Goal: Feedback & Contribution: Submit feedback/report problem

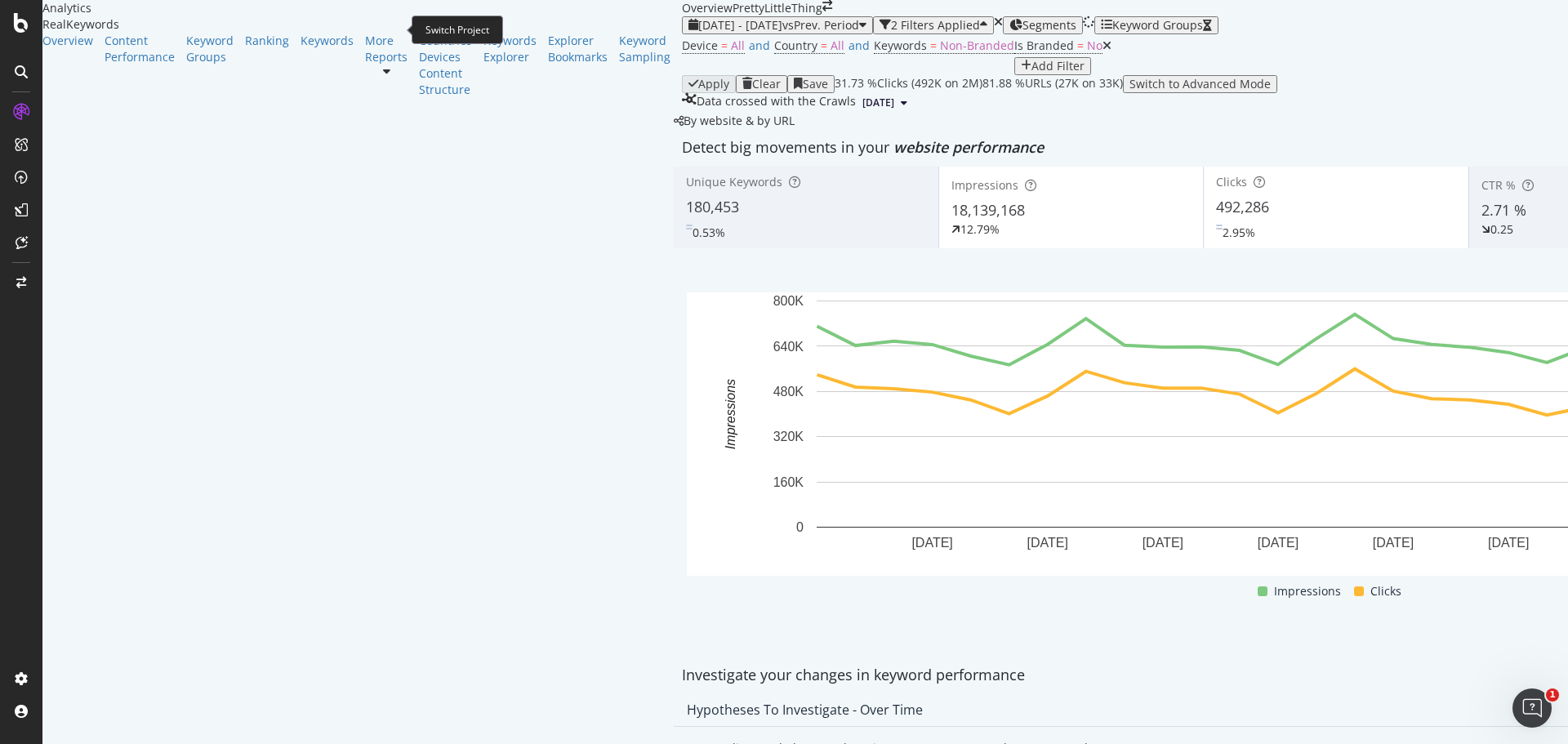
click at [822, 11] on icon "arrow-right-arrow-left" at bounding box center [827, 6] width 10 height 11
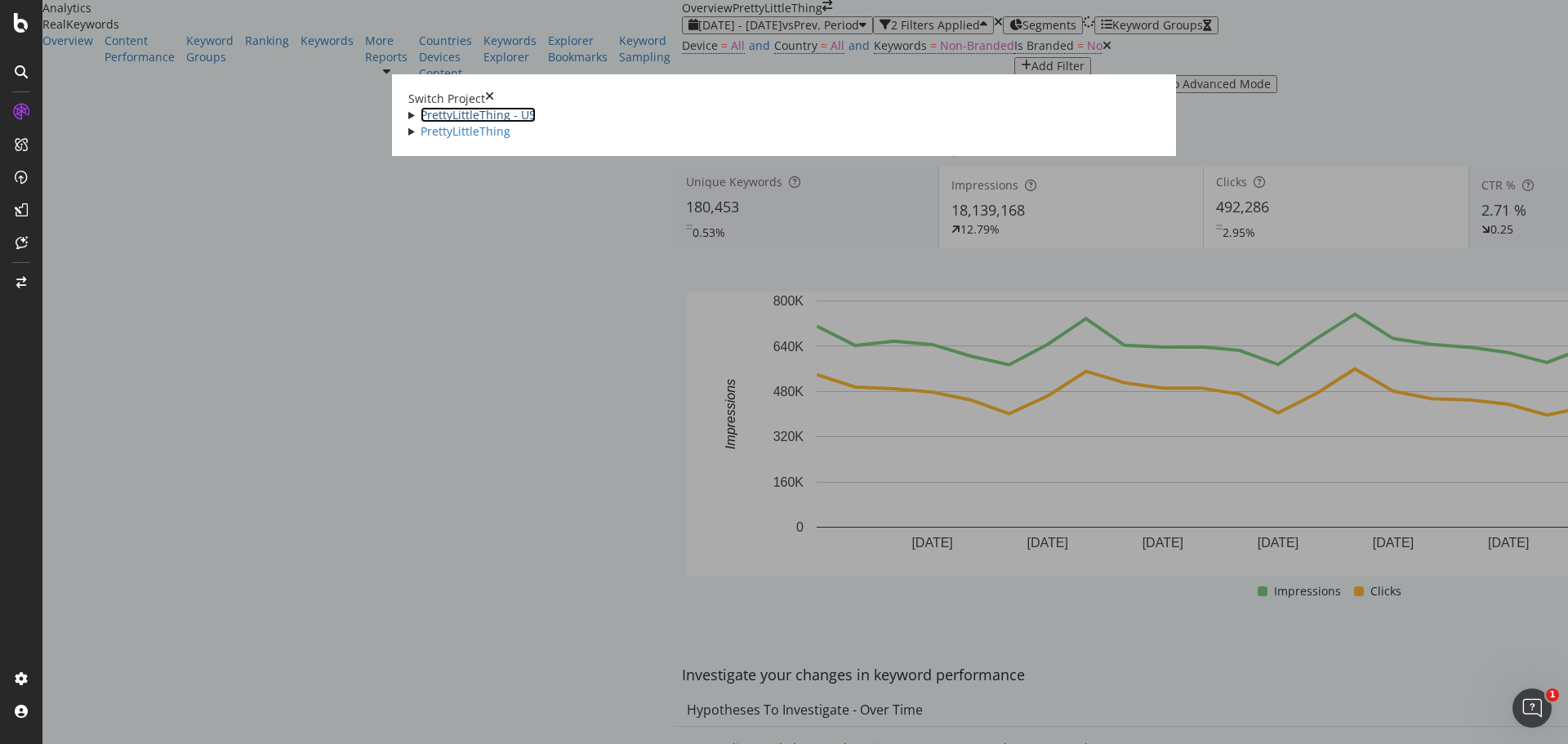
click at [421, 116] on link "PrettyLittleThing - US" at bounding box center [478, 115] width 116 height 16
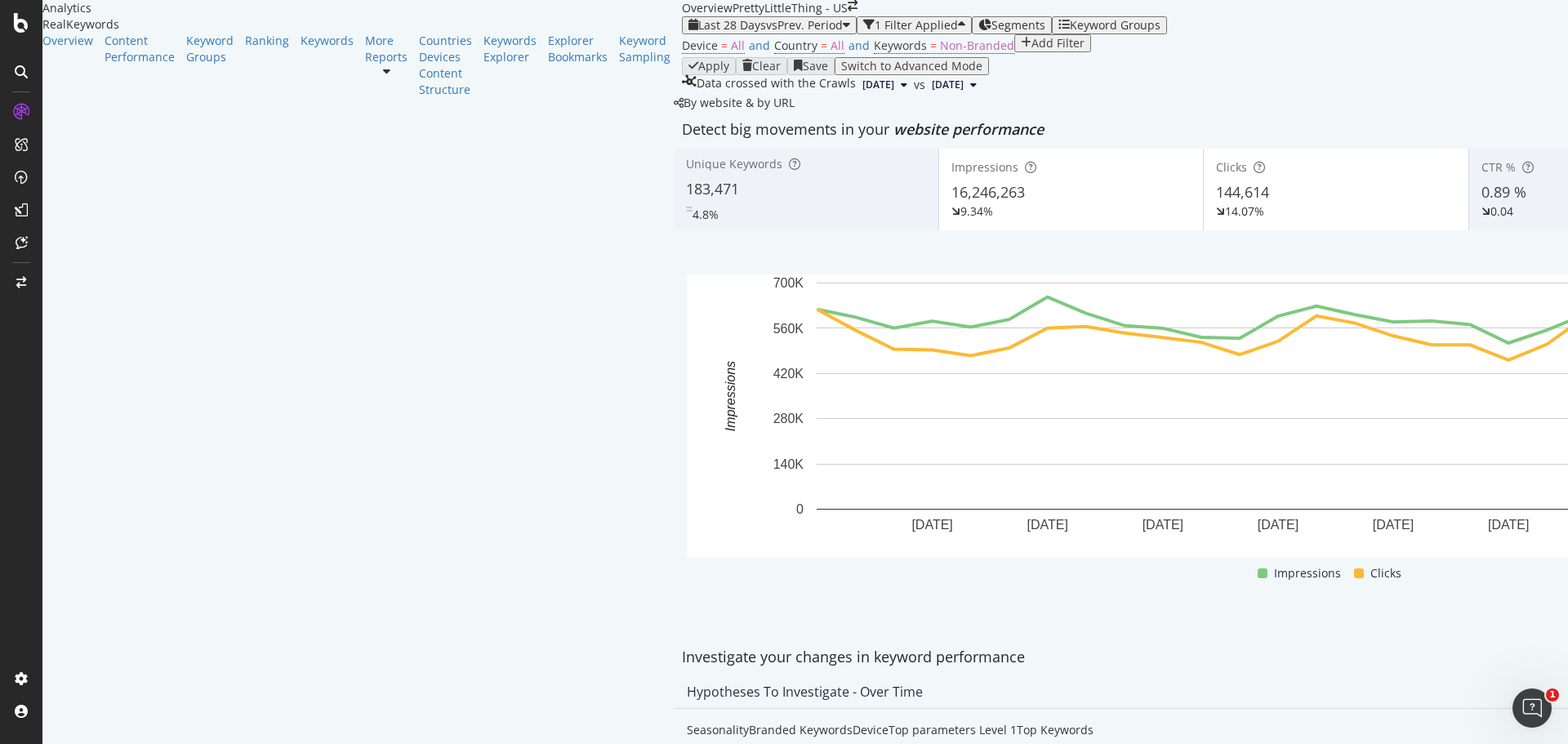
drag, startPoint x: 418, startPoint y: 41, endPoint x: 419, endPoint y: 31, distance: 10.0
click at [682, 41] on div "Last 28 Days vs Prev. Period 1 Filter Applied Segments Keyword Groups Device = …" at bounding box center [1336, 56] width 1308 height 79
click at [848, 11] on icon "arrow-right-arrow-left" at bounding box center [853, 6] width 10 height 11
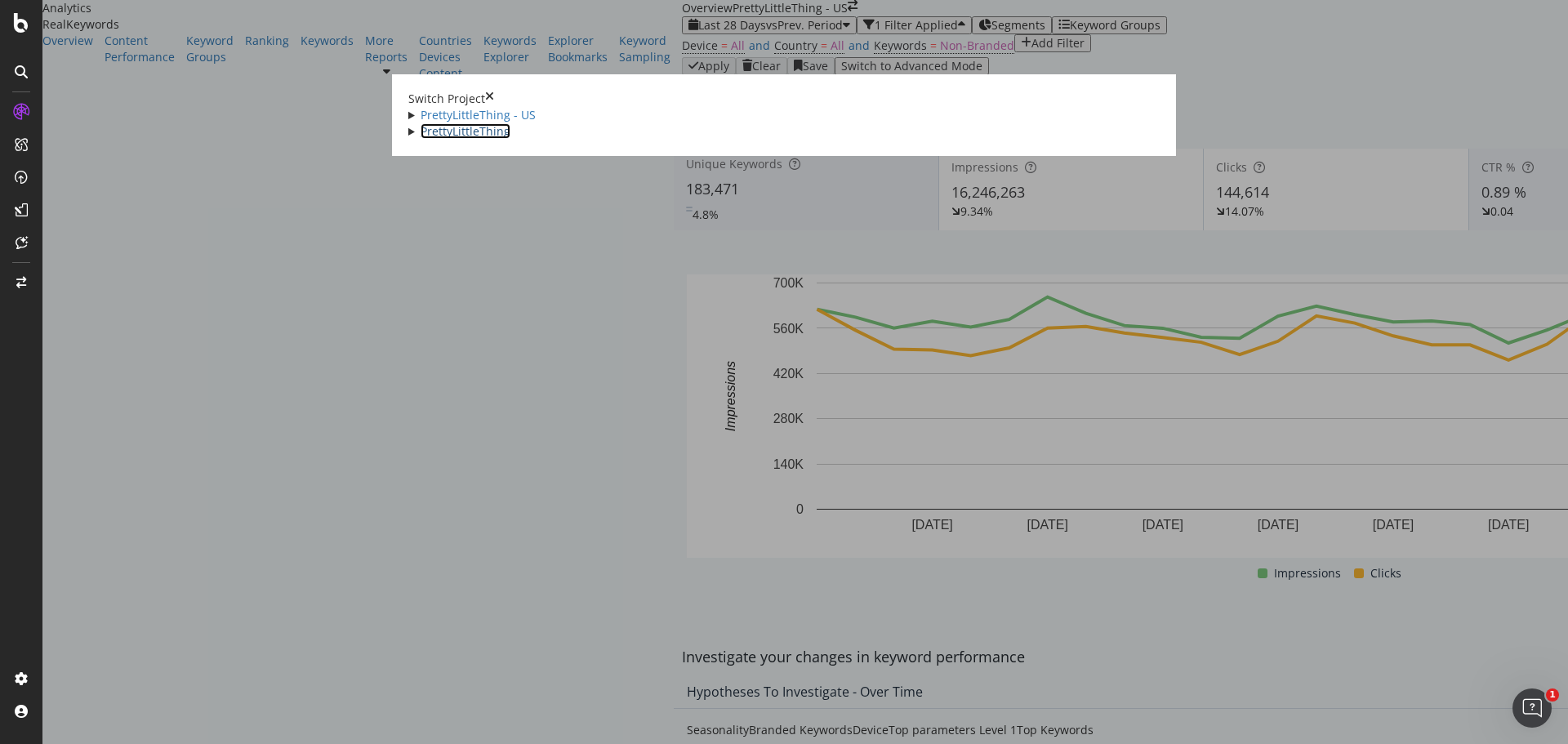
click at [421, 139] on link "PrettyLittleThing" at bounding box center [465, 130] width 90 height 16
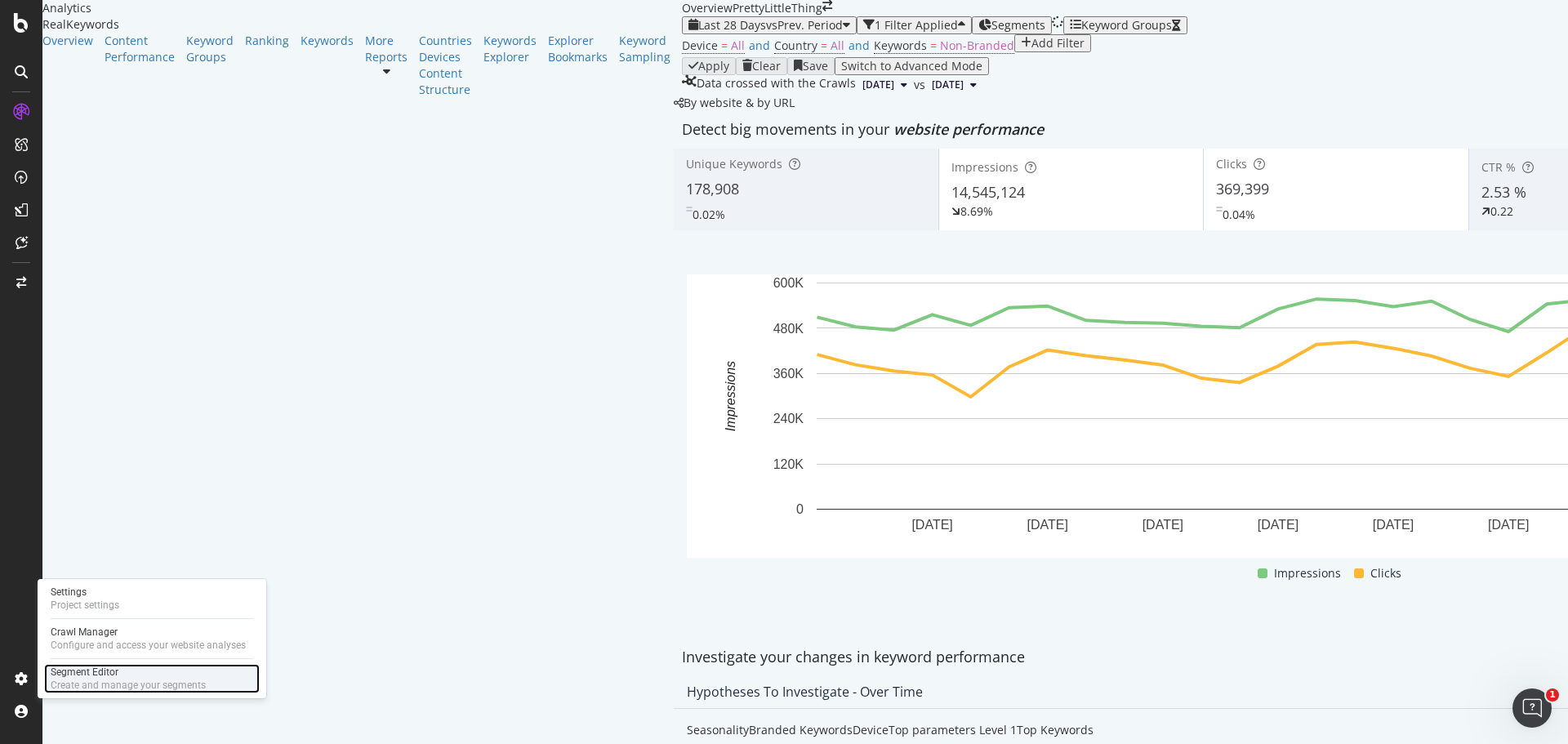
click at [62, 671] on div "Segment Editor" at bounding box center [129, 673] width 155 height 13
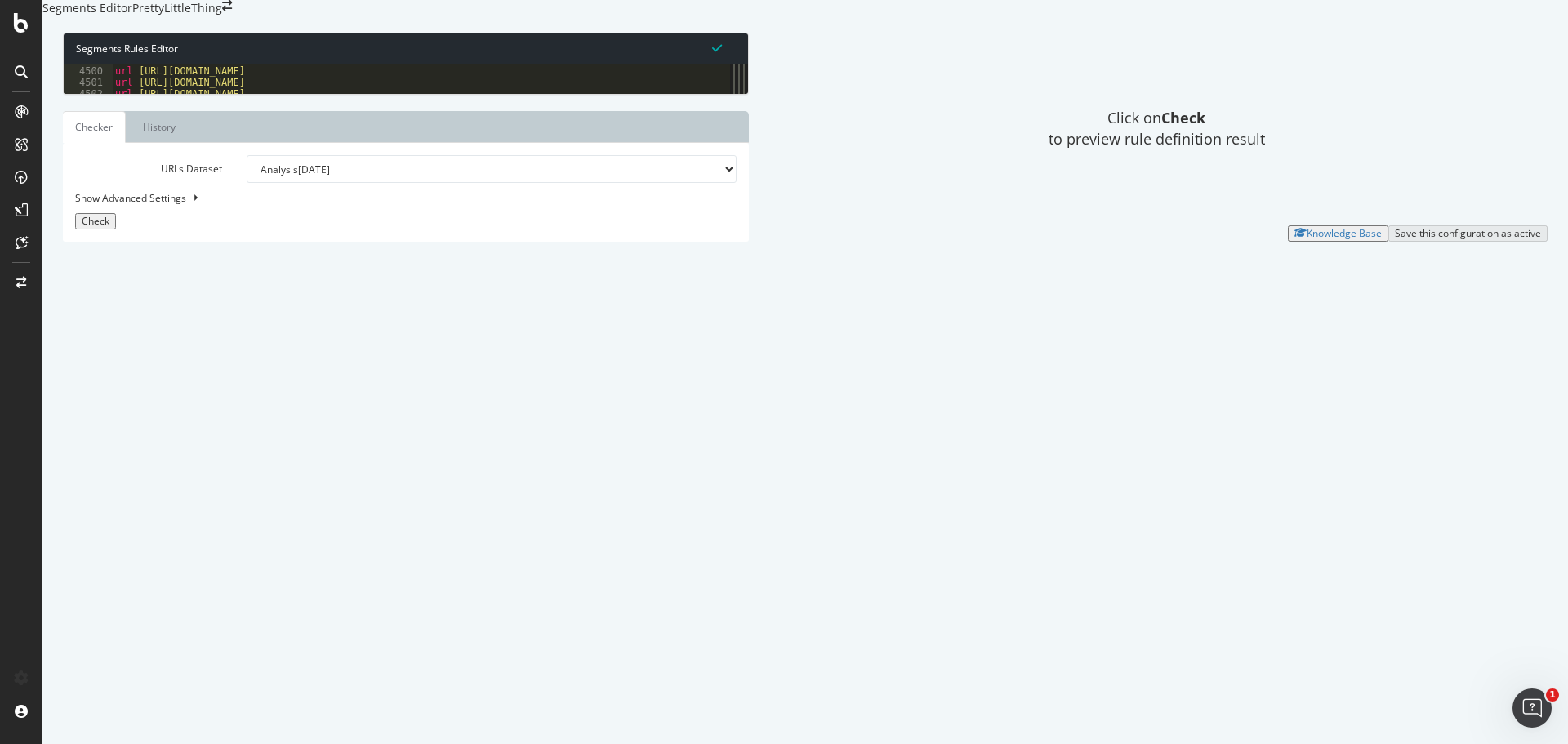
scroll to position [23200, 0]
drag, startPoint x: 505, startPoint y: 248, endPoint x: 995, endPoint y: 291, distance: 491.9
click at [995, 258] on div "Segments Rules Editor 4499 4500 4501 4502 4503 4504 4505 4506 4507 4508 4509 45…" at bounding box center [805, 137] width 1525 height 242
drag, startPoint x: 804, startPoint y: 345, endPoint x: 975, endPoint y: 382, distance: 175.0
click at [975, 258] on div "Segments Rules Editor 4499 4500 4501 4502 4503 4504 4505 4506 4507 4508 4509 45…" at bounding box center [805, 137] width 1525 height 242
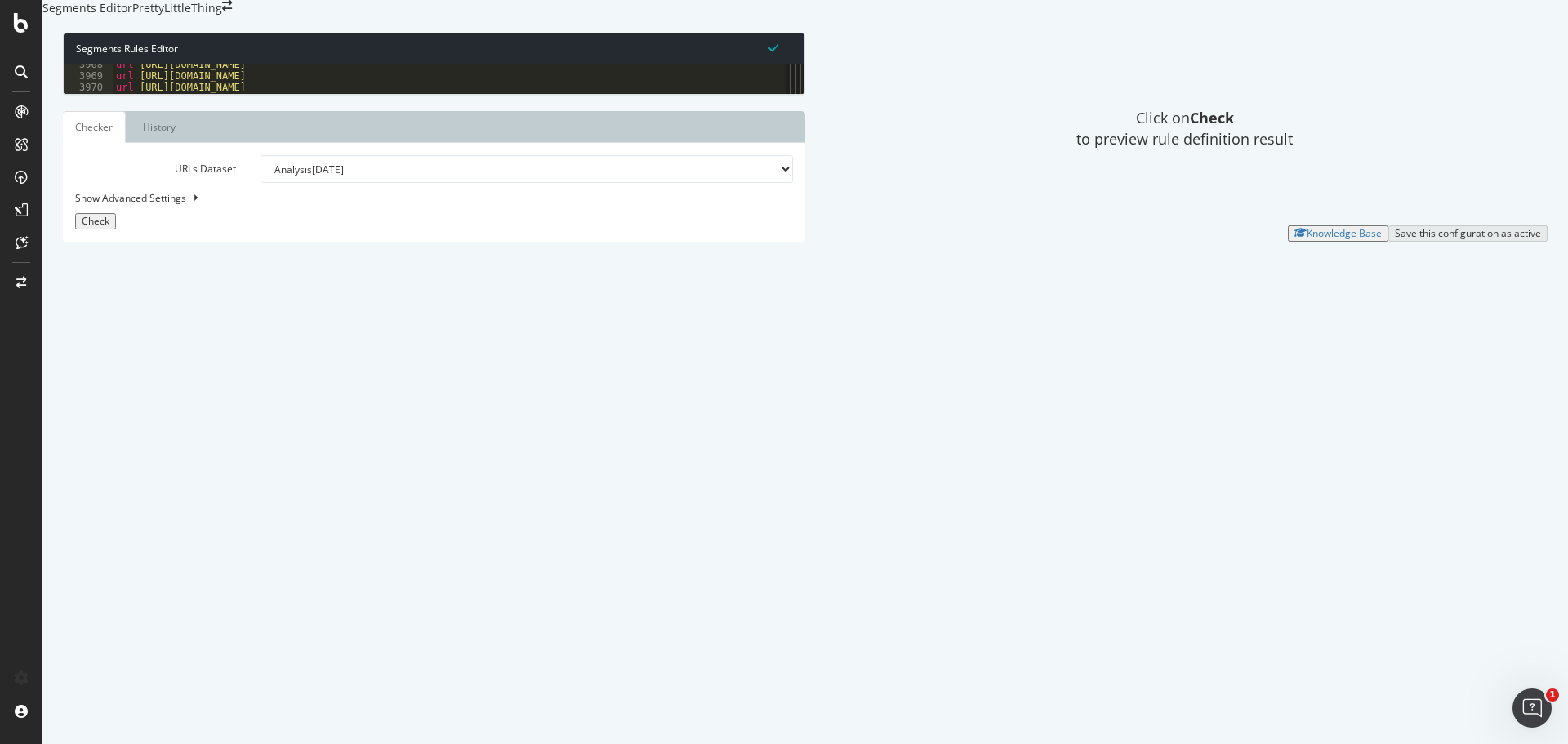
scroll to position [20371, 0]
click at [415, 183] on select "Analysis [DATE] Analysis [DATE] Analysis [DATE] Analysis [DATE] Analysis [DATE]…" at bounding box center [527, 169] width 533 height 28
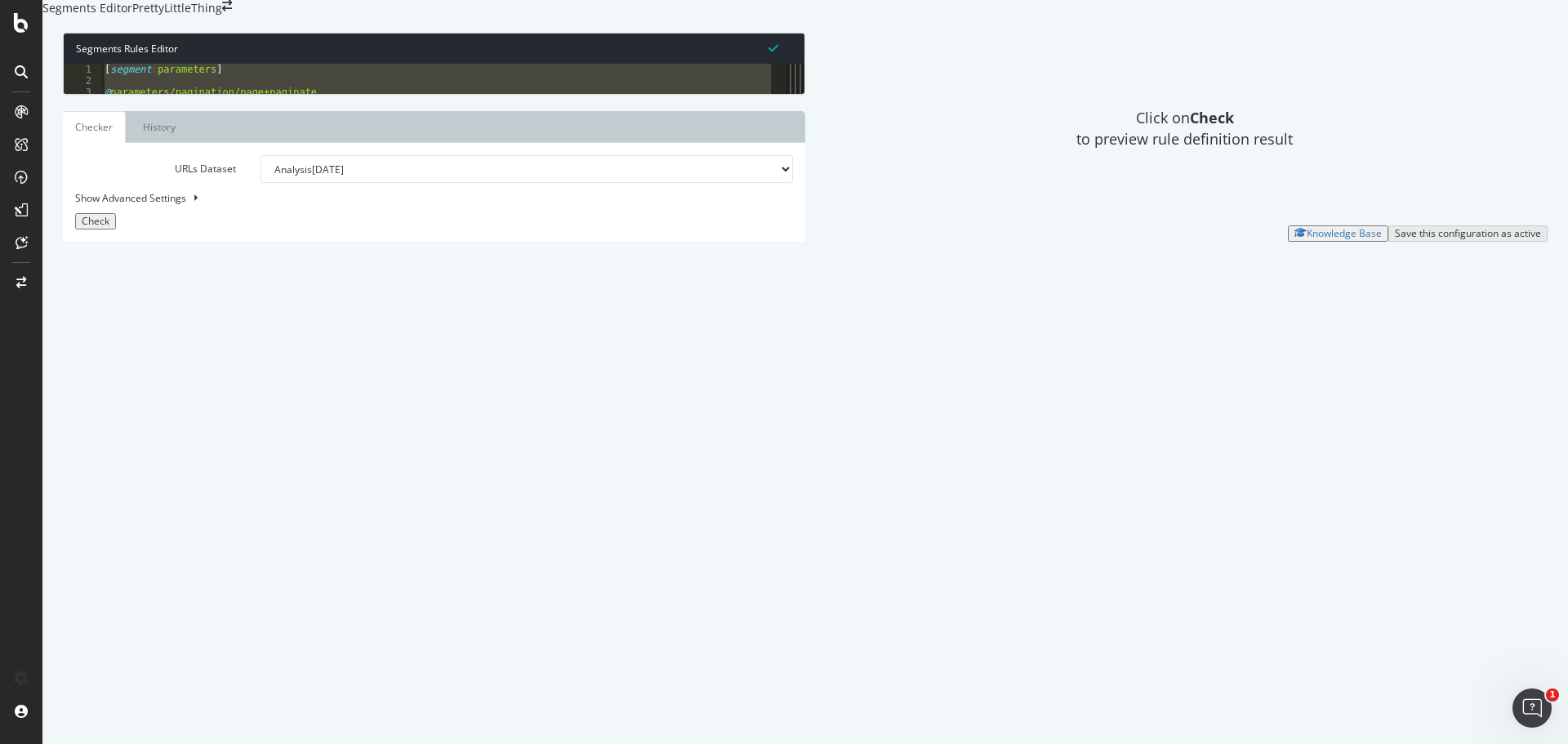
drag, startPoint x: 102, startPoint y: 101, endPoint x: 209, endPoint y: 227, distance: 165.3
click at [209, 227] on div "[ segment : parameters ] @ parameters/pagination/page+paginate query *paginate=…" at bounding box center [438, 313] width 673 height 498
type textarea "query *paginate=*"
drag, startPoint x: 105, startPoint y: 99, endPoint x: 230, endPoint y: 577, distance: 494.1
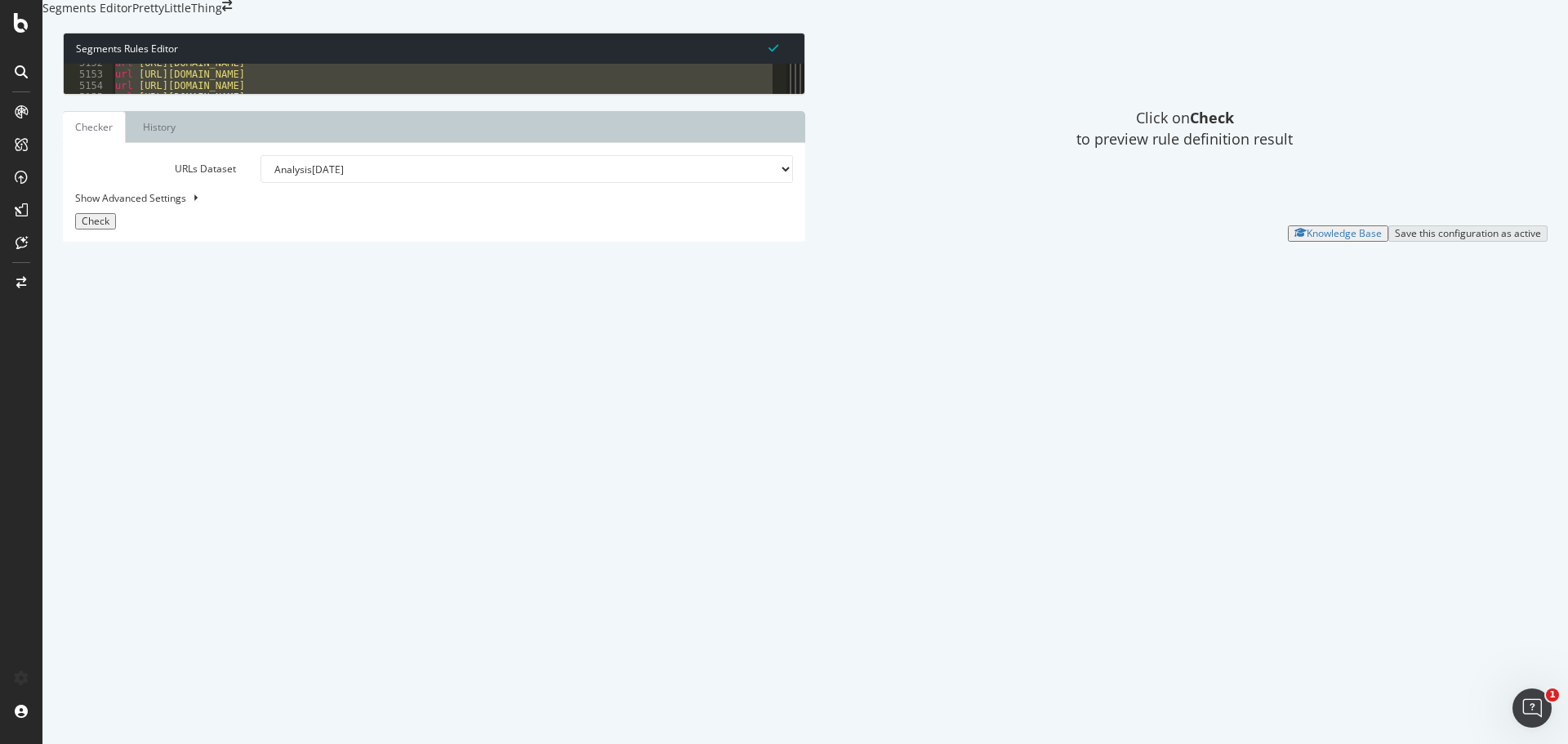
click at [230, 242] on div "Segments Rules Editor 5152 5153 5154 5155 5156 5157 5158 5159 5160 5161 5162 51…" at bounding box center [434, 137] width 743 height 209
click at [153, 94] on div "url [URL][DOMAIN_NAME] url [URL][DOMAIN_NAME][MEDICAL_DATA] url [URL][DOMAIN_NA…" at bounding box center [443, 79] width 662 height 31
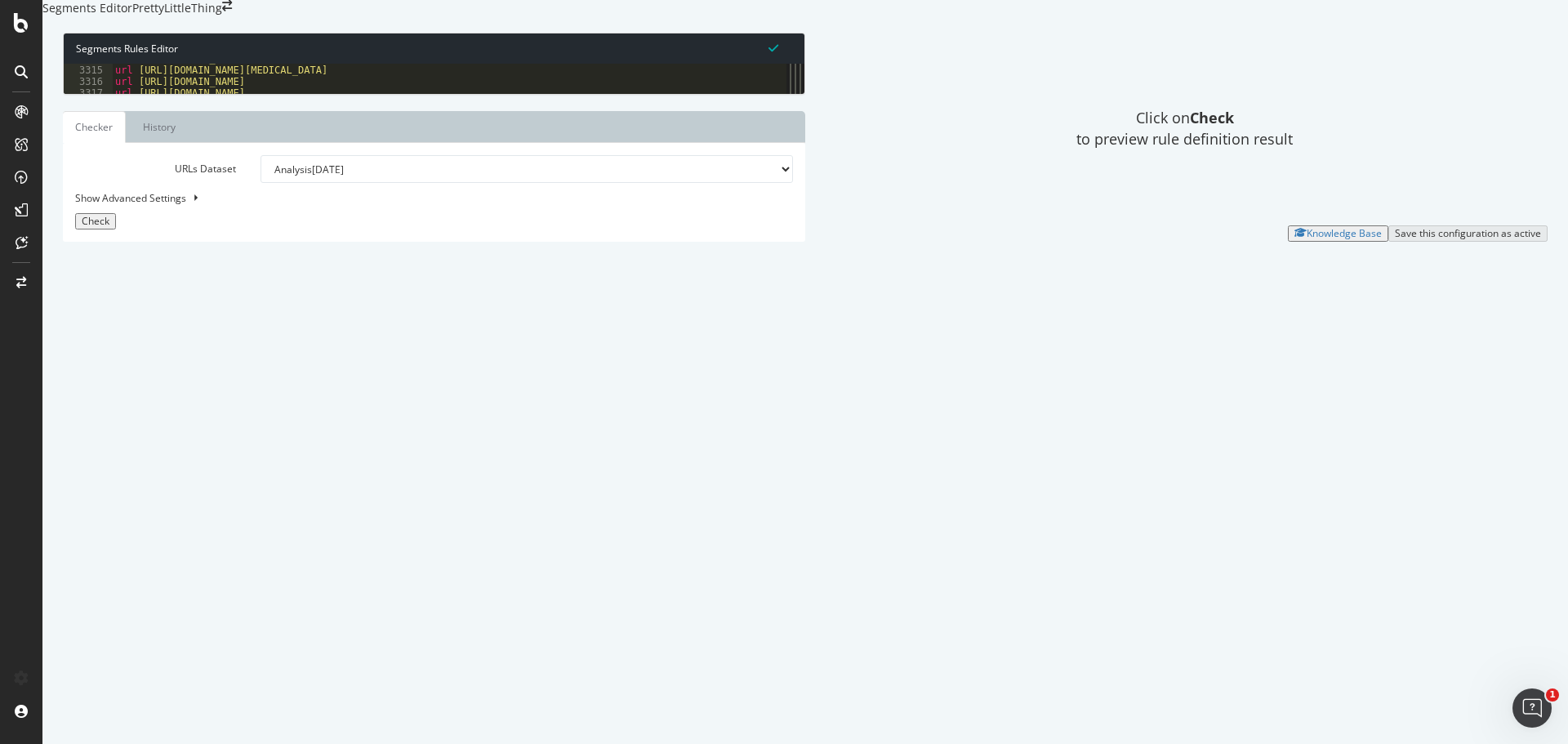
drag, startPoint x: 157, startPoint y: 192, endPoint x: 113, endPoint y: 161, distance: 53.8
click at [113, 161] on div "url [URL][DOMAIN_NAME] url [URL][DOMAIN_NAME][MEDICAL_DATA] url [URL][DOMAIN_NA…" at bounding box center [444, 295] width 664 height 485
click at [311, 542] on div "url [URL][DOMAIN_NAME] url [URL][DOMAIN_NAME] url [URL][DOMAIN_NAME] url [URL][…" at bounding box center [444, 300] width 664 height 485
type textarea ")"
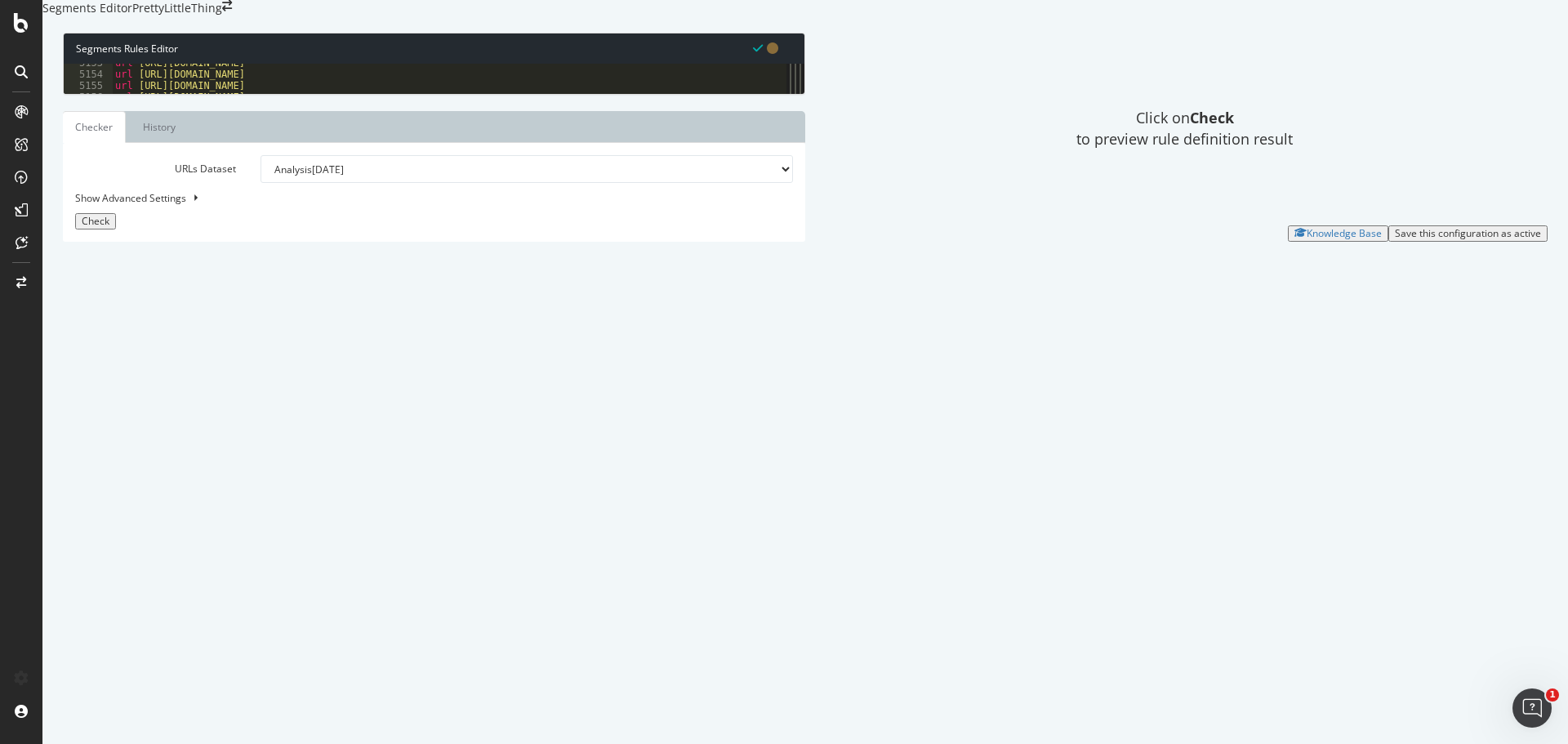
paste textarea "or ("
click at [162, 512] on div "url [URL][DOMAIN_NAME] url [URL][DOMAIN_NAME] url [URL][DOMAIN_NAME] url [URL][…" at bounding box center [444, 300] width 664 height 485
type textarea ")"
click at [238, 531] on div "url [URL][DOMAIN_NAME] url [URL][DOMAIN_NAME] url [URL][DOMAIN_NAME] url [URL][…" at bounding box center [444, 300] width 664 height 485
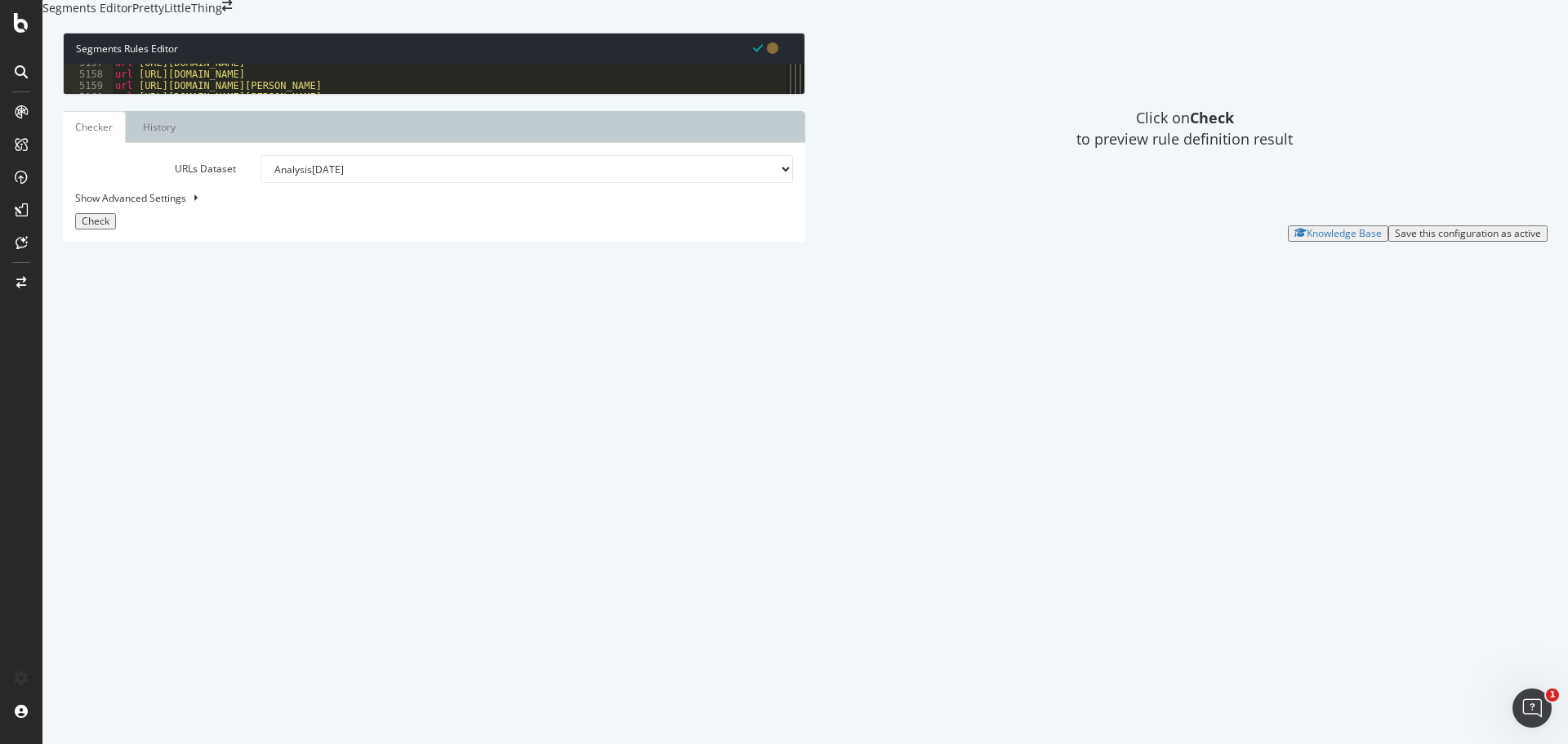
click at [254, 518] on div "url [URL][DOMAIN_NAME] url [URL][DOMAIN_NAME] url [URL][DOMAIN_NAME][PERSON_NAM…" at bounding box center [444, 300] width 664 height 485
click at [179, 516] on div "url [URL][DOMAIN_NAME] url [URL][DOMAIN_NAME] url [URL][DOMAIN_NAME][PERSON_NAM…" at bounding box center [444, 300] width 664 height 485
click at [294, 519] on div "url [URL][DOMAIN_NAME] url [URL][DOMAIN_NAME] url [URL][DOMAIN_NAME][PERSON_NAM…" at bounding box center [444, 300] width 664 height 485
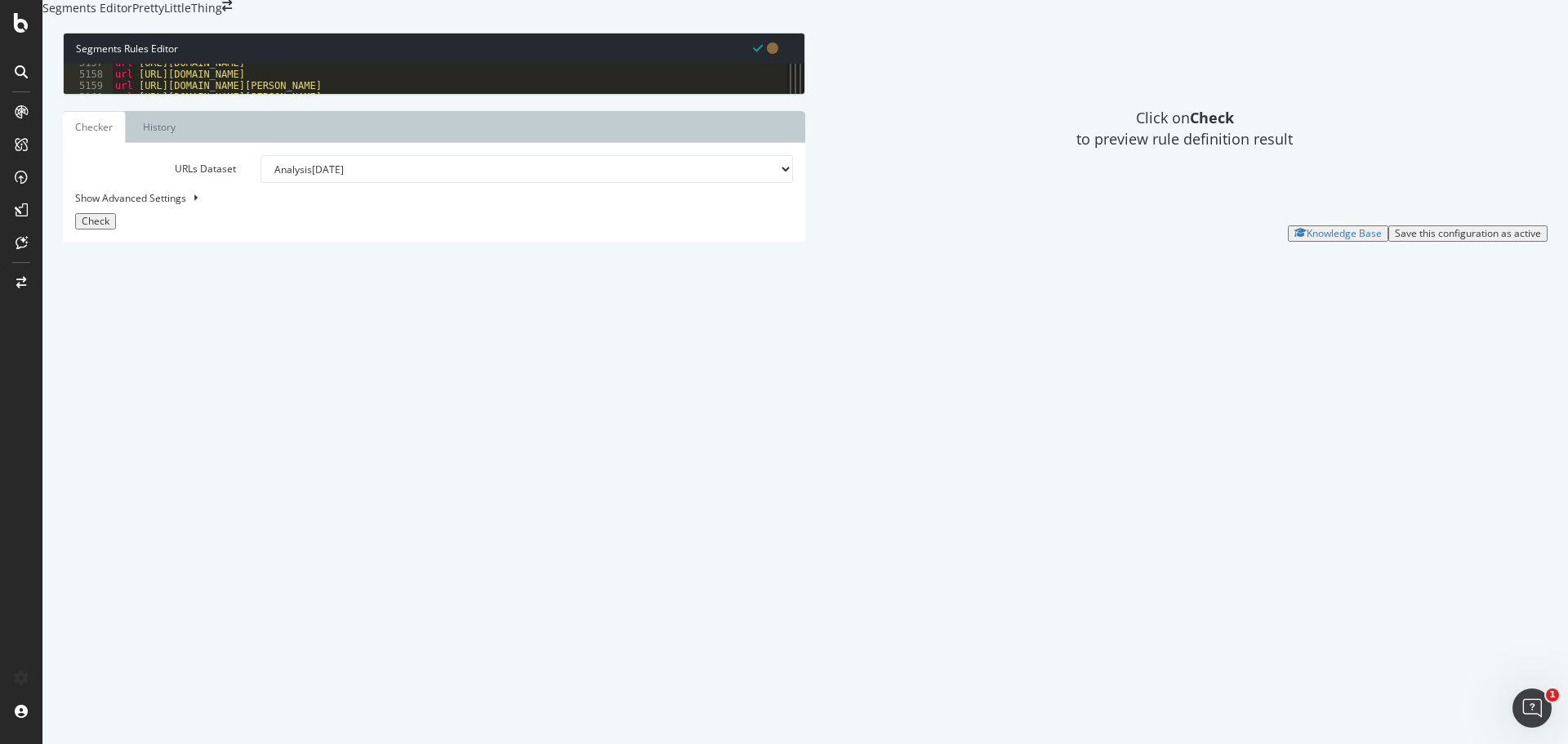
scroll to position [0, 17]
click at [271, 537] on div "url [URL][DOMAIN_NAME] url [URL][DOMAIN_NAME] url [URL][DOMAIN_NAME][PERSON_NAM…" at bounding box center [444, 300] width 664 height 485
click at [374, 542] on div "url [URL][DOMAIN_NAME] url [URL][DOMAIN_NAME] url [URL][DOMAIN_NAME][PERSON_NAM…" at bounding box center [444, 300] width 664 height 485
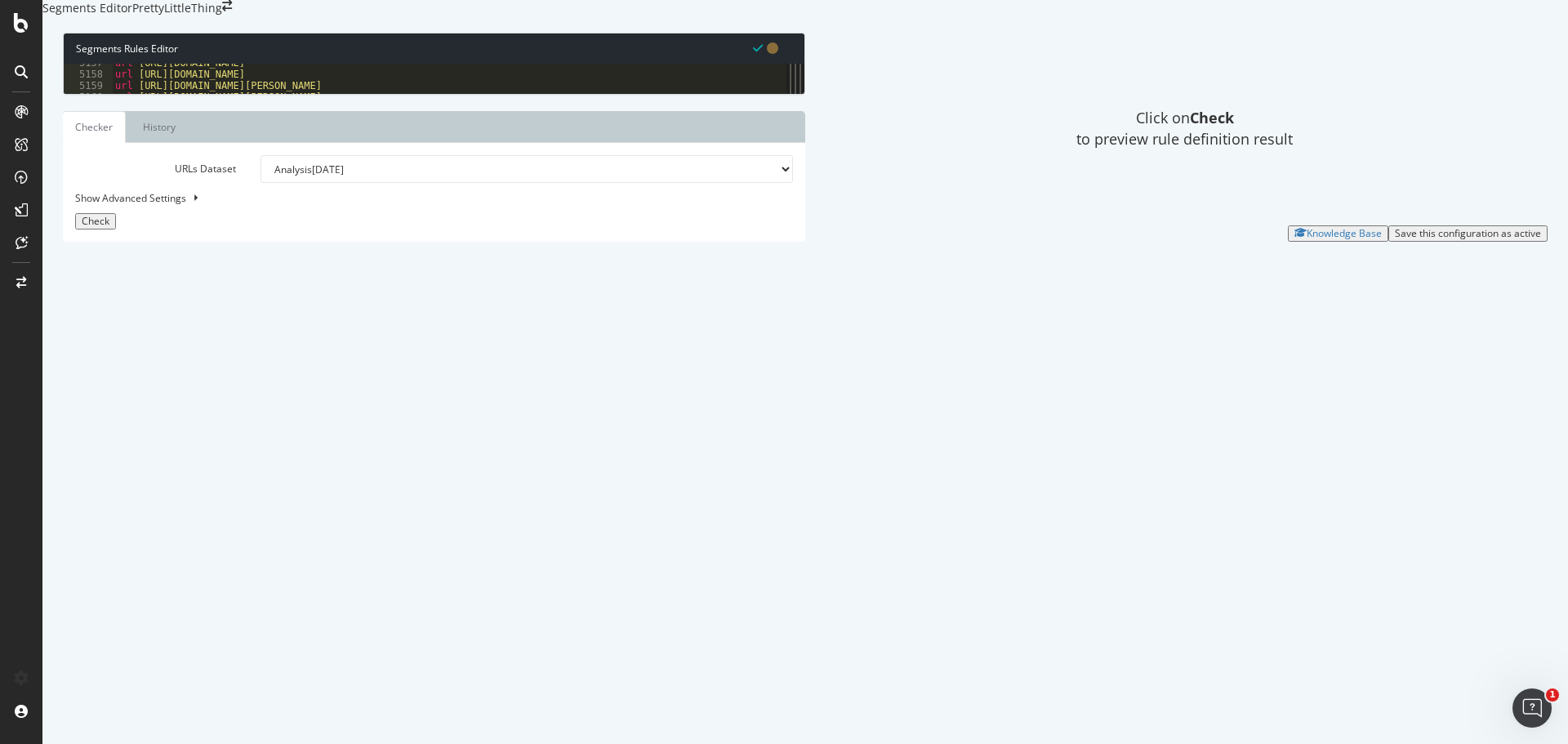
type textarea "or ("
drag, startPoint x: 122, startPoint y: 527, endPoint x: 140, endPoint y: 527, distance: 18.0
click at [122, 527] on div "url [URL][DOMAIN_NAME] url [URL][DOMAIN_NAME][PERSON_NAME] url [URL][DOMAIN_NAM…" at bounding box center [444, 300] width 664 height 485
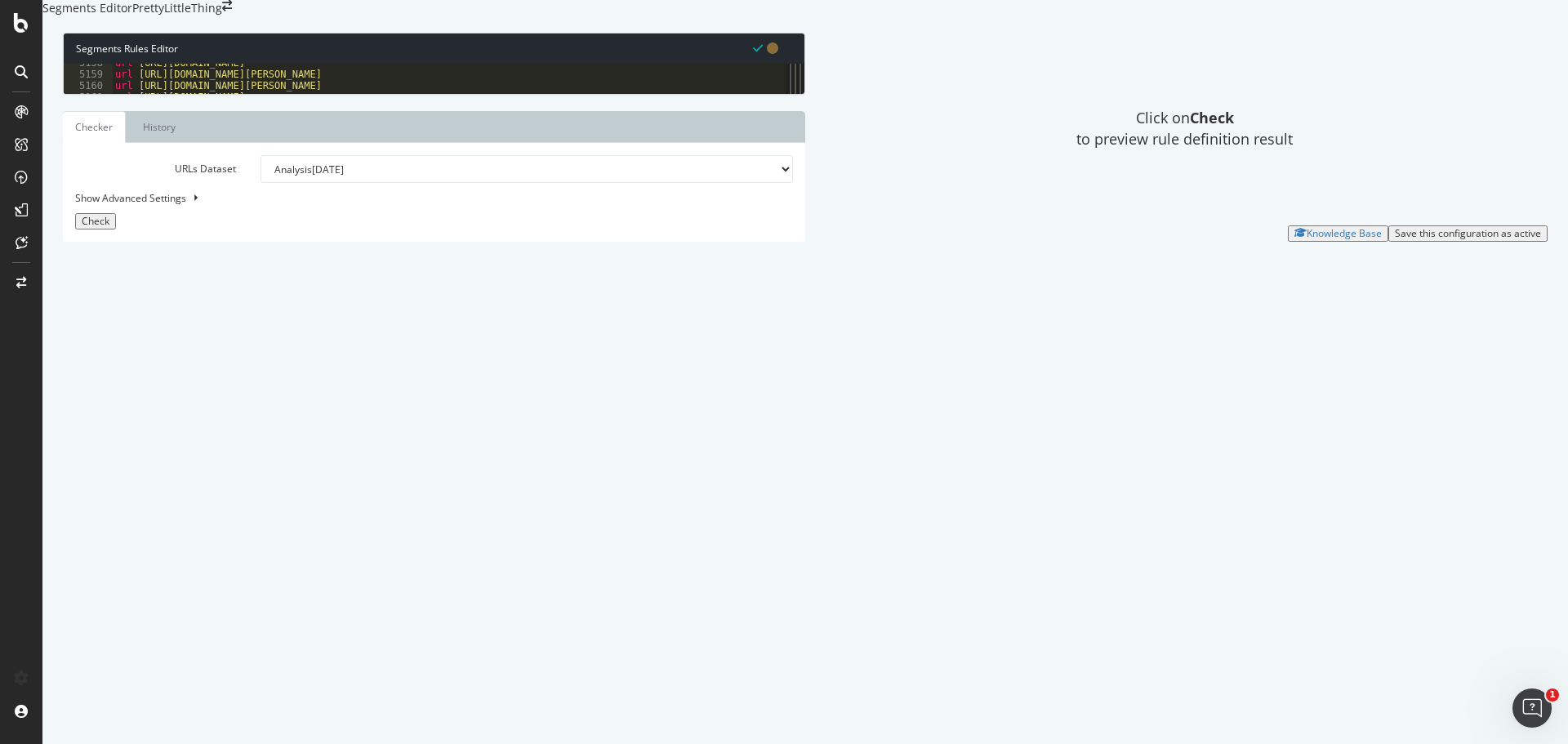
click at [141, 541] on div "url [URL][DOMAIN_NAME] url [URL][DOMAIN_NAME][PERSON_NAME] url [URL][DOMAIN_NAM…" at bounding box center [444, 300] width 664 height 485
type textarea "or ("
paste textarea ")"
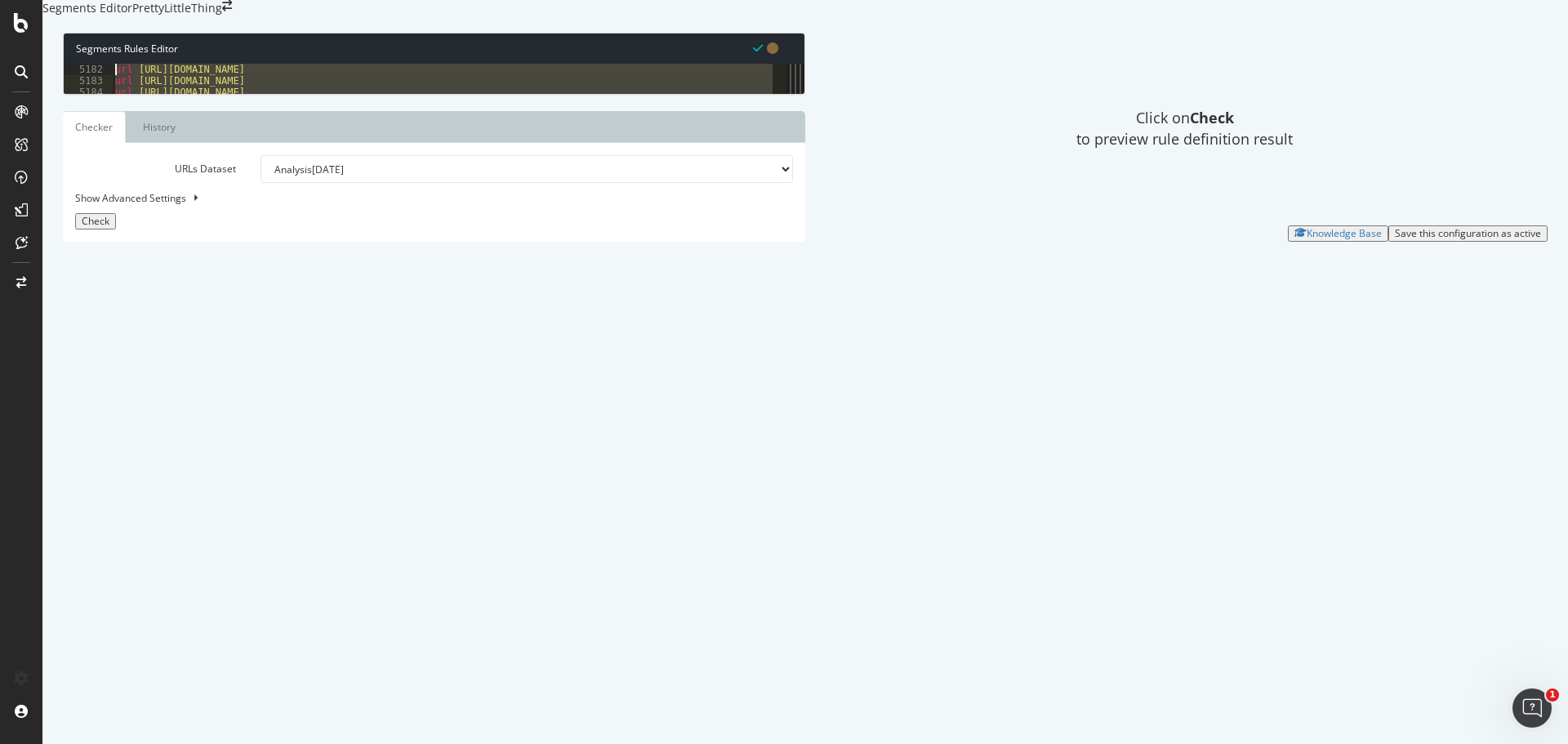
scroll to position [26223, 0]
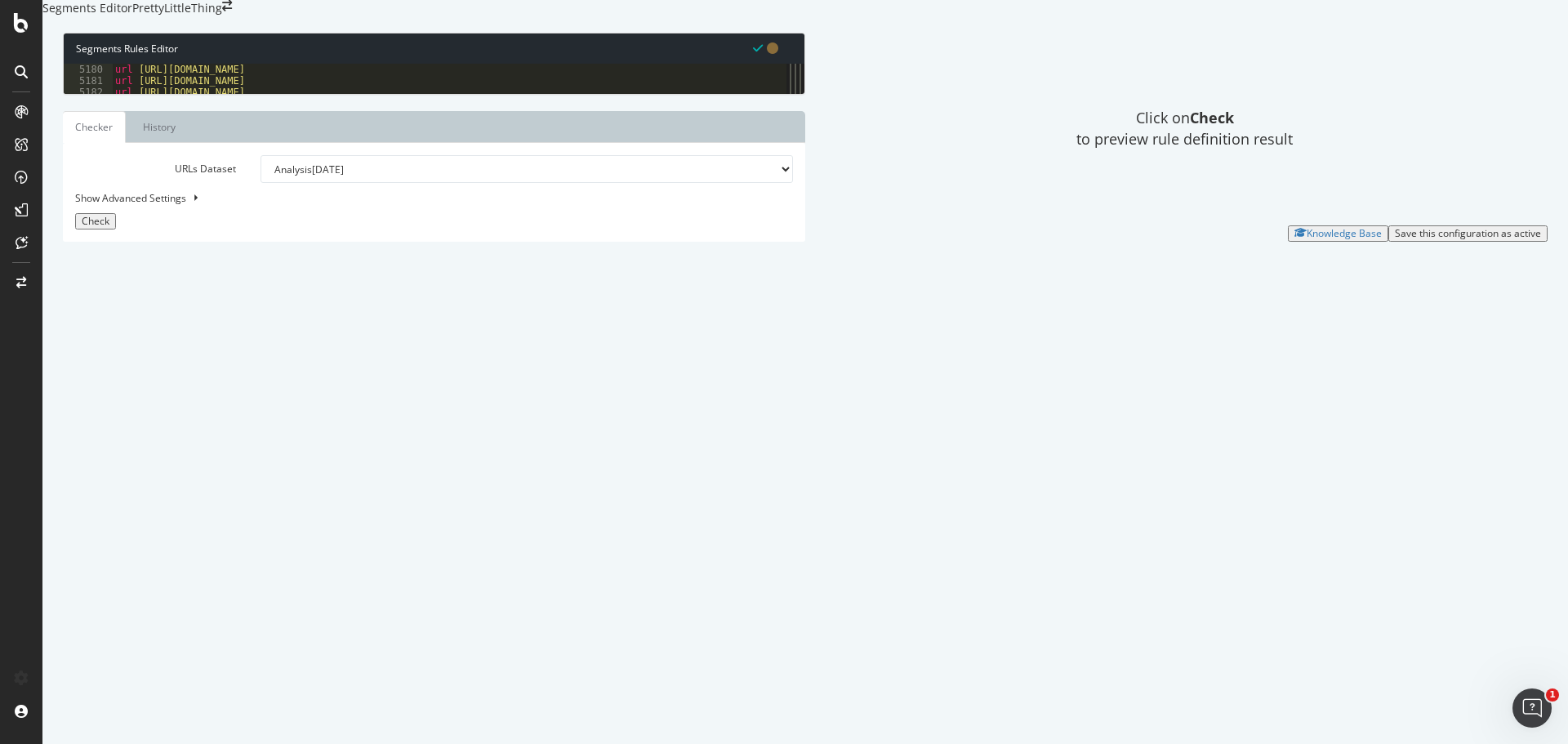
drag, startPoint x: 130, startPoint y: 552, endPoint x: 100, endPoint y: 265, distance: 288.6
click at [100, 94] on div ") 5180 5181 5182 5183 5184 5185 5186 5187 5188 5189 5190 5191 5192 5193 5194 51…" at bounding box center [425, 79] width 722 height 31
click at [362, 94] on div "url [URL][DOMAIN_NAME] url [URL][DOMAIN_NAME] url [URL][DOMAIN_NAME] url [URL][…" at bounding box center [443, 79] width 662 height 31
type textarea "[segment:PLP_Internal_Linking_Map_URLs]"
paste textarea "# Description: All URLs found in internal linking map audit (PLP-level destinat…"
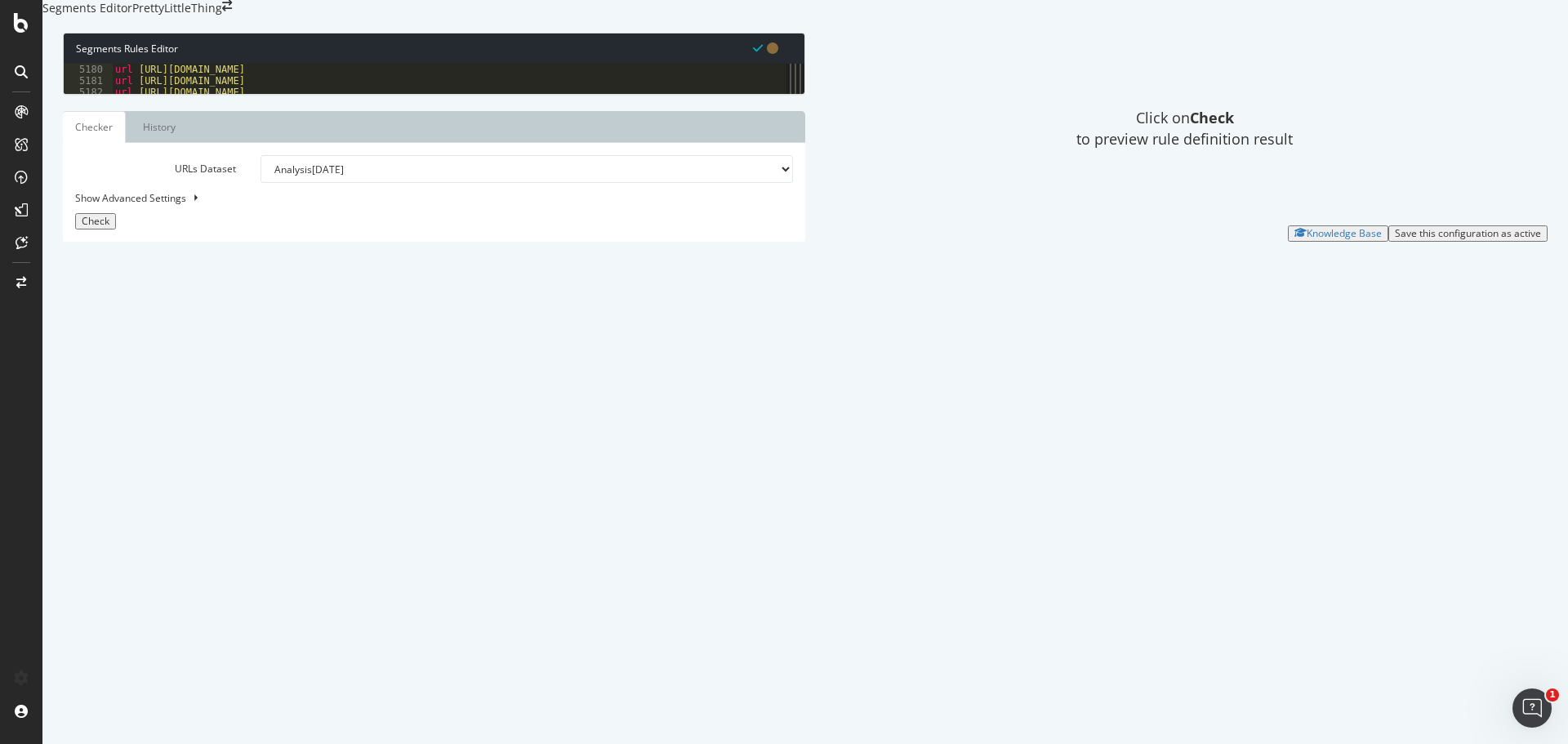
click at [417, 275] on div "url [URL][DOMAIN_NAME] url [URL][DOMAIN_NAME] url [URL][DOMAIN_NAME] url [URL][…" at bounding box center [444, 306] width 664 height 485
click at [606, 277] on div "url https://www.prettylittlething.com/shop/black-satin-midi-skirt-with-split ur…" at bounding box center [444, 306] width 664 height 485
type textarea "# Description: All URLs found in internal linking map audit (PLP-level destinat…"
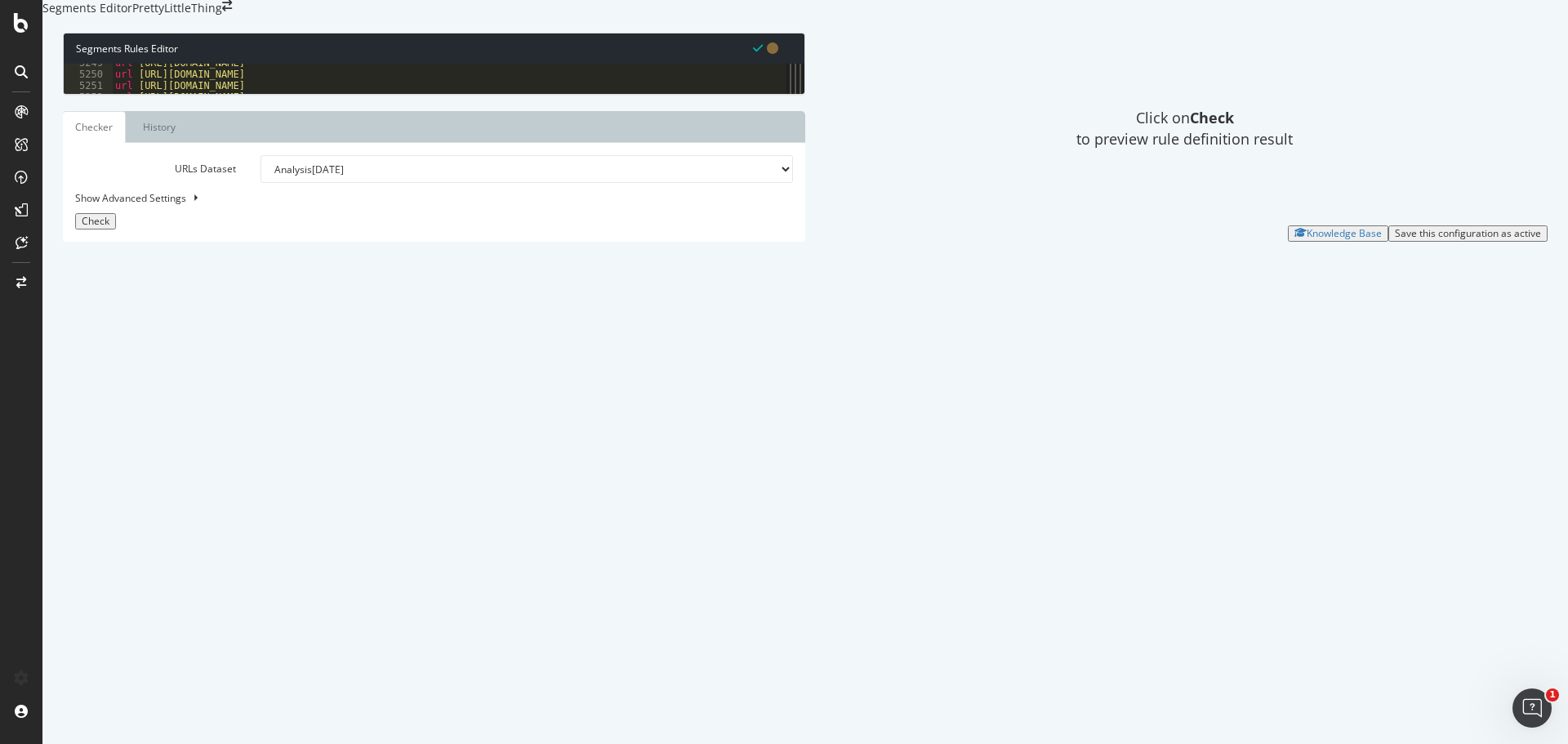
click at [1433, 240] on div "Save this configuration as active" at bounding box center [1468, 233] width 146 height 11
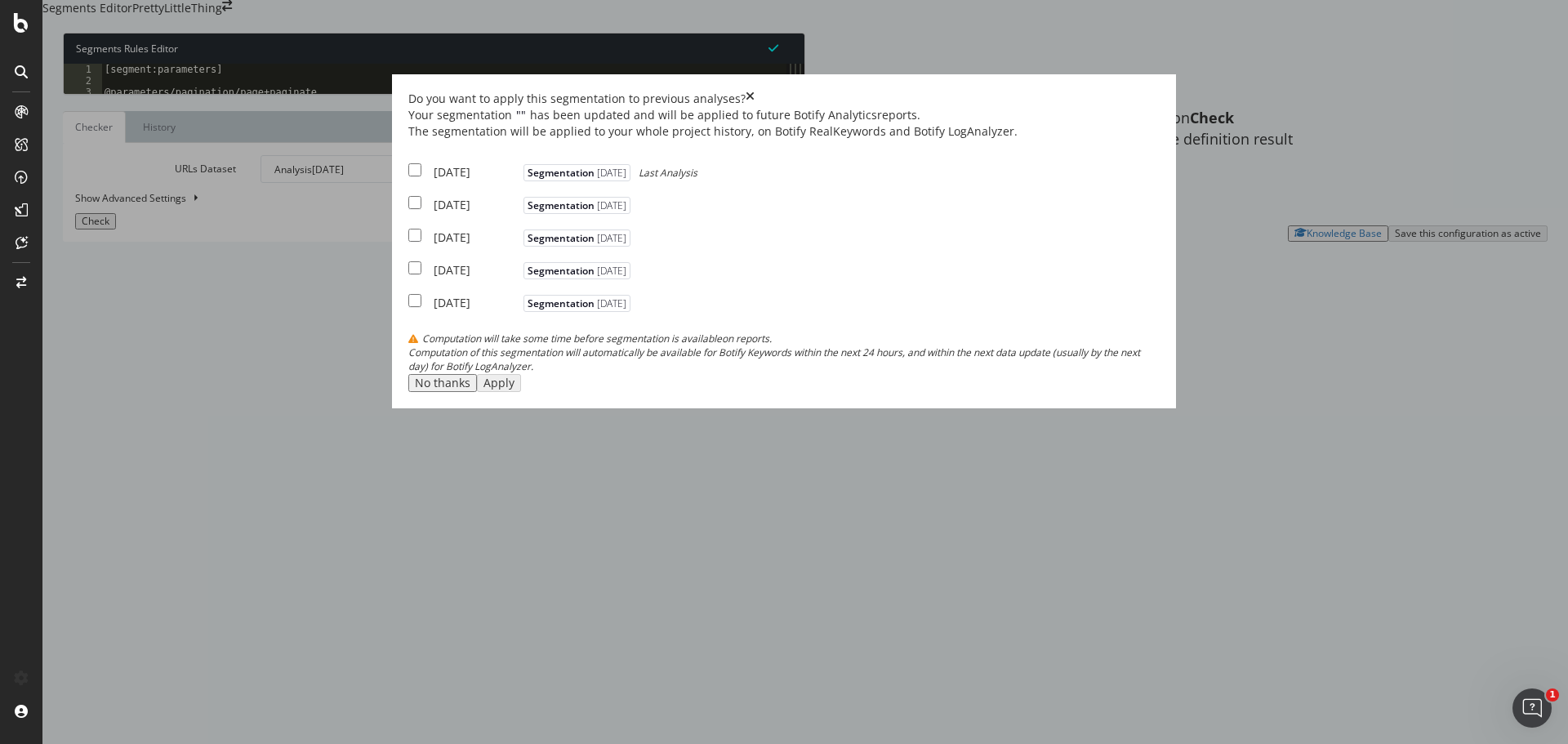
click at [497, 180] on div "2025 Oct. 10th Segmentation 2025-10-15 Last Analysis" at bounding box center [552, 170] width 290 height 20
checkbox input "true"
click at [496, 213] on div "2025 Oct. 3rd Segmentation 2025-09-30" at bounding box center [521, 203] width 227 height 20
checkbox input "true"
click at [493, 246] on div "2025 Sep. 26th Segmentation 2025-09-30" at bounding box center [521, 236] width 227 height 20
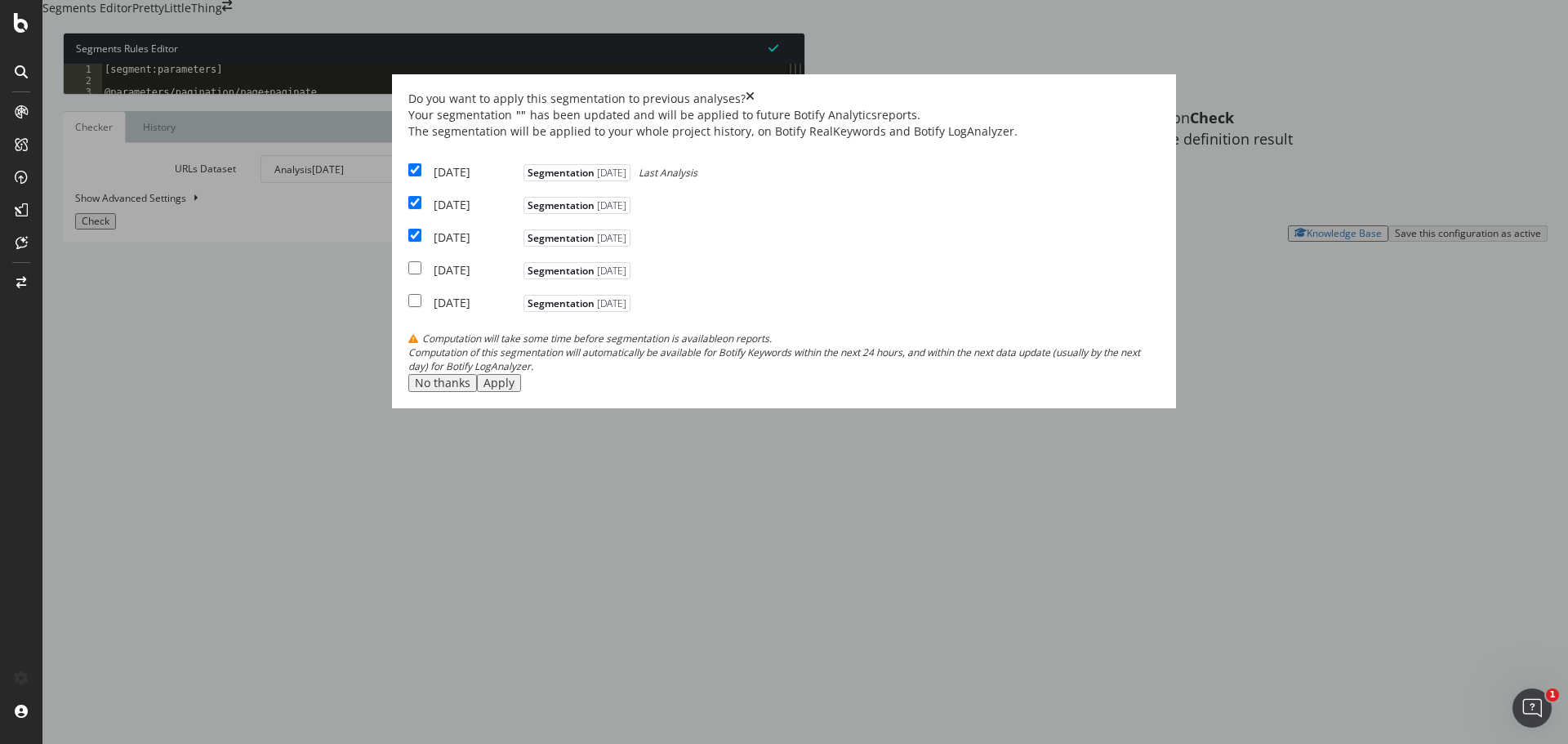
checkbox input "true"
click at [513, 279] on div "2025 Sep. 19th" at bounding box center [476, 270] width 86 height 17
click at [514, 390] on div "Apply" at bounding box center [500, 383] width 31 height 13
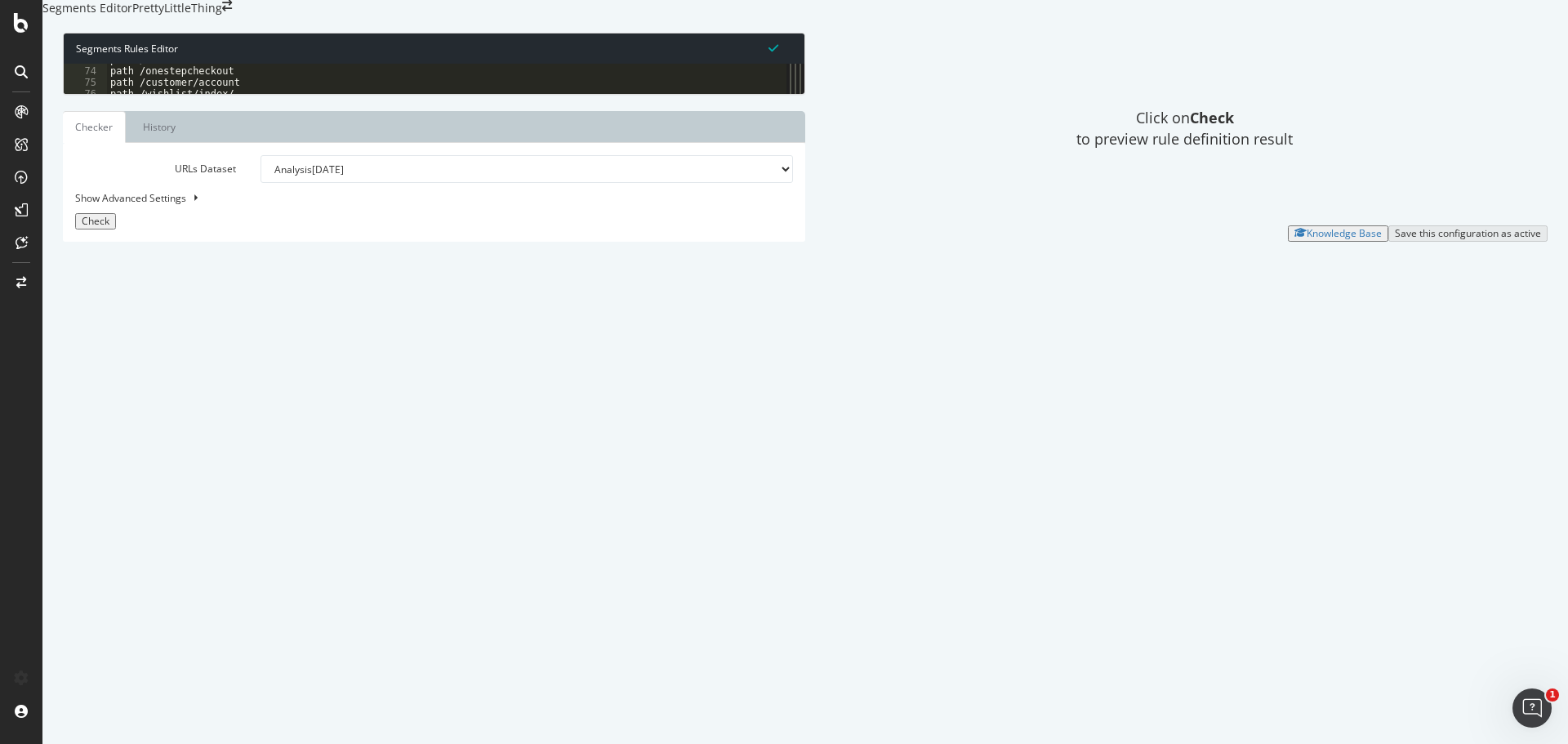
scroll to position [391, 0]
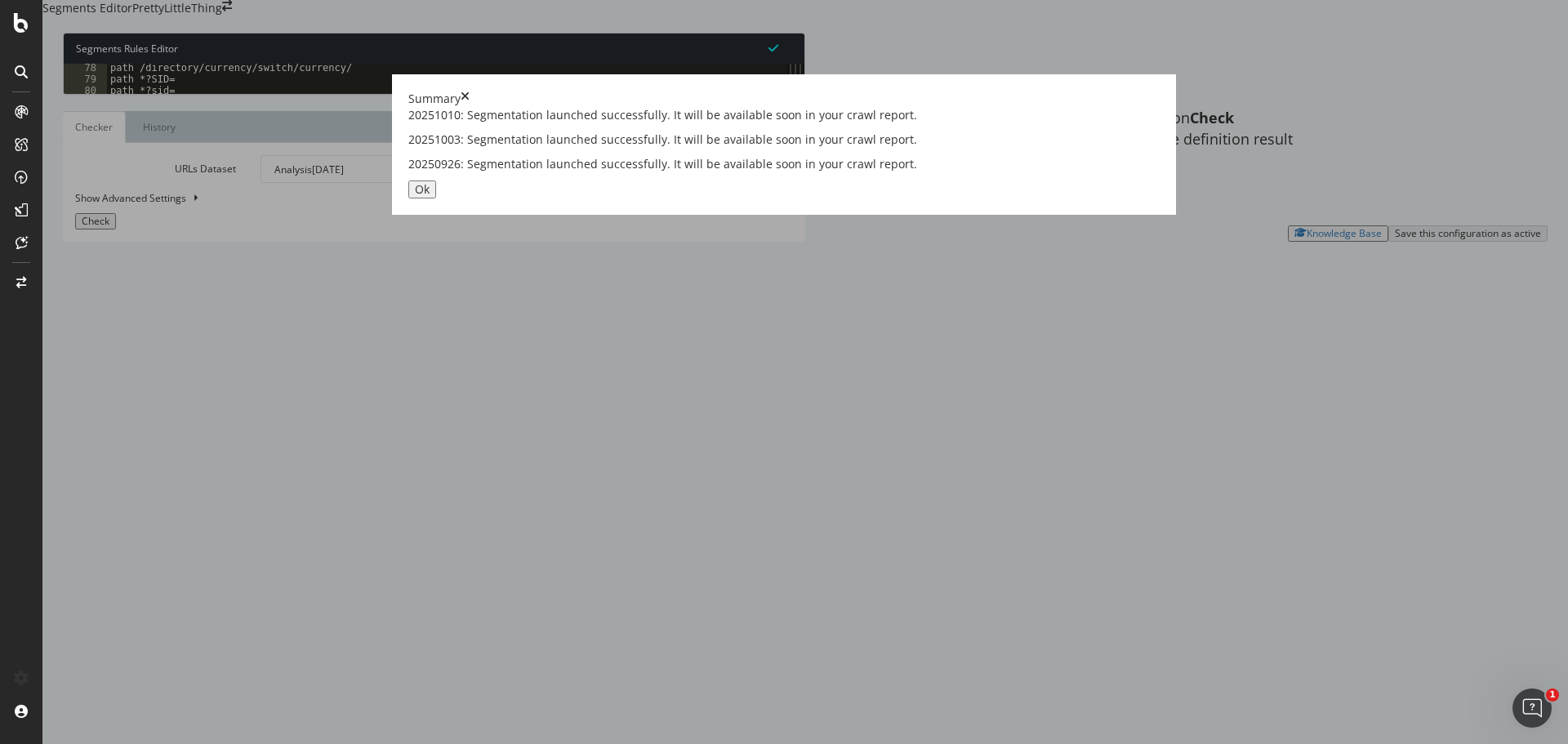
click at [437, 199] on button "Ok" at bounding box center [422, 189] width 28 height 18
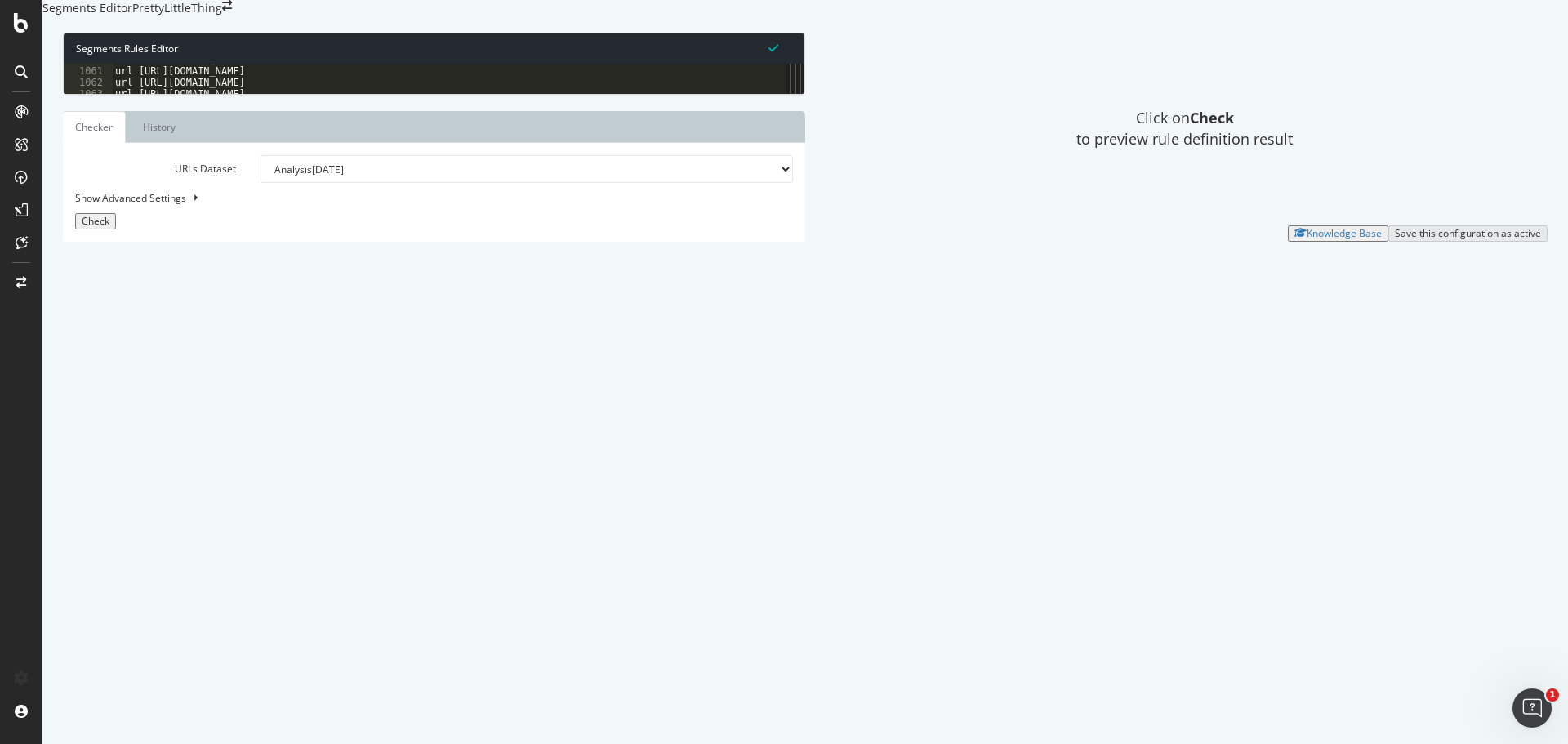
scroll to position [5314, 0]
click at [94, 228] on span "Check" at bounding box center [95, 220] width 28 height 14
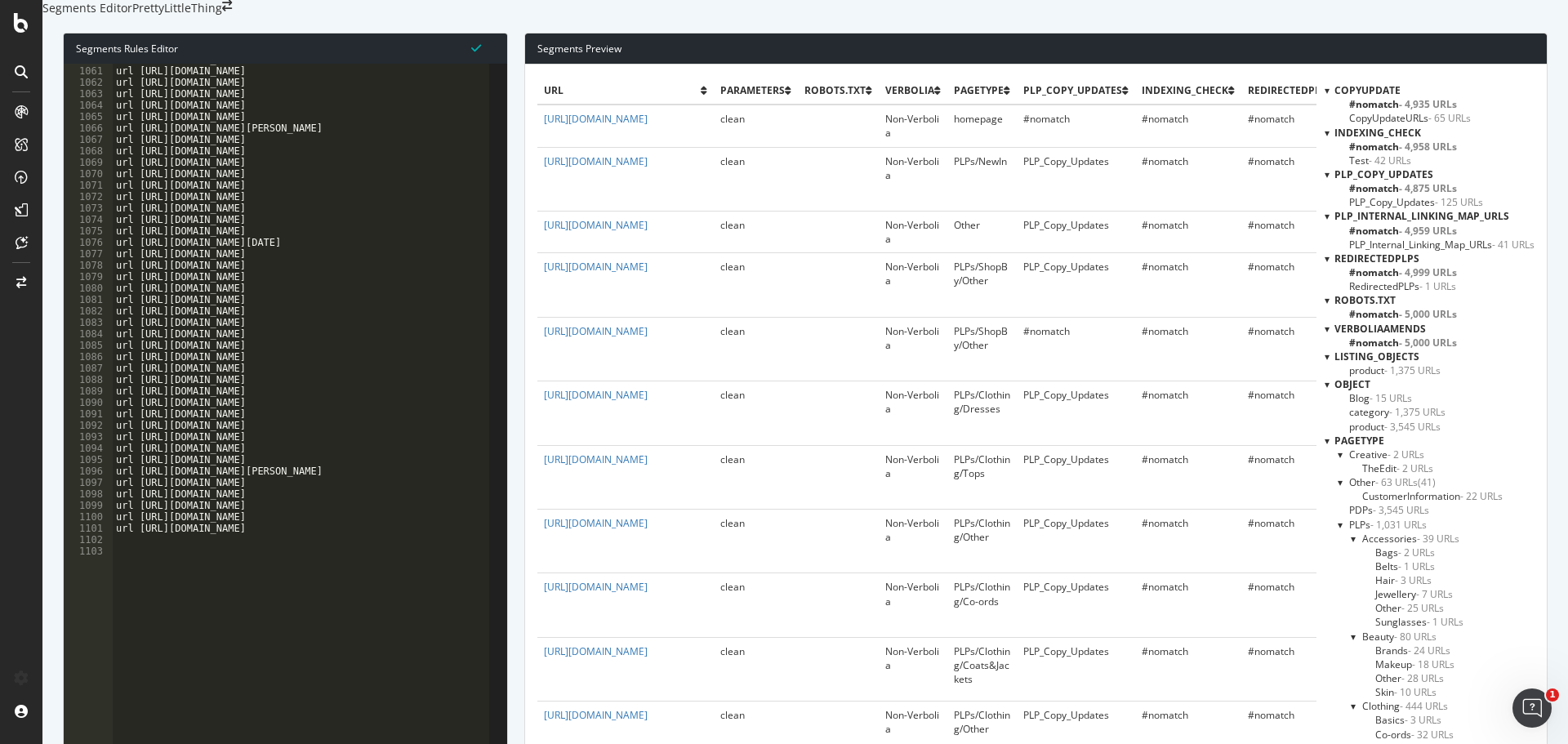
scroll to position [0, 0]
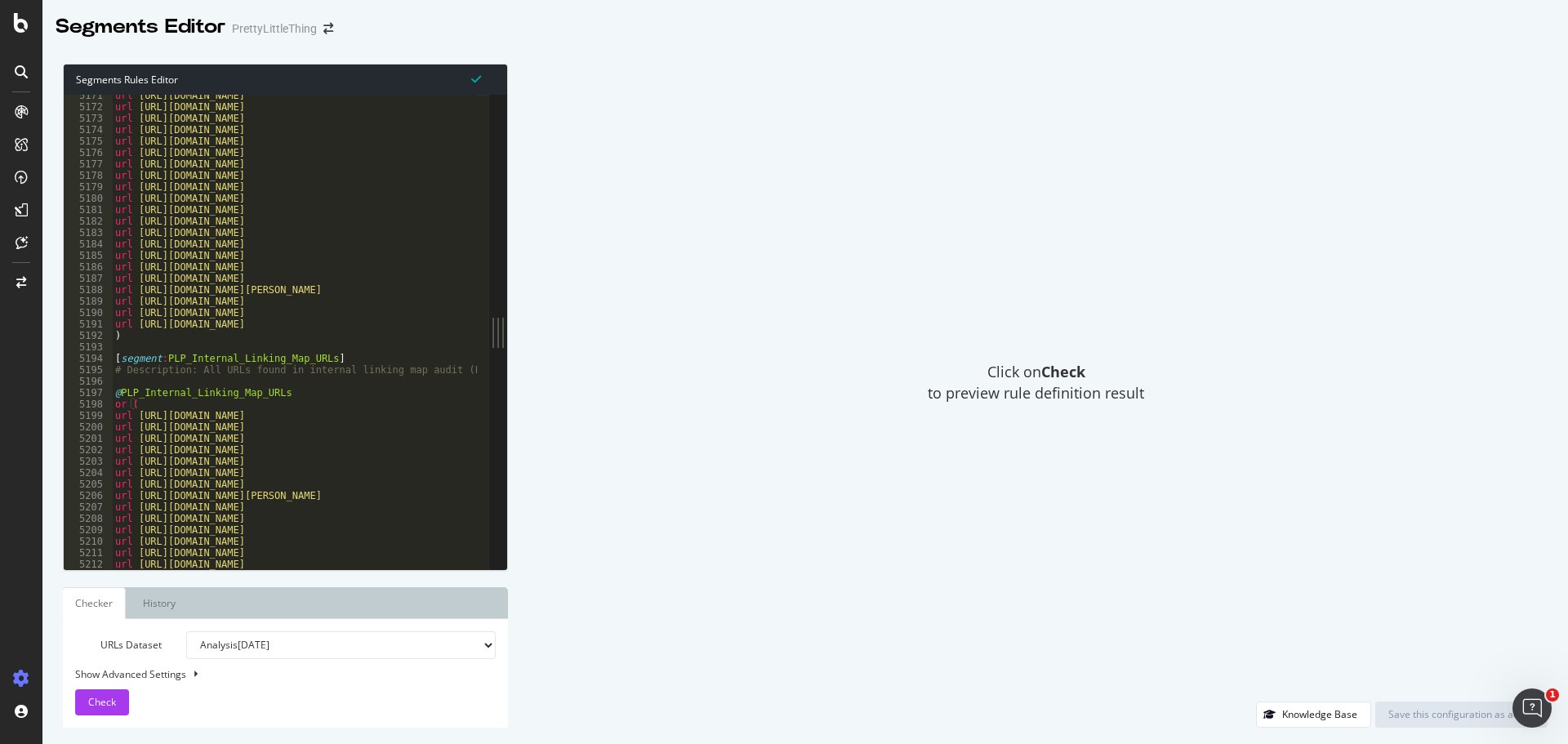
scroll to position [26179, 0]
drag, startPoint x: 323, startPoint y: 356, endPoint x: 163, endPoint y: 362, distance: 160.1
click at [163, 362] on div "url https://www.prettylittlething.com/shop/zebra-print-mini-dress url https://w…" at bounding box center [444, 332] width 664 height 485
click at [362, 417] on div "url https://www.prettylittlething.com/shop/zebra-print-mini-dress url https://w…" at bounding box center [444, 332] width 664 height 485
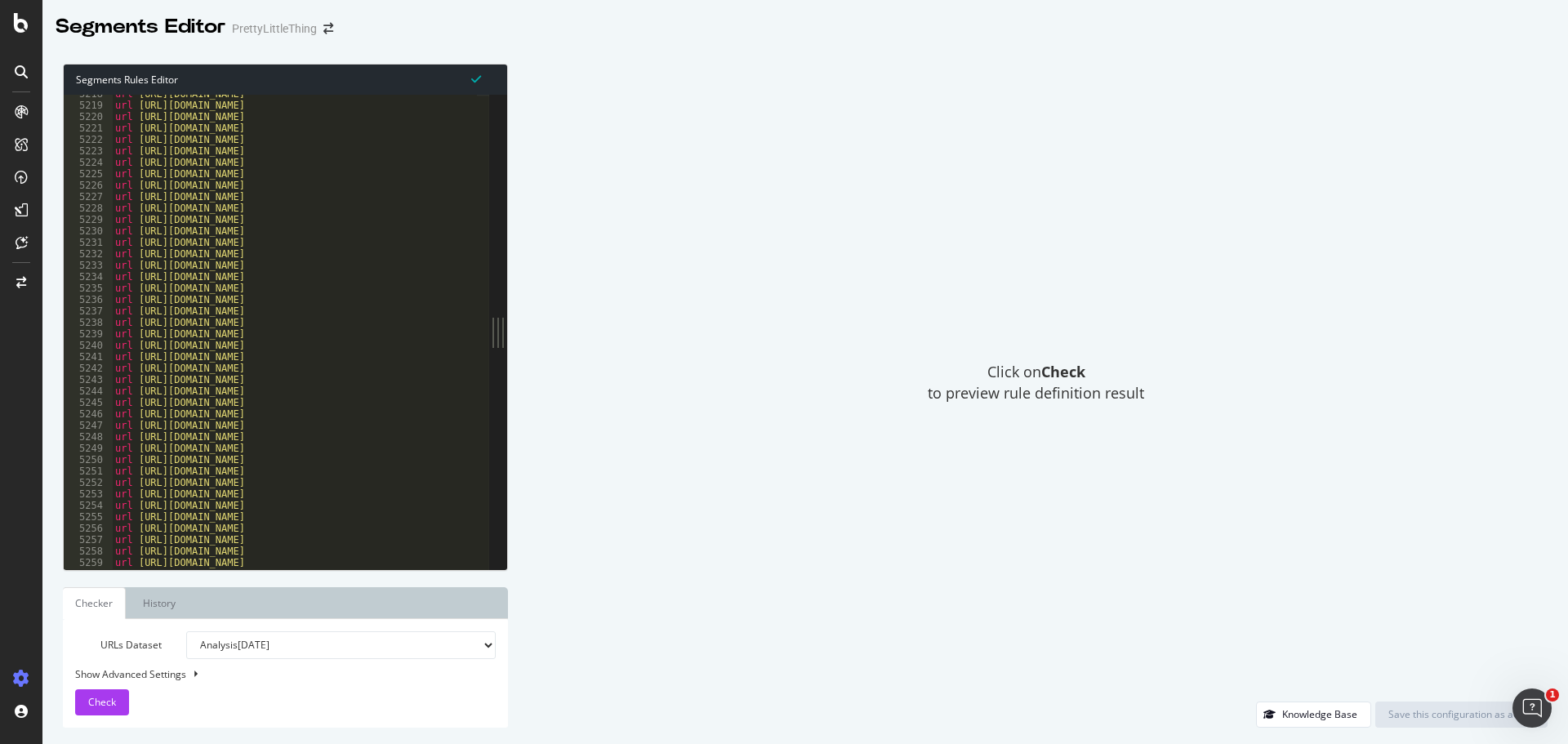
scroll to position [26312, 0]
click at [114, 695] on span "Check" at bounding box center [102, 701] width 28 height 14
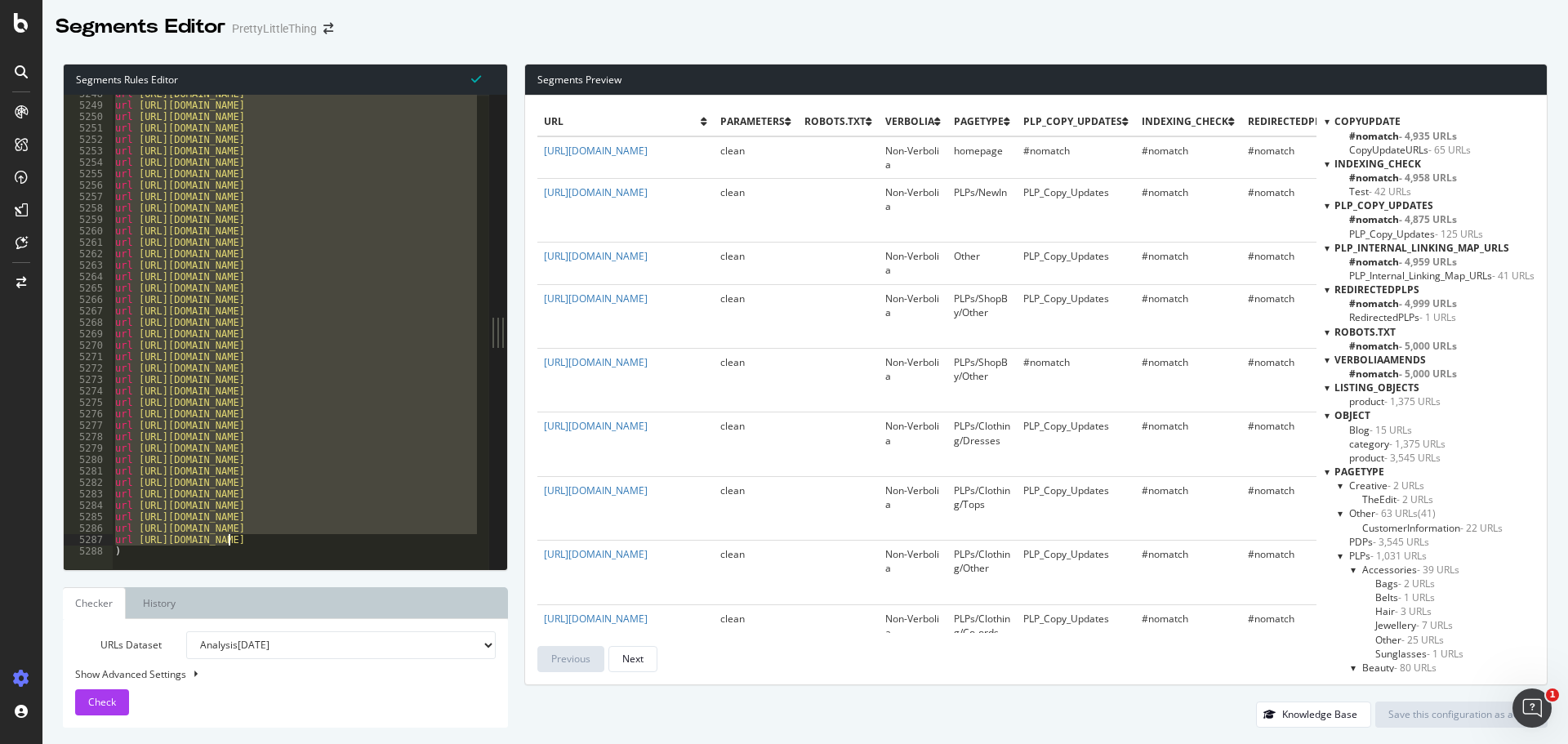
drag, startPoint x: 113, startPoint y: 224, endPoint x: 227, endPoint y: 541, distance: 336.9
click at [227, 541] on div "url https://www.prettylittlething.com/clothing/skirts/skater-skirts.html url ht…" at bounding box center [444, 330] width 664 height 485
type textarea "url https://www.prettylittlething.com/clothing/tops/lace-up-tops.html url https…"
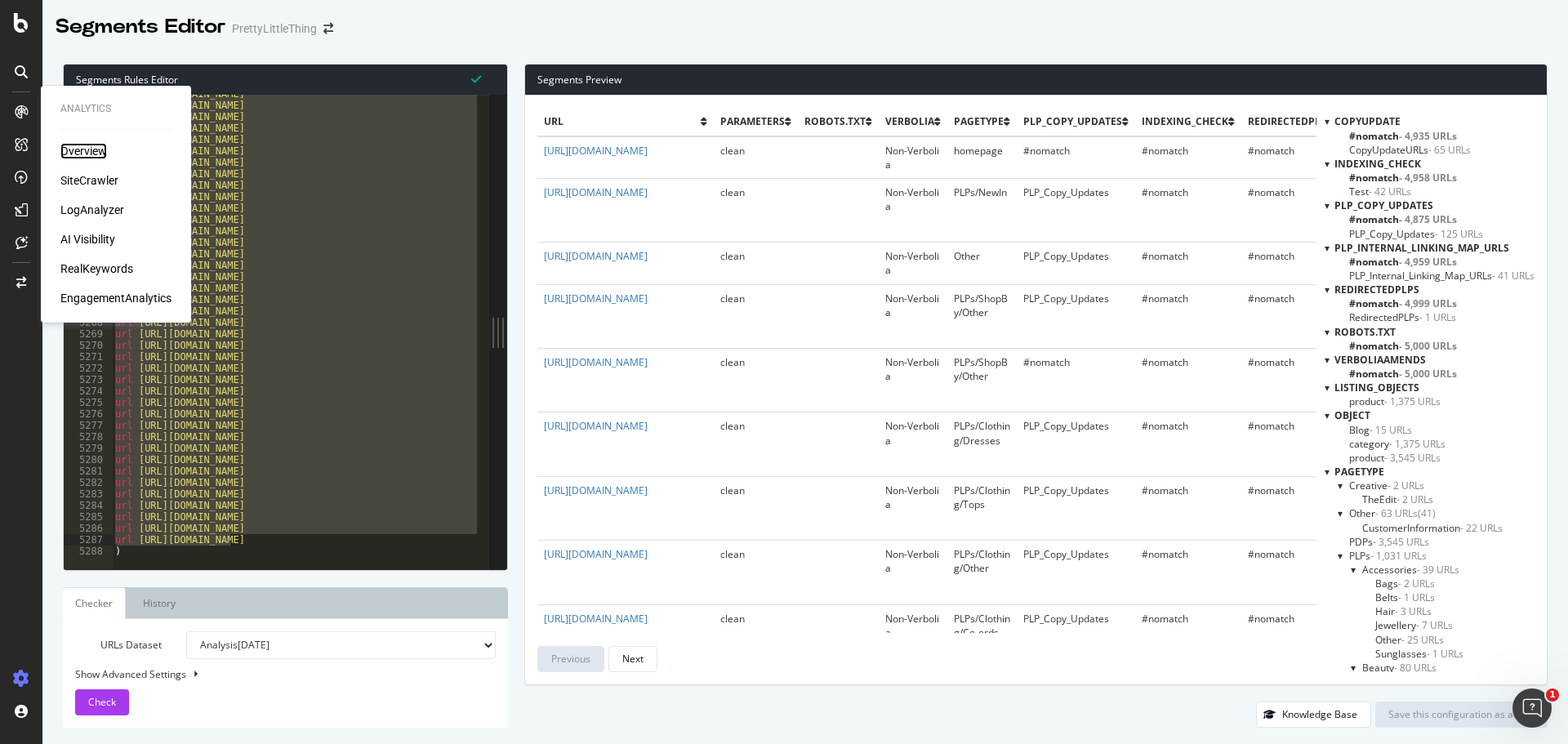
click at [76, 149] on div "Overview" at bounding box center [83, 152] width 46 height 17
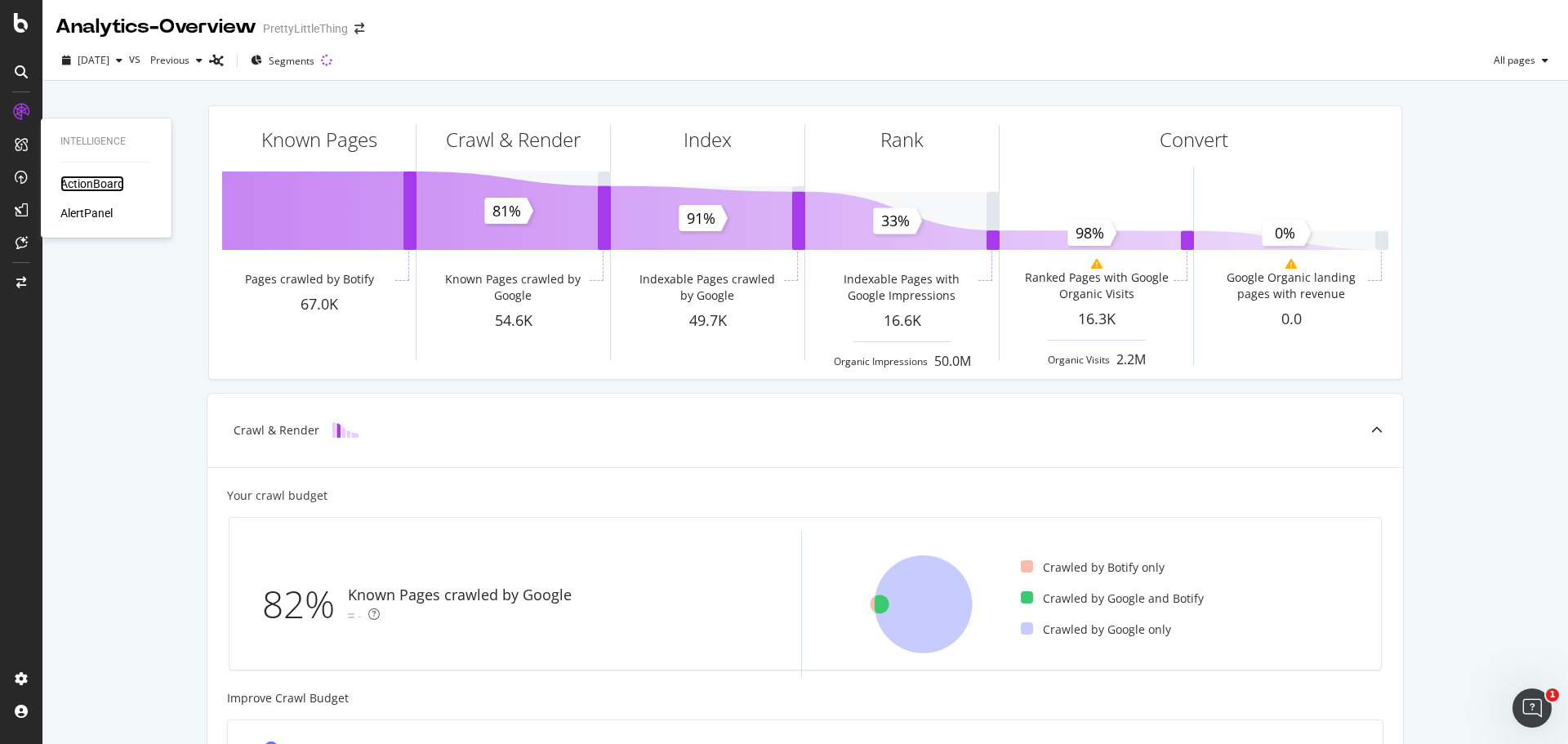
click at [80, 183] on div "ActionBoard" at bounding box center [92, 184] width 64 height 17
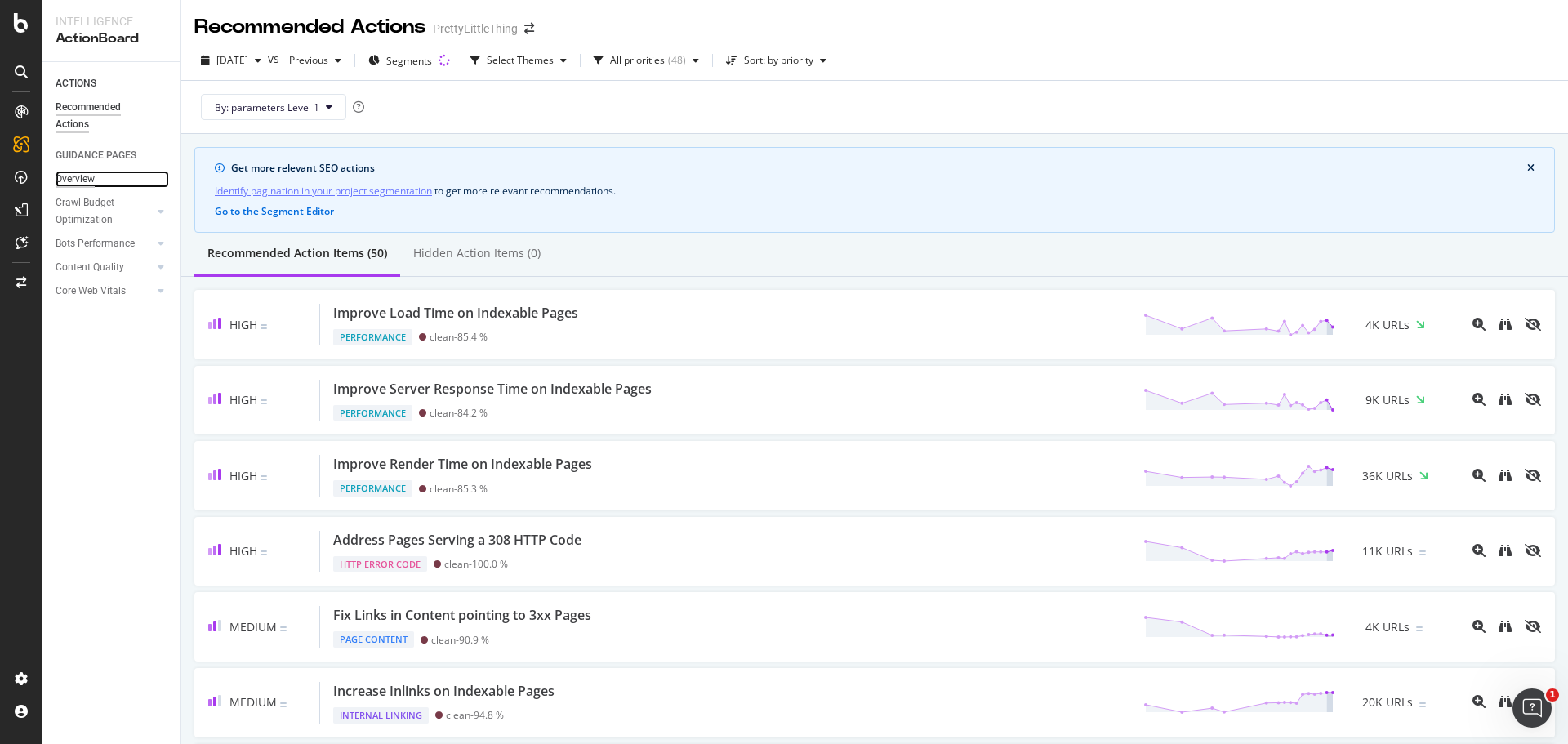
click at [87, 171] on div "Overview" at bounding box center [75, 180] width 39 height 18
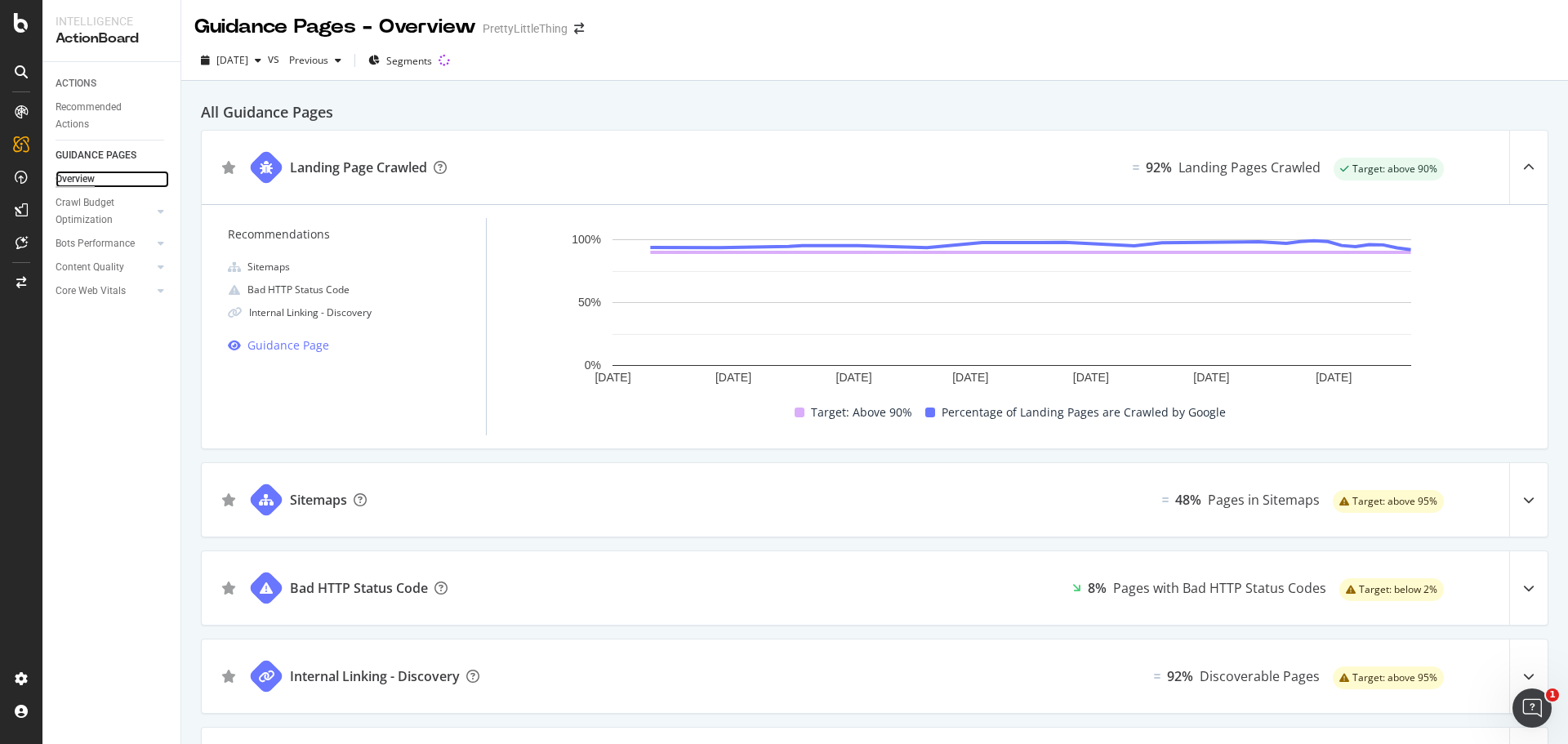
click at [76, 172] on div "Overview" at bounding box center [75, 180] width 39 height 18
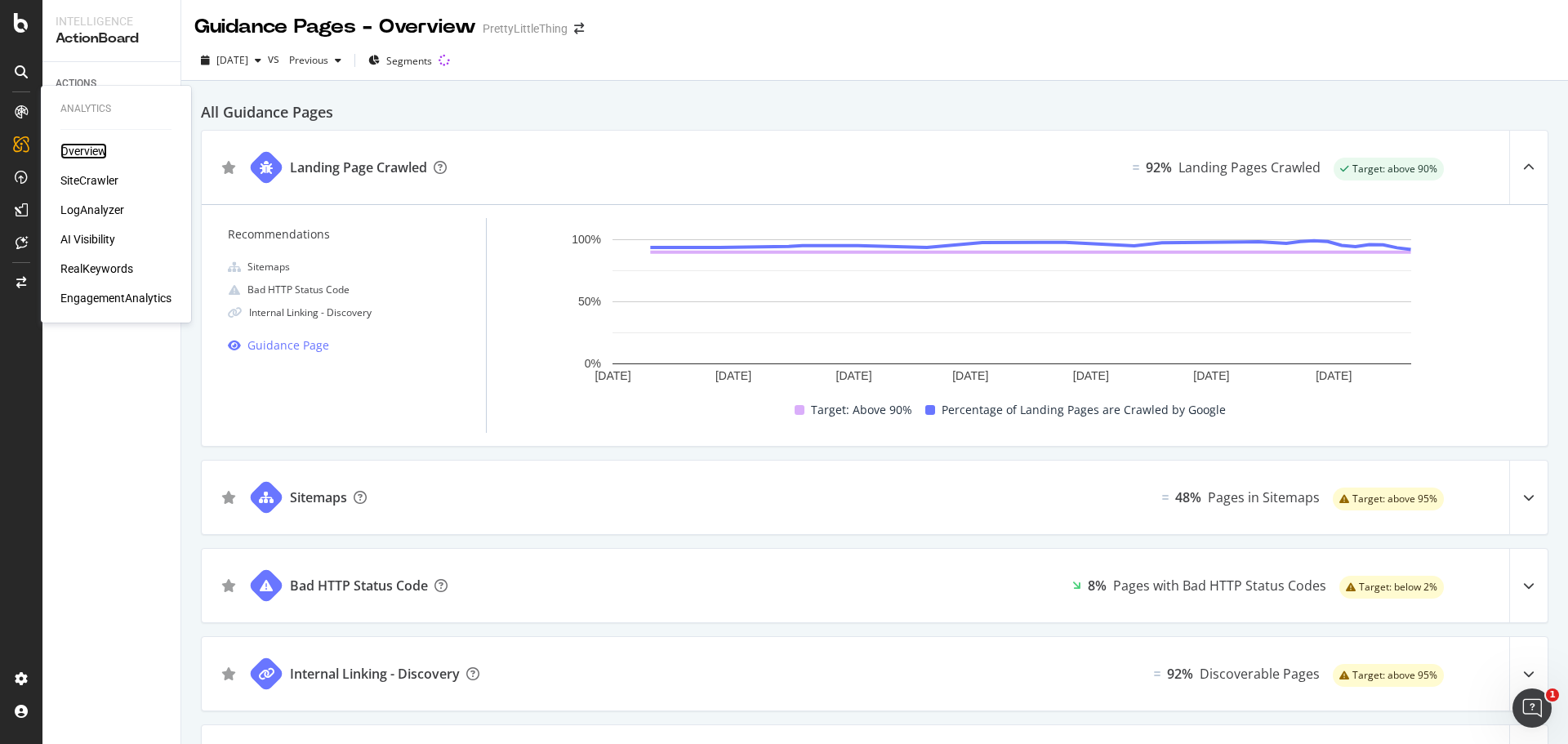
click at [73, 144] on div "Overview" at bounding box center [83, 152] width 46 height 17
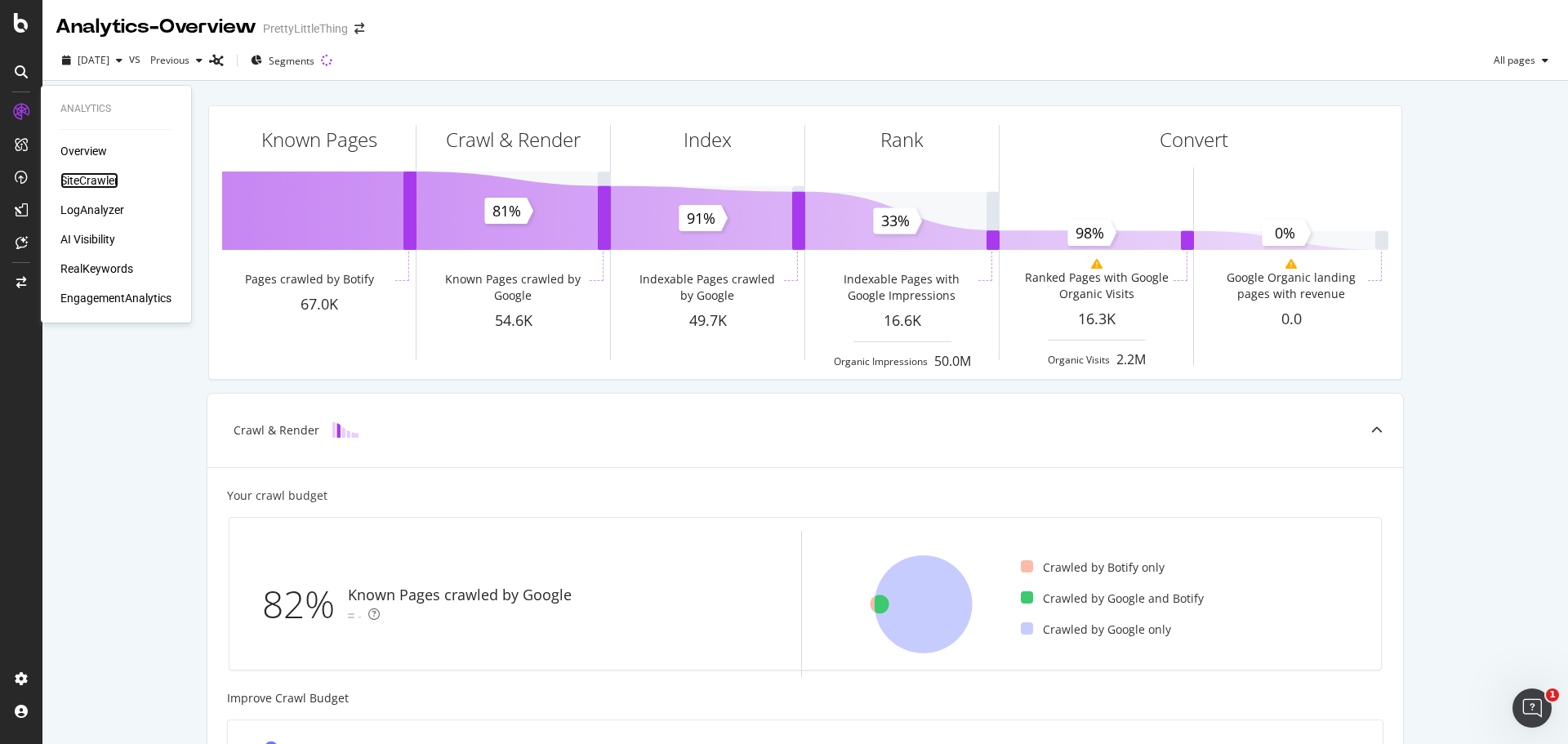
click at [91, 187] on div "SiteCrawler" at bounding box center [89, 180] width 58 height 17
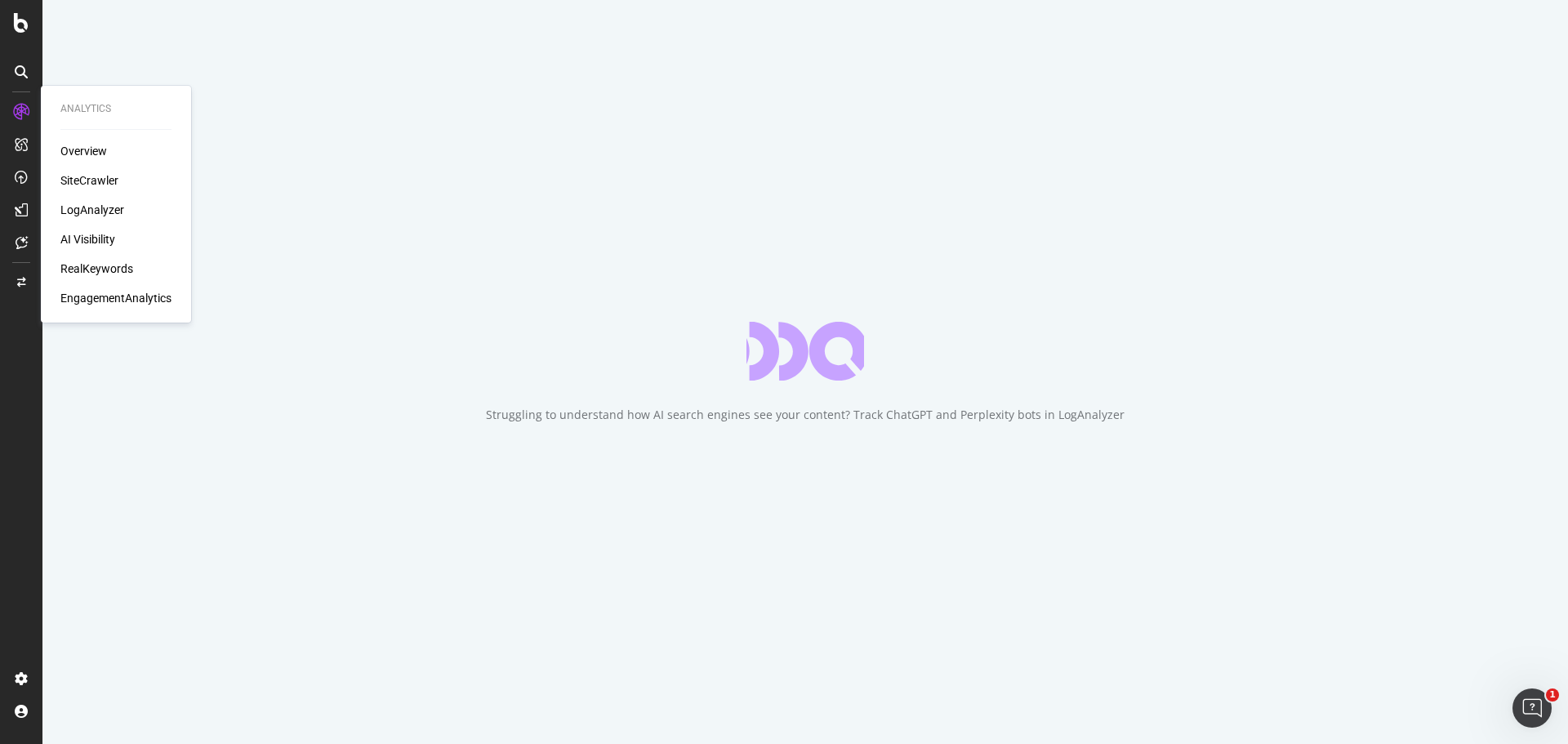
click at [98, 271] on div "RealKeywords" at bounding box center [96, 269] width 73 height 17
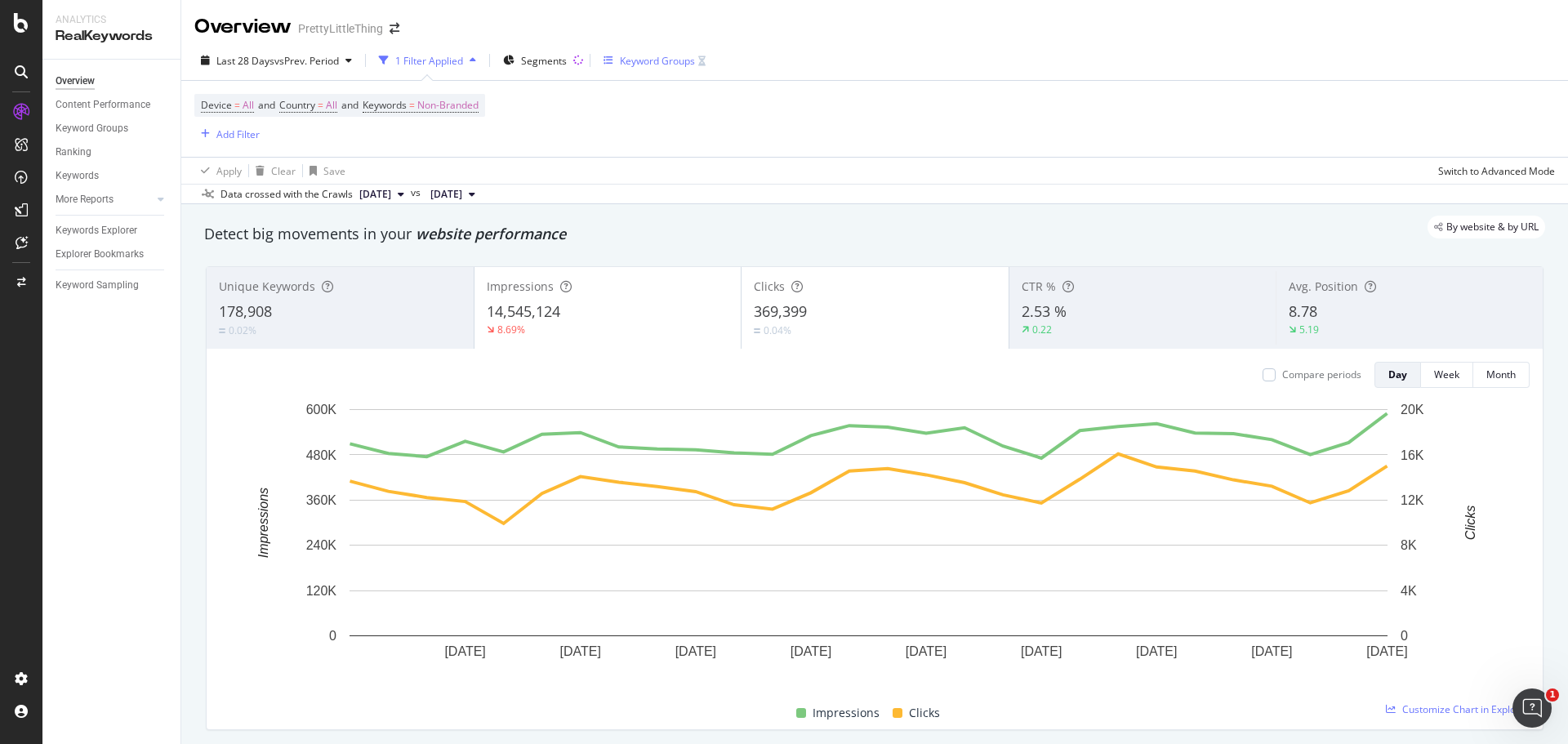
click at [646, 68] on div "Keyword Groups" at bounding box center [655, 60] width 102 height 24
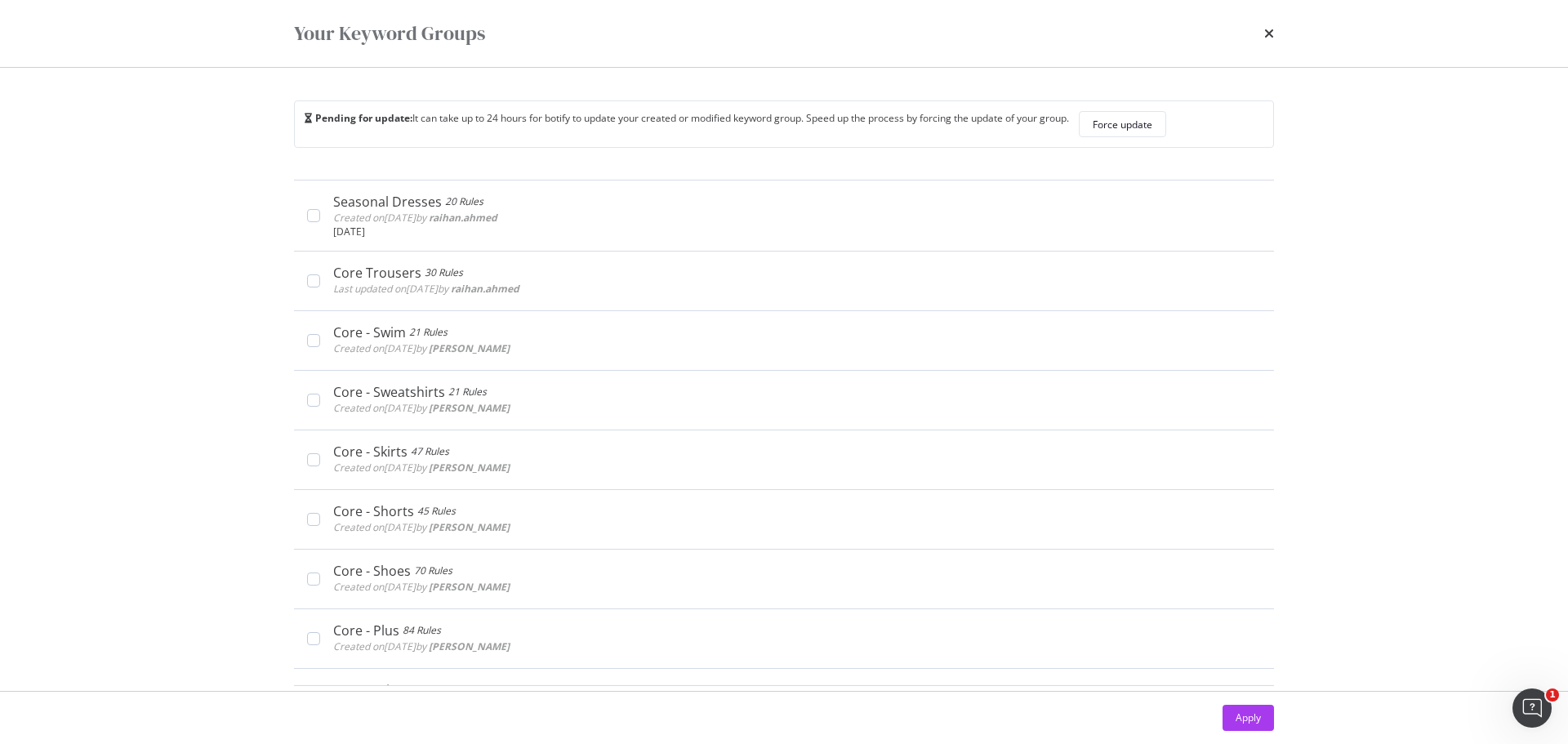
scroll to position [5973, 0]
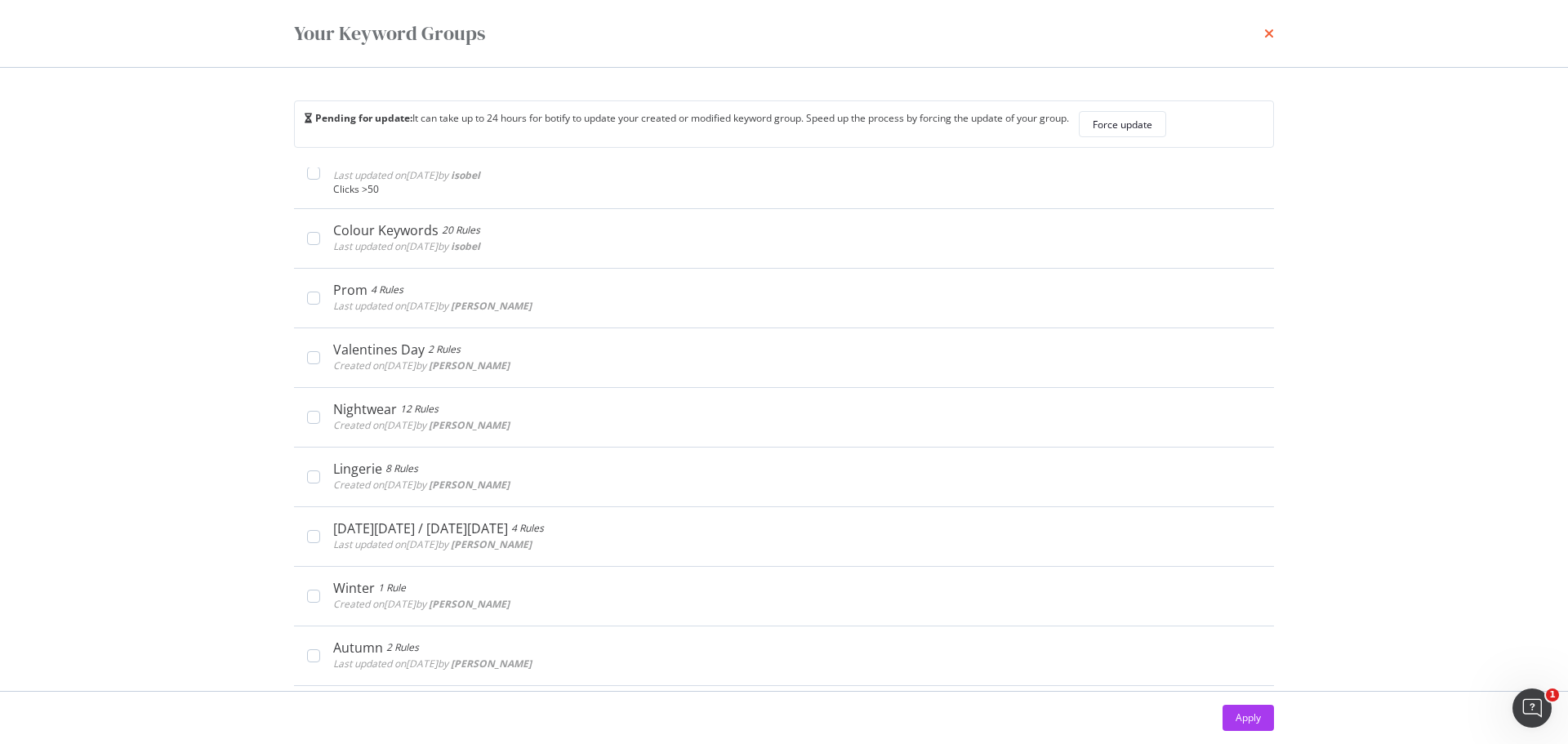
click at [1270, 35] on icon "times" at bounding box center [1269, 33] width 10 height 13
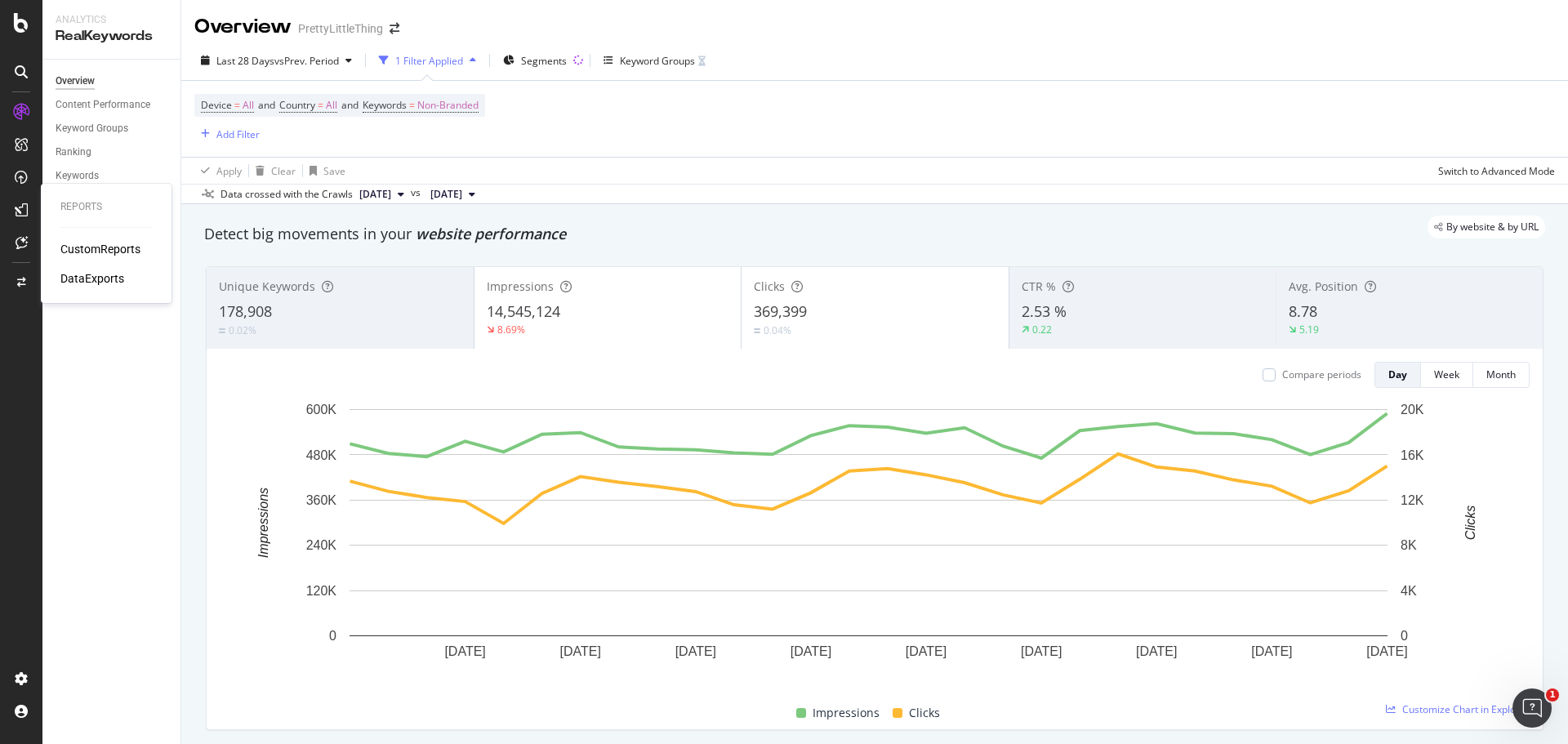
click at [83, 249] on div "CustomReports" at bounding box center [100, 249] width 80 height 17
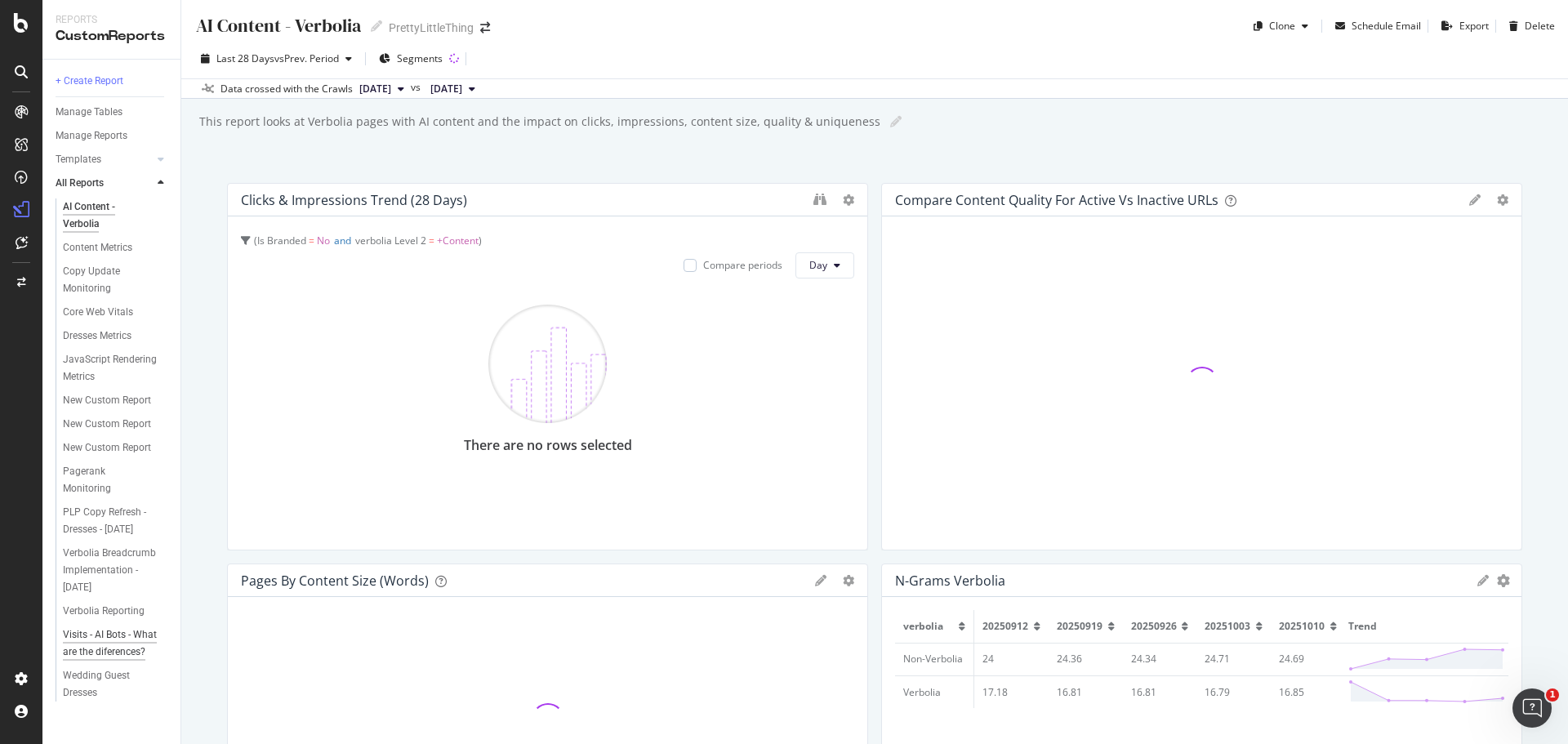
click at [116, 661] on div "Visits - AI Bots - What are the diferences?" at bounding box center [111, 643] width 97 height 34
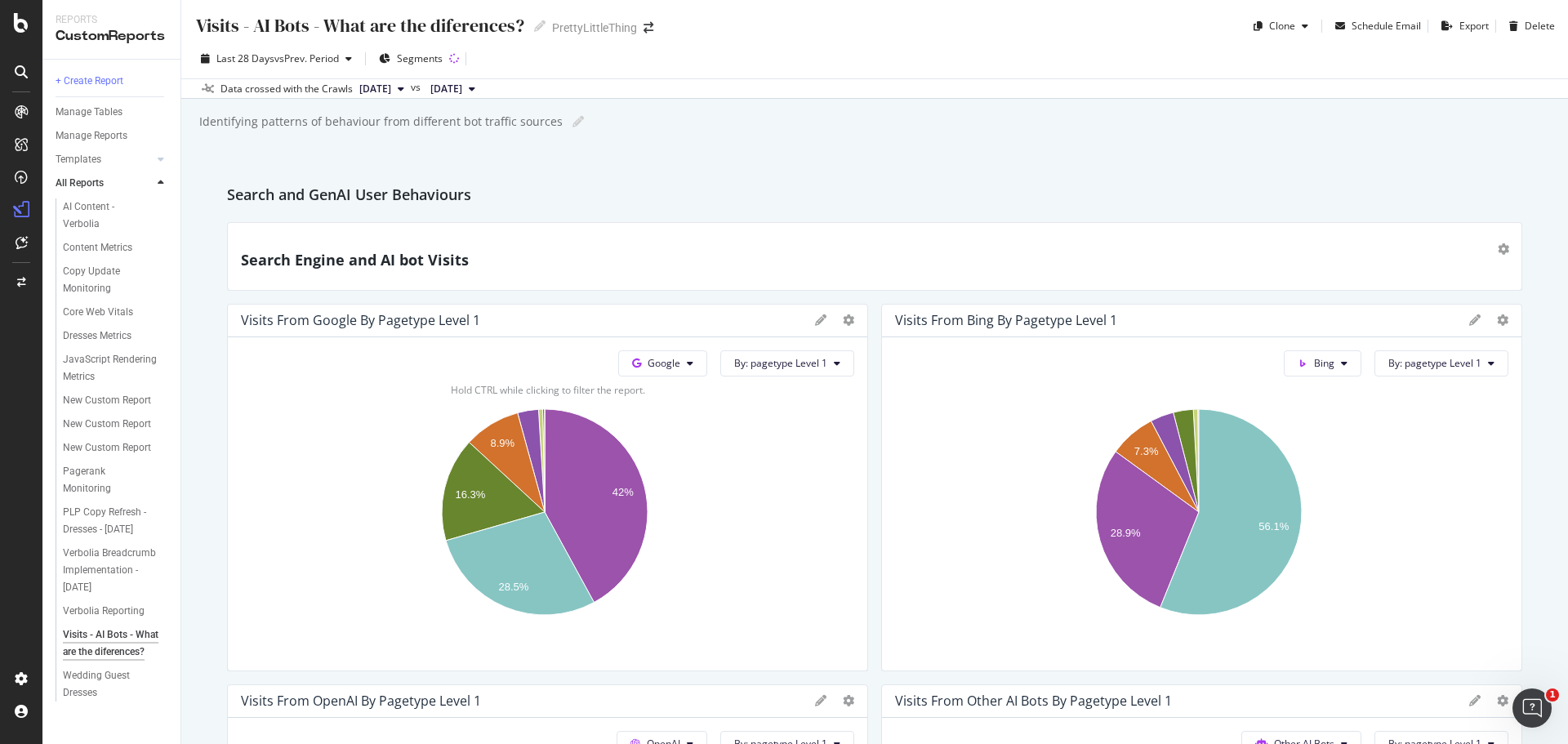
scroll to position [327, 0]
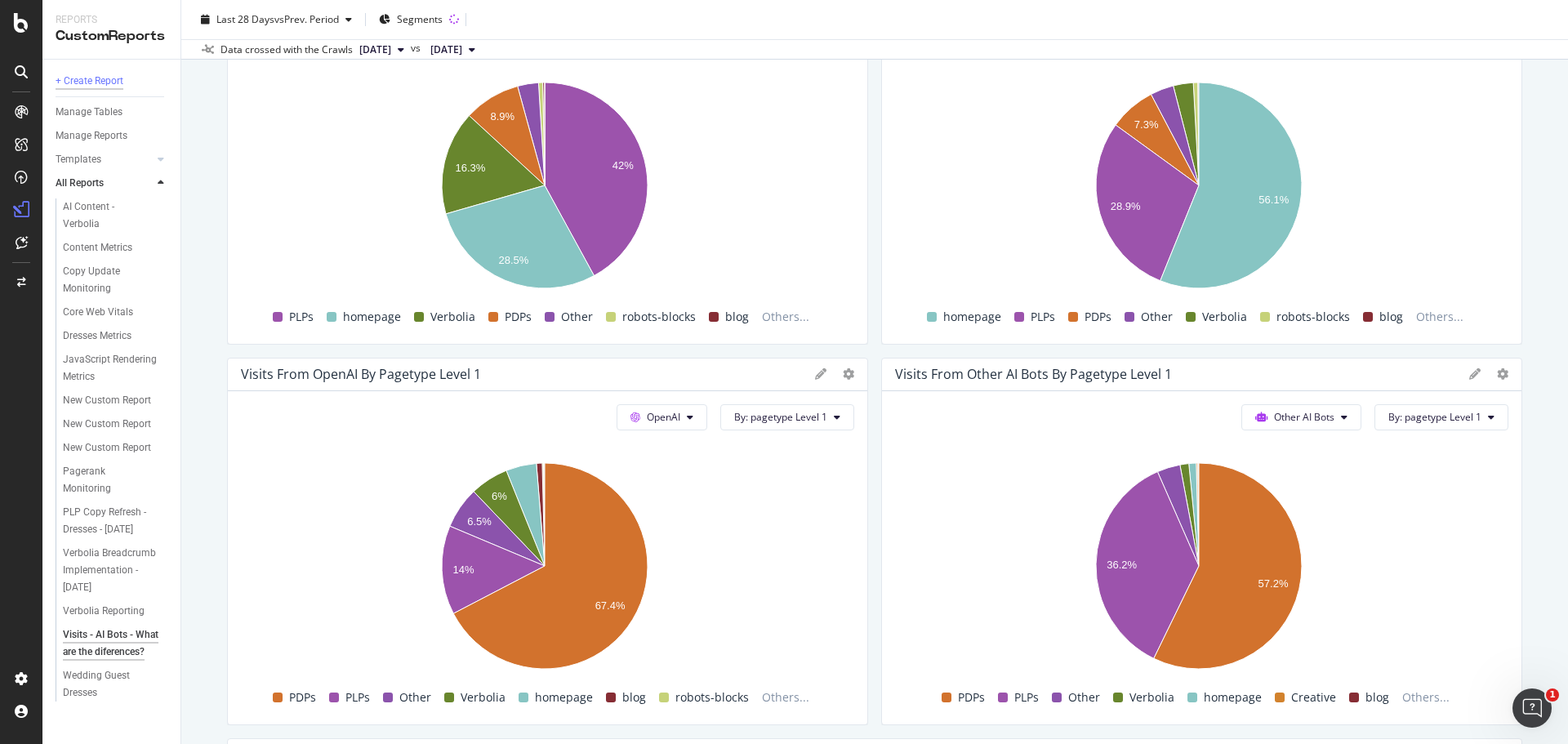
click at [117, 75] on div "+ Create Report" at bounding box center [89, 81] width 68 height 18
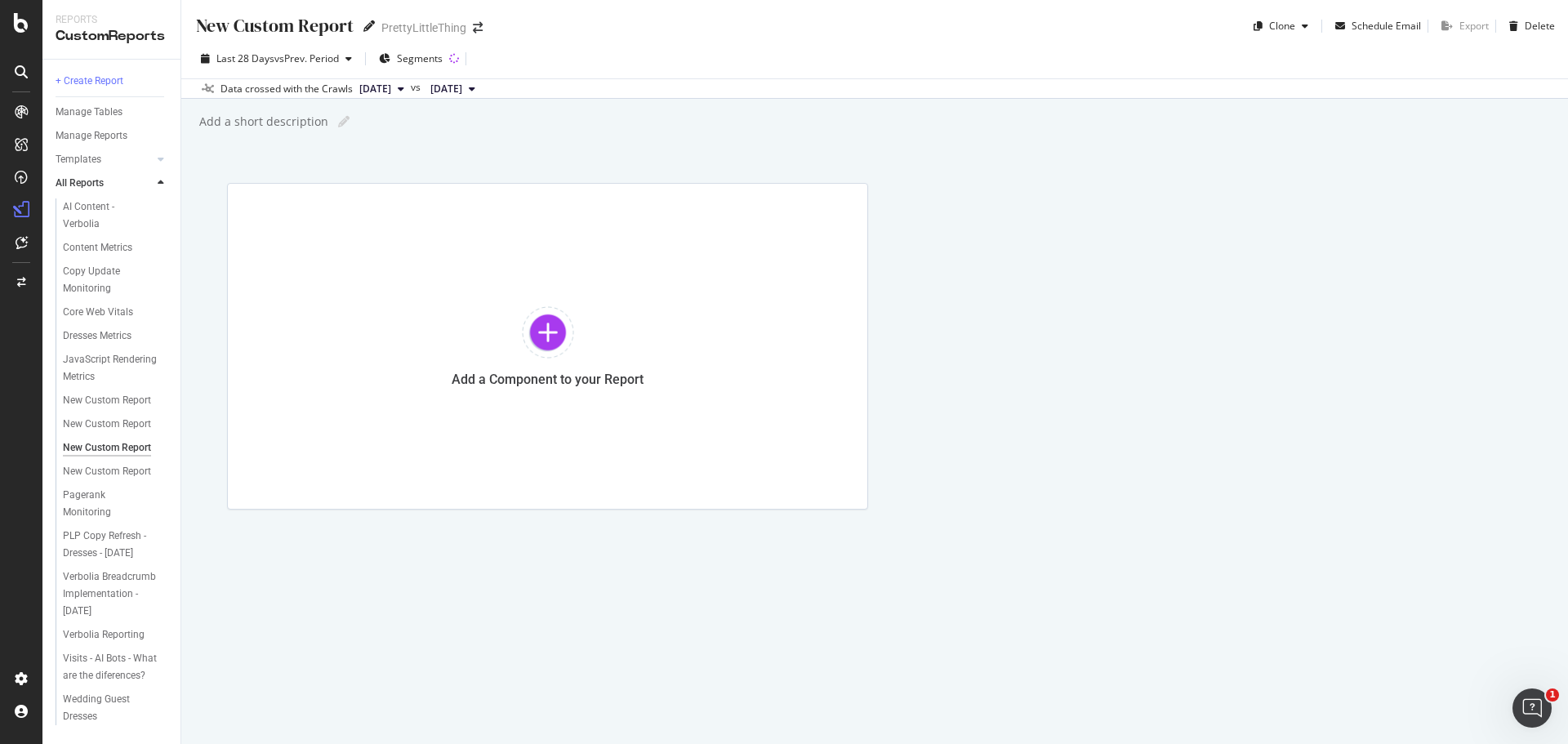
click at [365, 23] on icon at bounding box center [369, 26] width 11 height 11
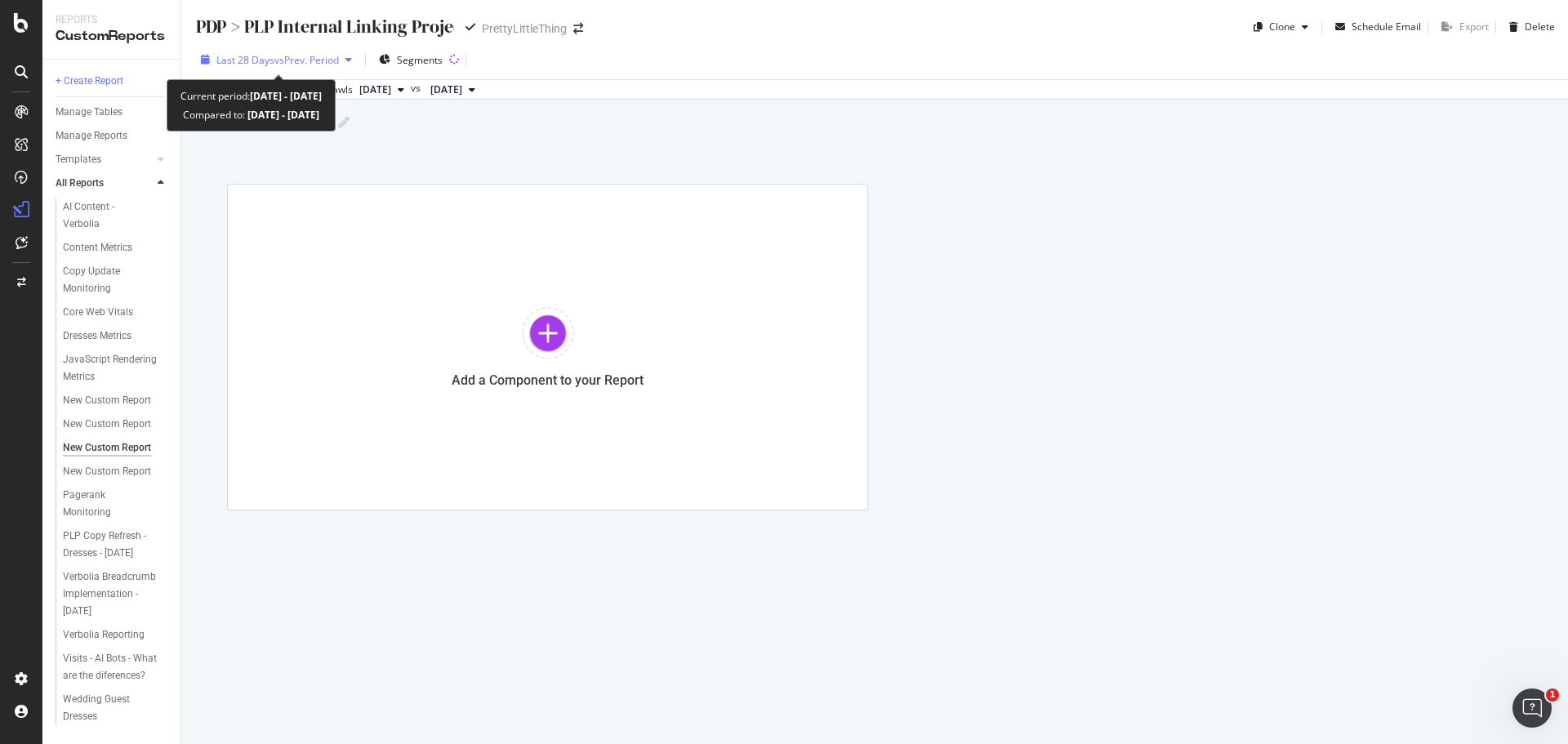
type input "PDP > PLP Internal Linking Project"
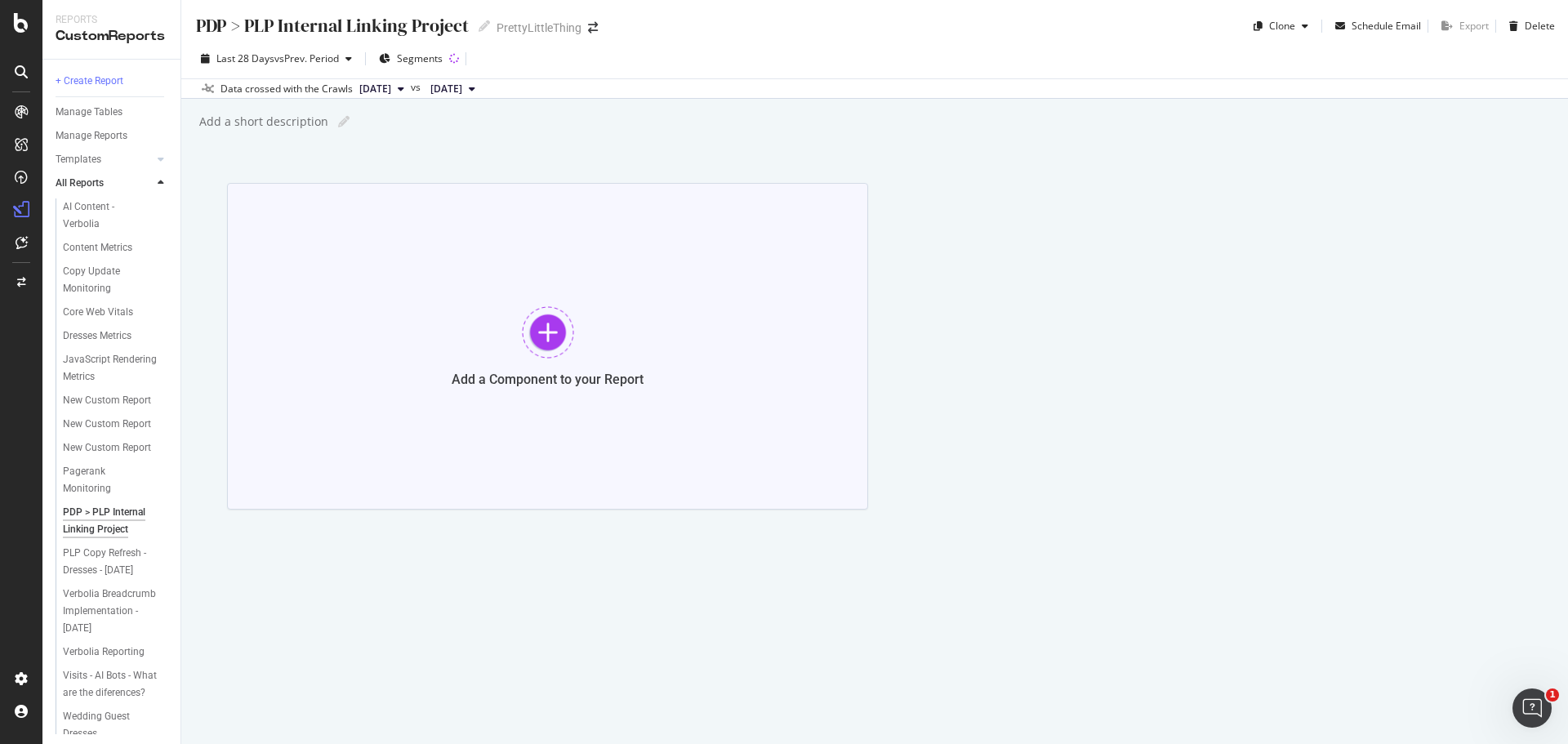
click at [636, 392] on div "Add a Component to your Report" at bounding box center [547, 346] width 641 height 327
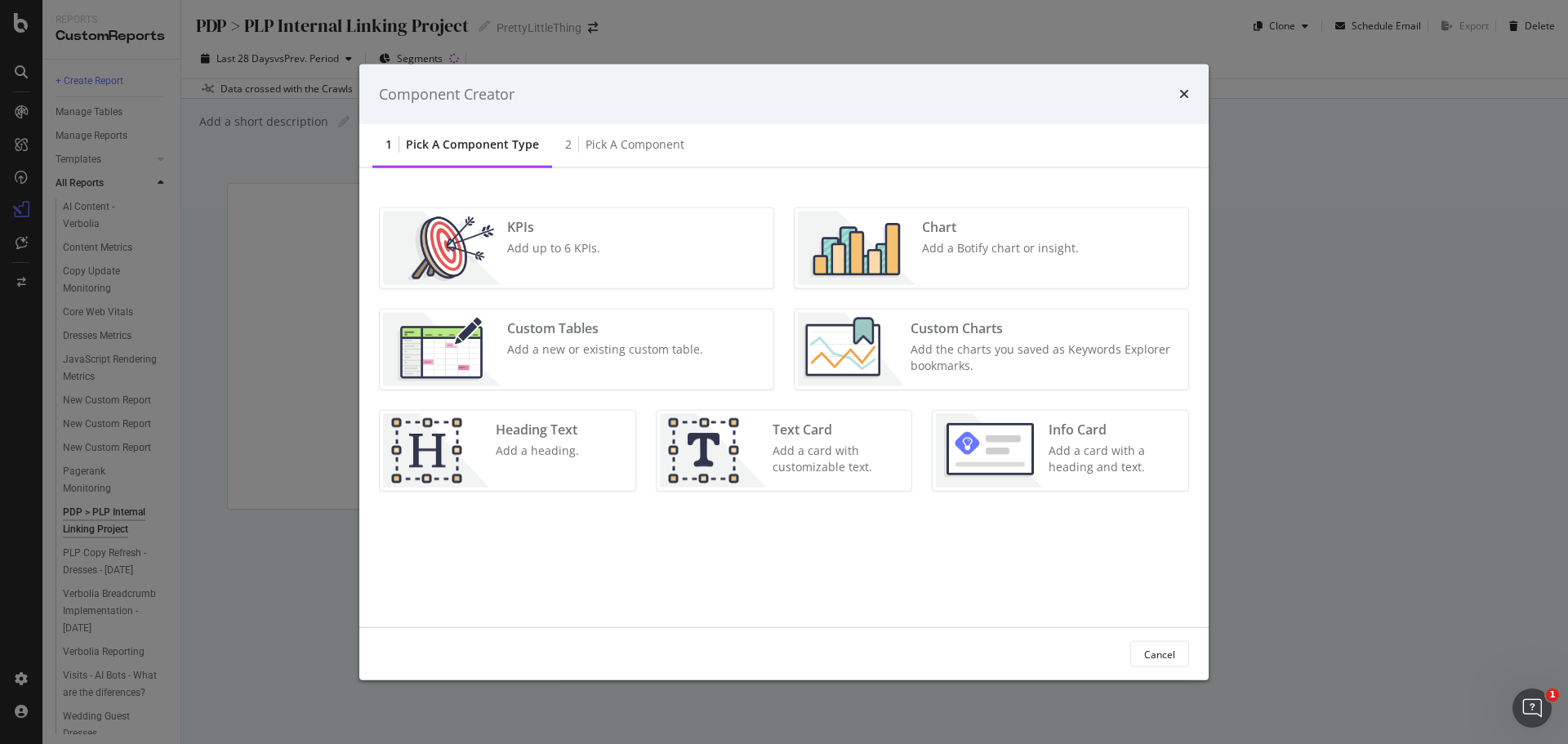
click at [616, 337] on div "Custom Tables" at bounding box center [605, 329] width 196 height 19
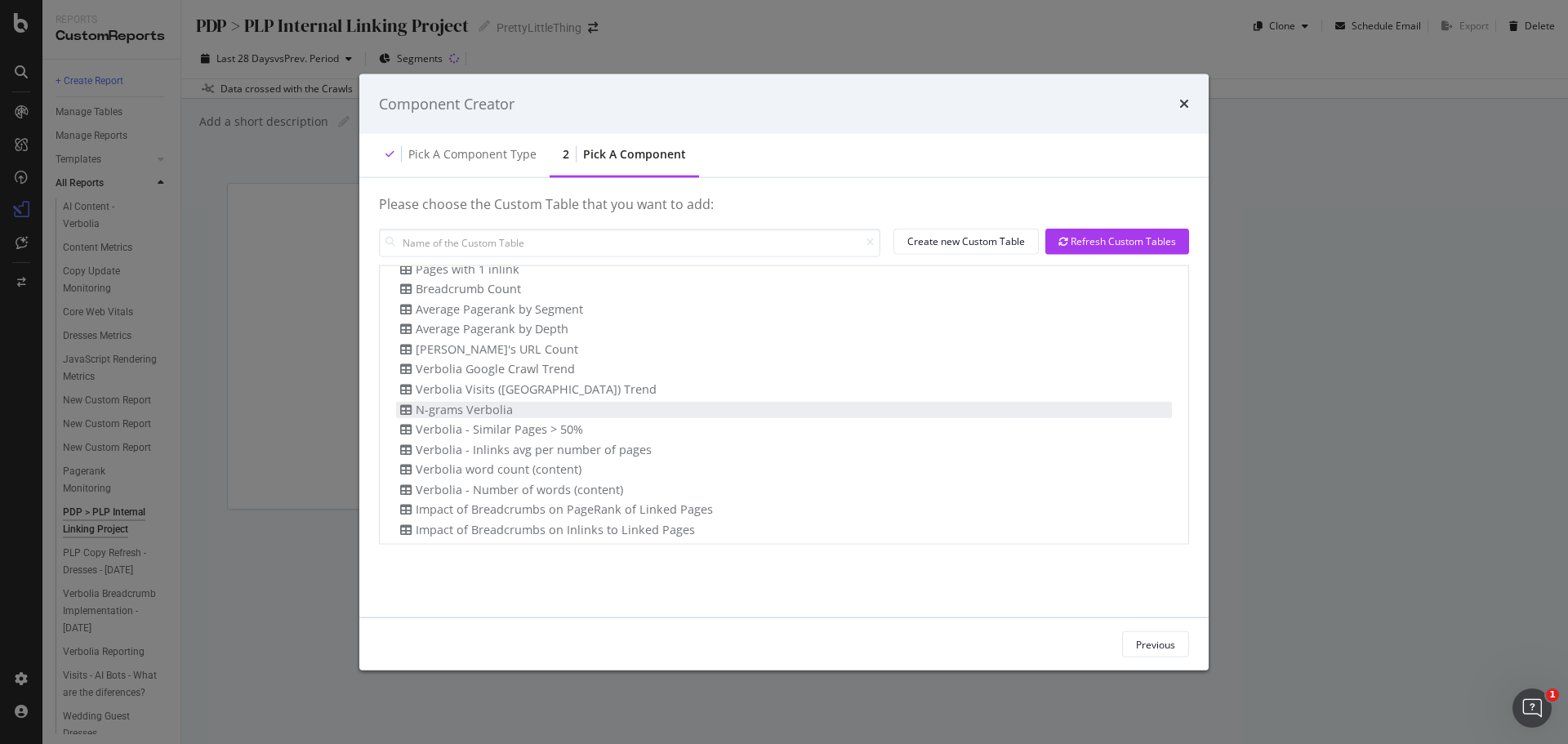
scroll to position [160, 0]
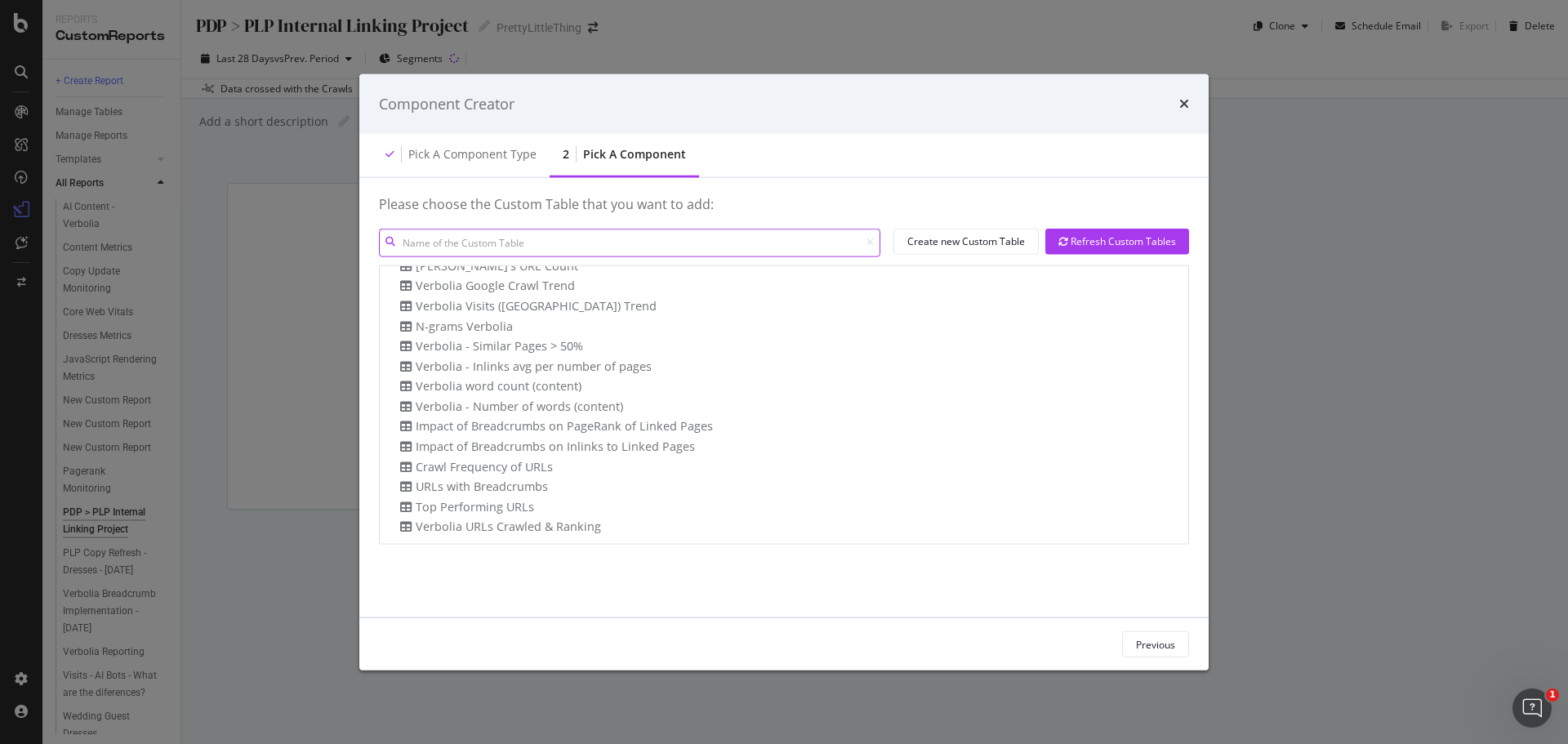
click at [476, 241] on input "modal" at bounding box center [630, 242] width 501 height 29
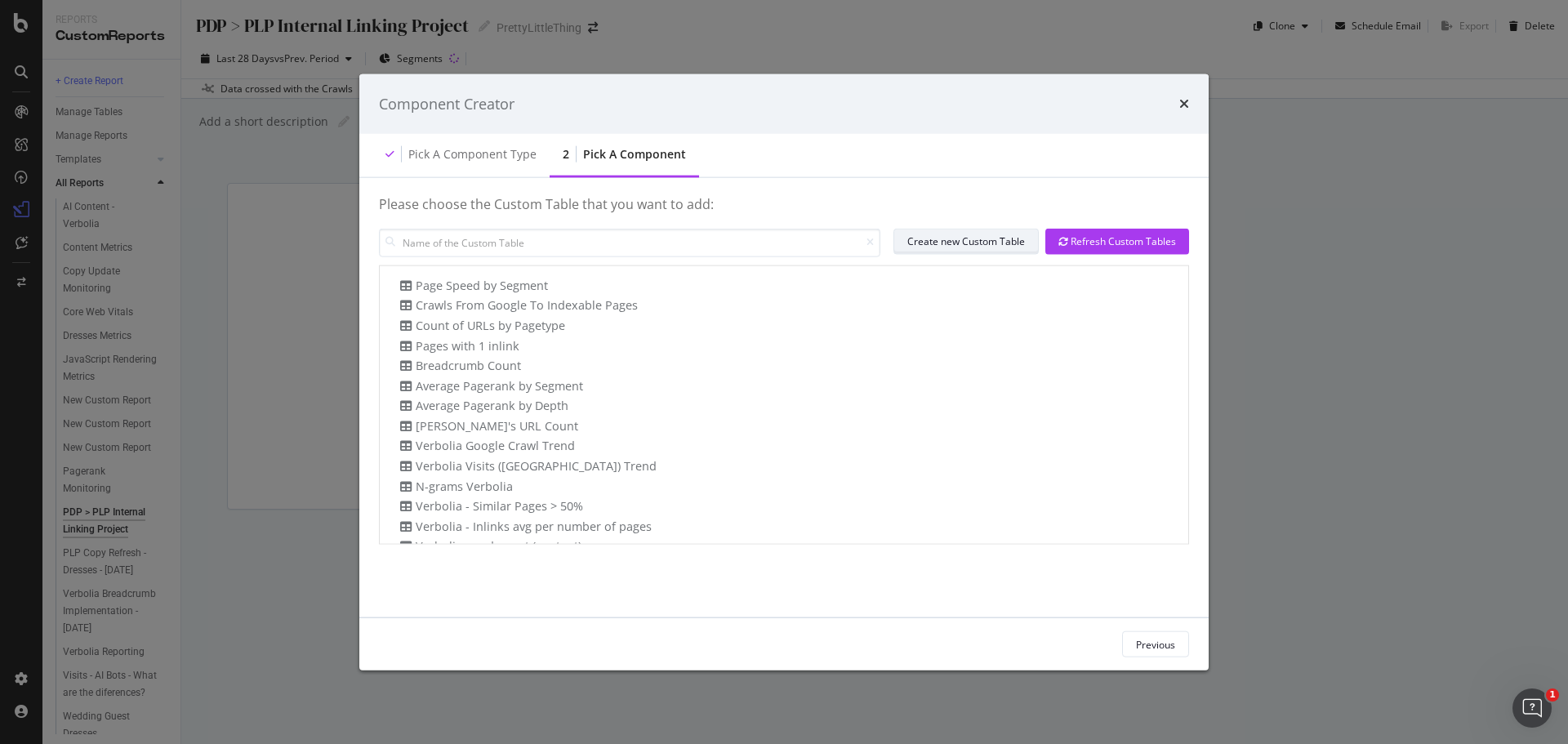
click at [950, 240] on div "Create new Custom Table" at bounding box center [966, 241] width 117 height 14
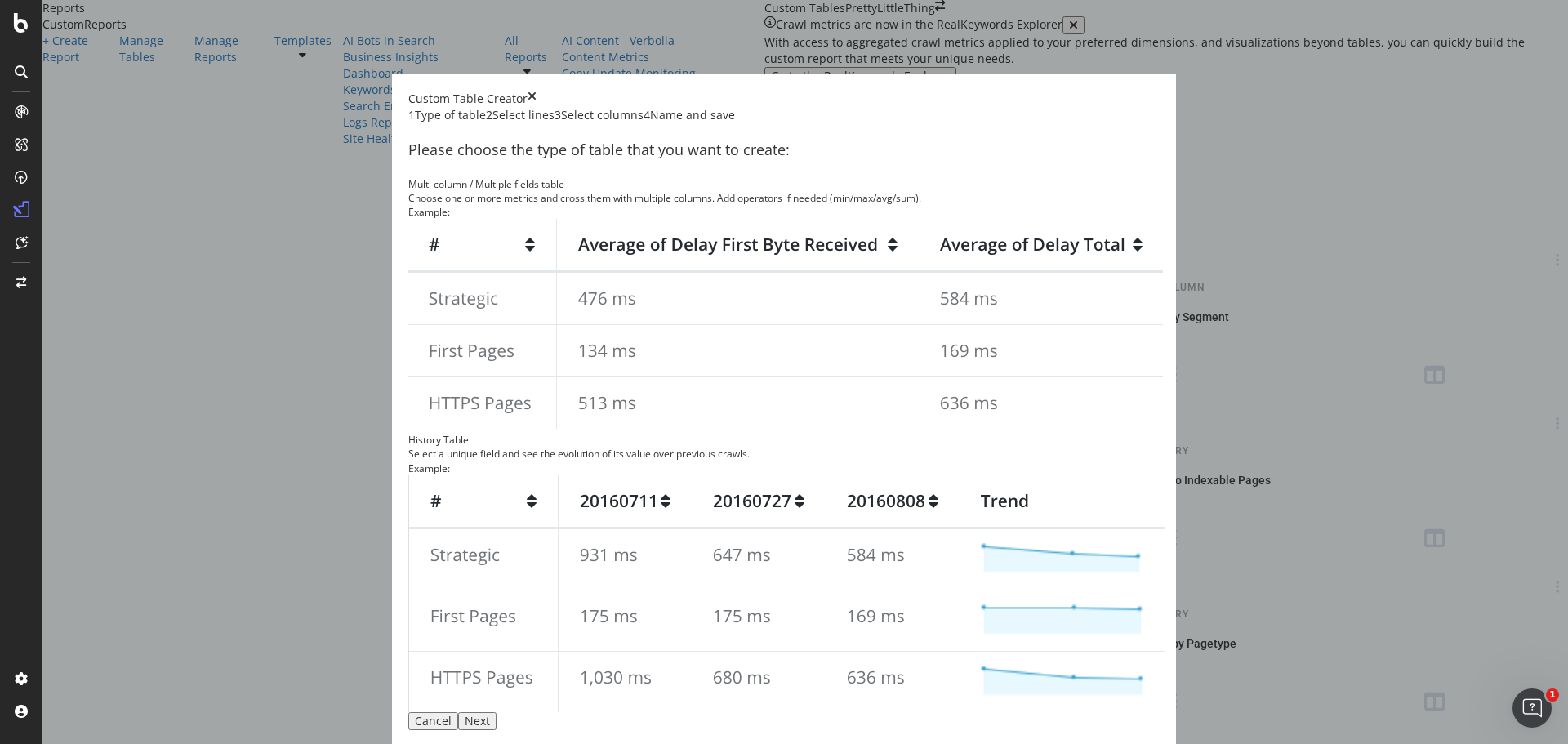
click at [555, 123] on div "Select lines" at bounding box center [523, 116] width 62 height 17
click at [478, 123] on div "1 Type of table" at bounding box center [447, 116] width 78 height 17
click at [929, 476] on img "modal" at bounding box center [786, 594] width 758 height 237
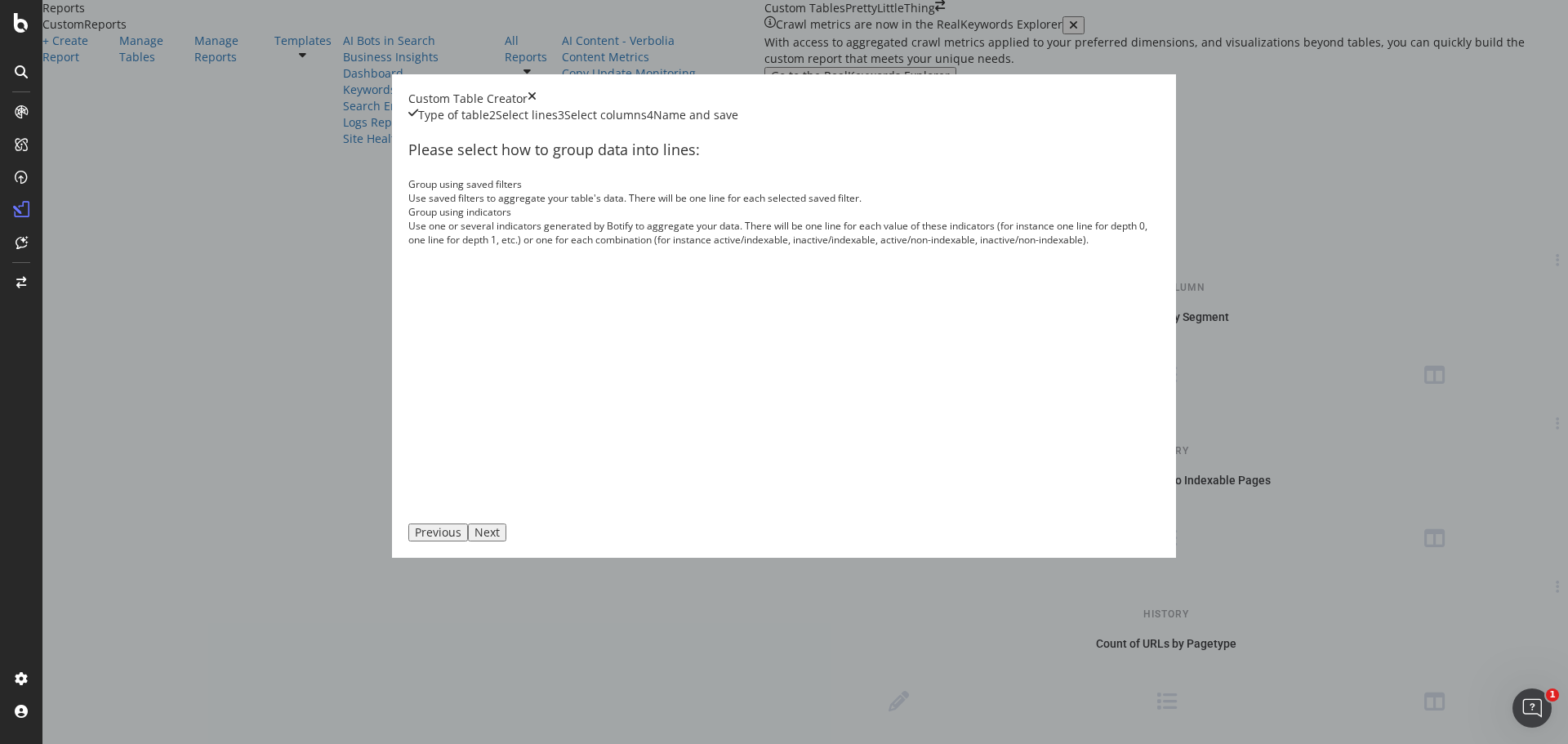
click at [708, 205] on div "Group using saved filters Use saved filters to aggregate your table's data. The…" at bounding box center [784, 192] width 751 height 28
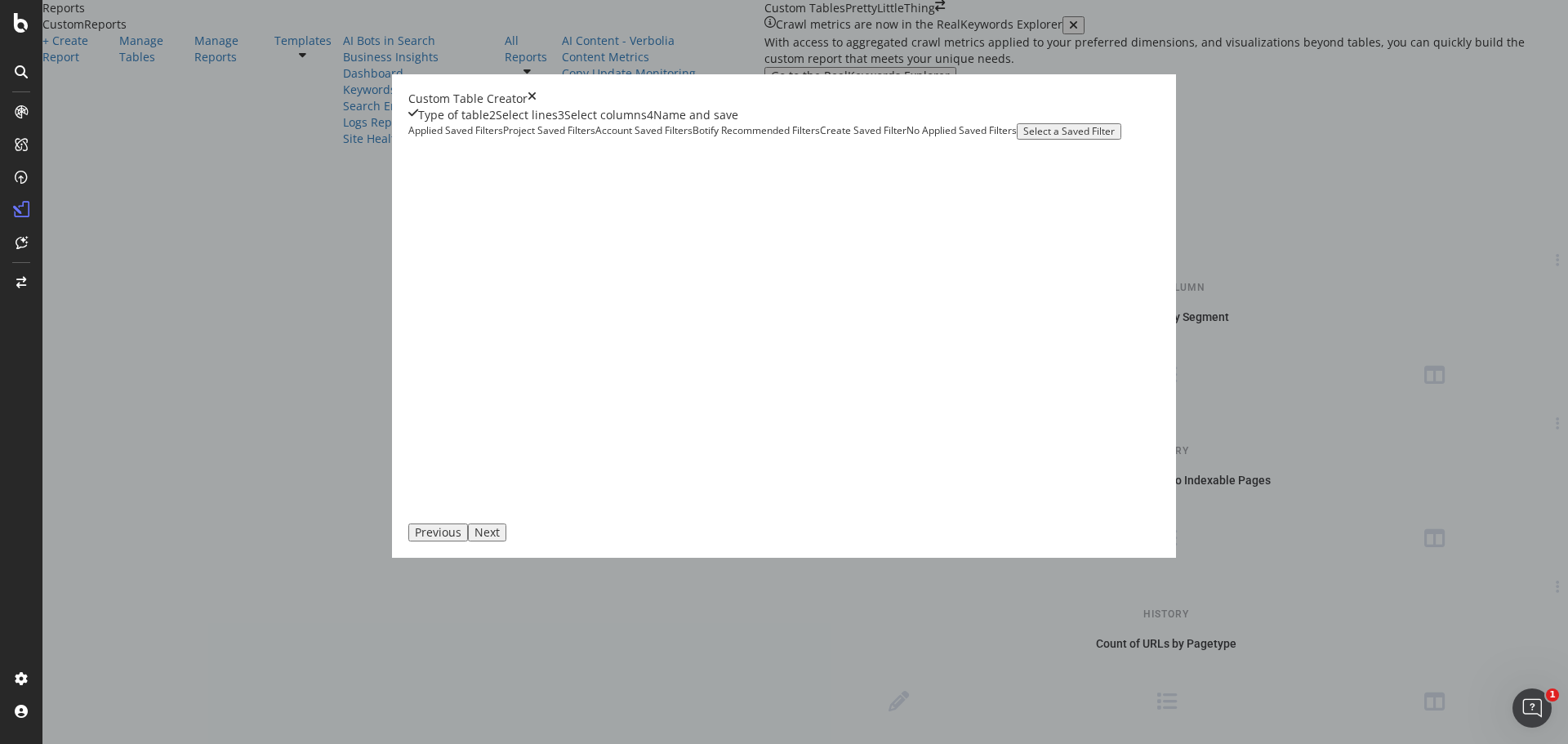
click at [500, 539] on div "Next" at bounding box center [487, 533] width 25 height 13
click at [1023, 137] on div "Select a Saved Filter" at bounding box center [1068, 131] width 92 height 11
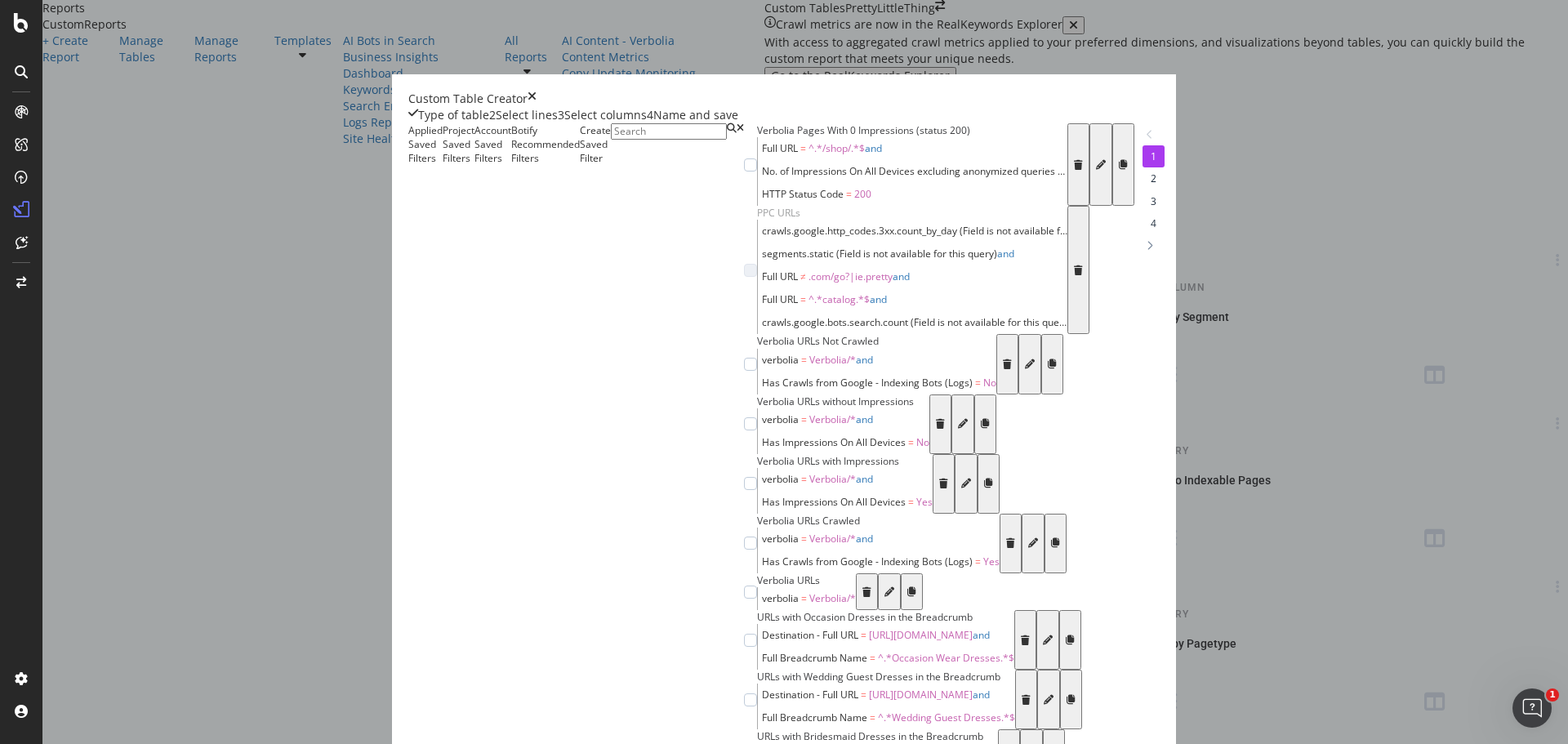
click at [443, 213] on div "Applied Saved Filters" at bounding box center [425, 456] width 34 height 666
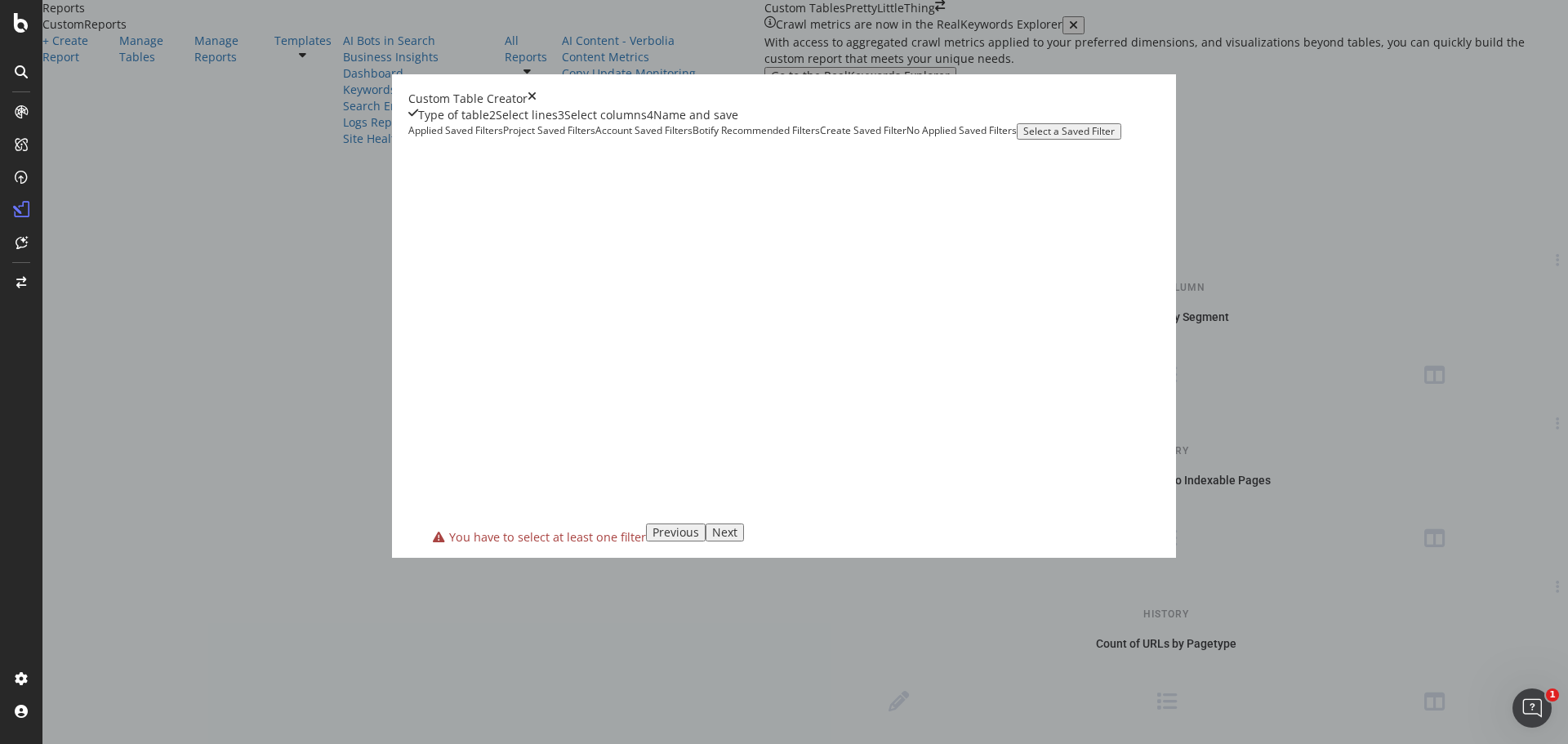
click at [693, 140] on div "Account Saved Filters" at bounding box center [644, 131] width 97 height 17
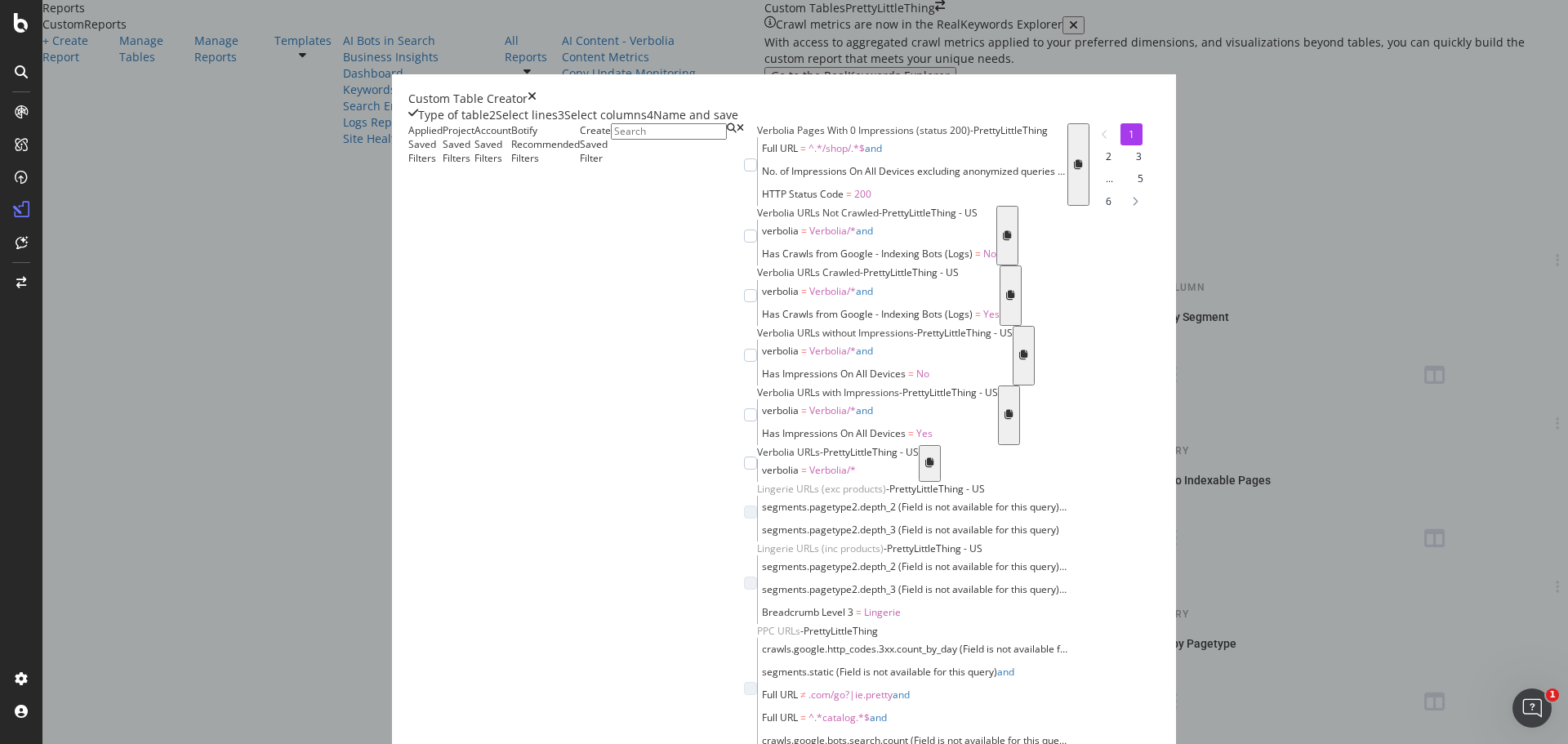
click at [512, 213] on div "Account Saved Filters" at bounding box center [493, 467] width 37 height 688
click at [475, 204] on div "Project Saved Filters" at bounding box center [459, 467] width 31 height 688
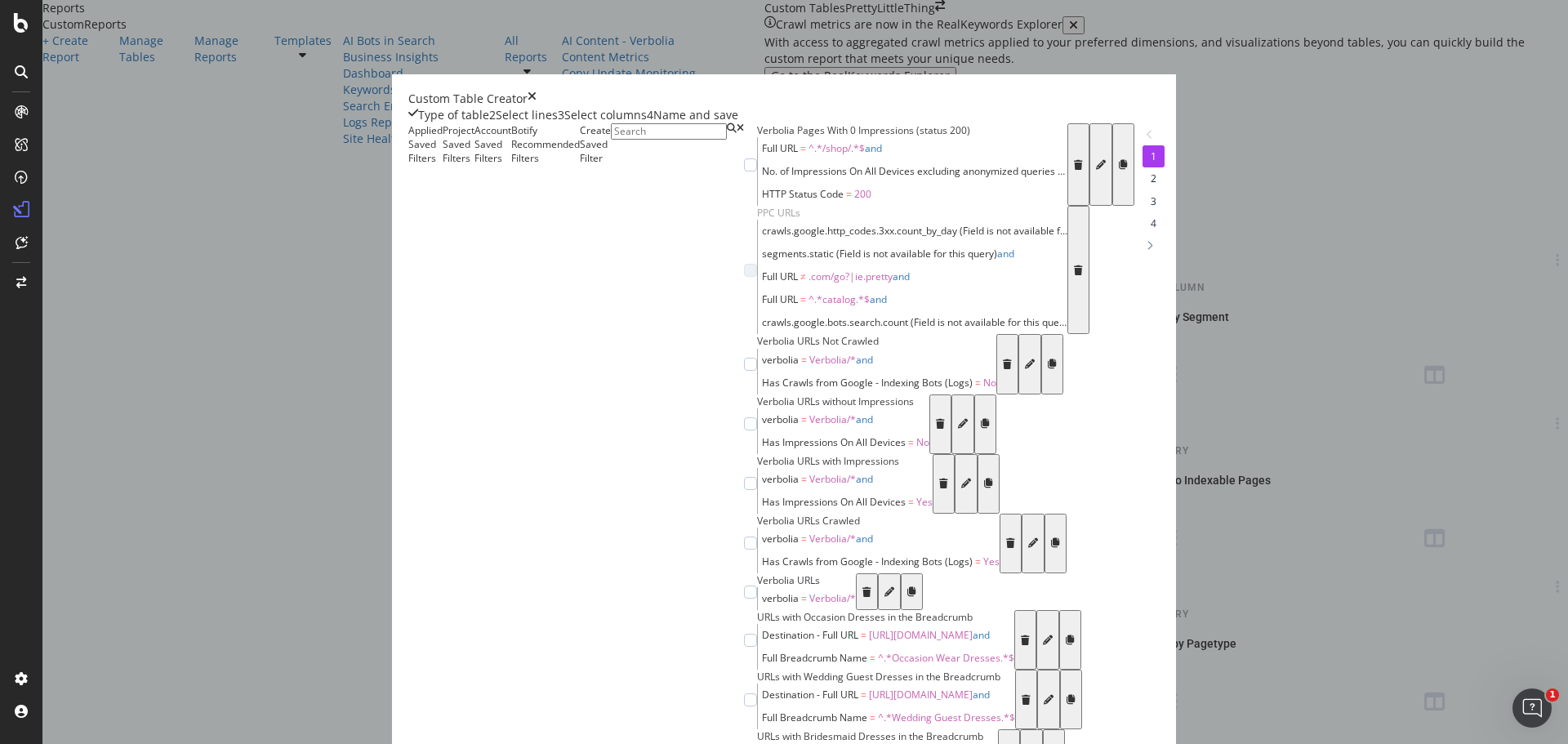
scroll to position [736, 0]
click at [512, 204] on div "Account Saved Filters" at bounding box center [493, 456] width 37 height 666
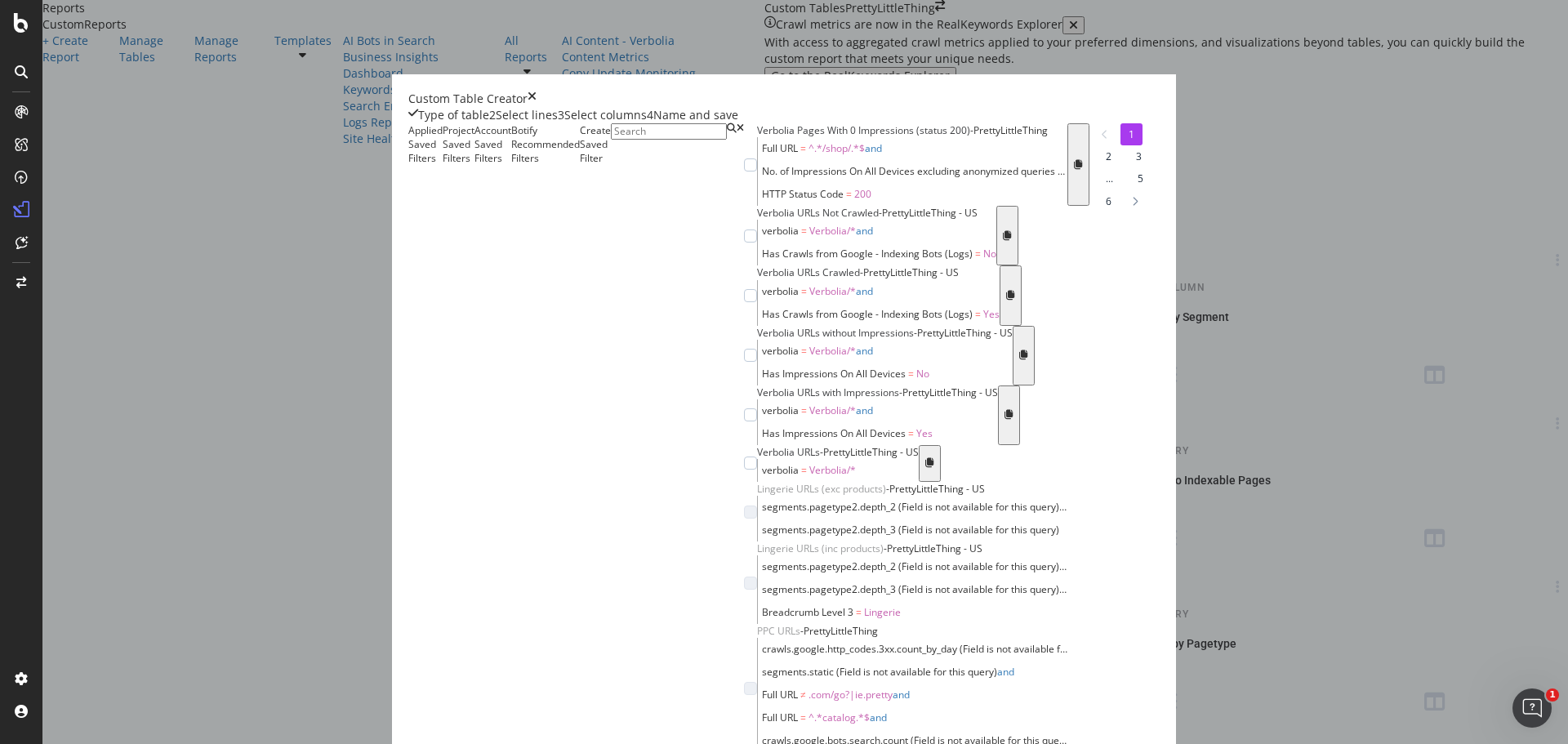
scroll to position [147, 0]
click at [580, 219] on div "Botify Recommended Filters" at bounding box center [546, 467] width 68 height 688
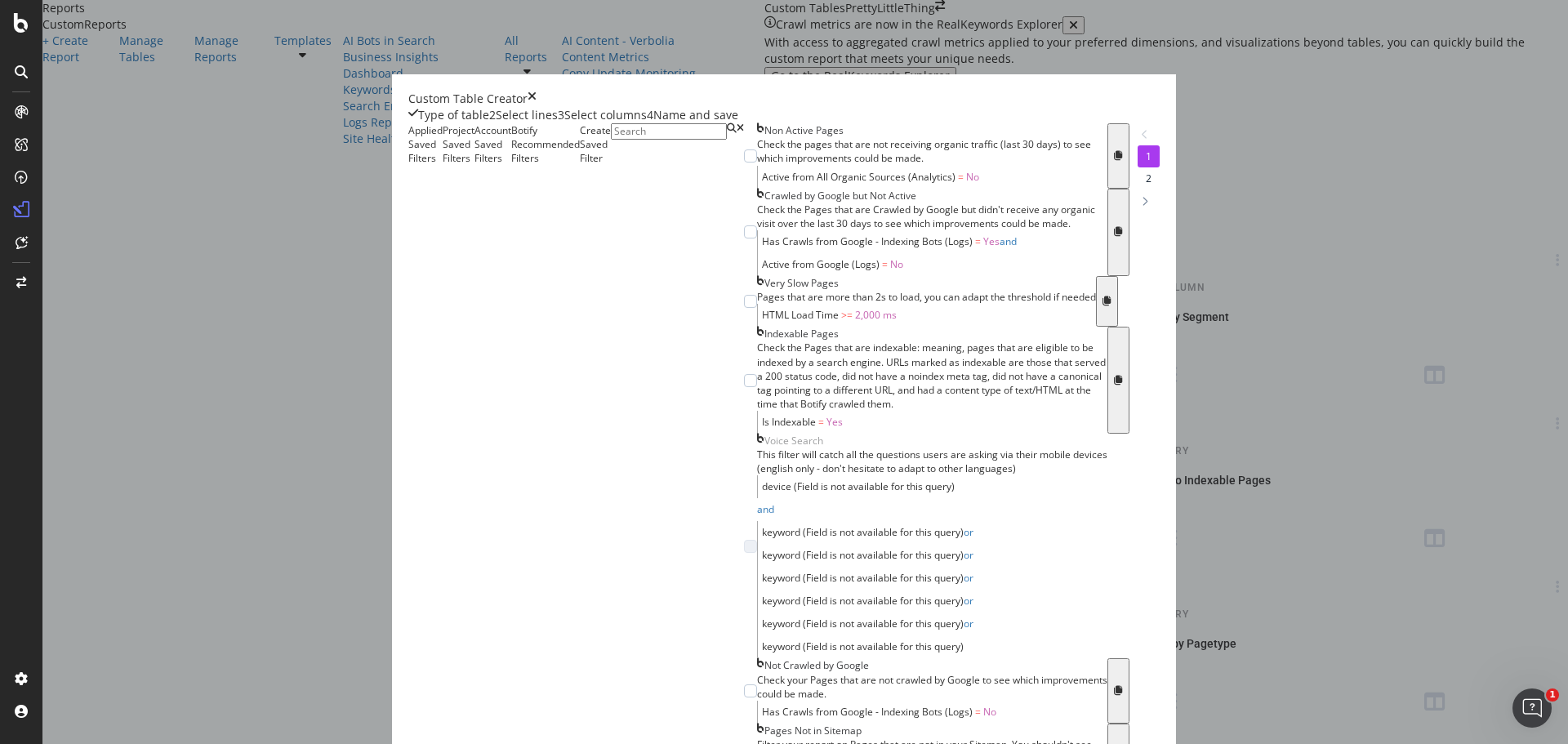
scroll to position [0, 0]
click at [611, 211] on div "Create Saved Filter" at bounding box center [596, 581] width 31 height 916
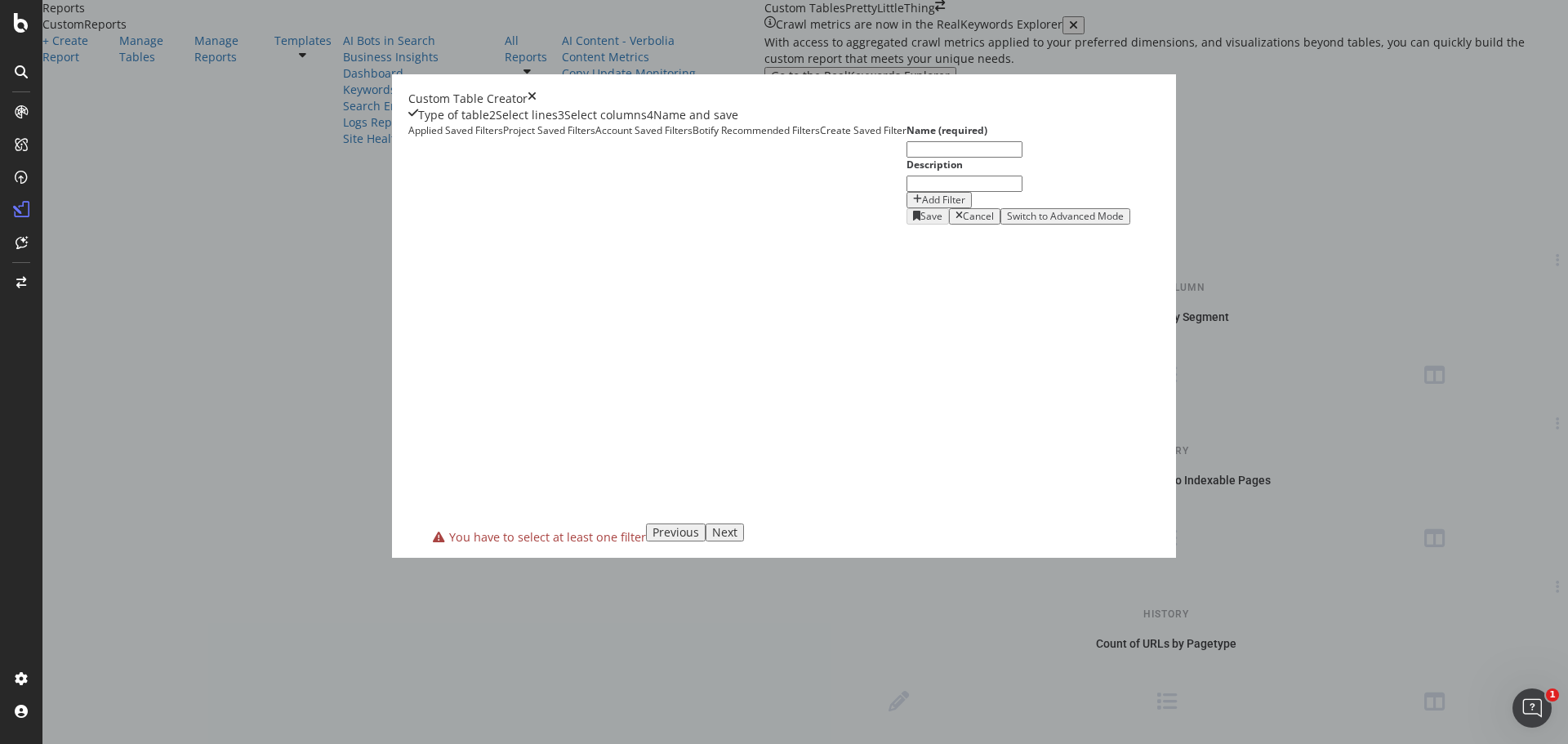
click at [913, 206] on div "Add Filter" at bounding box center [939, 200] width 53 height 11
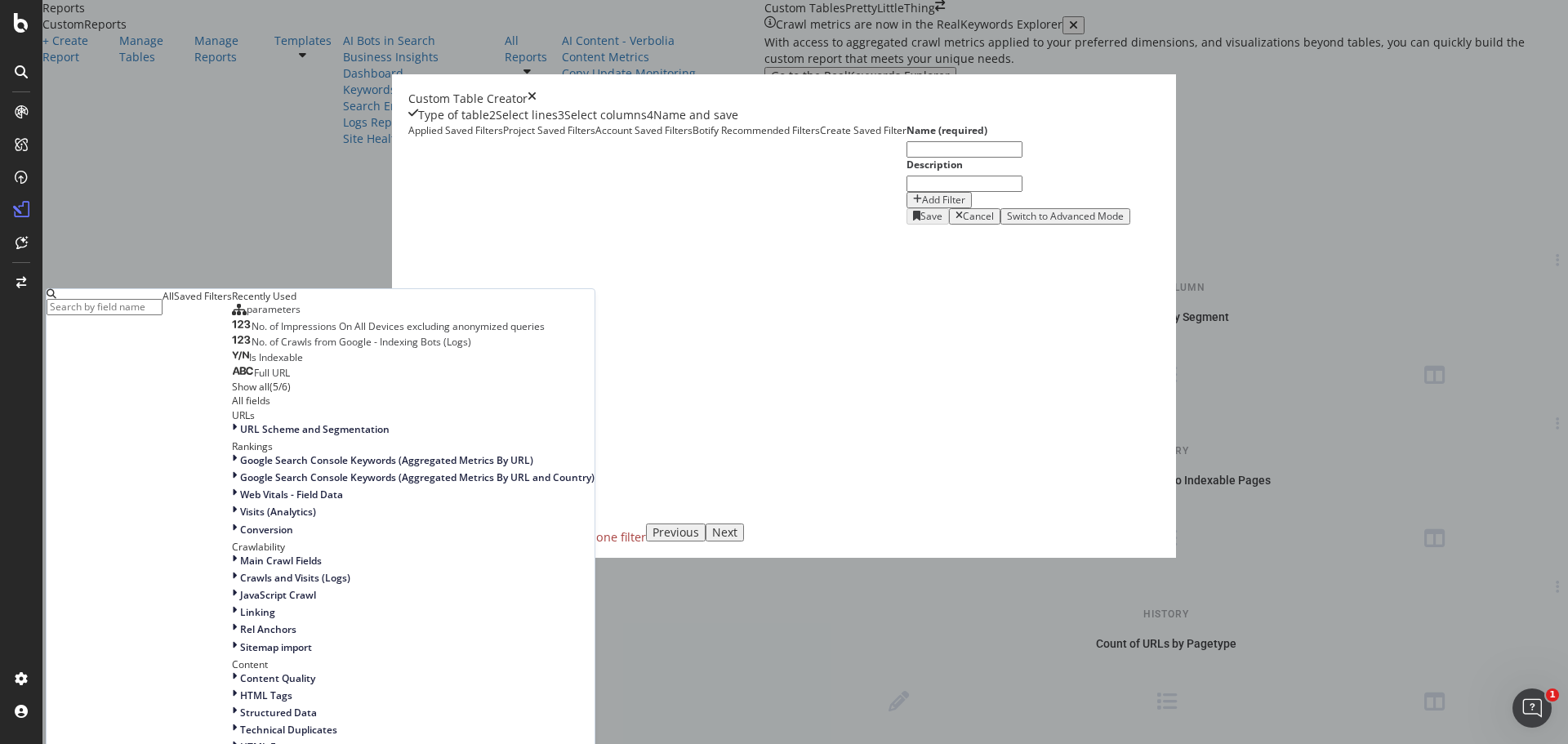
click at [232, 304] on div "Saved Filters" at bounding box center [203, 296] width 58 height 14
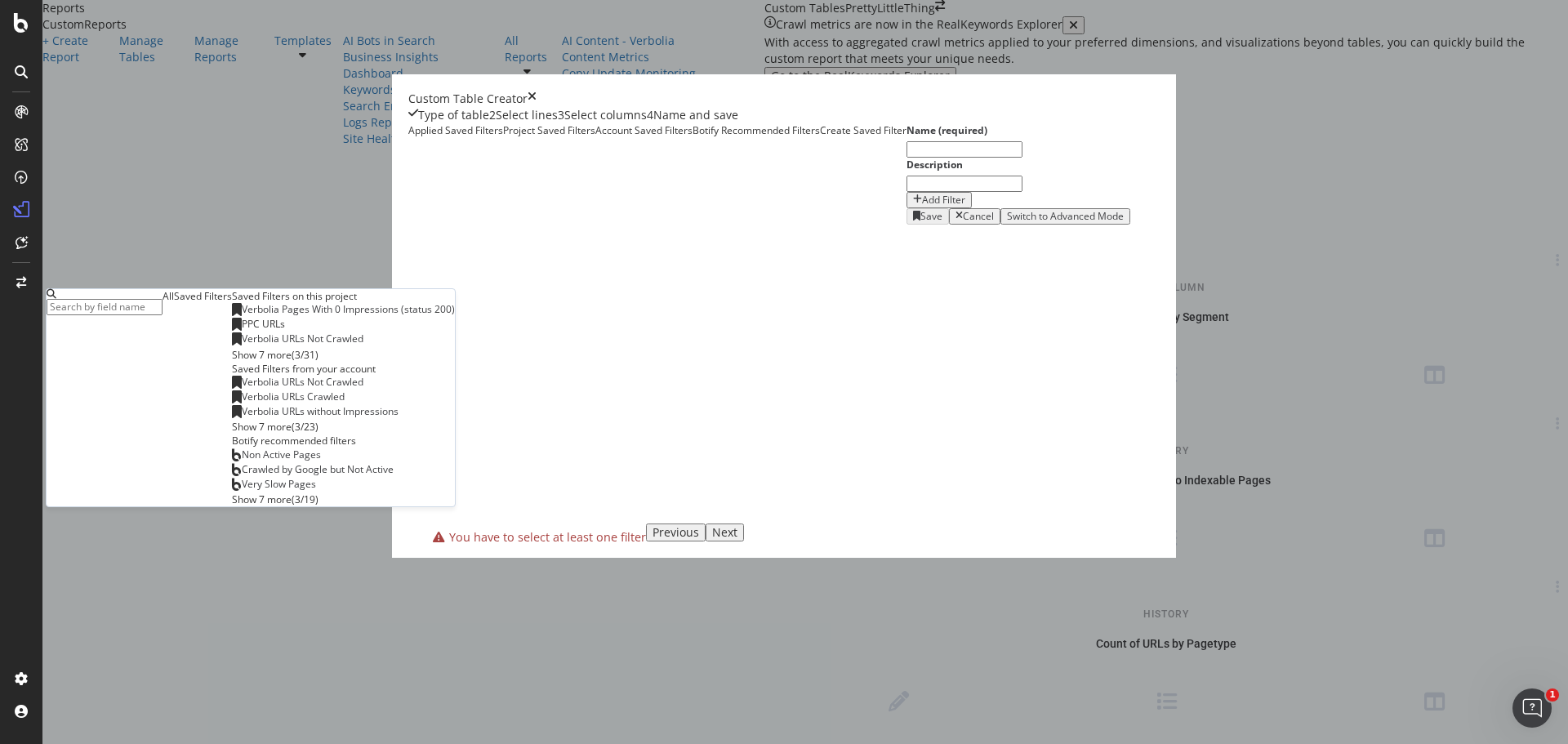
click at [174, 304] on div "All" at bounding box center [168, 296] width 11 height 14
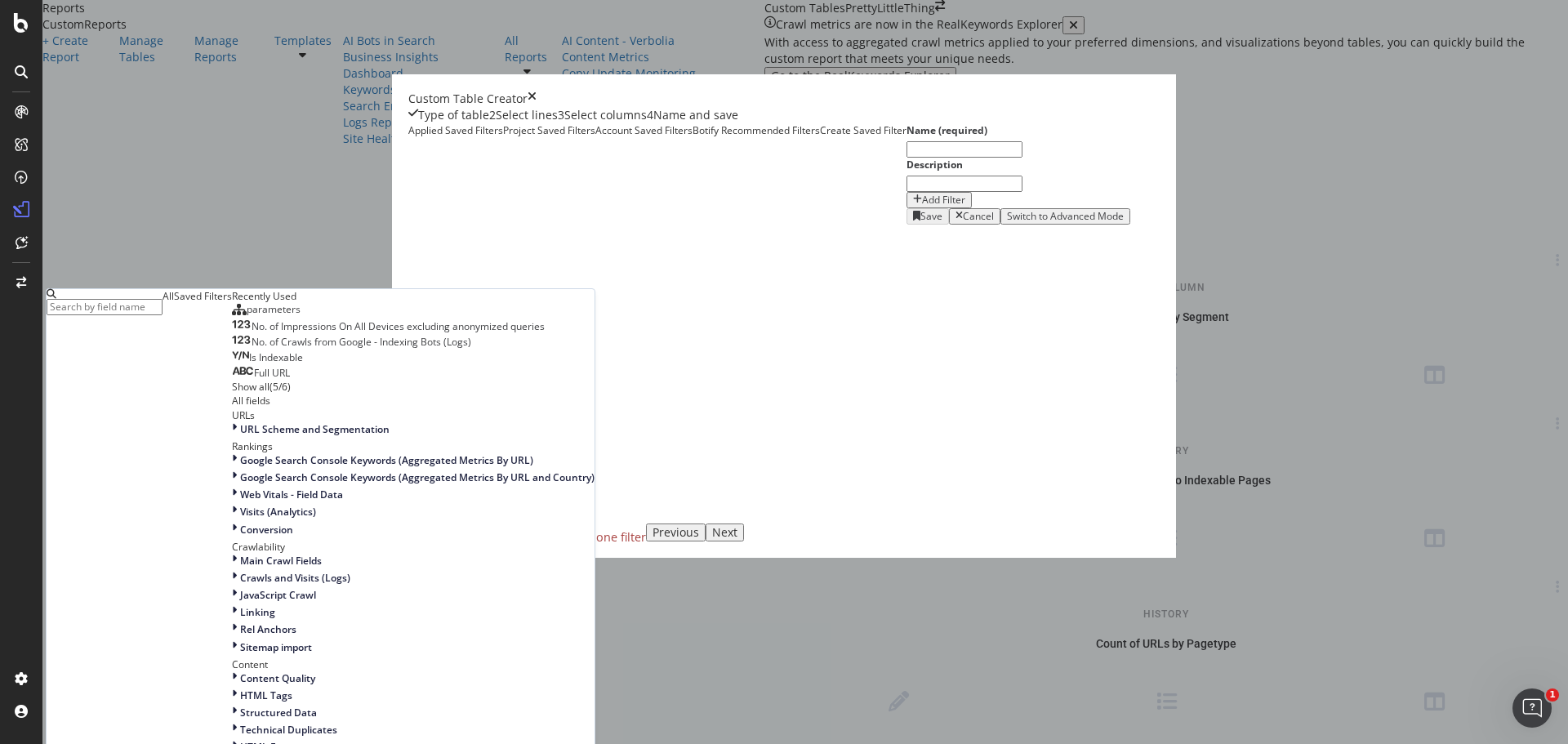
click at [907, 208] on div "Add Filter" at bounding box center [1019, 201] width 224 height 17
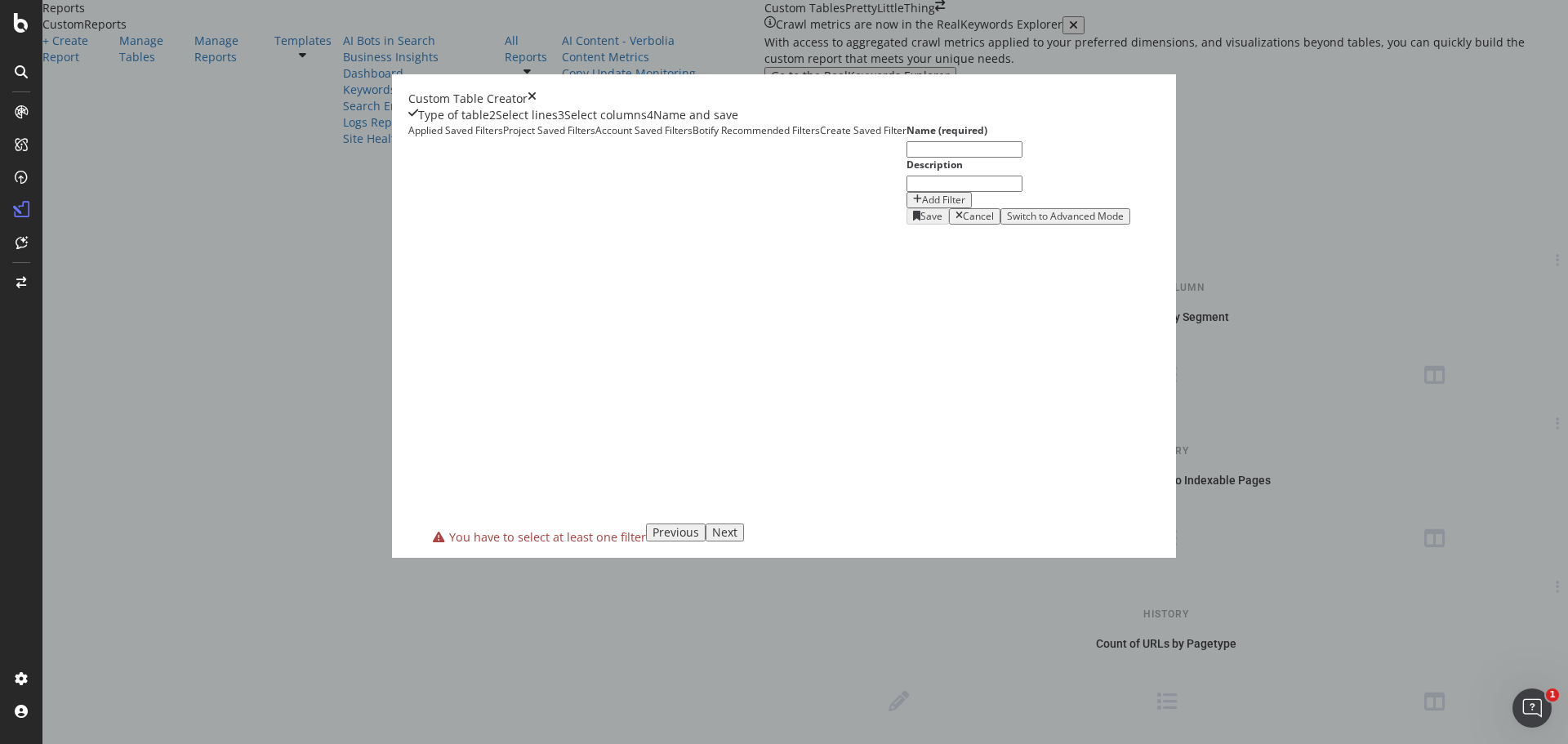
click at [922, 206] on div "Add Filter" at bounding box center [944, 200] width 43 height 11
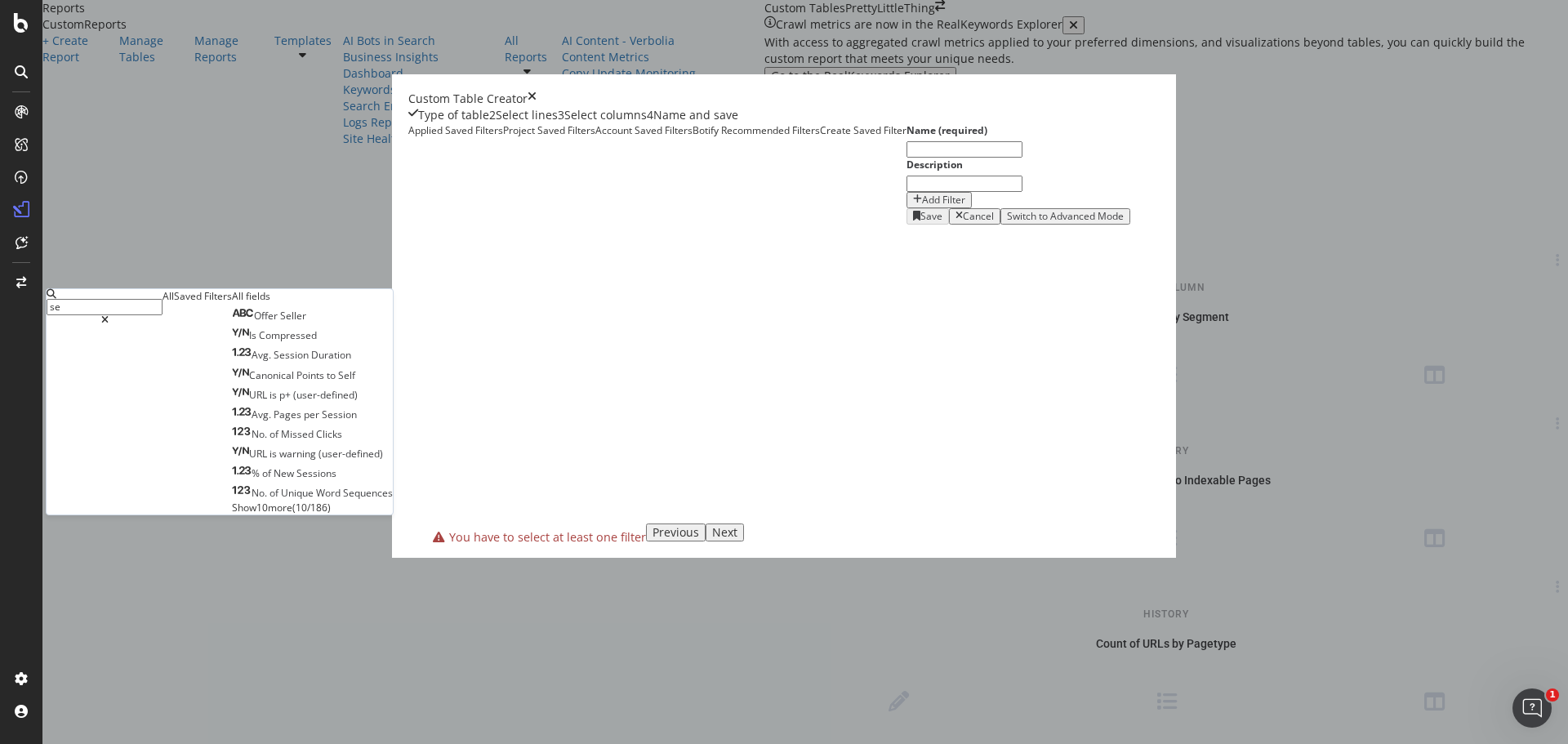
type input "seg"
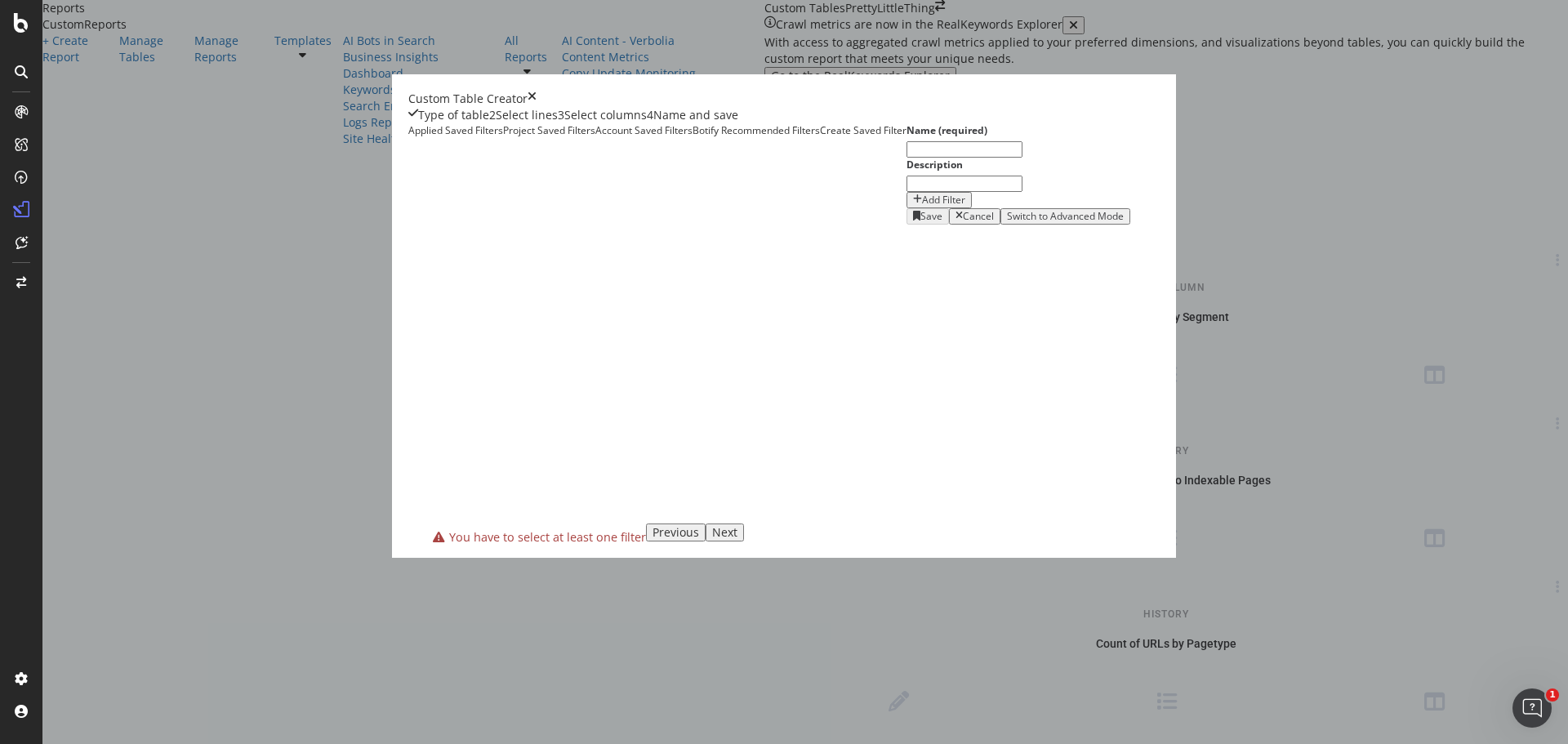
click at [537, 101] on div "times" at bounding box center [532, 99] width 9 height 17
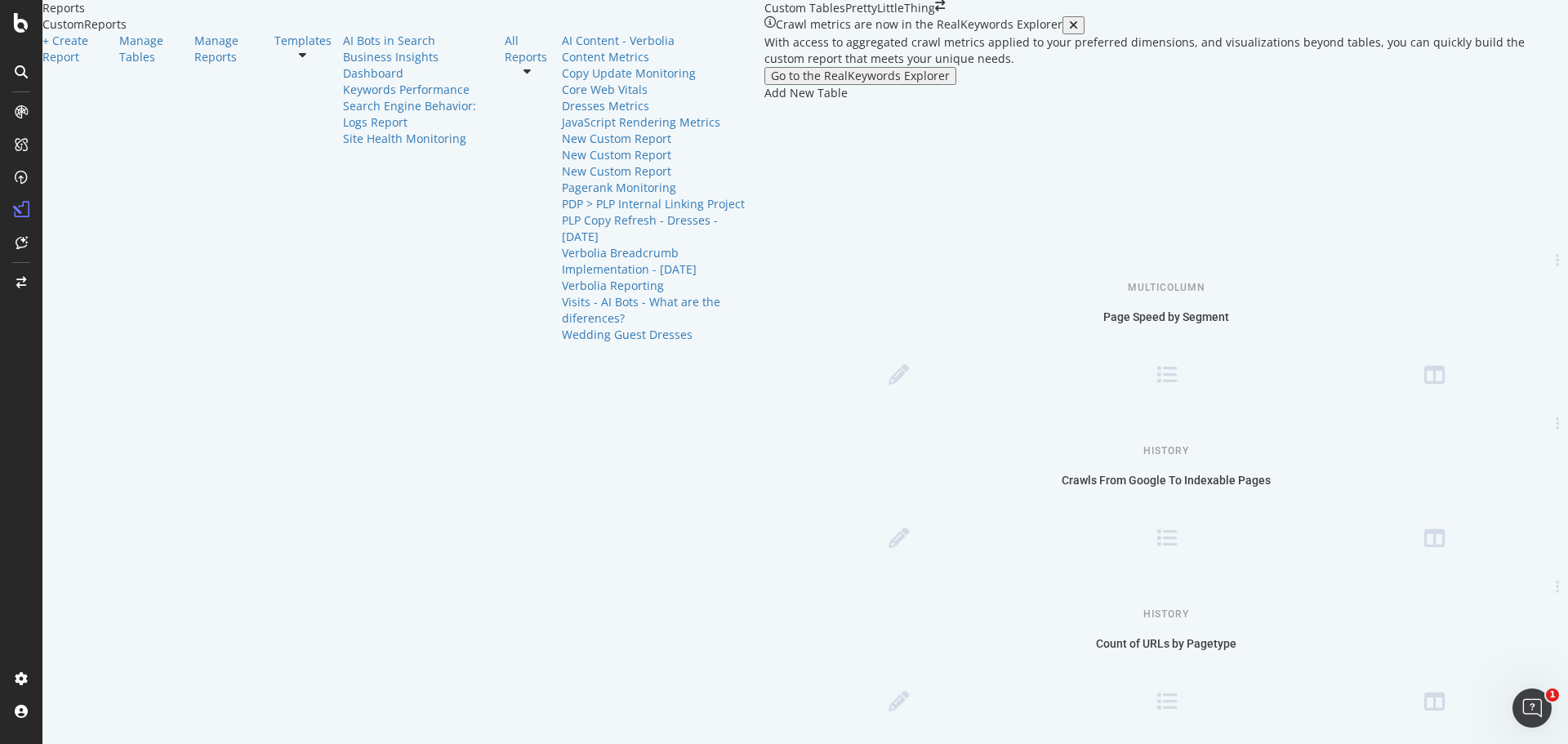
click at [764, 101] on div "Add New Table" at bounding box center [1166, 93] width 804 height 17
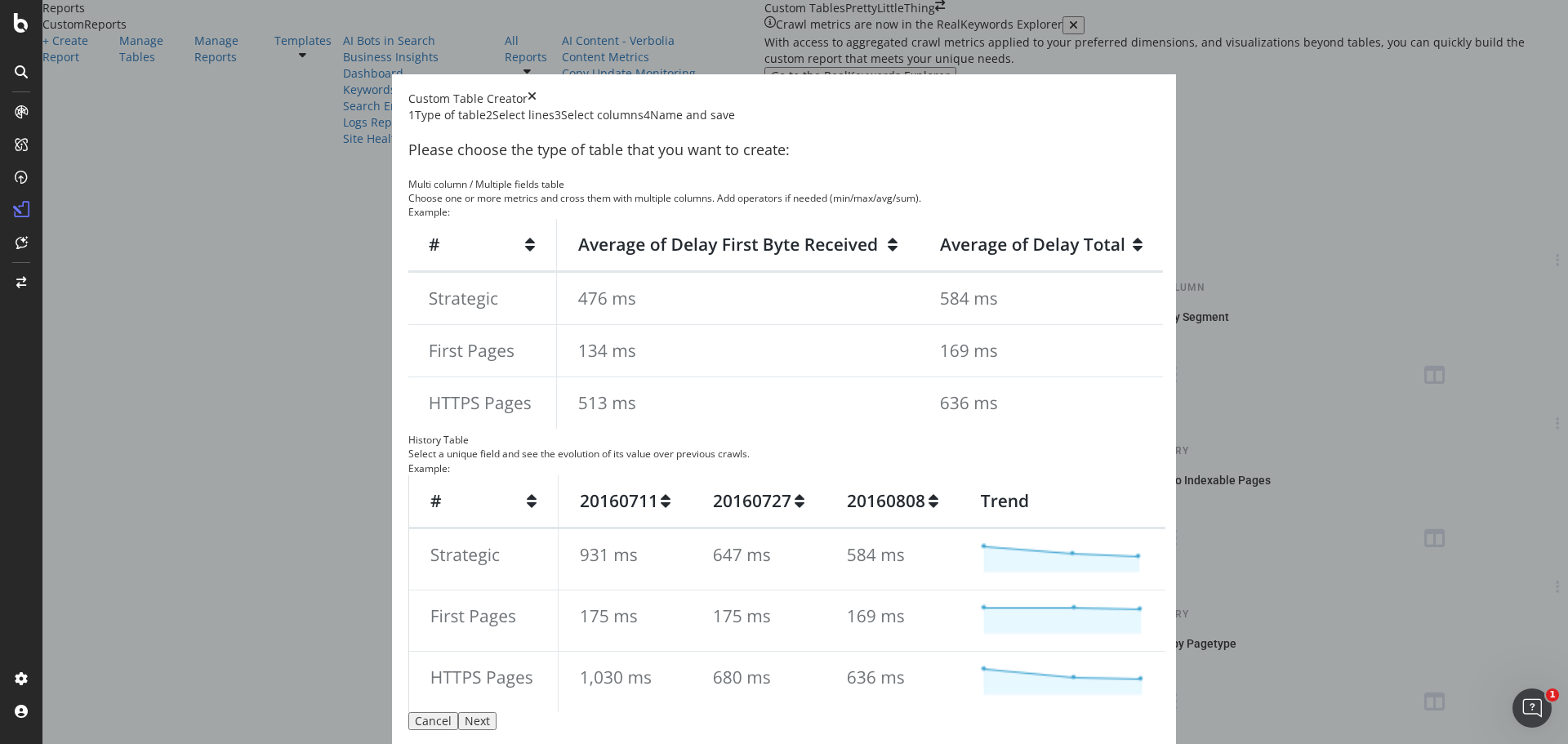
click at [619, 356] on img "modal" at bounding box center [785, 326] width 755 height 214
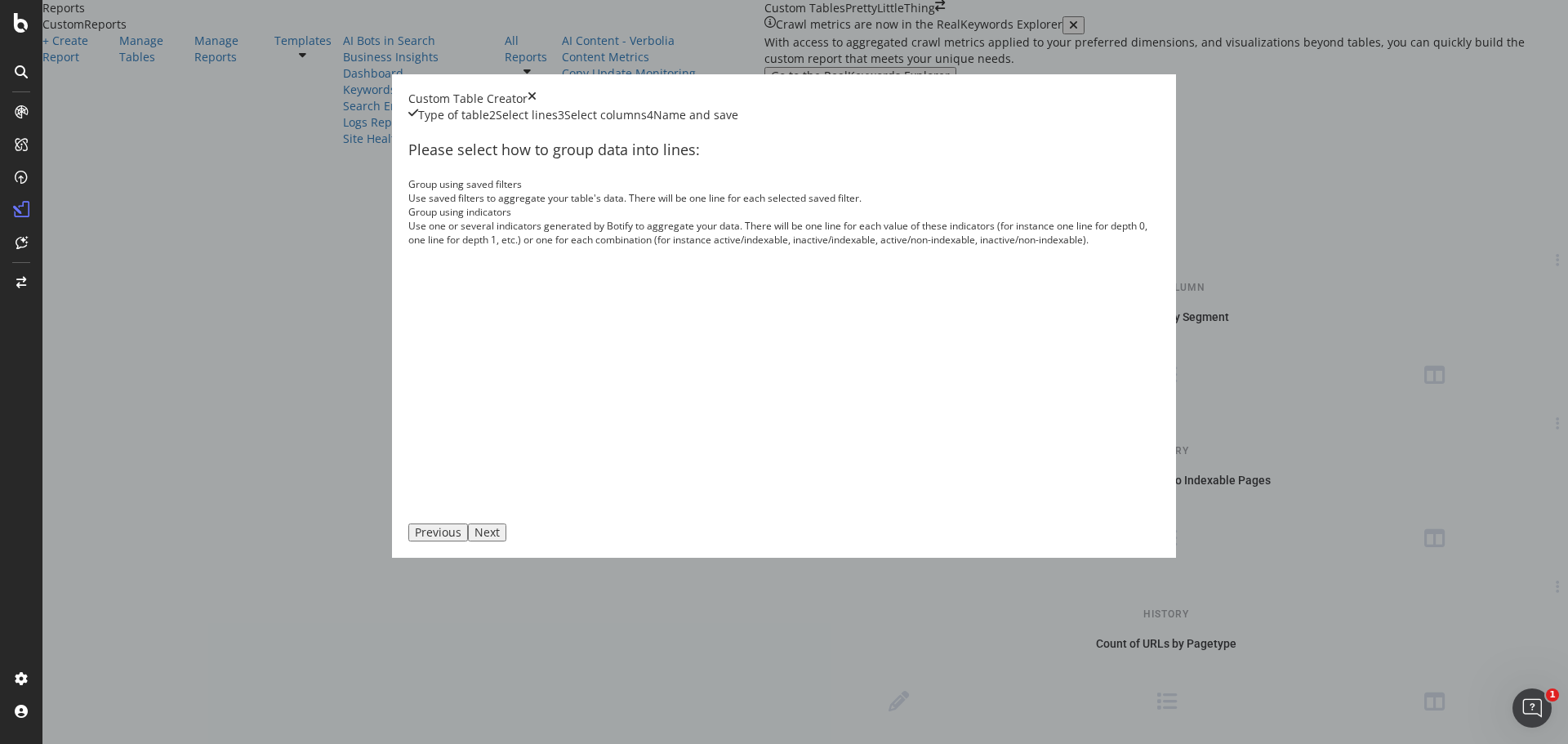
click at [876, 247] on div "Use one or several indicators generated by Botify to aggregate your data. There…" at bounding box center [784, 233] width 751 height 28
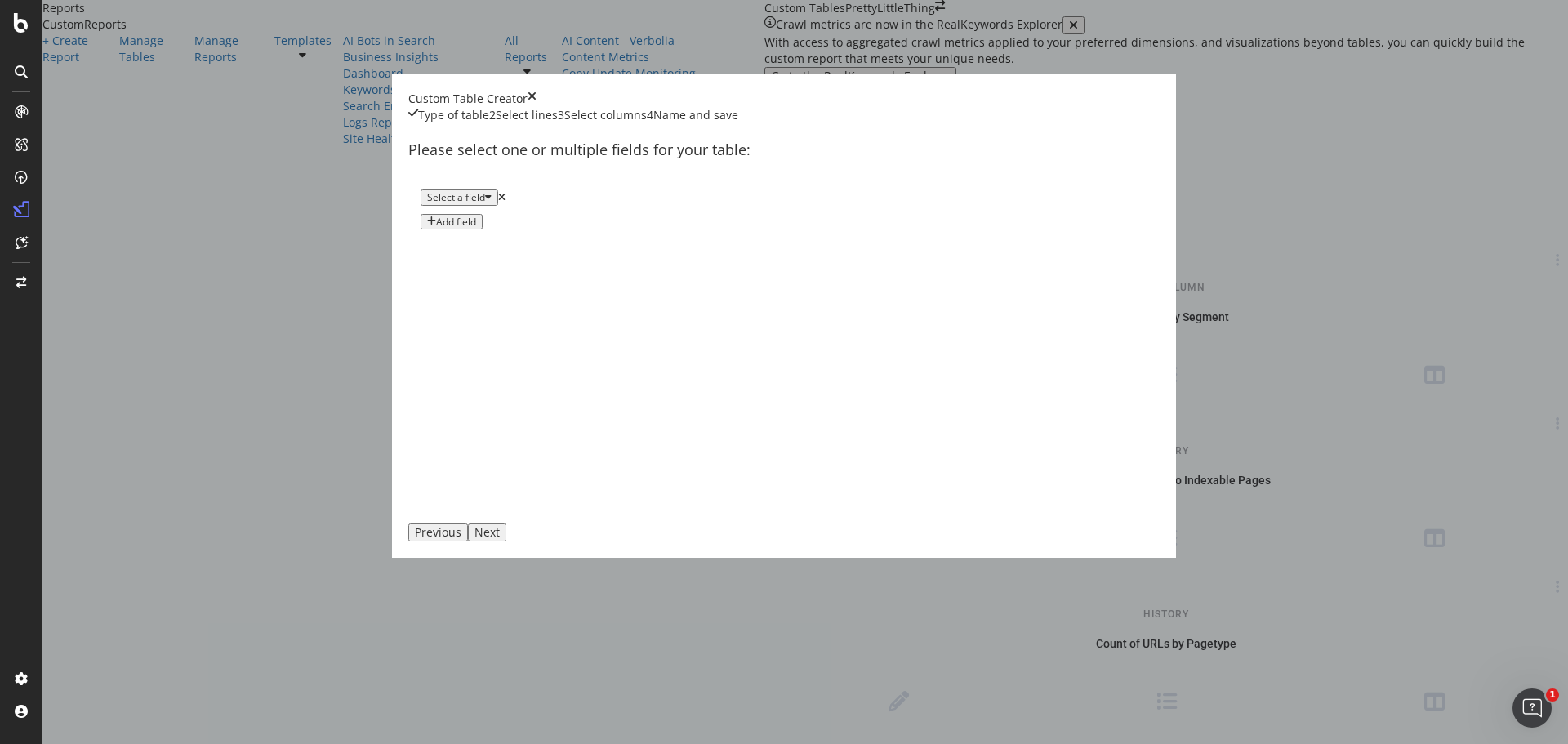
click at [492, 204] on div "Select a field" at bounding box center [460, 198] width 65 height 11
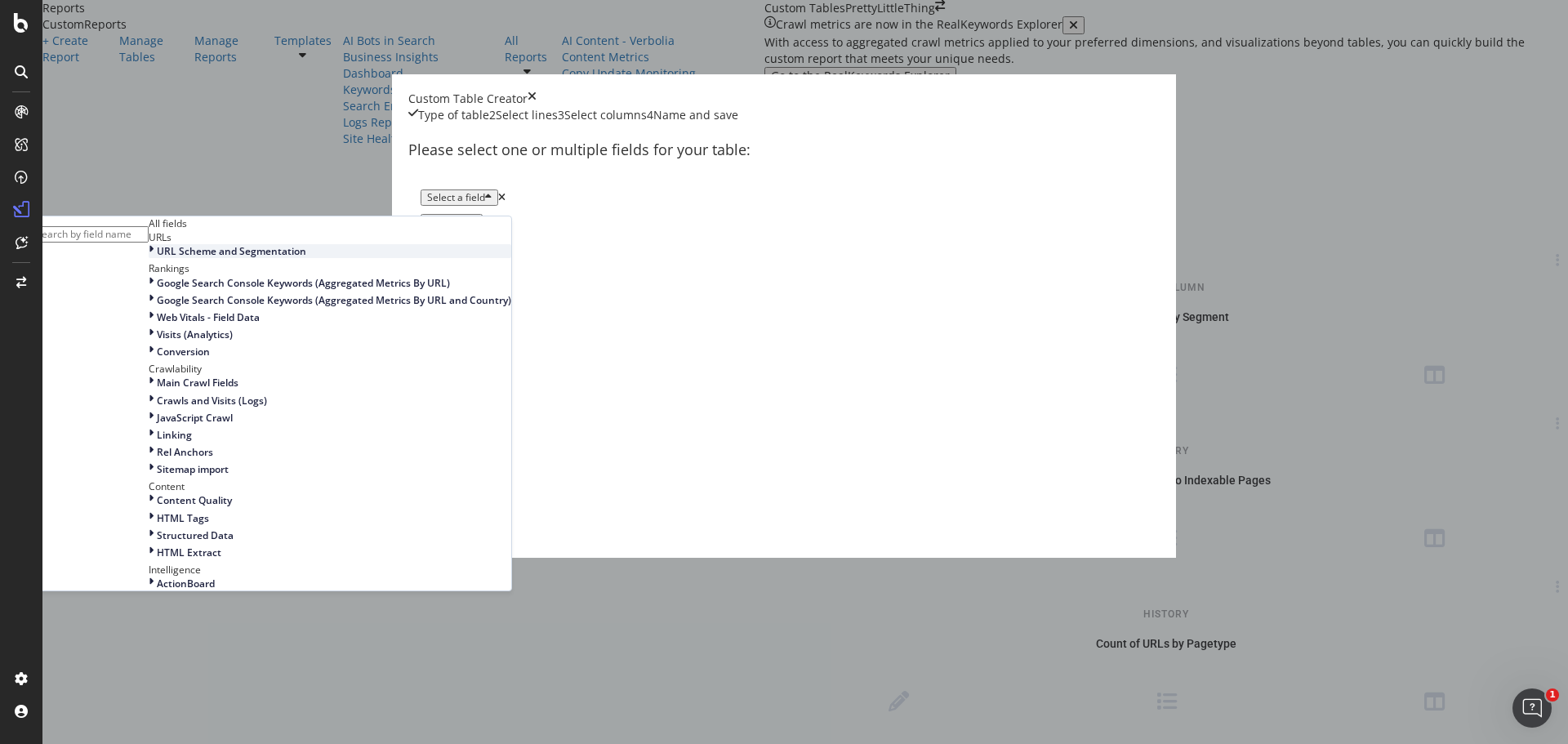
click at [306, 258] on span "URL Scheme and Segmentation" at bounding box center [232, 251] width 150 height 14
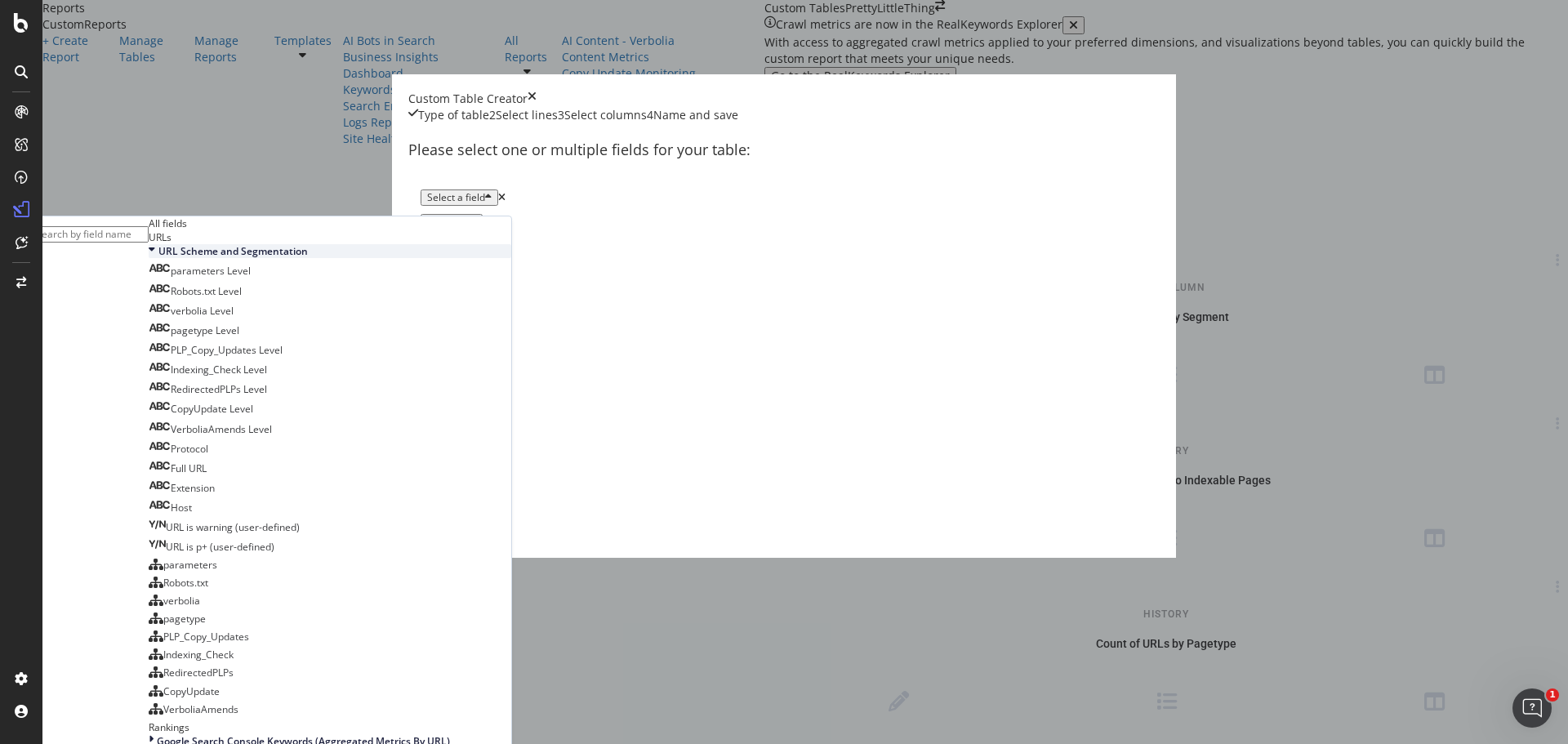
click at [308, 258] on span "URL Scheme and Segmentation" at bounding box center [233, 251] width 150 height 14
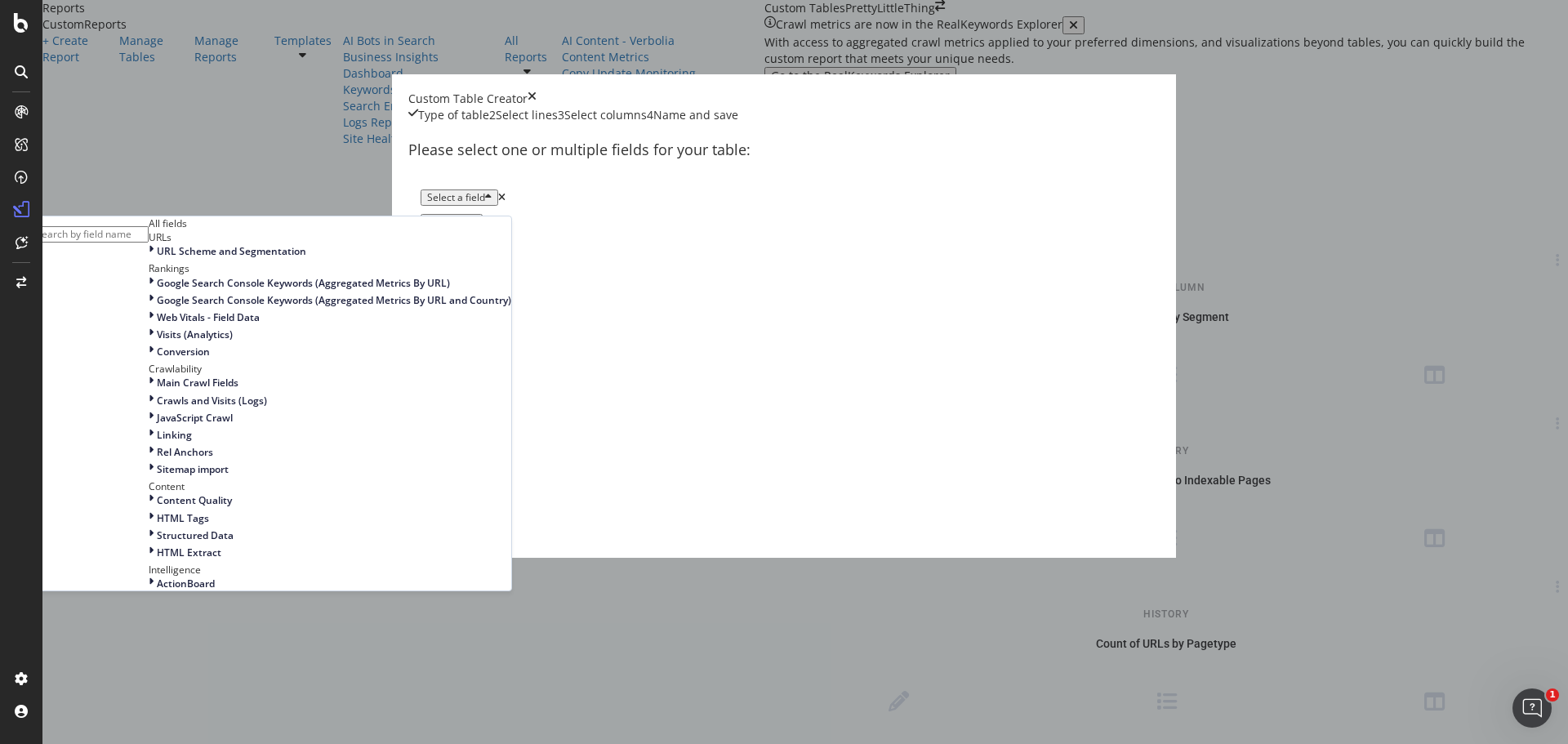
click at [149, 242] on input "modal" at bounding box center [90, 235] width 116 height 17
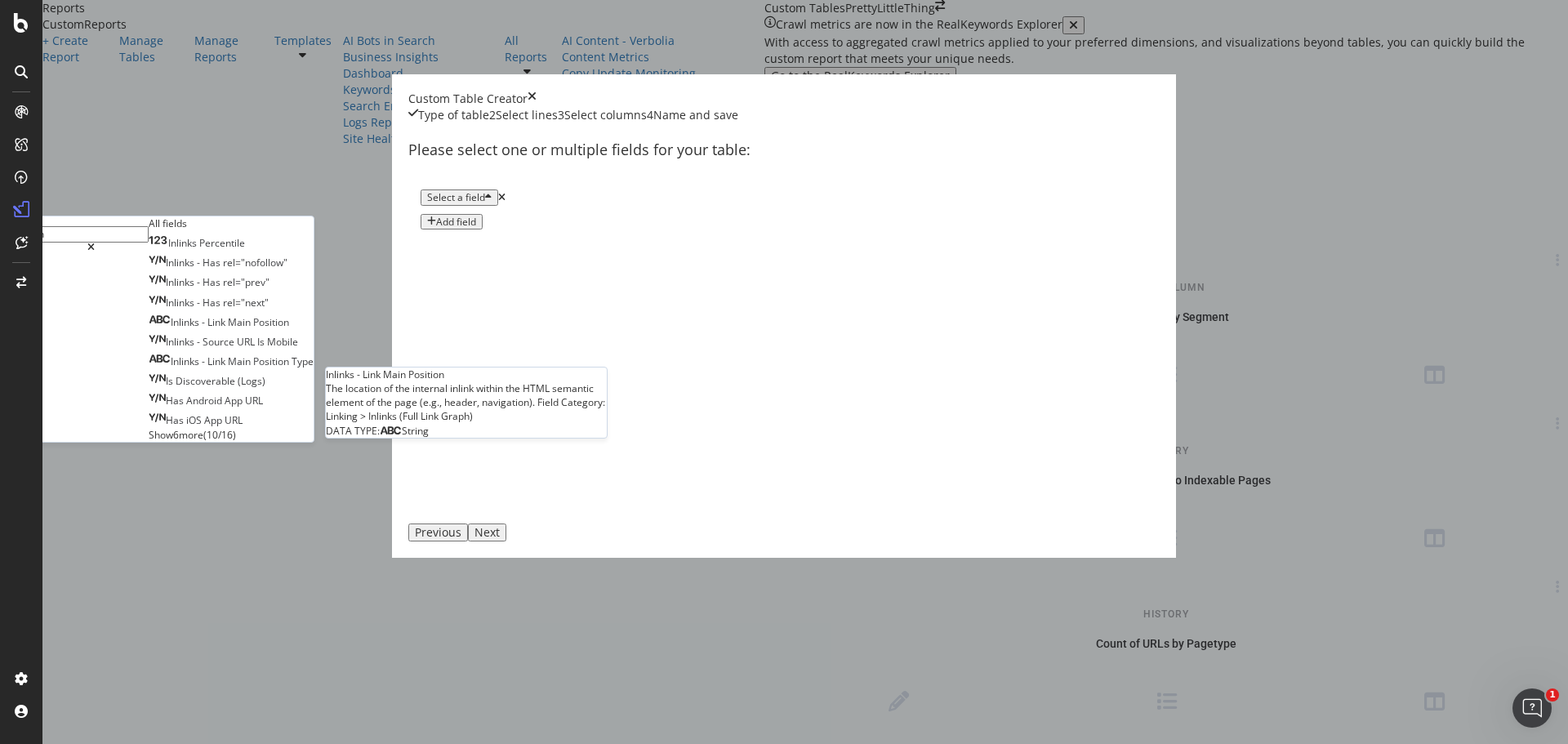
type input "i"
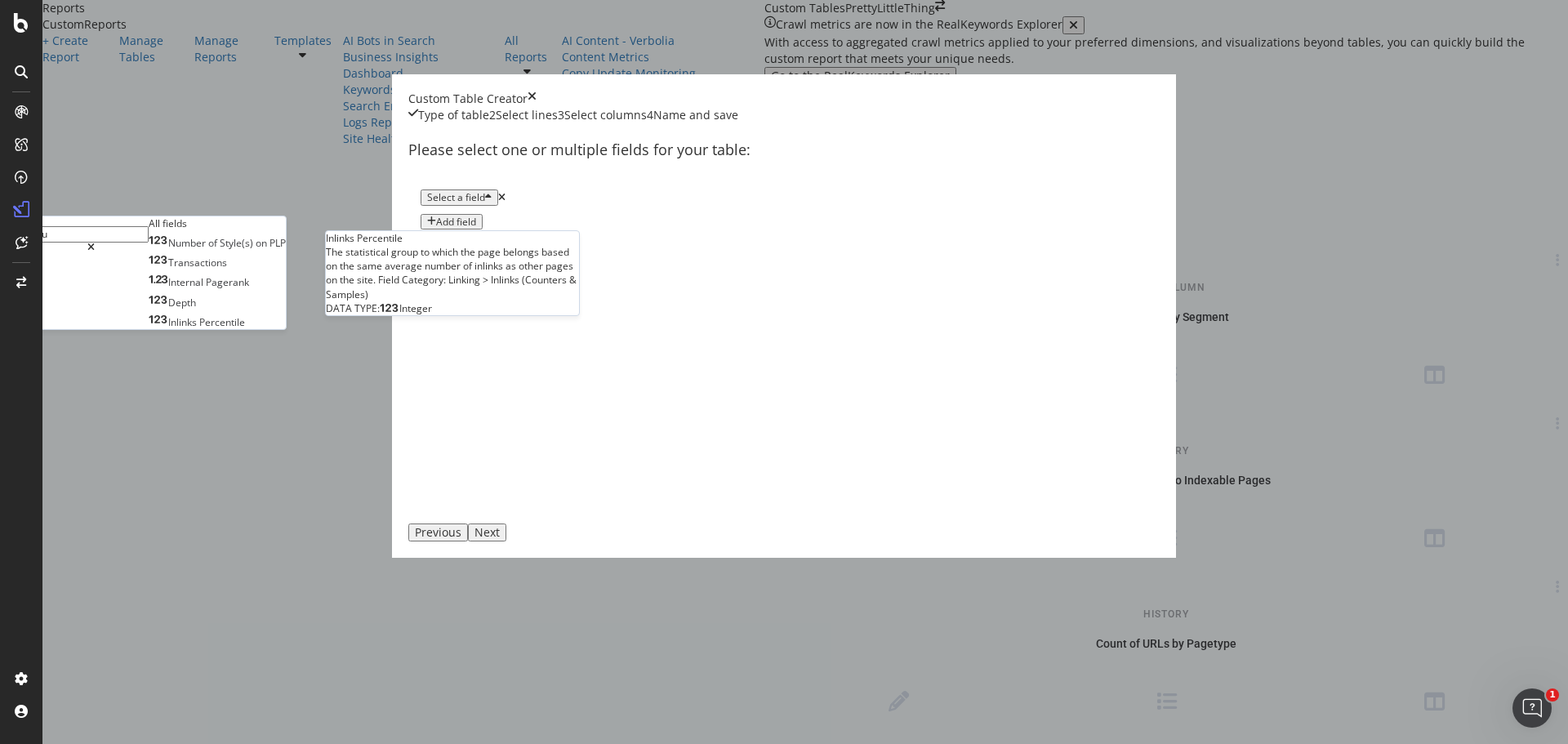
type input "n"
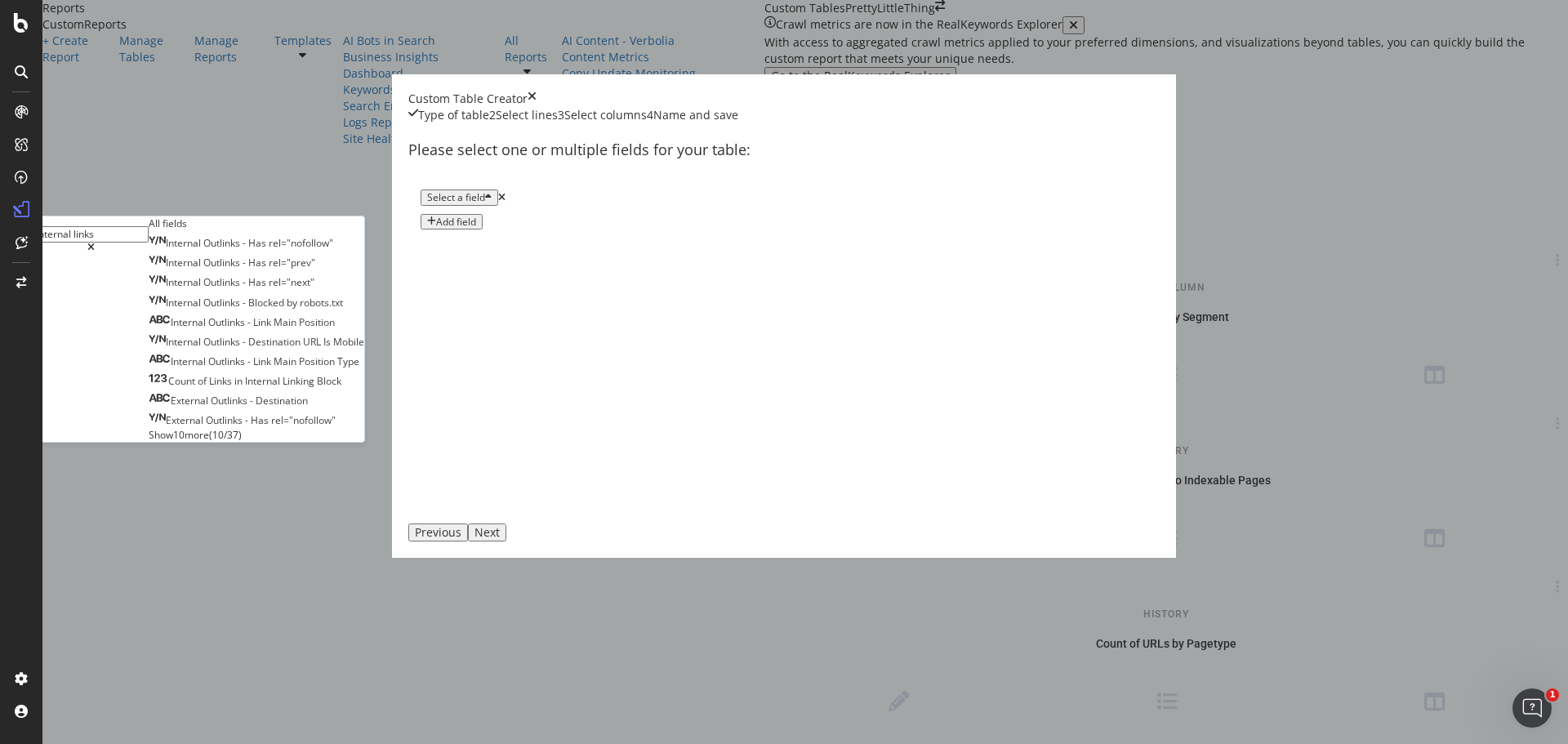
click at [209, 442] on span "Show 10 more" at bounding box center [179, 435] width 60 height 14
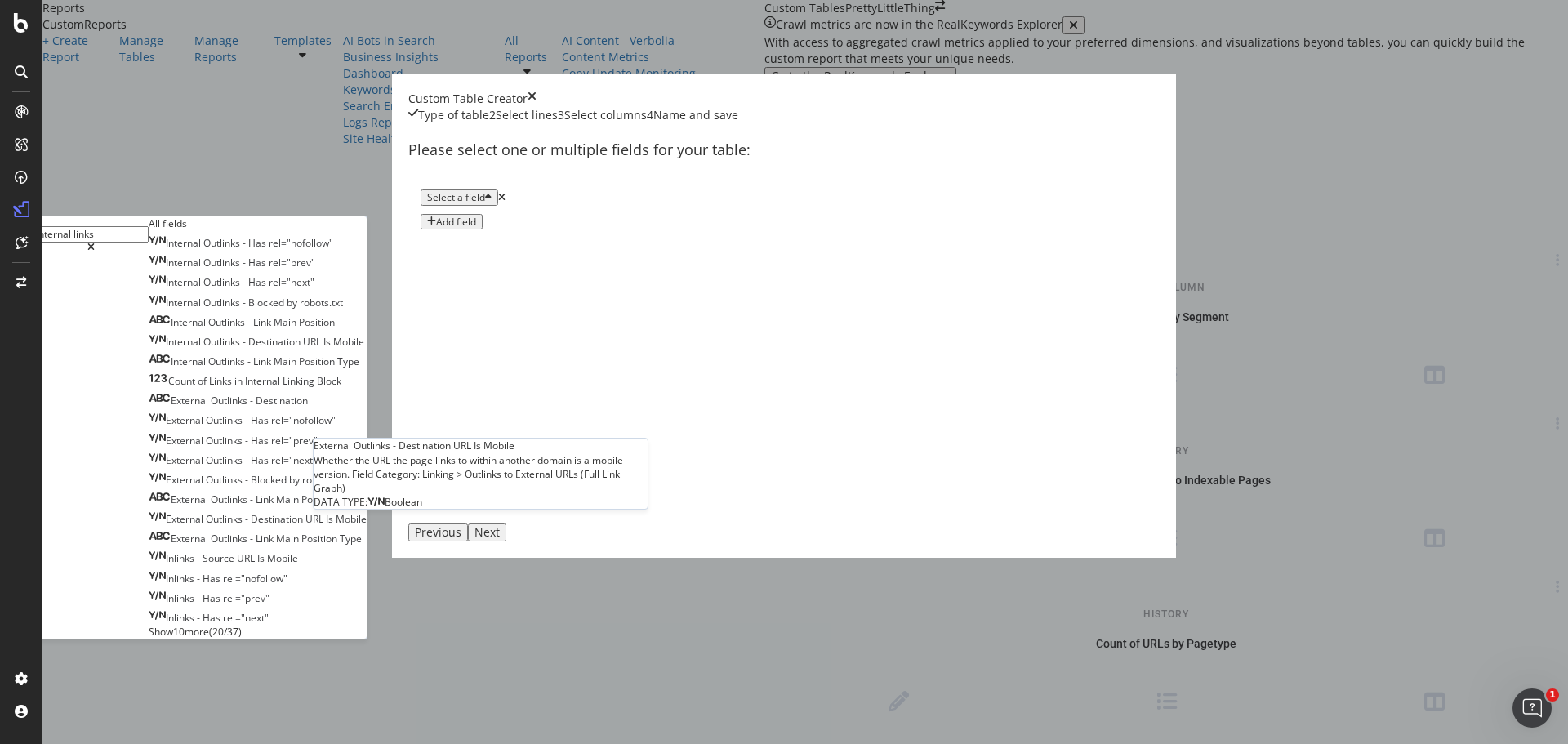
scroll to position [85, 0]
click at [209, 639] on span "Show 10 more" at bounding box center [179, 631] width 60 height 14
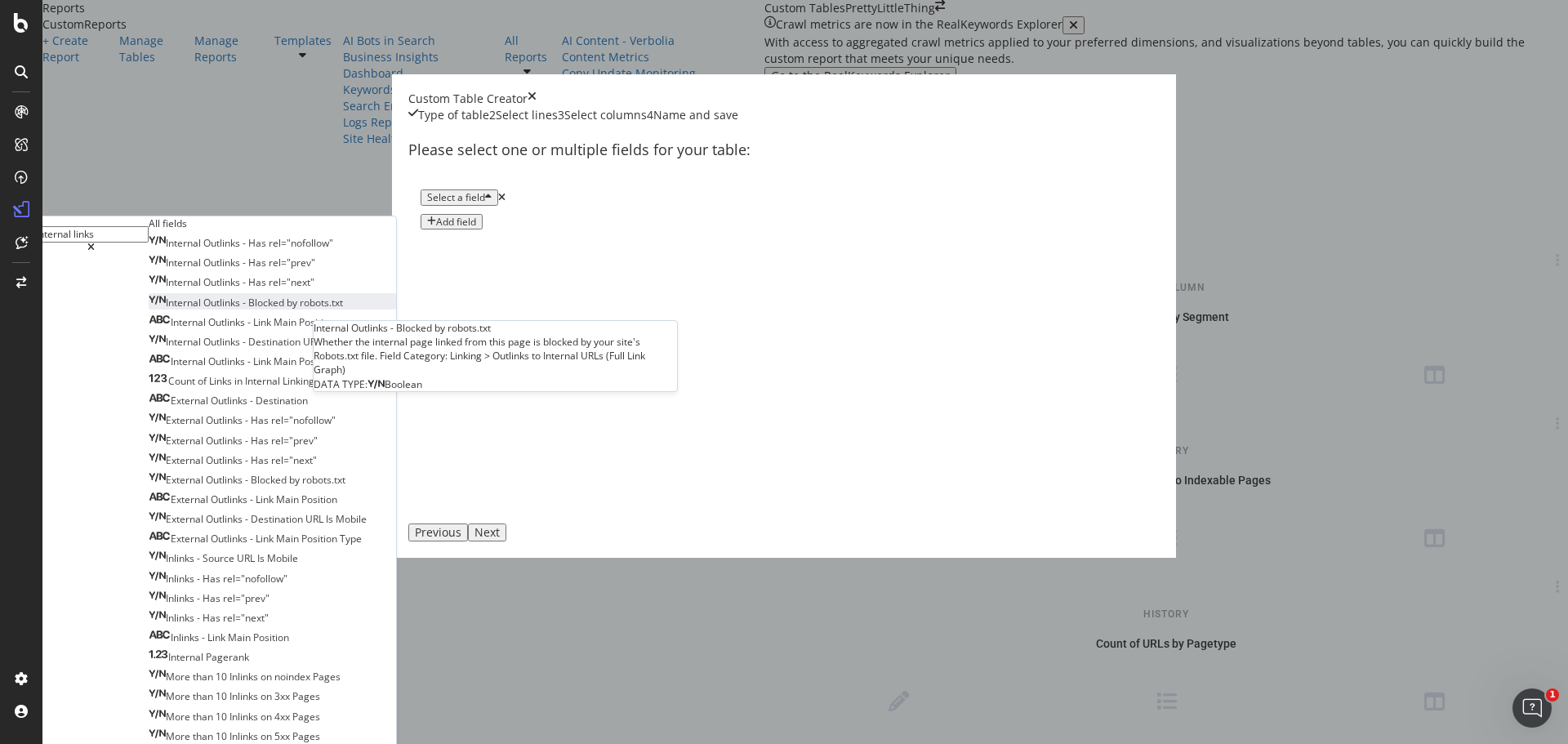
scroll to position [0, 0]
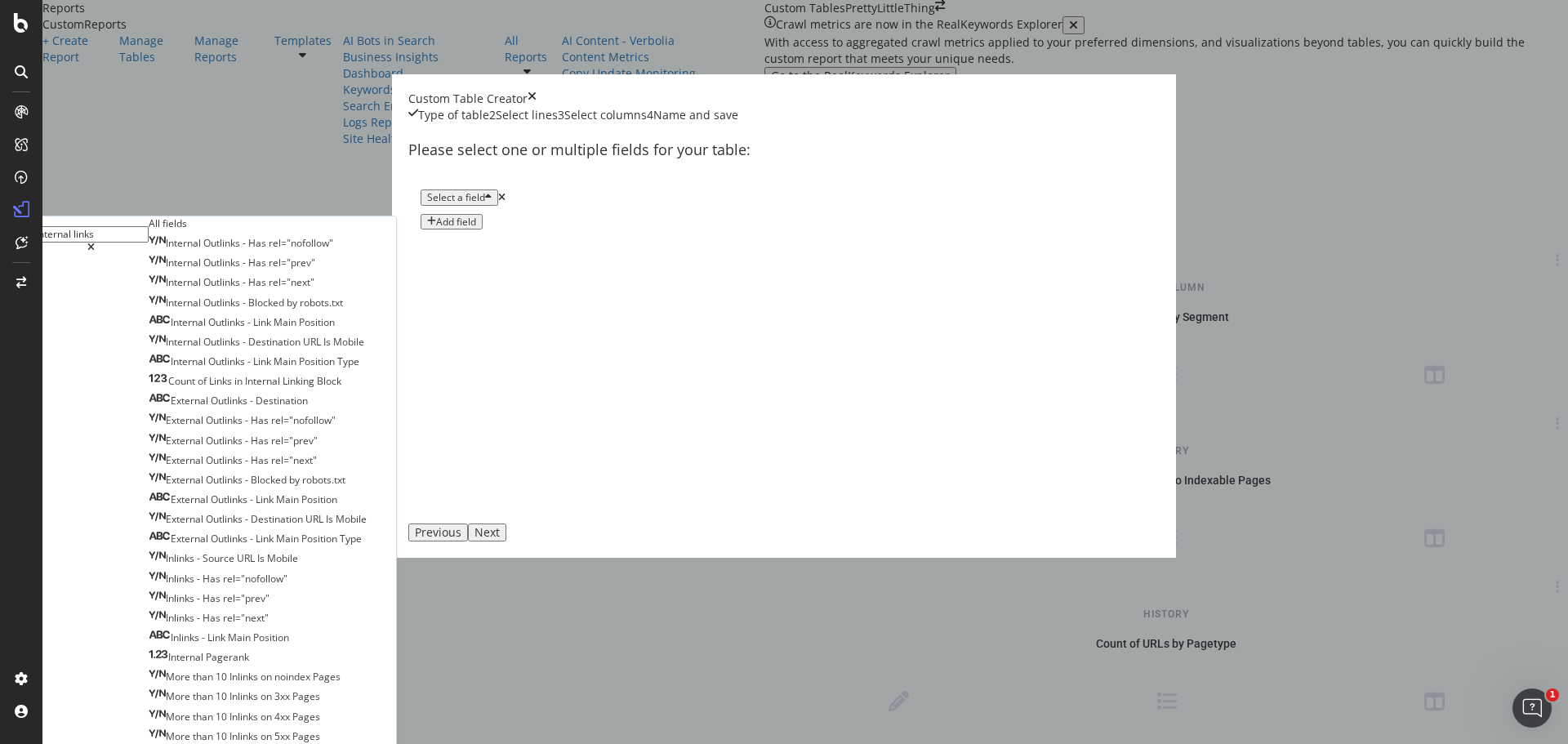
click at [149, 242] on input "internal links" at bounding box center [90, 235] width 116 height 17
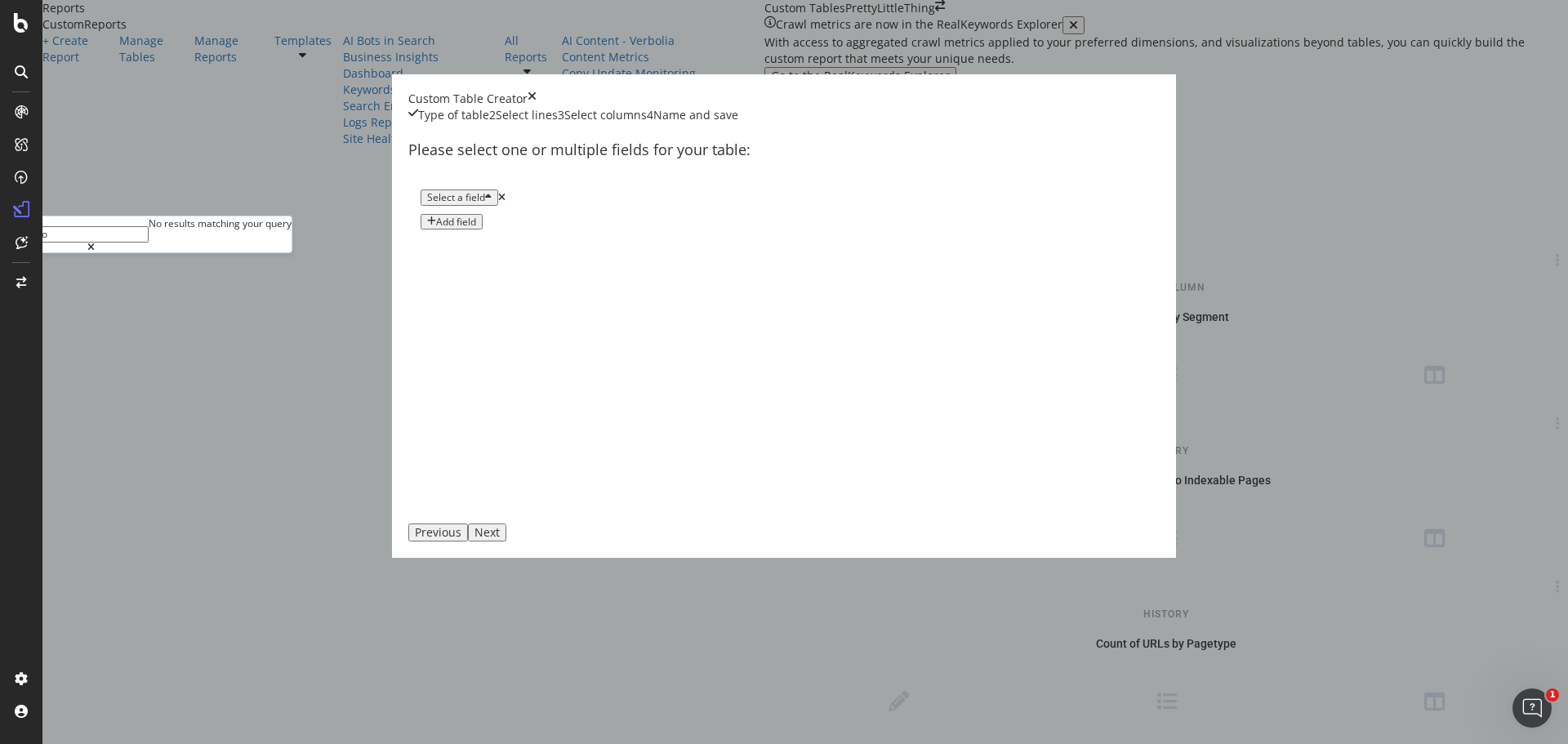
type input "n"
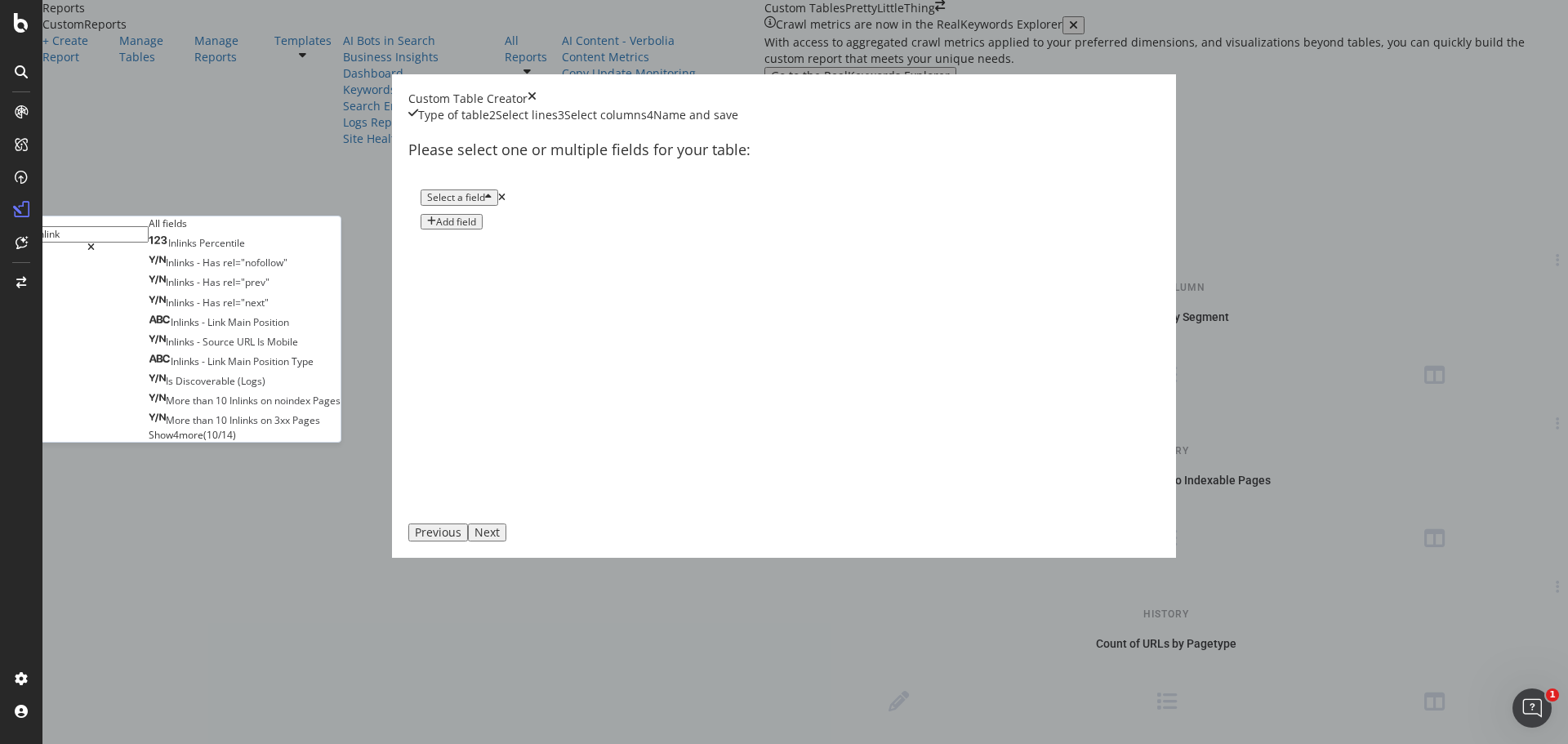
type input "inlinks"
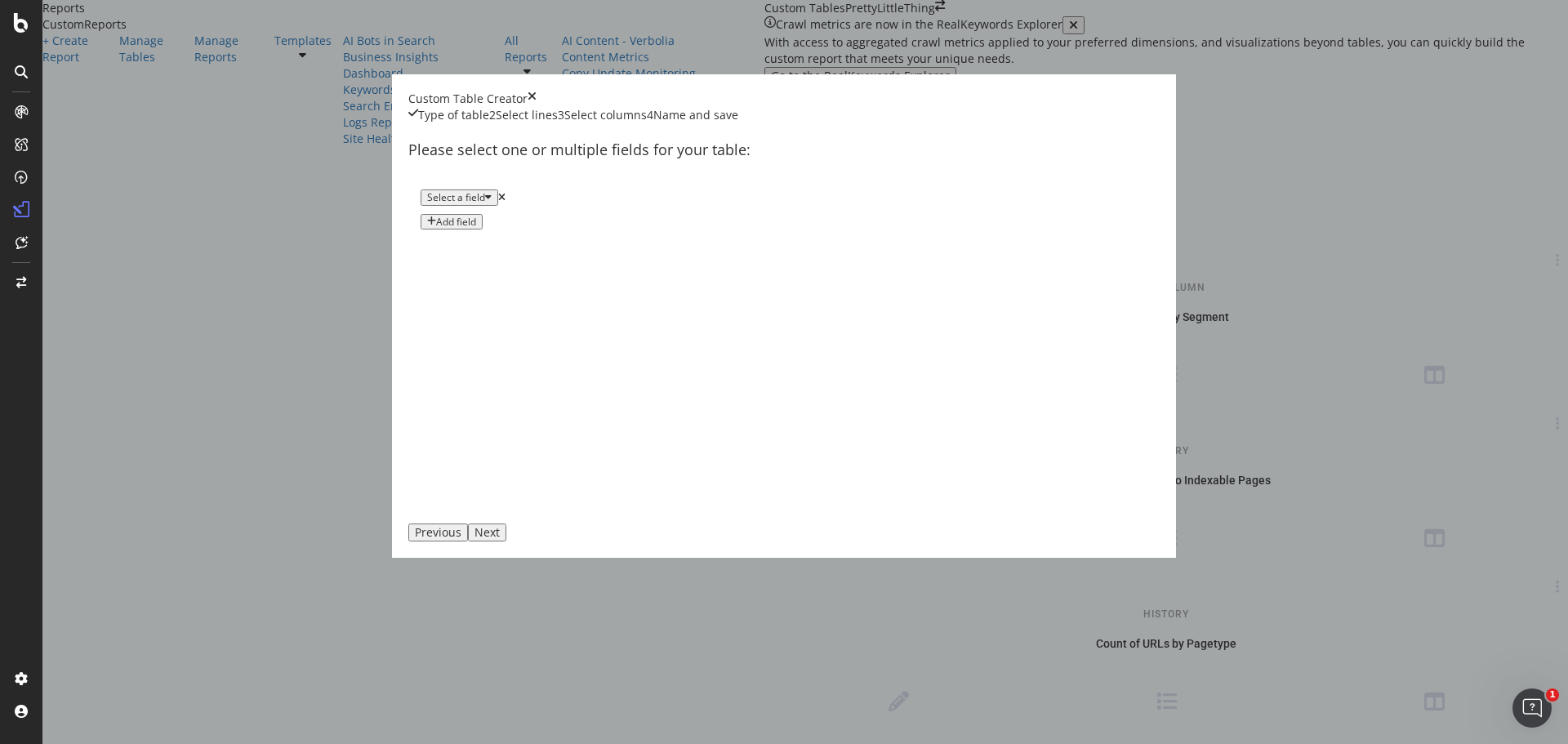
click at [841, 242] on div "Select a field Add field" at bounding box center [784, 210] width 751 height 66
click at [445, 123] on div "Type of table" at bounding box center [453, 116] width 71 height 17
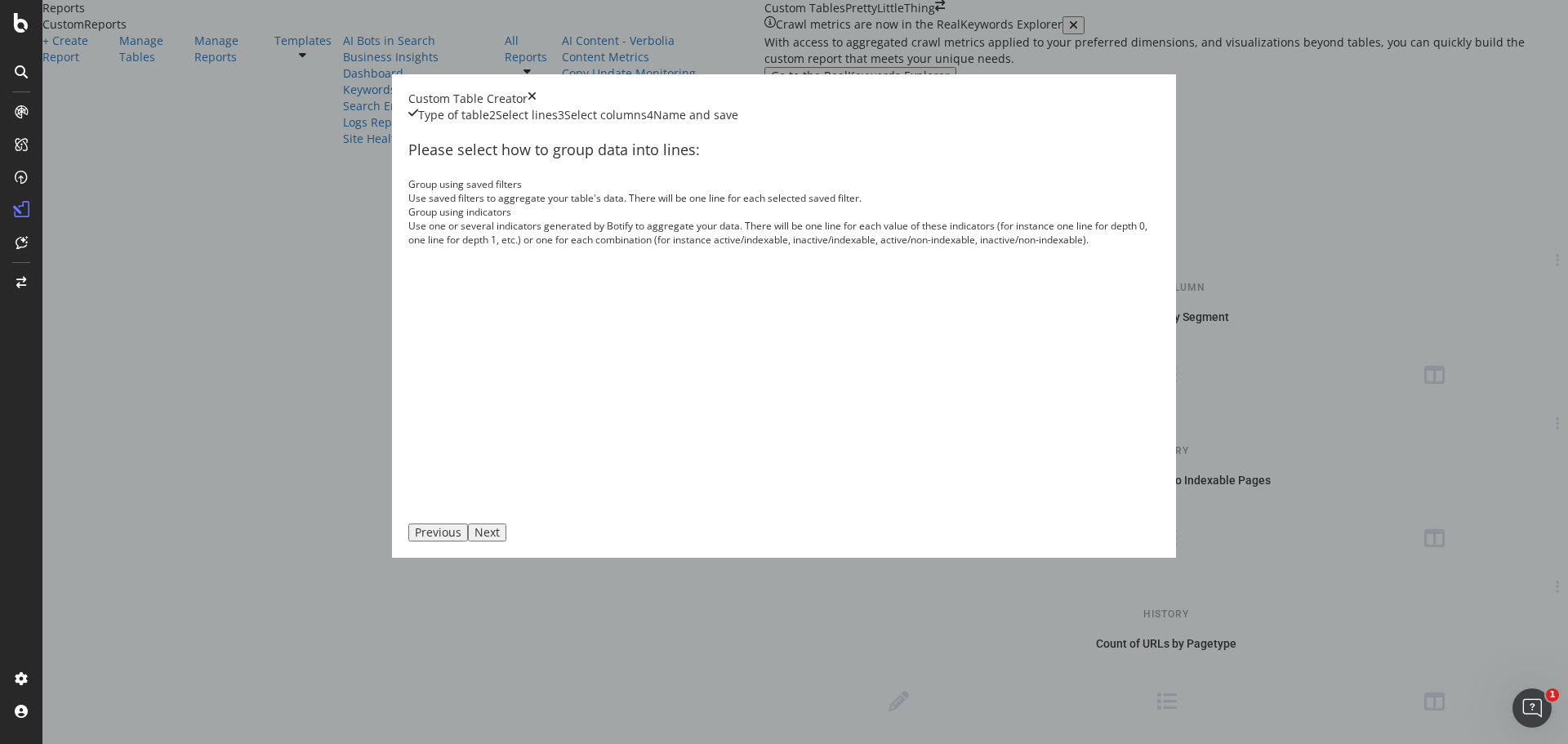
click at [537, 107] on icon "times" at bounding box center [532, 99] width 9 height 17
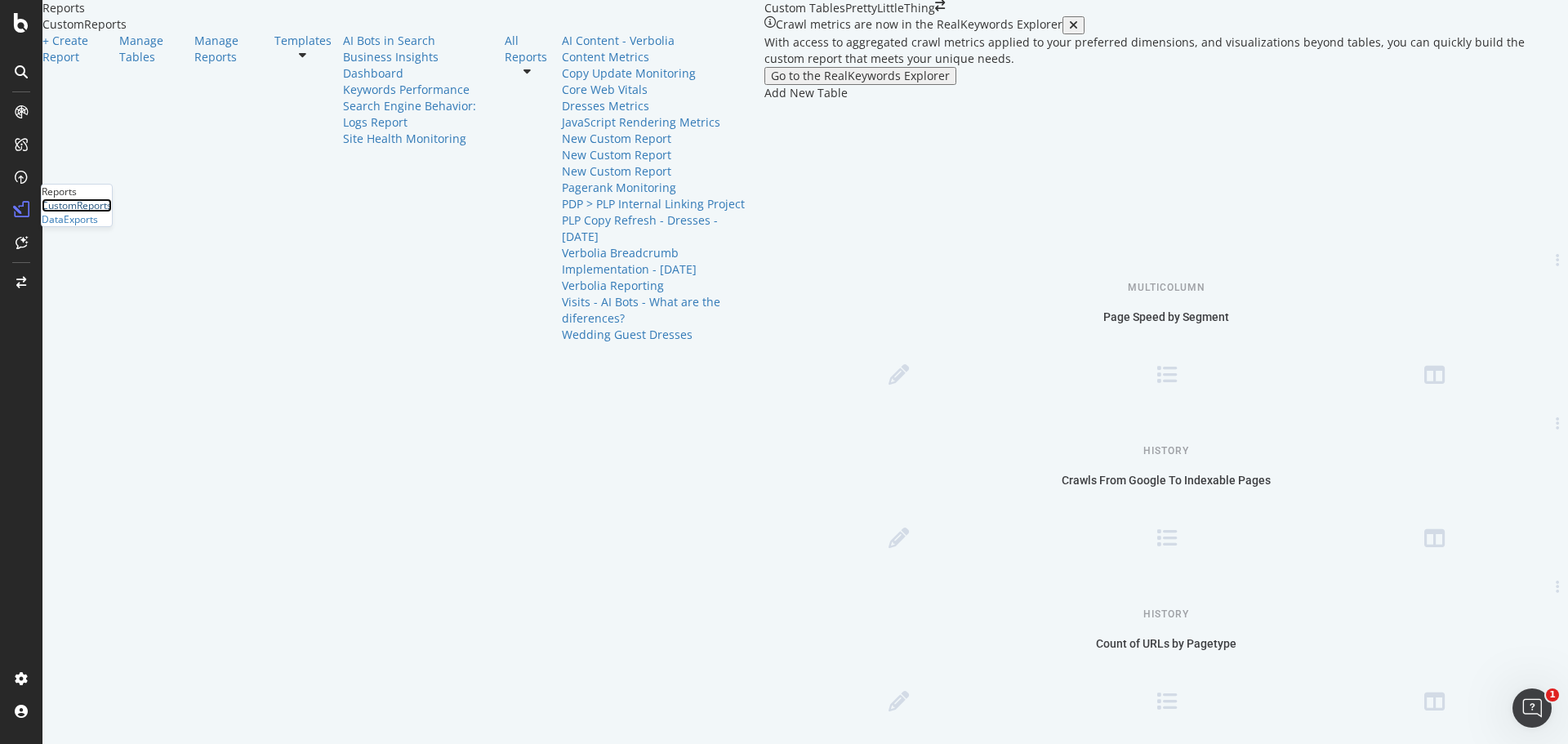
click at [78, 213] on div "CustomReports" at bounding box center [77, 205] width 70 height 14
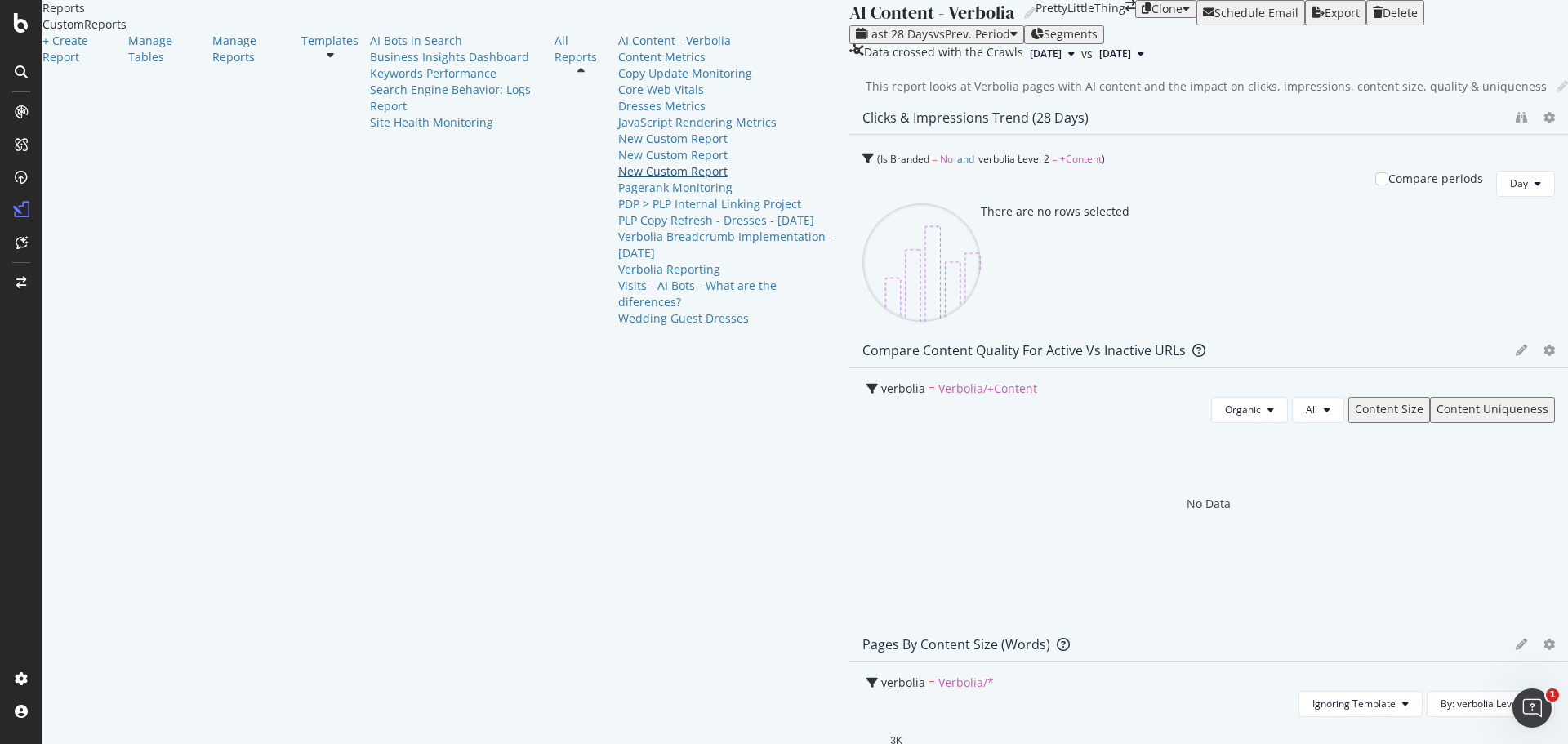
scroll to position [134, 0]
click at [618, 213] on div "PDP > PLP Internal Linking Project" at bounding box center [728, 205] width 220 height 17
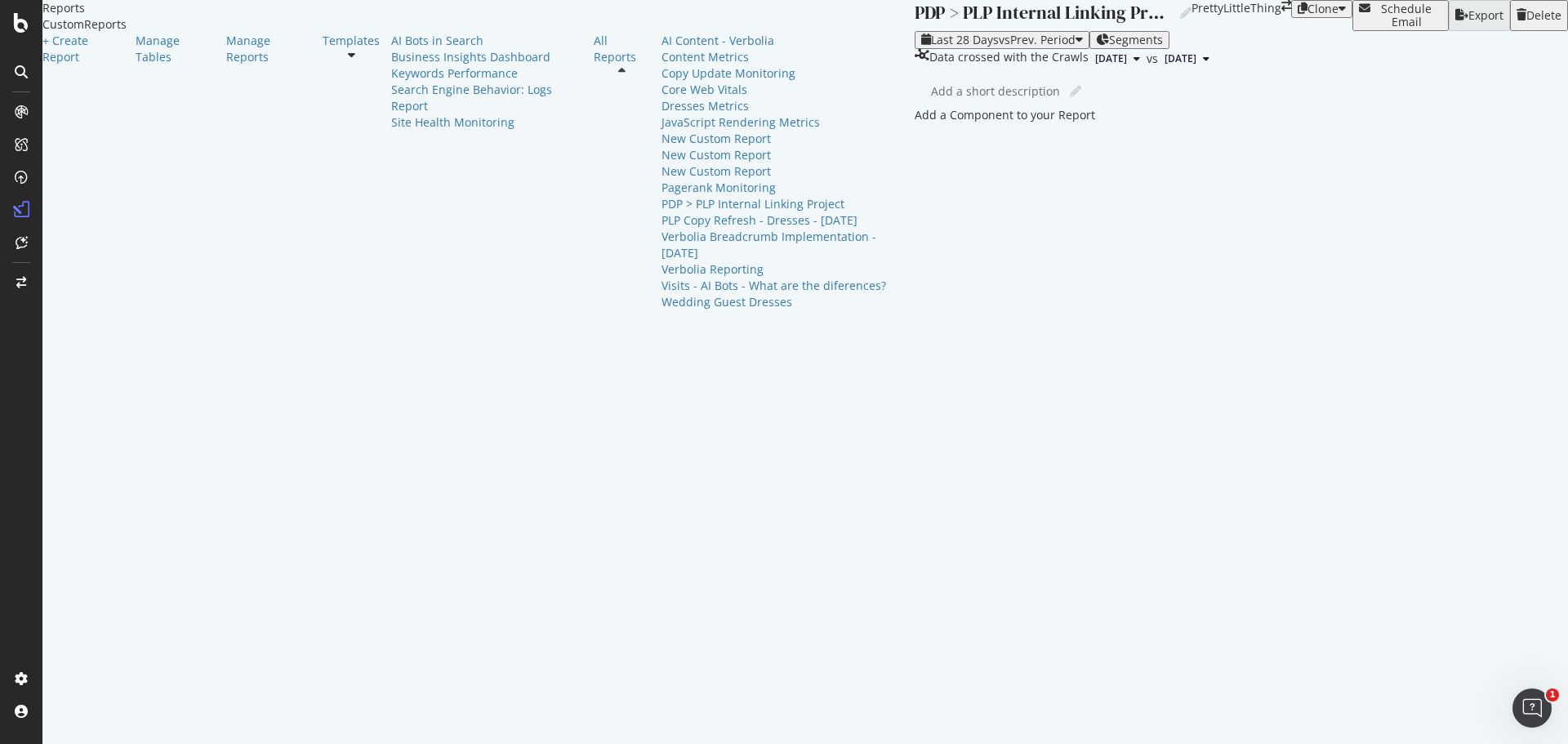
click at [915, 123] on div "Add a Component to your Report" at bounding box center [1241, 116] width 653 height 17
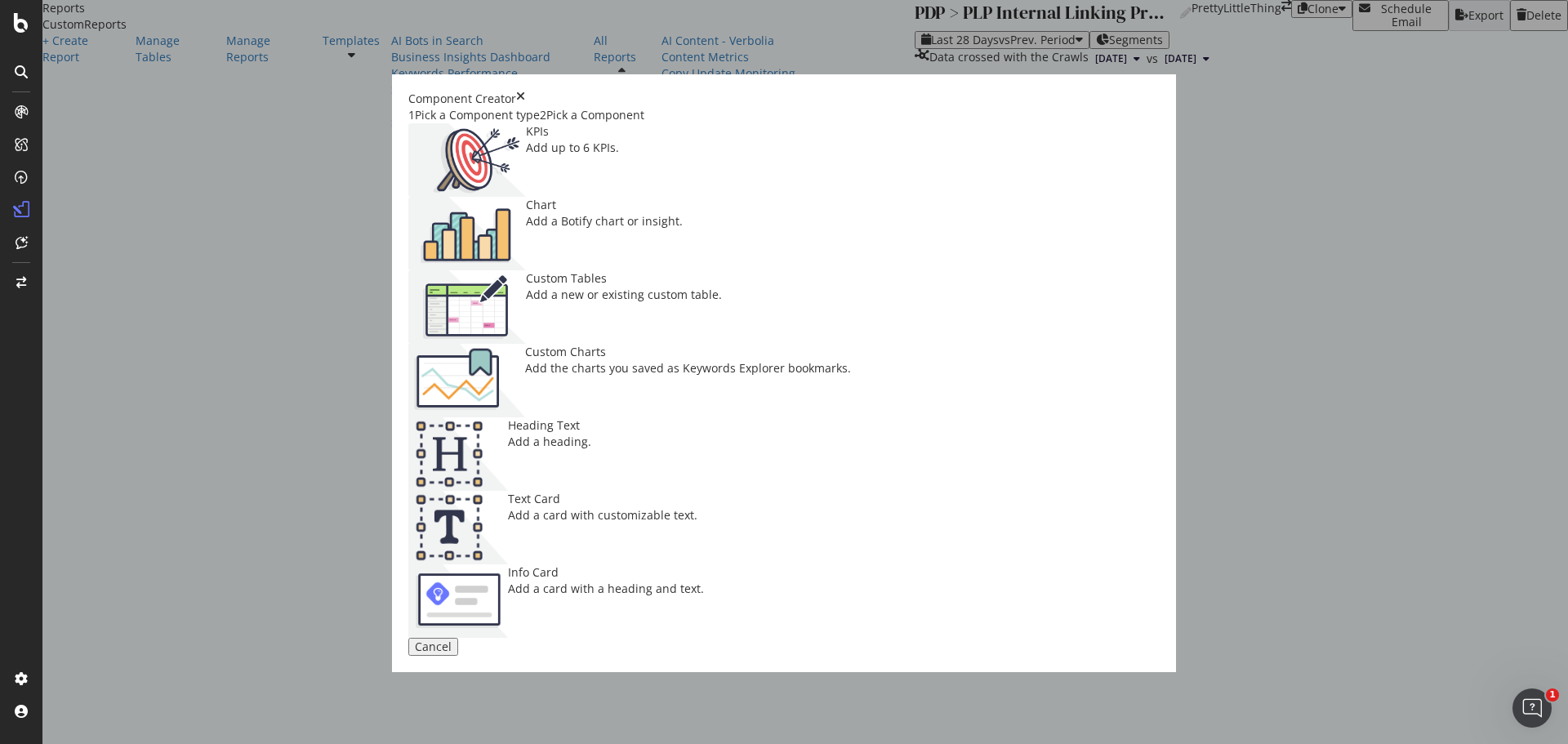
click at [683, 216] on div "Chart Add a Botify chart or insight." at bounding box center [605, 233] width 157 height 73
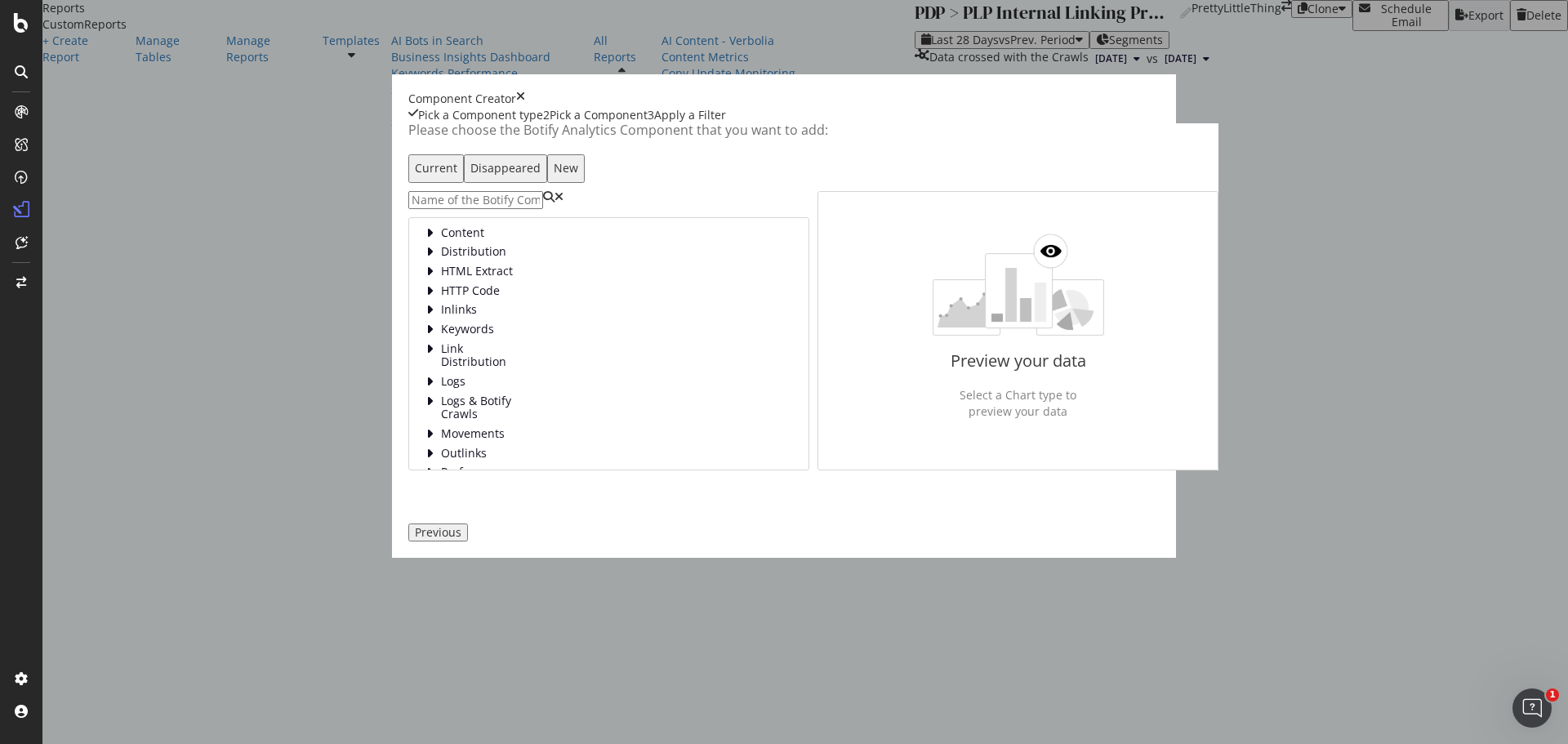
click at [543, 209] on input "modal" at bounding box center [475, 200] width 135 height 18
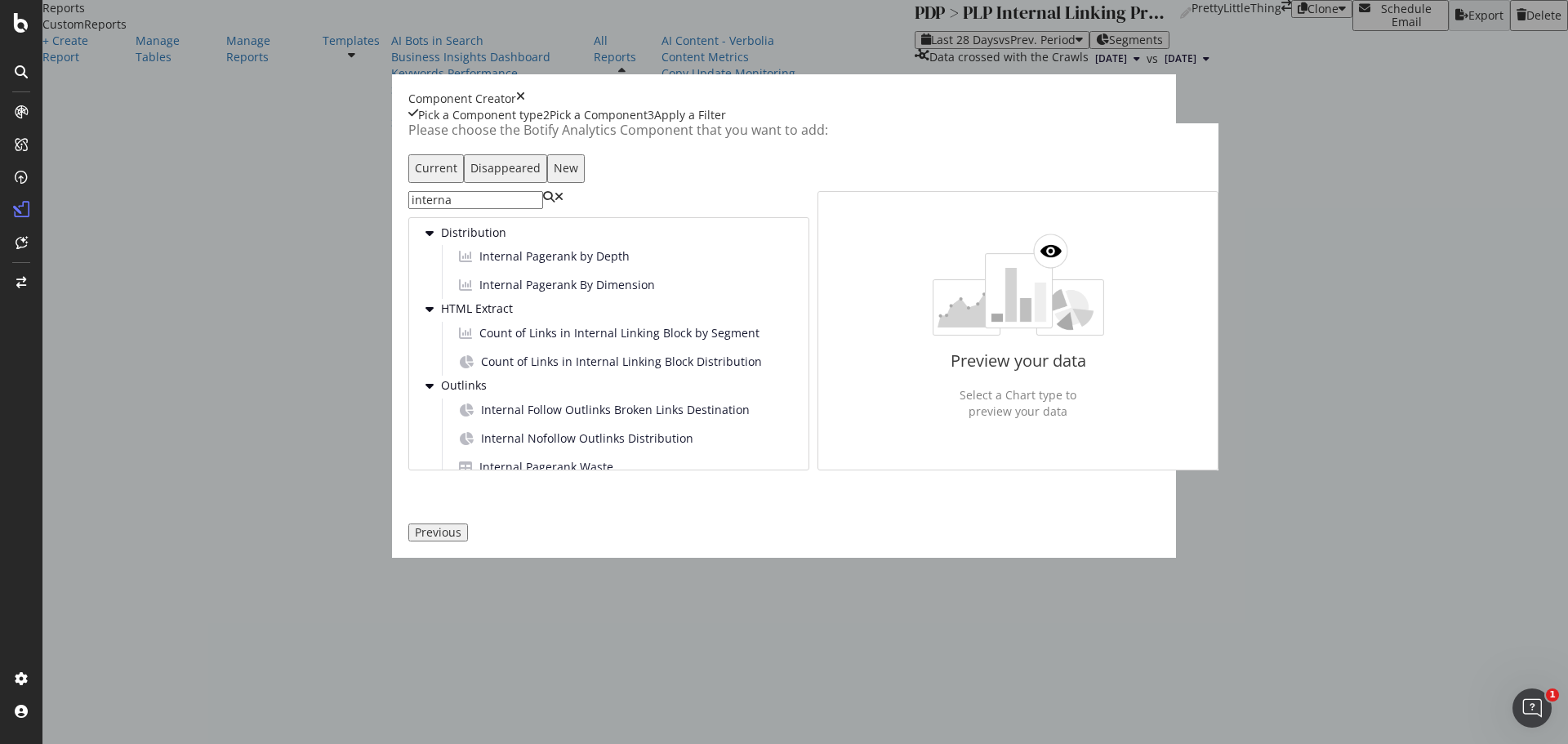
click at [497, 209] on input "interna" at bounding box center [475, 200] width 135 height 18
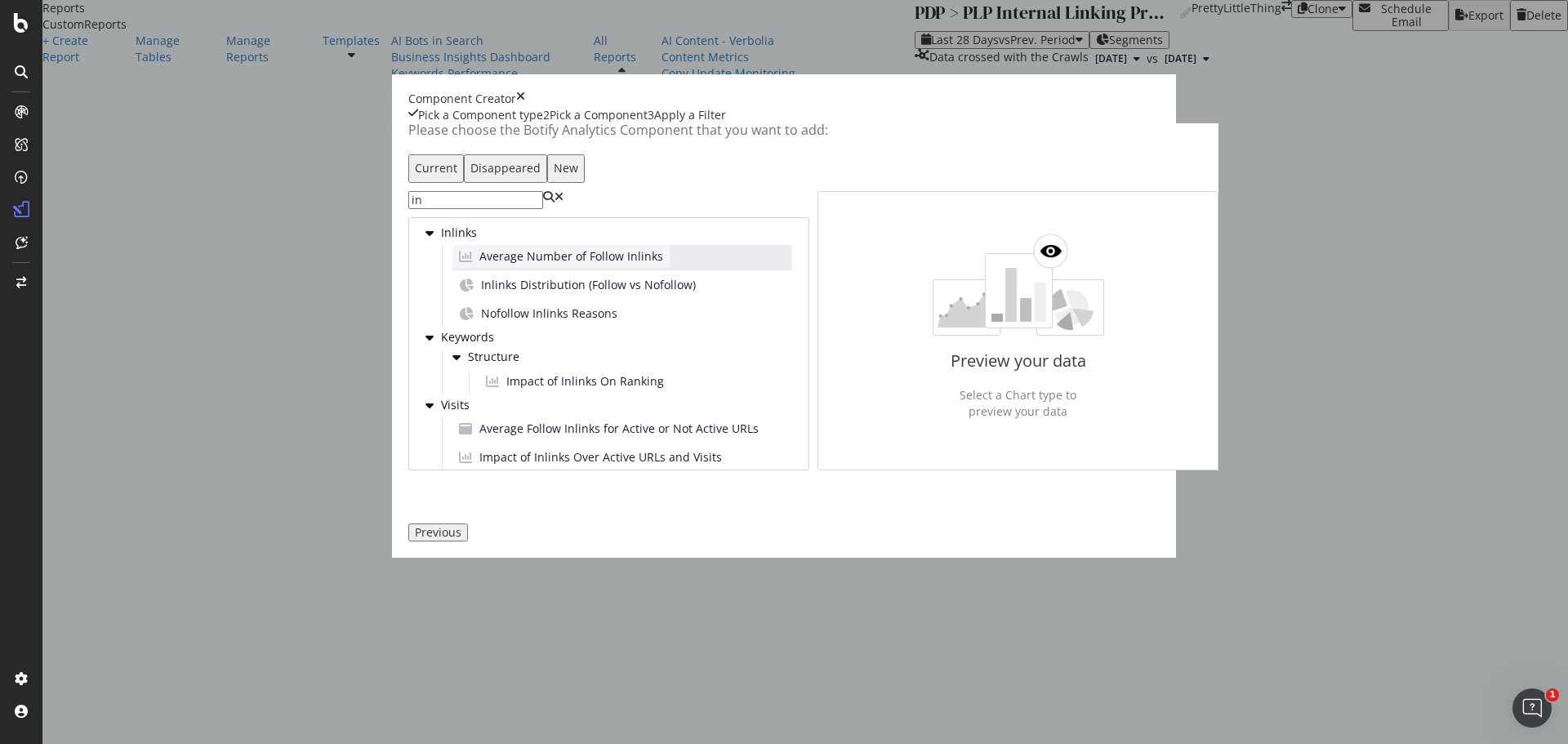
type input "i"
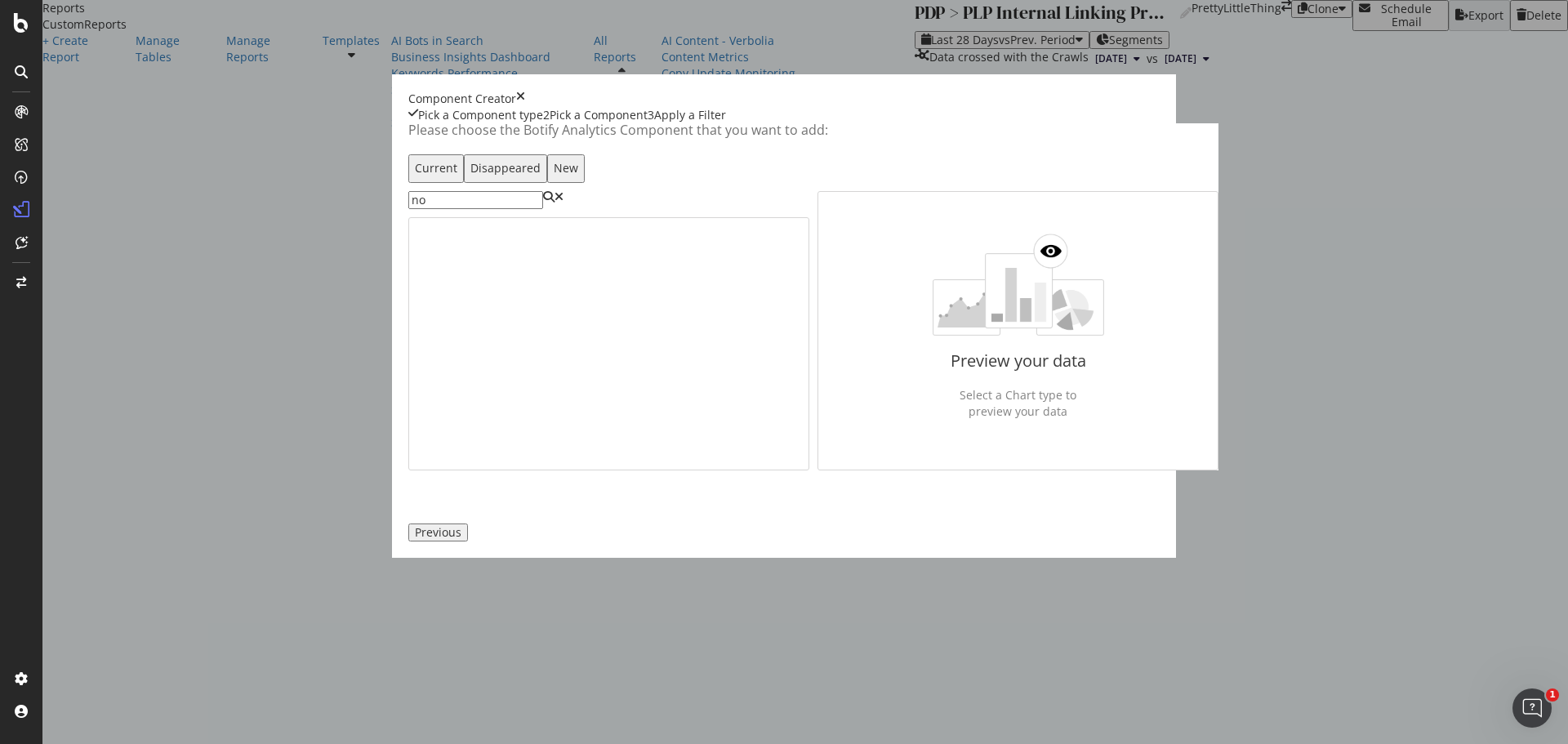
type input "n"
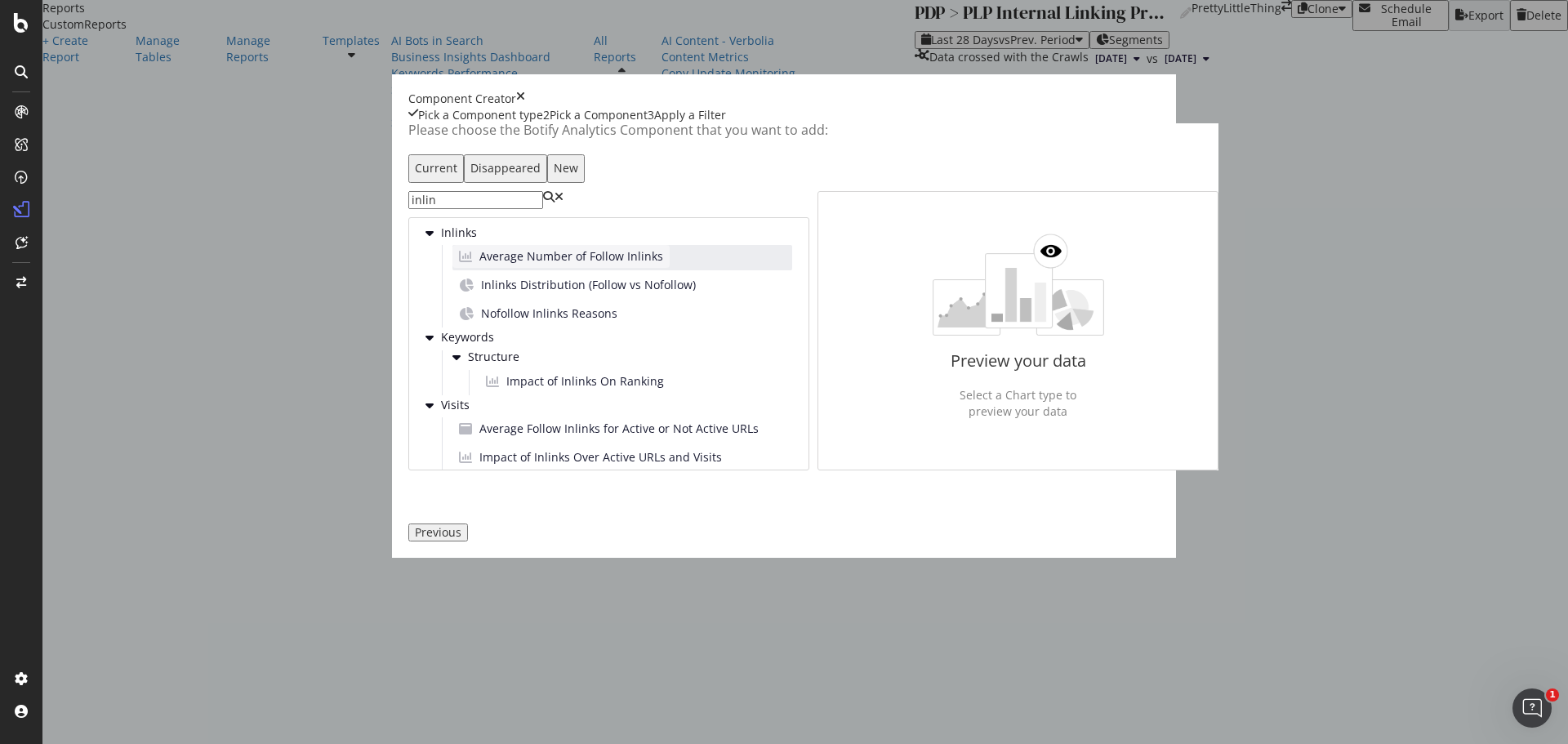
type input "inlin"
click at [490, 265] on span "Average Number of Follow Inlinks" at bounding box center [571, 256] width 184 height 17
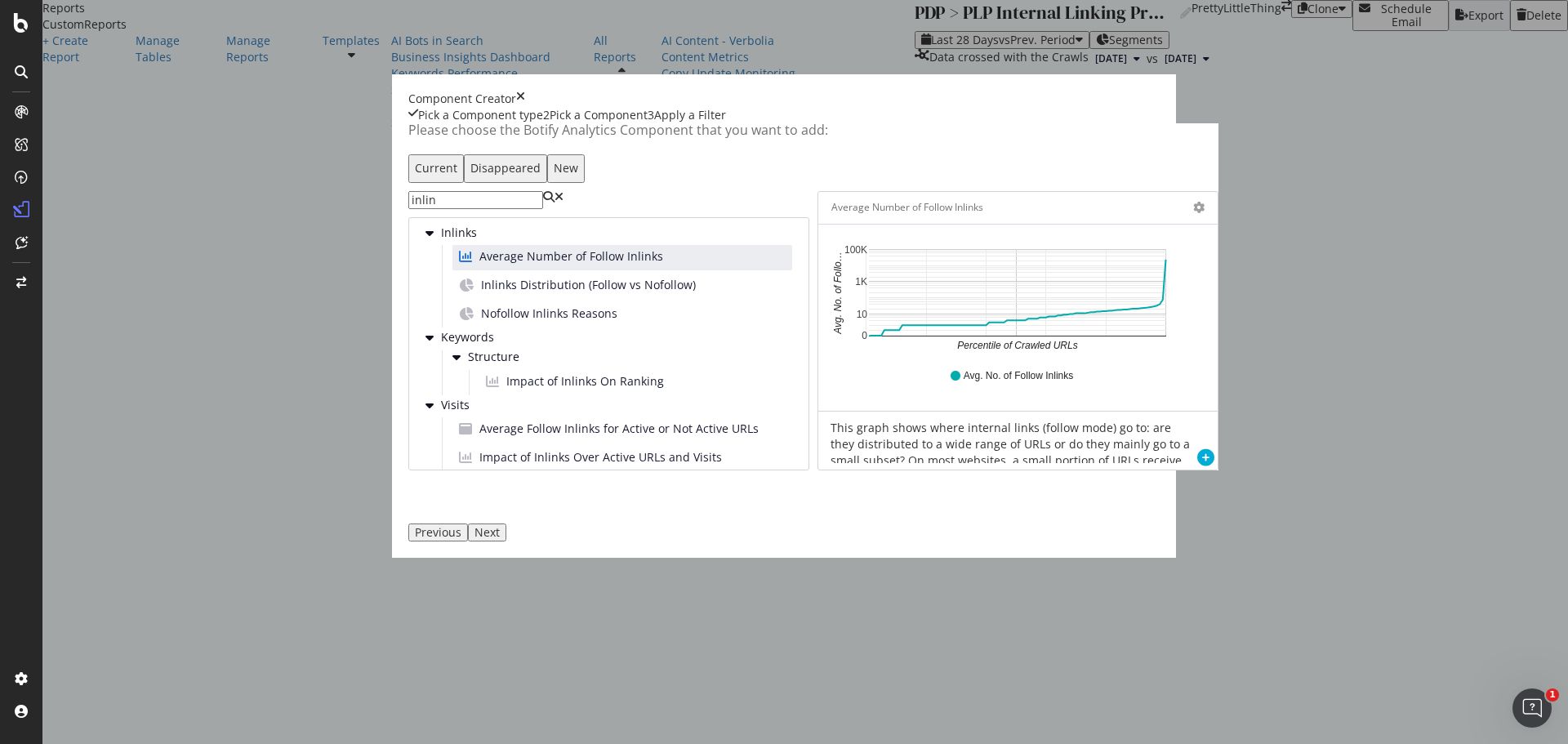
click at [1160, 100] on div "Component Creator" at bounding box center [784, 99] width 751 height 17
click at [1160, 106] on div "Component Creator" at bounding box center [784, 99] width 751 height 17
click at [525, 105] on icon "times" at bounding box center [521, 99] width 9 height 17
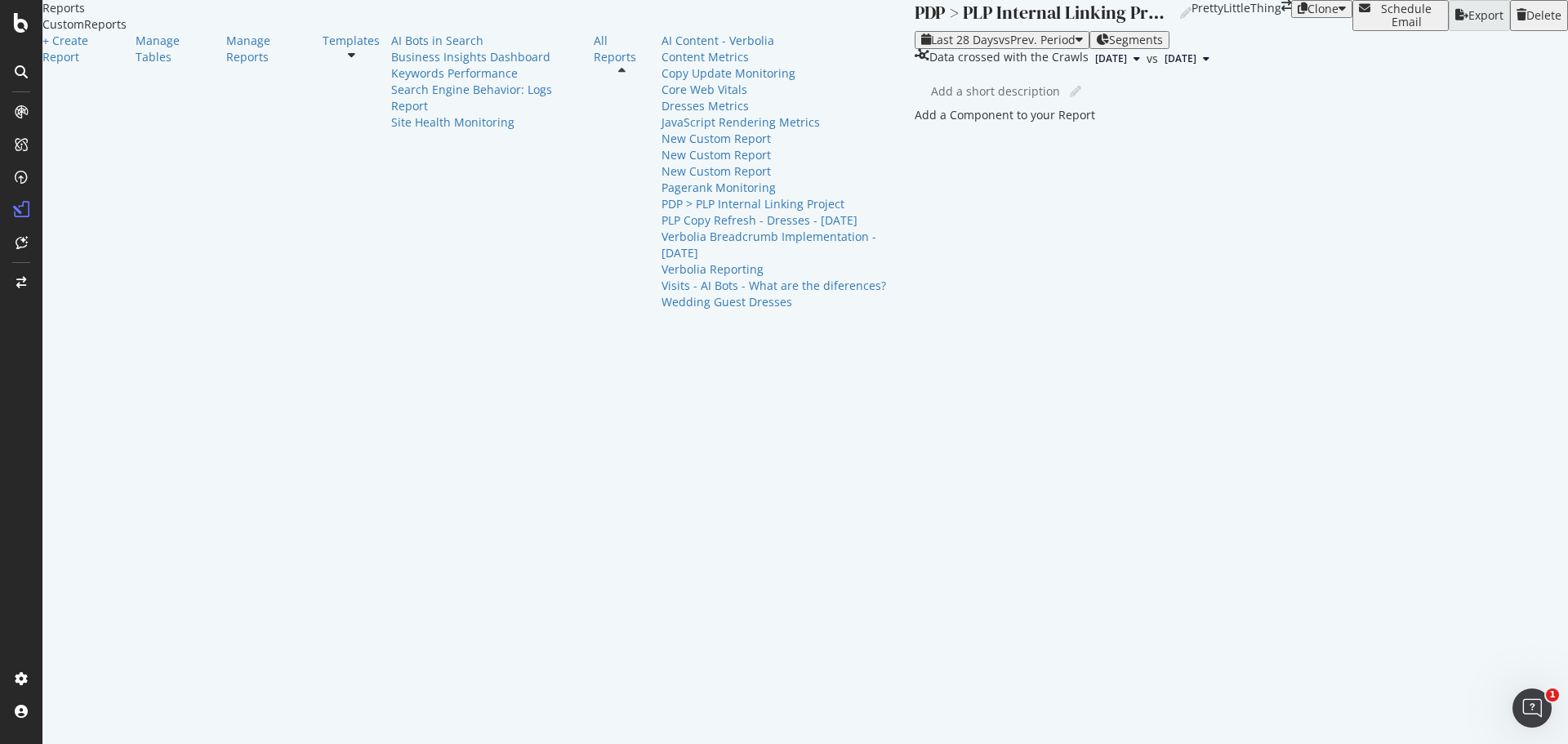
click at [915, 123] on div "Add a Component to your Report" at bounding box center [1241, 116] width 653 height 17
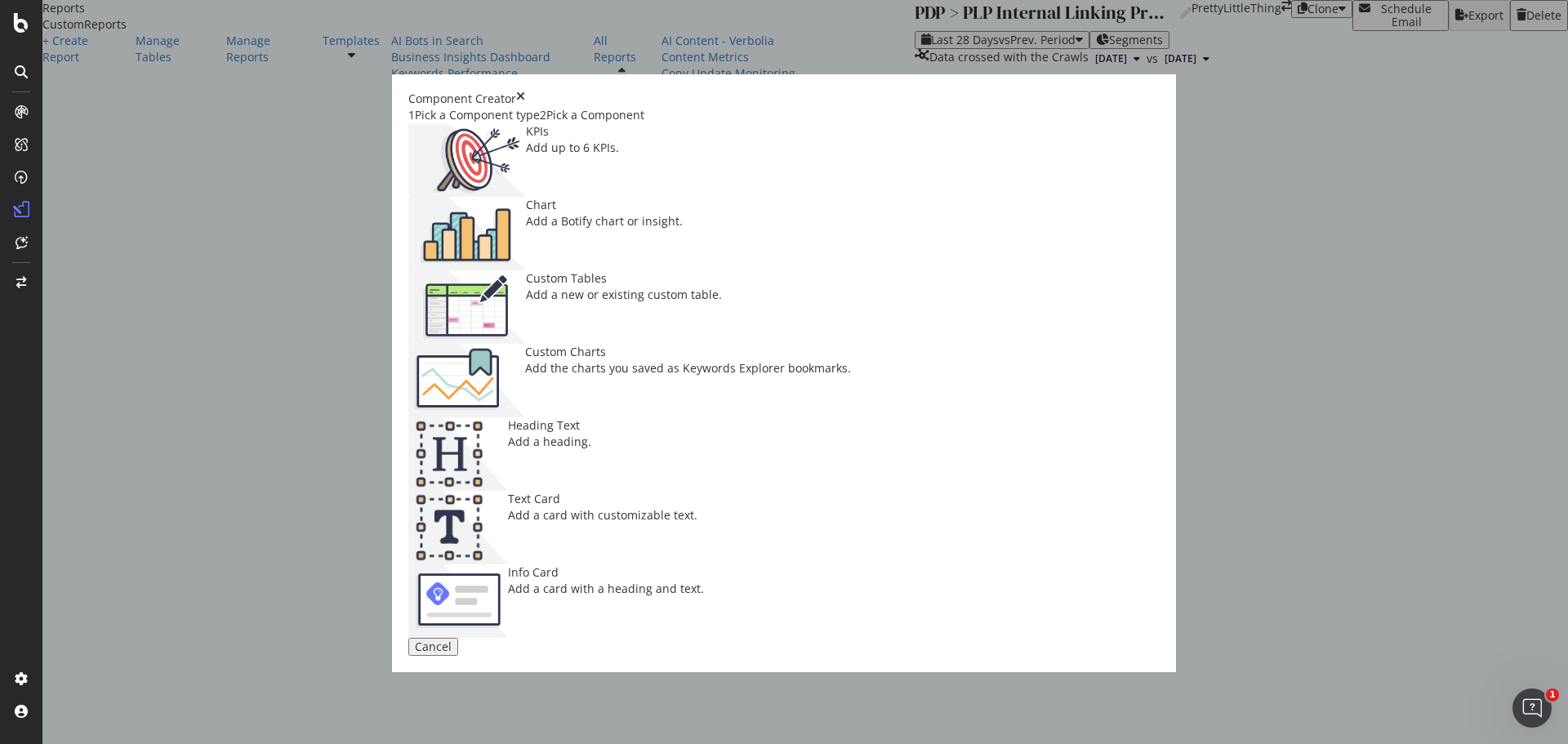
click at [627, 123] on div "Pick a Component" at bounding box center [596, 116] width 98 height 17
click at [644, 123] on div "Pick a Component" at bounding box center [596, 116] width 98 height 17
click at [617, 123] on div "Pick a Component" at bounding box center [596, 116] width 98 height 17
click at [851, 344] on div "Custom Charts Add the charts you saved as Keywords Explorer bookmarks." at bounding box center [688, 380] width 326 height 73
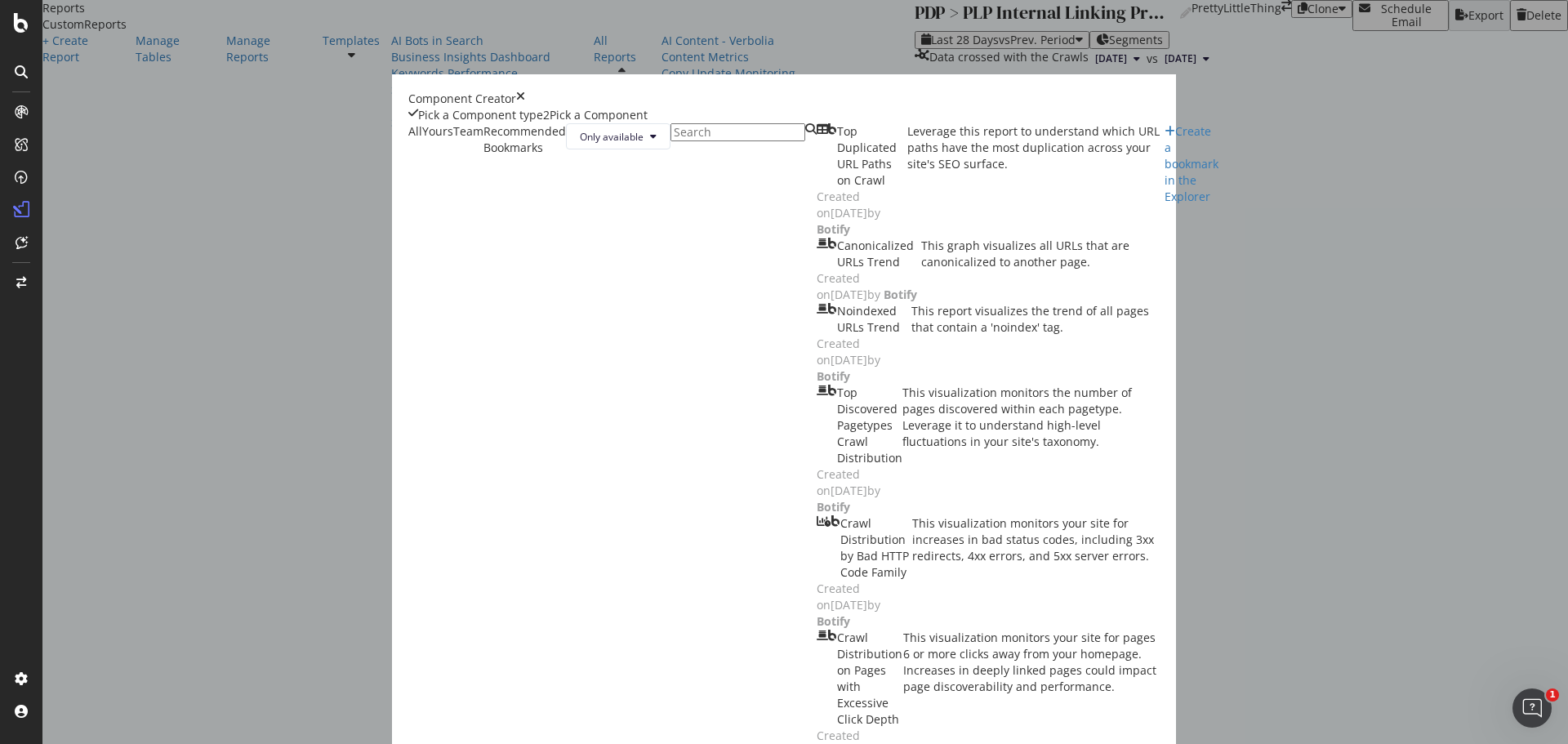
scroll to position [1470, 0]
click at [525, 107] on div "times" at bounding box center [521, 99] width 9 height 17
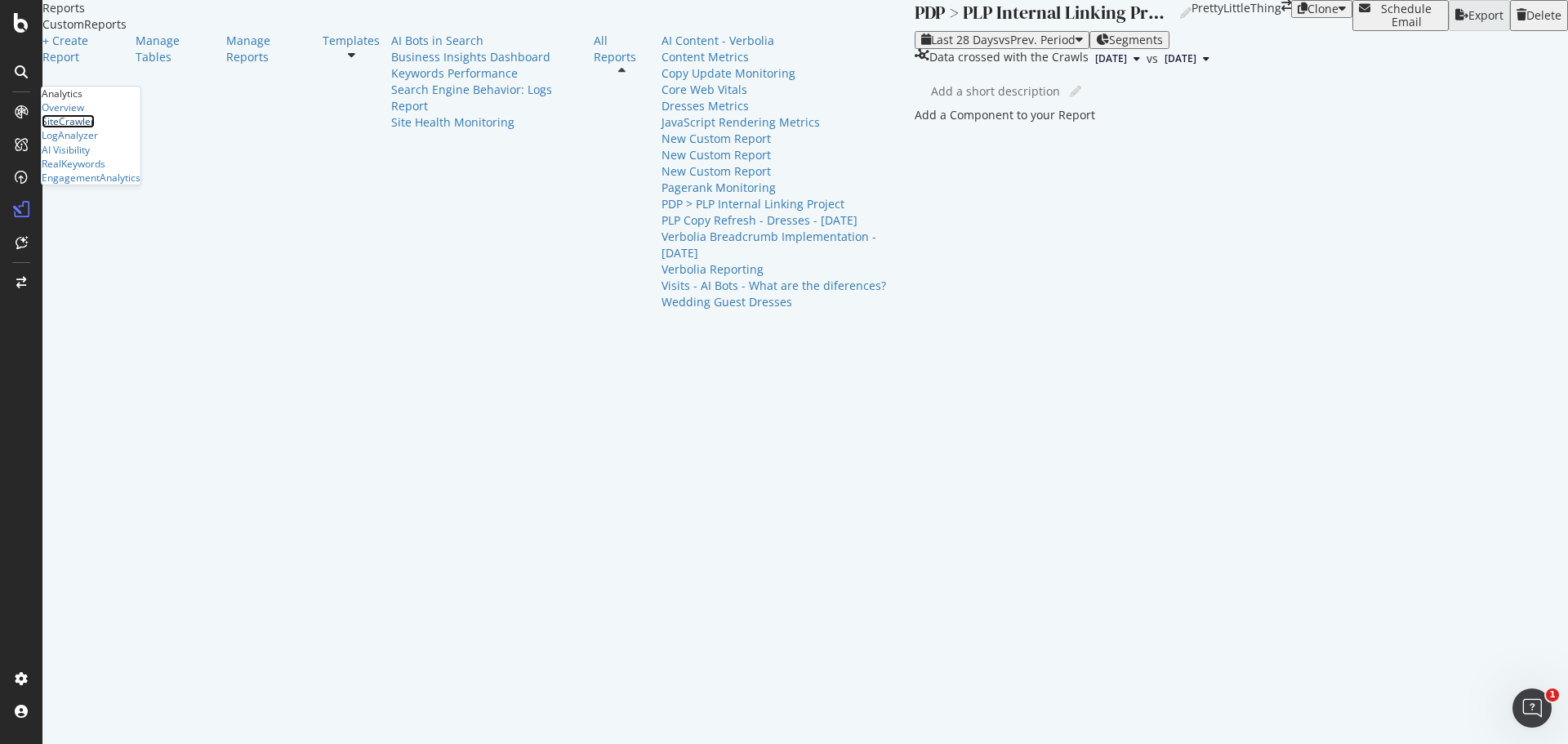
click at [94, 129] on div "SiteCrawler" at bounding box center [68, 121] width 53 height 14
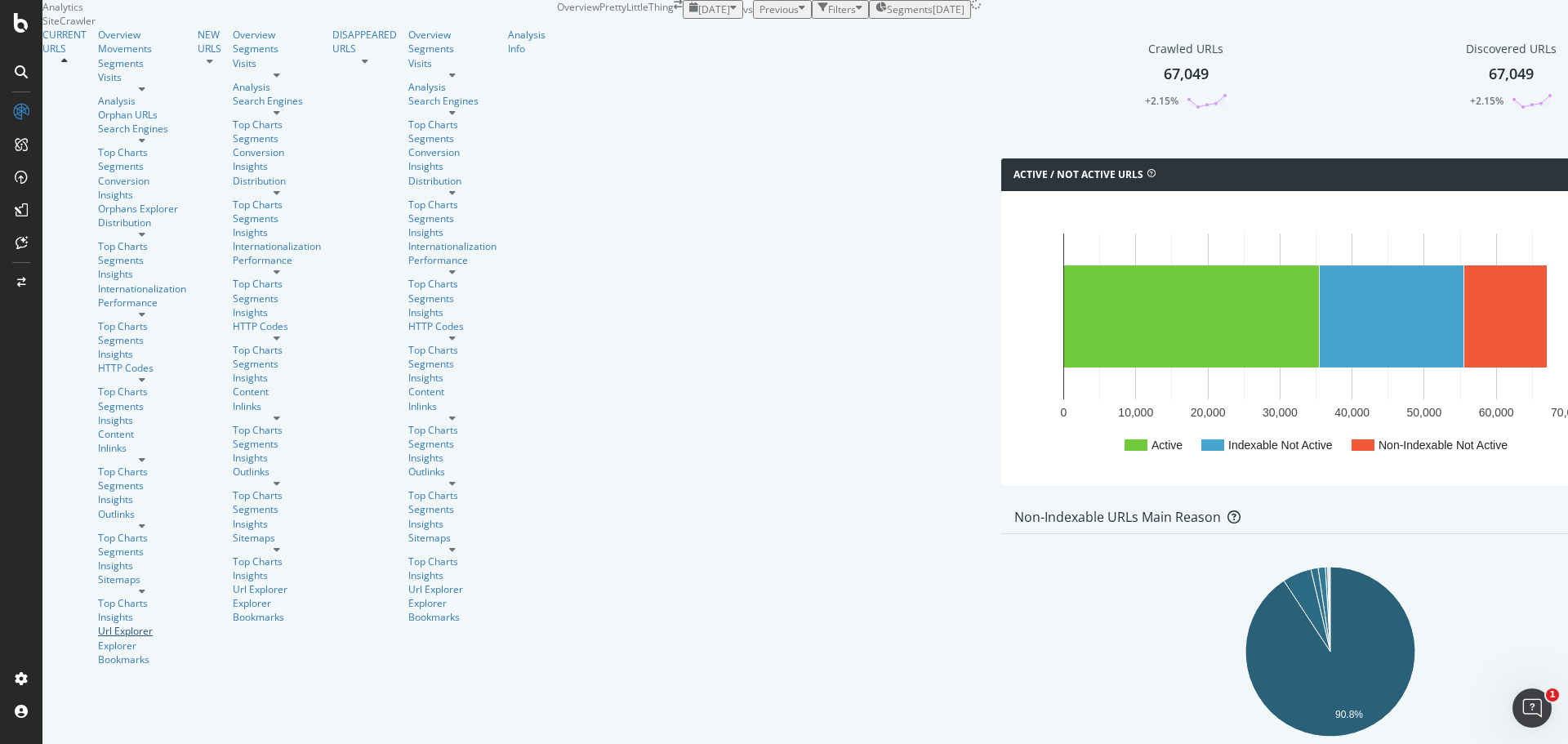
drag, startPoint x: 88, startPoint y: 394, endPoint x: 179, endPoint y: 9, distance: 395.6
click at [98, 625] on div "Url Explorer" at bounding box center [142, 631] width 88 height 14
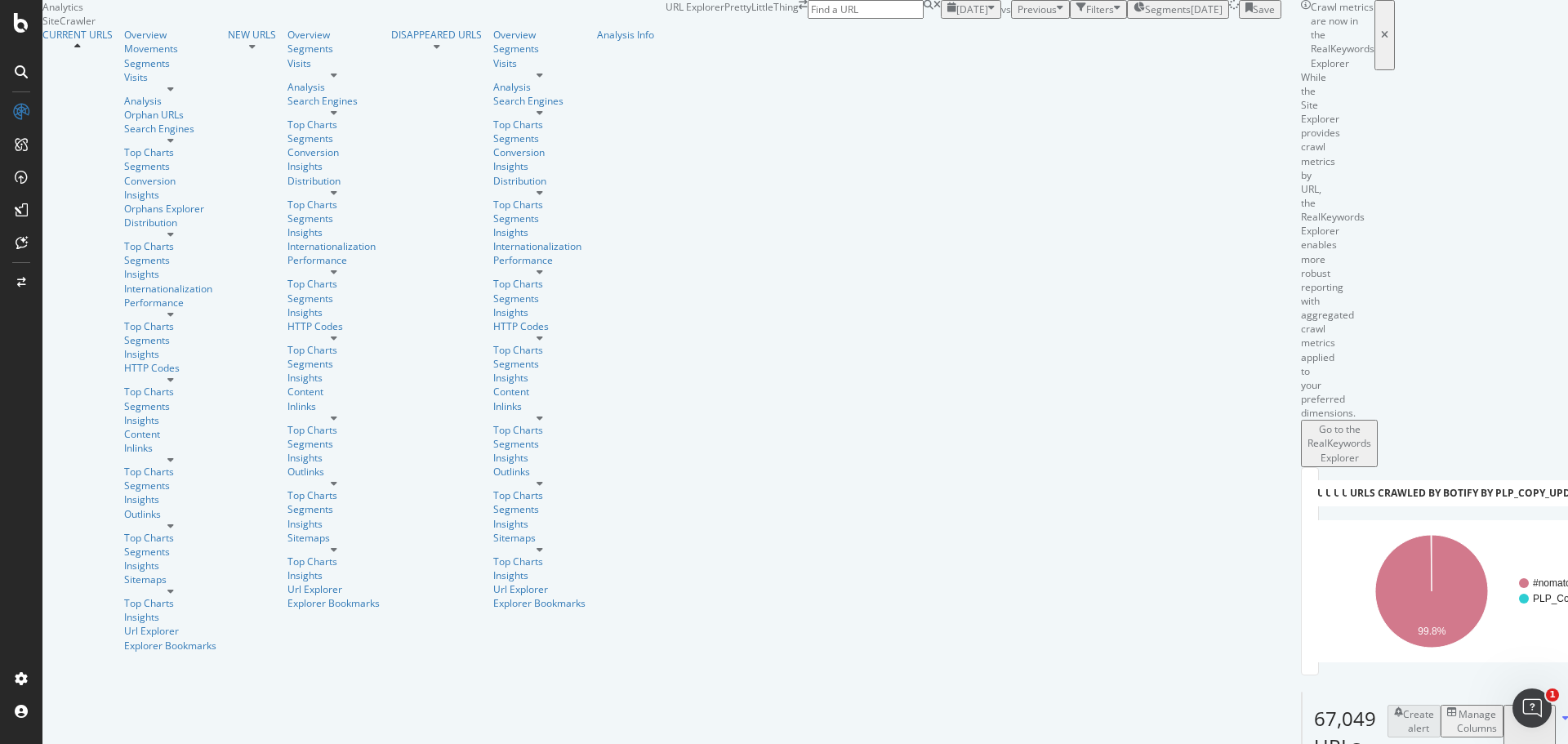
click at [1086, 17] on div "Filters" at bounding box center [1100, 9] width 28 height 14
click at [957, 35] on div "Add Filter" at bounding box center [978, 28] width 43 height 14
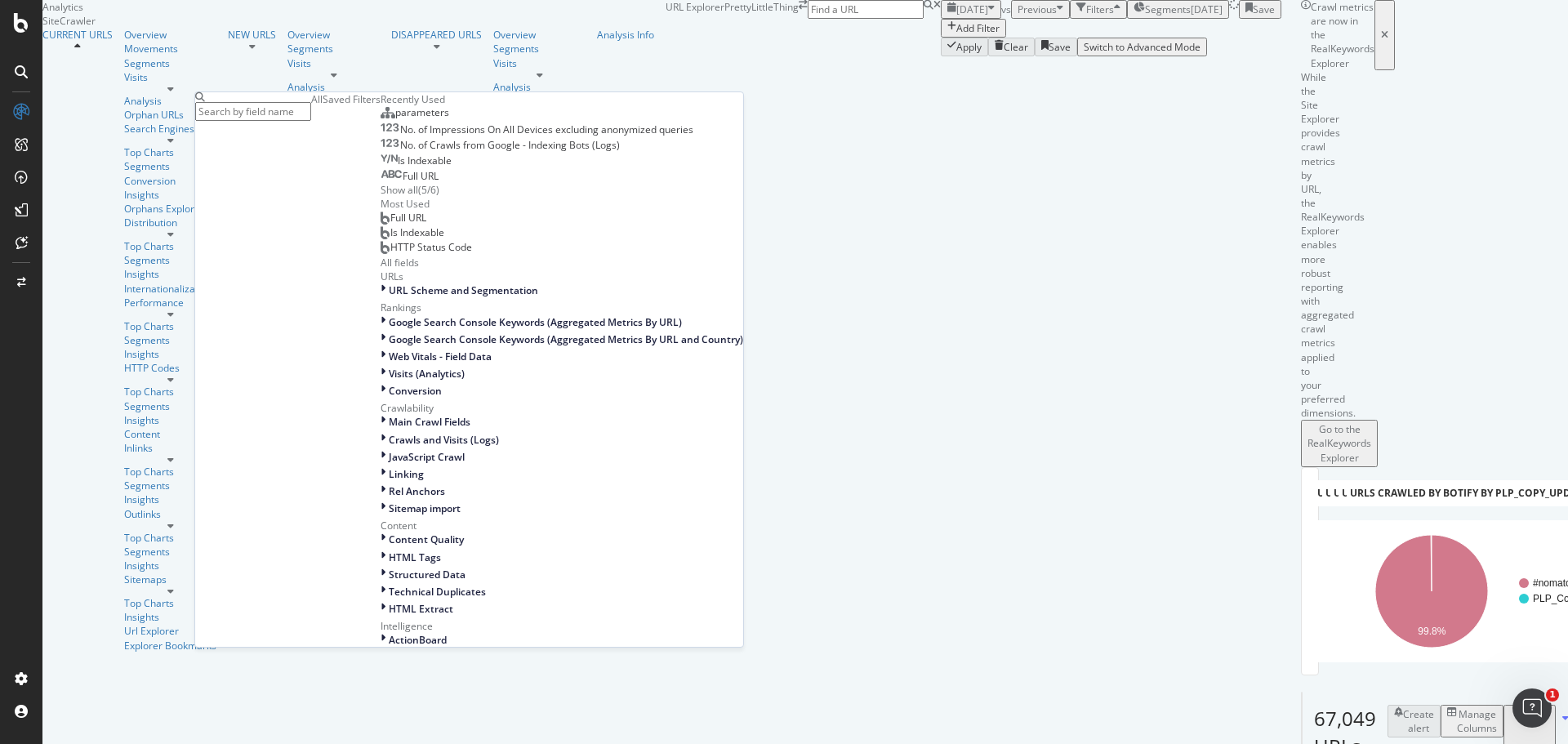
click at [395, 119] on span "parameters" at bounding box center [422, 112] width 54 height 14
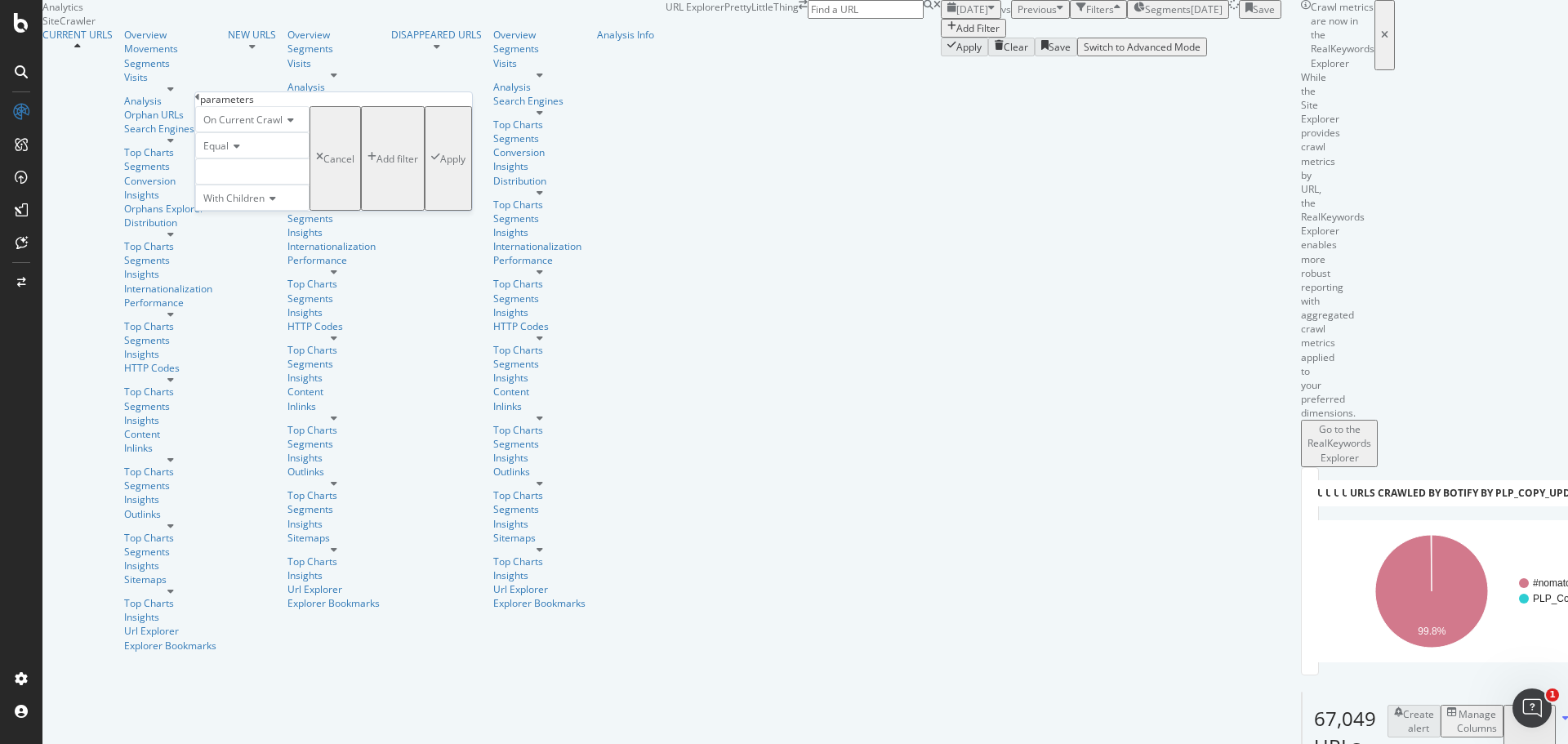
click at [310, 185] on div at bounding box center [253, 171] width 115 height 26
click at [309, 202] on div "clean 61,425 URLS" at bounding box center [253, 193] width 113 height 18
click at [440, 166] on div "Apply" at bounding box center [452, 158] width 25 height 14
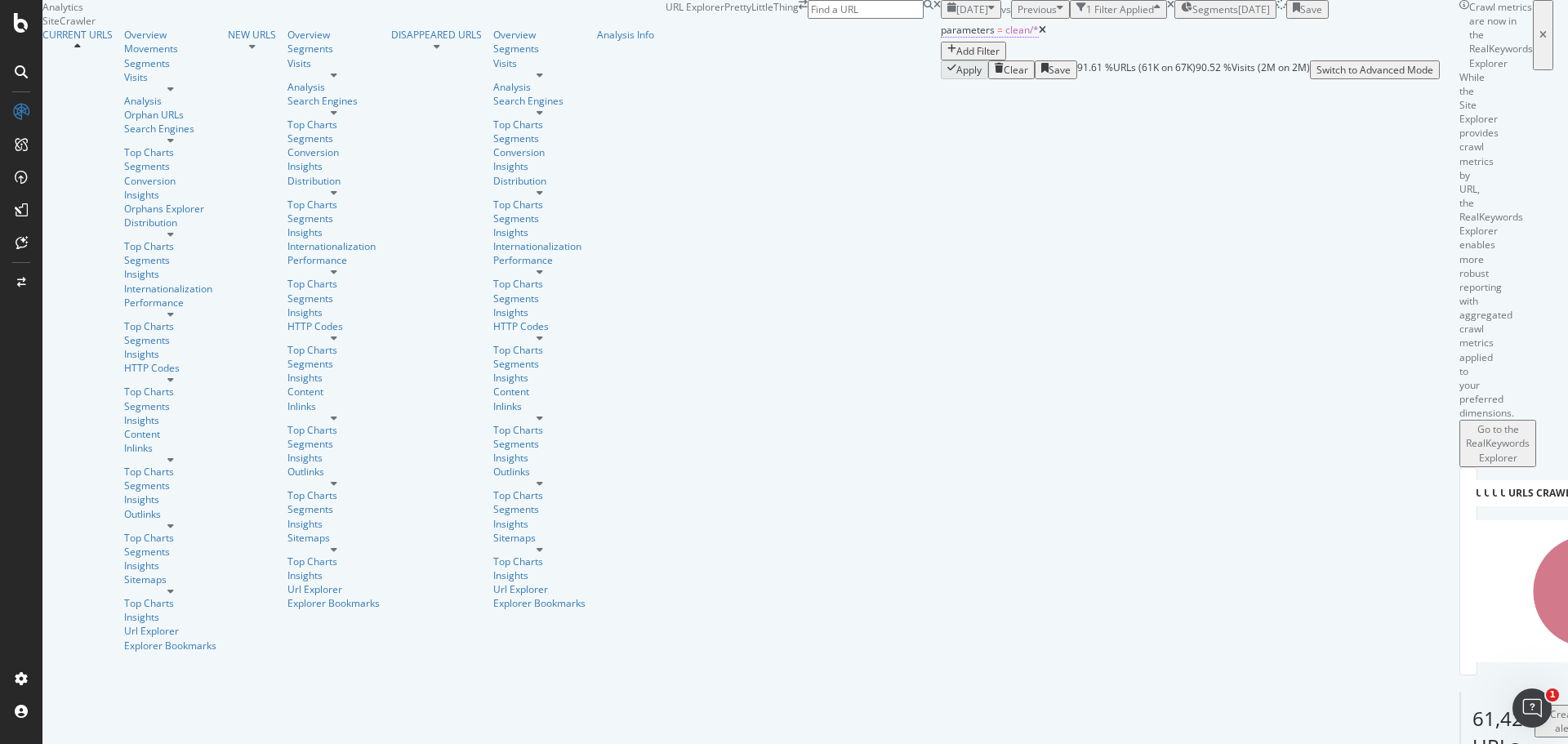
click at [941, 37] on span "parameters" at bounding box center [968, 30] width 54 height 14
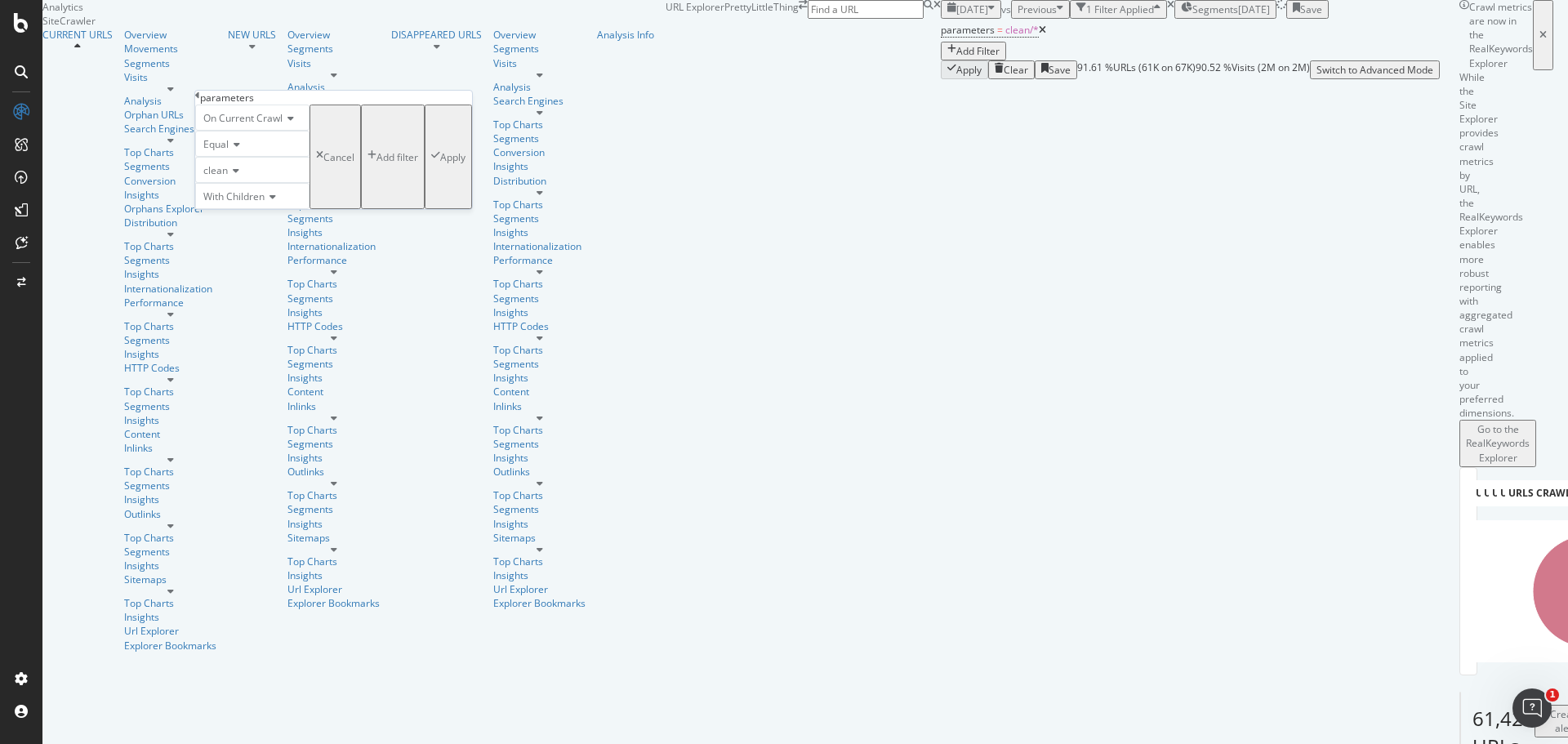
click at [230, 204] on span "With Children" at bounding box center [234, 196] width 61 height 14
click at [269, 242] on span "Without Children" at bounding box center [238, 234] width 76 height 14
click at [431, 164] on div "button" at bounding box center [436, 156] width 9 height 14
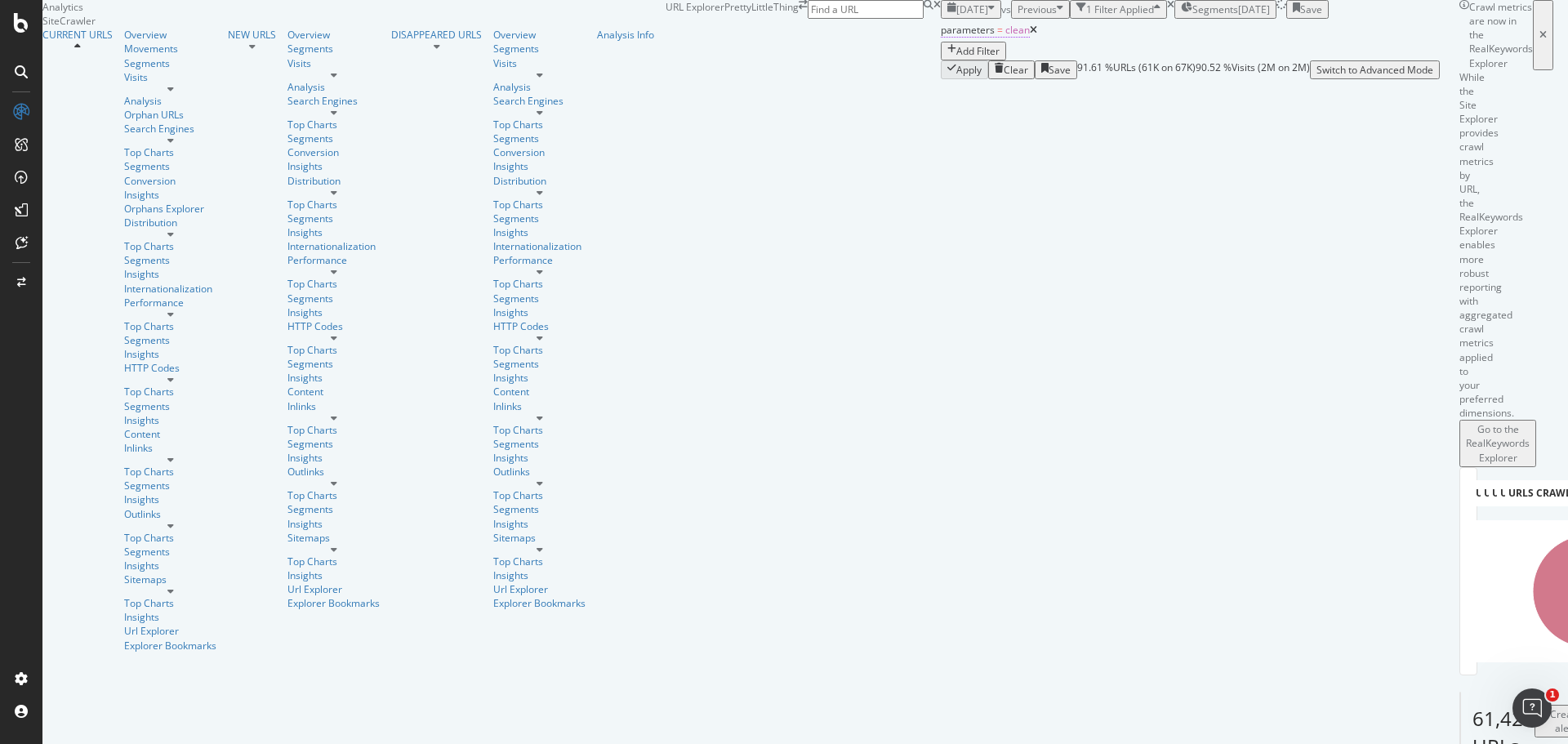
click at [941, 38] on span "parameters = clean" at bounding box center [985, 31] width 89 height 15
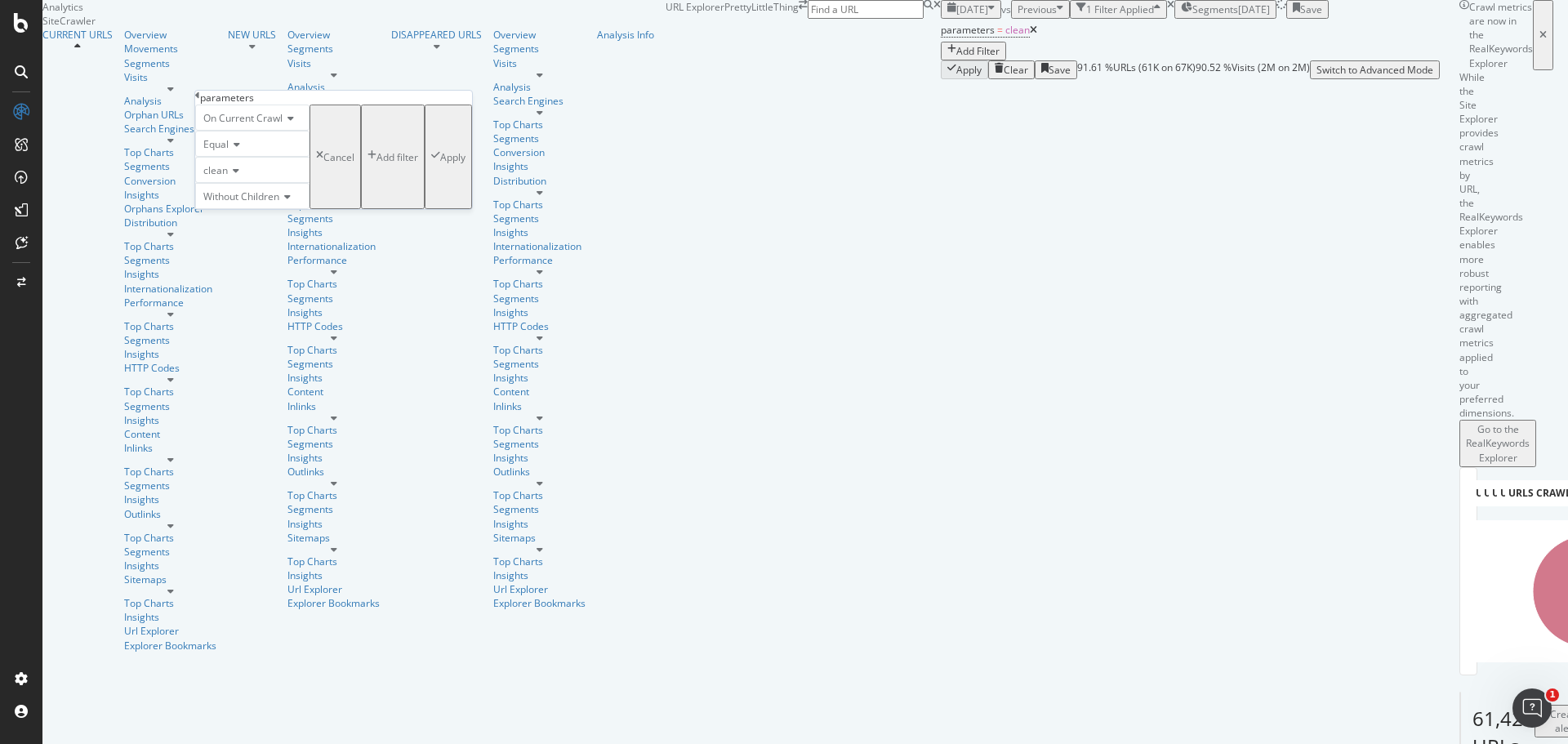
click at [277, 204] on span "Without Children" at bounding box center [241, 196] width 76 height 14
click at [262, 225] on span "With Children" at bounding box center [230, 217] width 61 height 14
click at [286, 183] on div "clean" at bounding box center [253, 170] width 115 height 26
click at [283, 199] on span "61,425 URLS" at bounding box center [267, 192] width 61 height 14
click at [270, 183] on div "clean" at bounding box center [253, 170] width 115 height 26
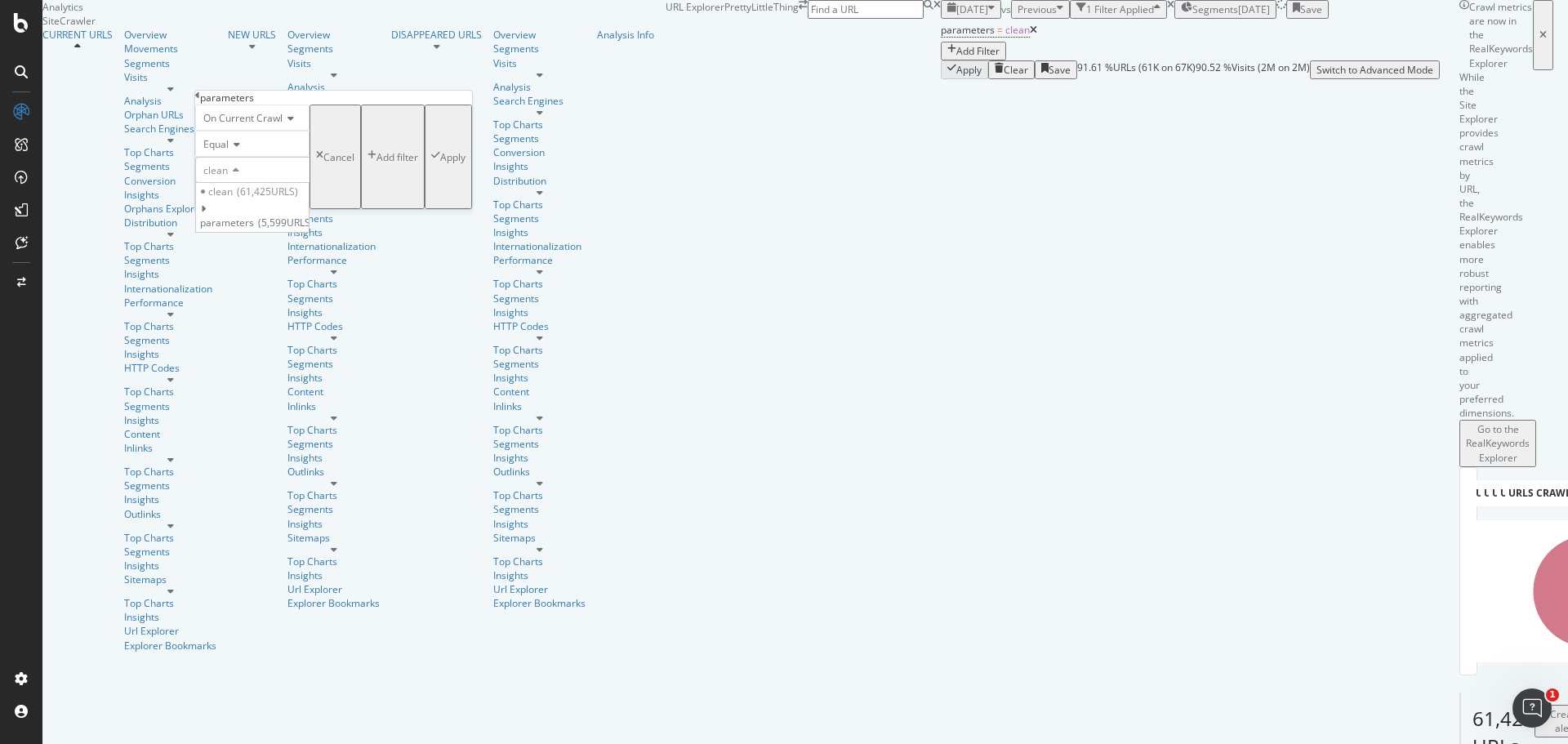
click at [310, 183] on div "clean" at bounding box center [253, 170] width 115 height 26
click at [440, 164] on div "Apply" at bounding box center [452, 156] width 25 height 14
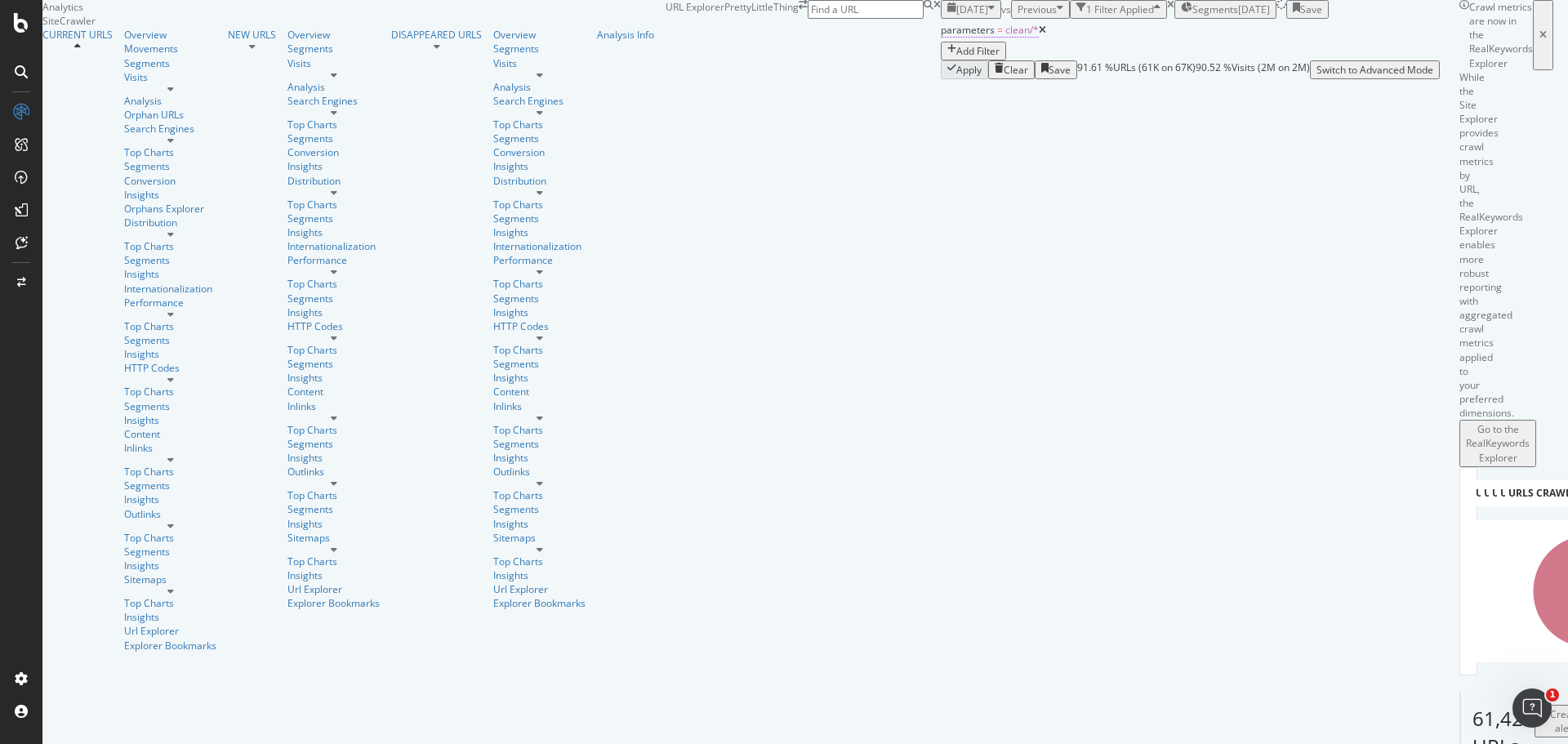
click at [941, 37] on span "parameters" at bounding box center [968, 30] width 54 height 14
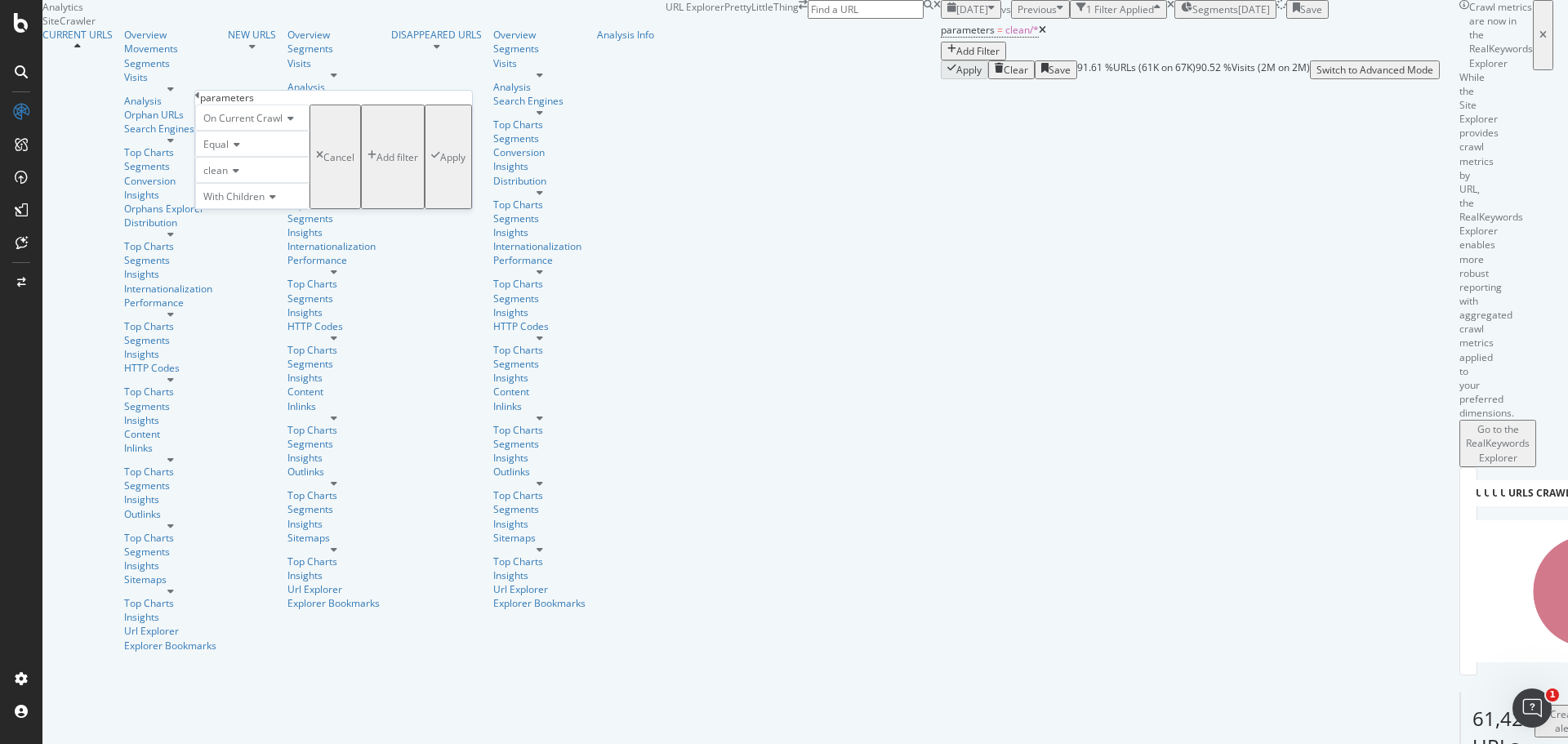
click at [262, 183] on div "clean" at bounding box center [253, 170] width 115 height 26
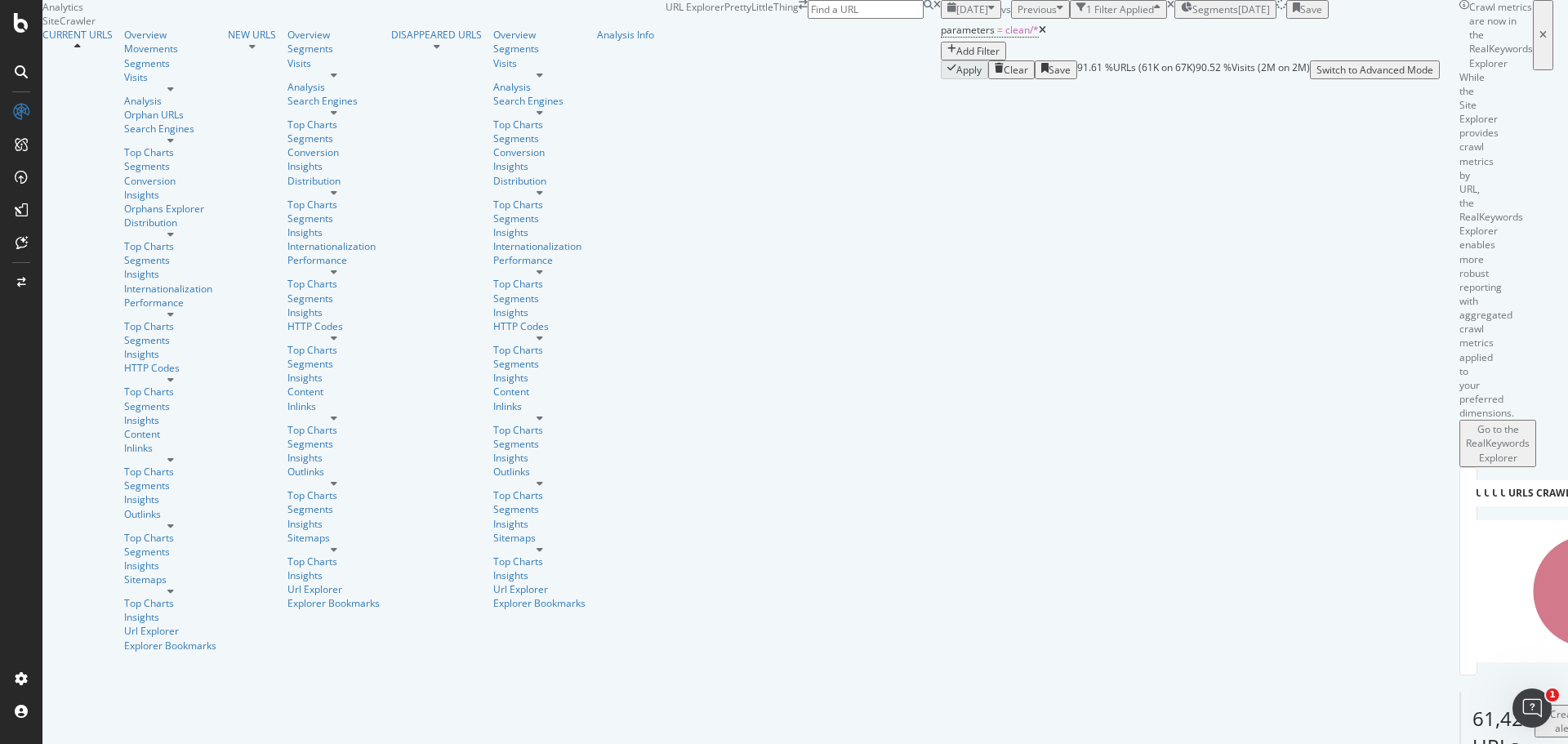
click at [1181, 17] on div "Segments 2025-10-15" at bounding box center [1226, 9] width 89 height 14
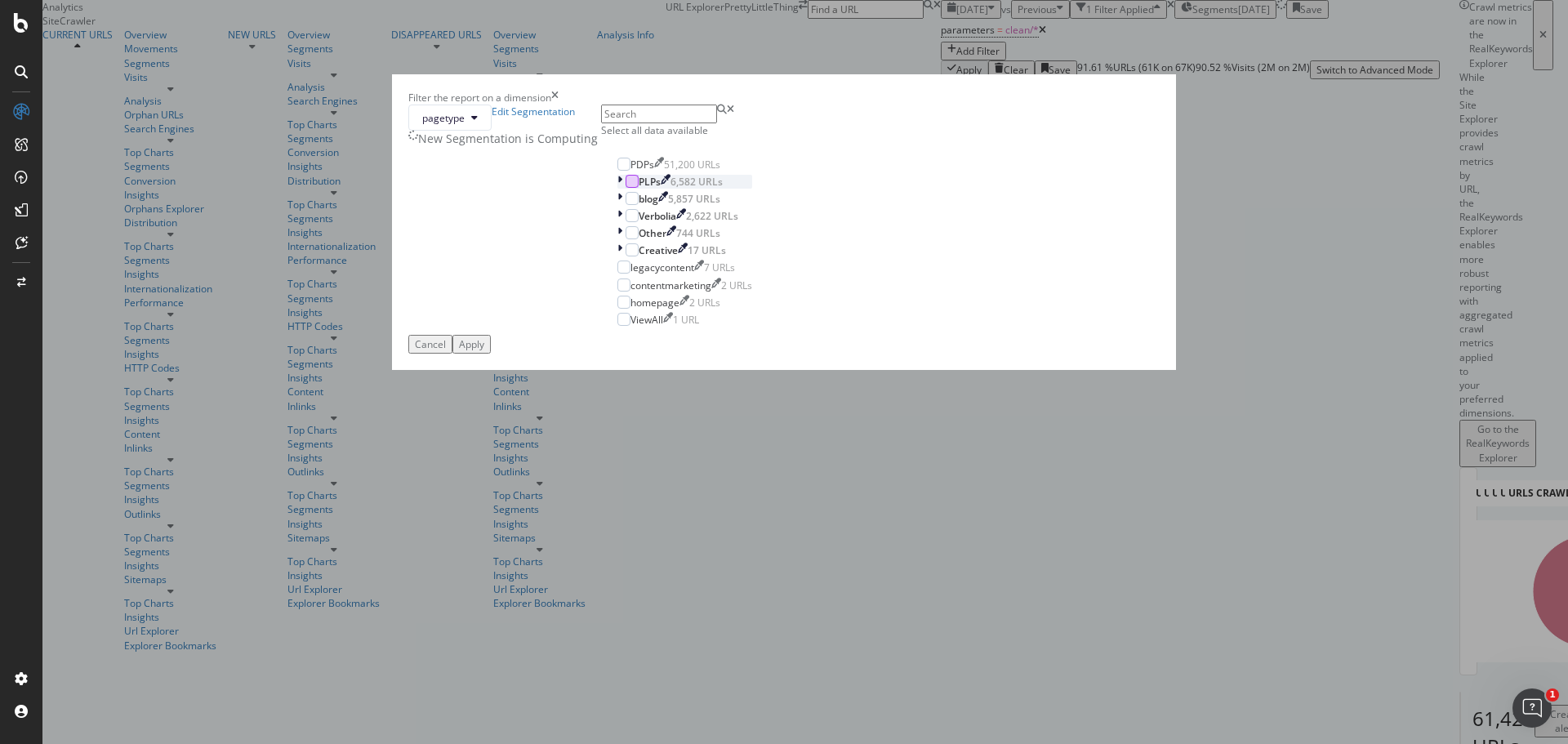
click at [638, 188] on div "modal" at bounding box center [632, 181] width 13 height 13
click at [636, 222] on div "modal" at bounding box center [632, 216] width 13 height 13
click at [485, 352] on div "Apply" at bounding box center [471, 344] width 25 height 14
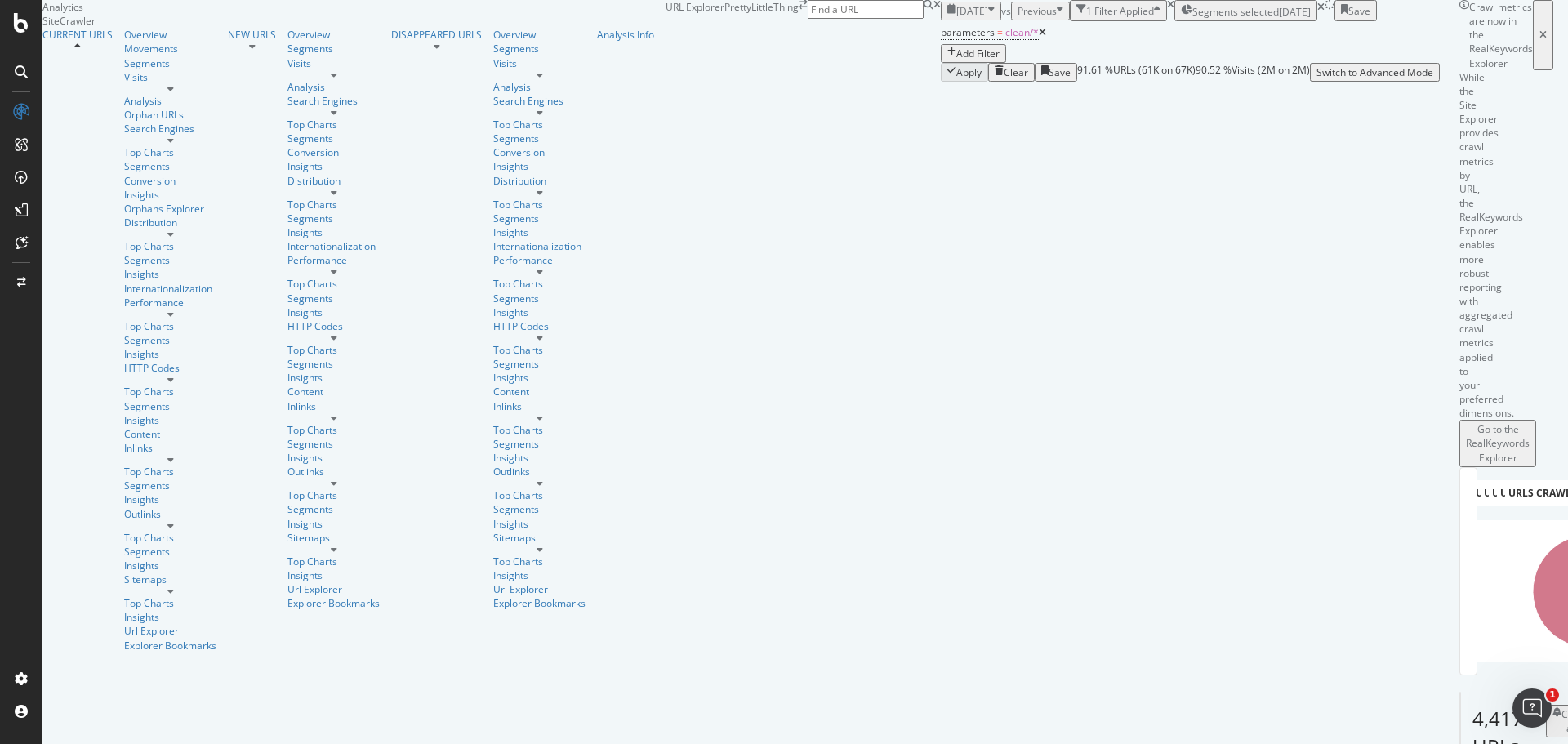
scroll to position [81, 0]
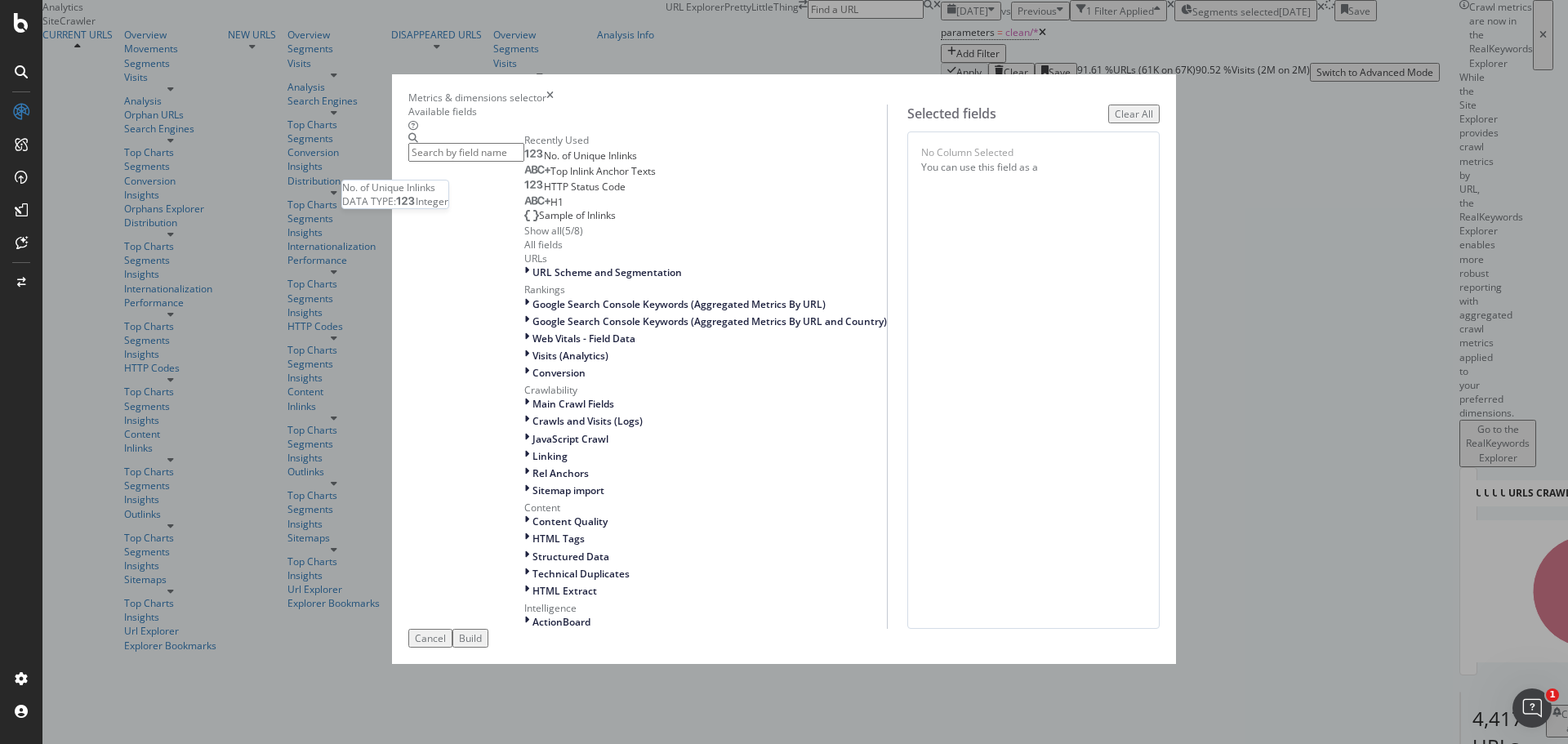
click at [544, 163] on span "No. of Unique Inlinks" at bounding box center [590, 155] width 93 height 14
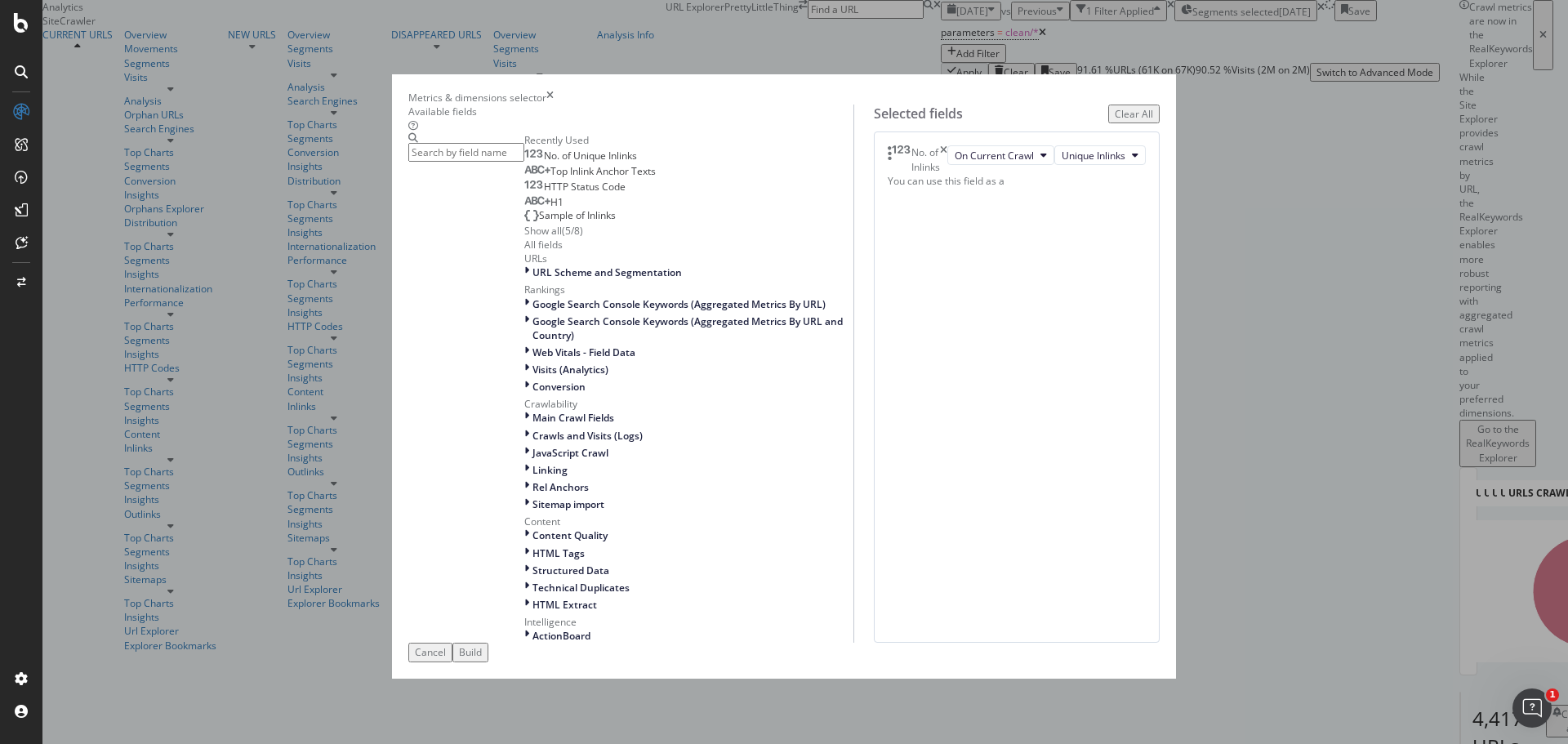
click at [947, 173] on icon "times" at bounding box center [944, 159] width 7 height 28
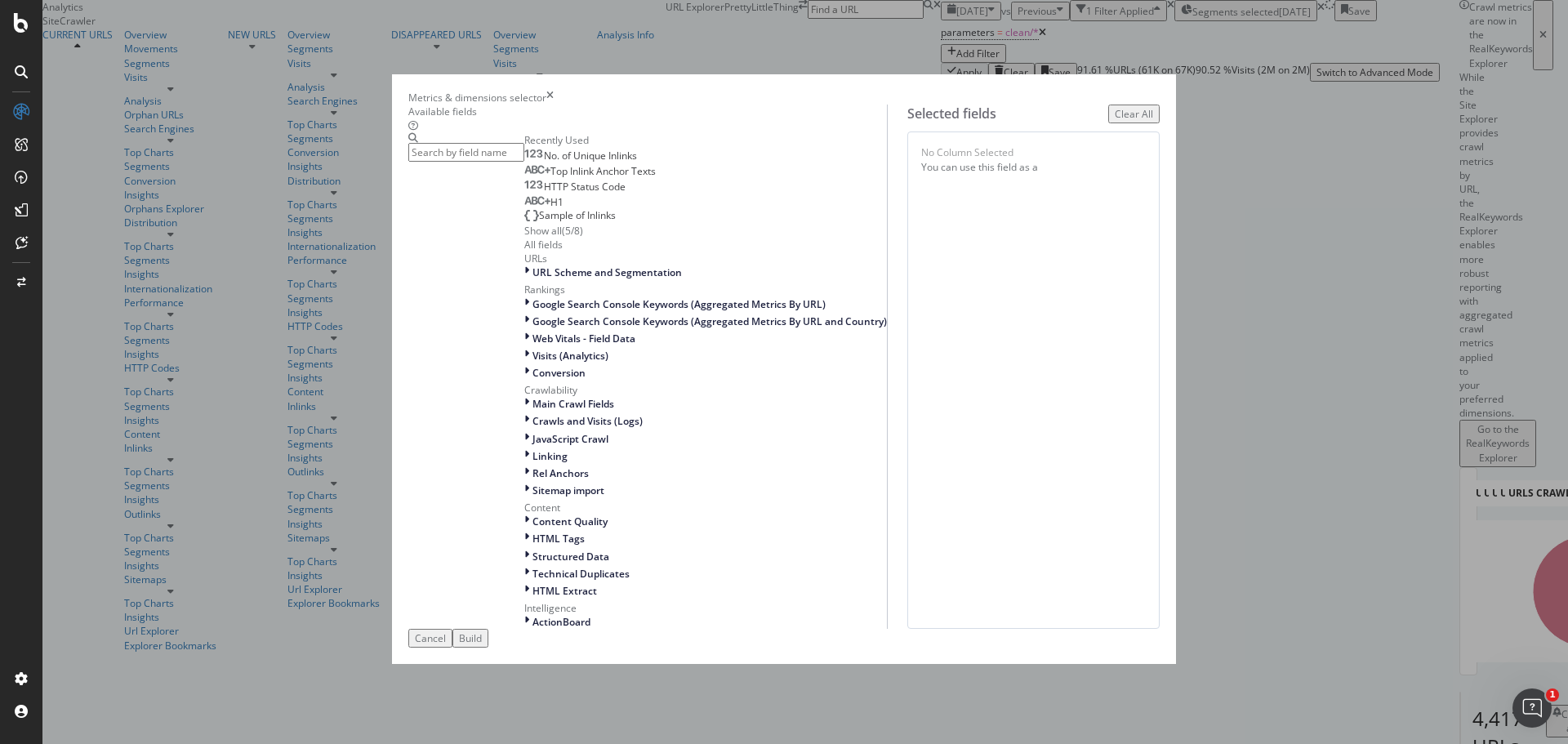
click at [582, 132] on div "Available fields" at bounding box center [647, 118] width 478 height 28
click at [525, 157] on input "modal" at bounding box center [465, 153] width 116 height 19
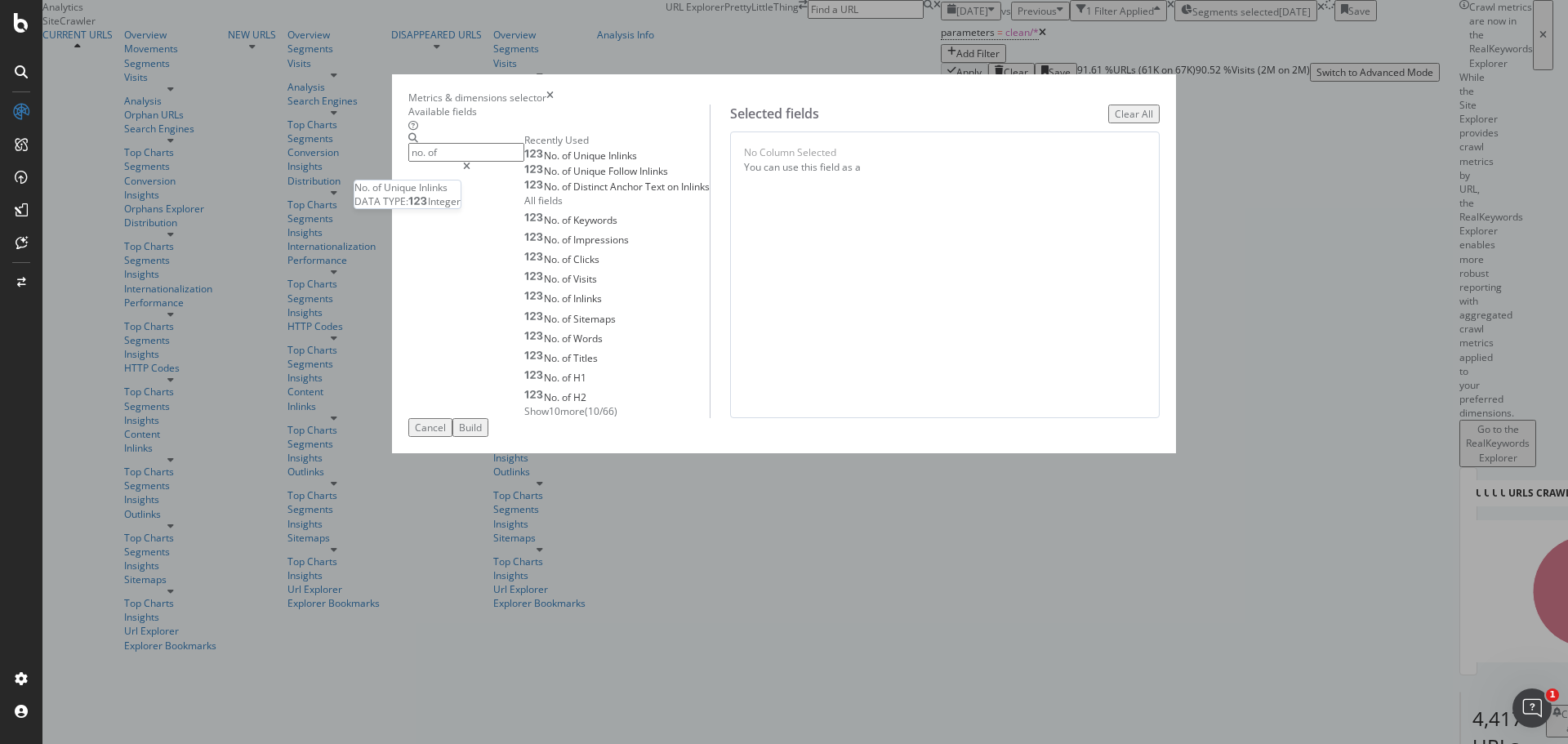
type input "no. of"
click at [583, 163] on div "No. of Unique Inlinks" at bounding box center [581, 156] width 113 height 13
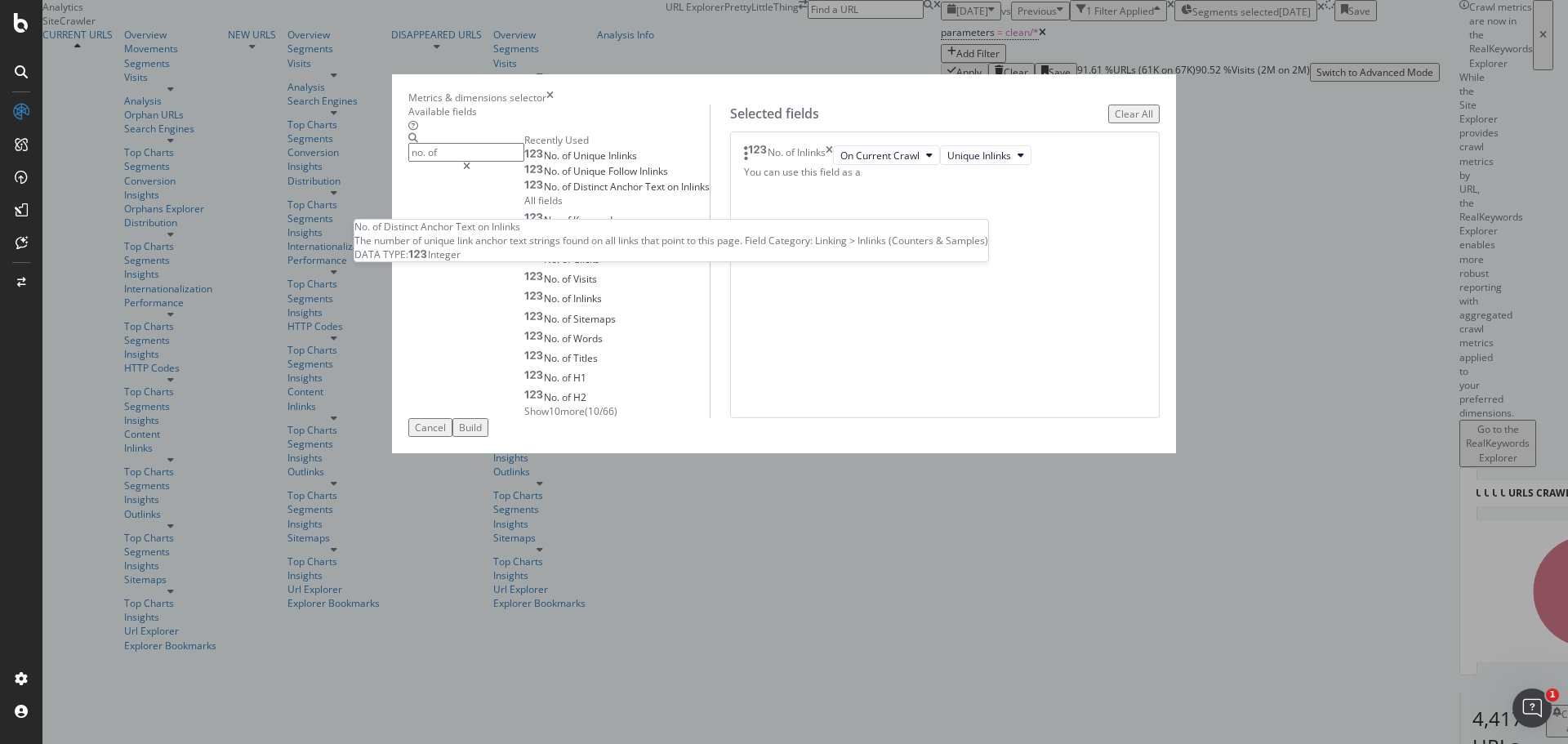
click at [681, 193] on span "Inlinks" at bounding box center [695, 186] width 29 height 14
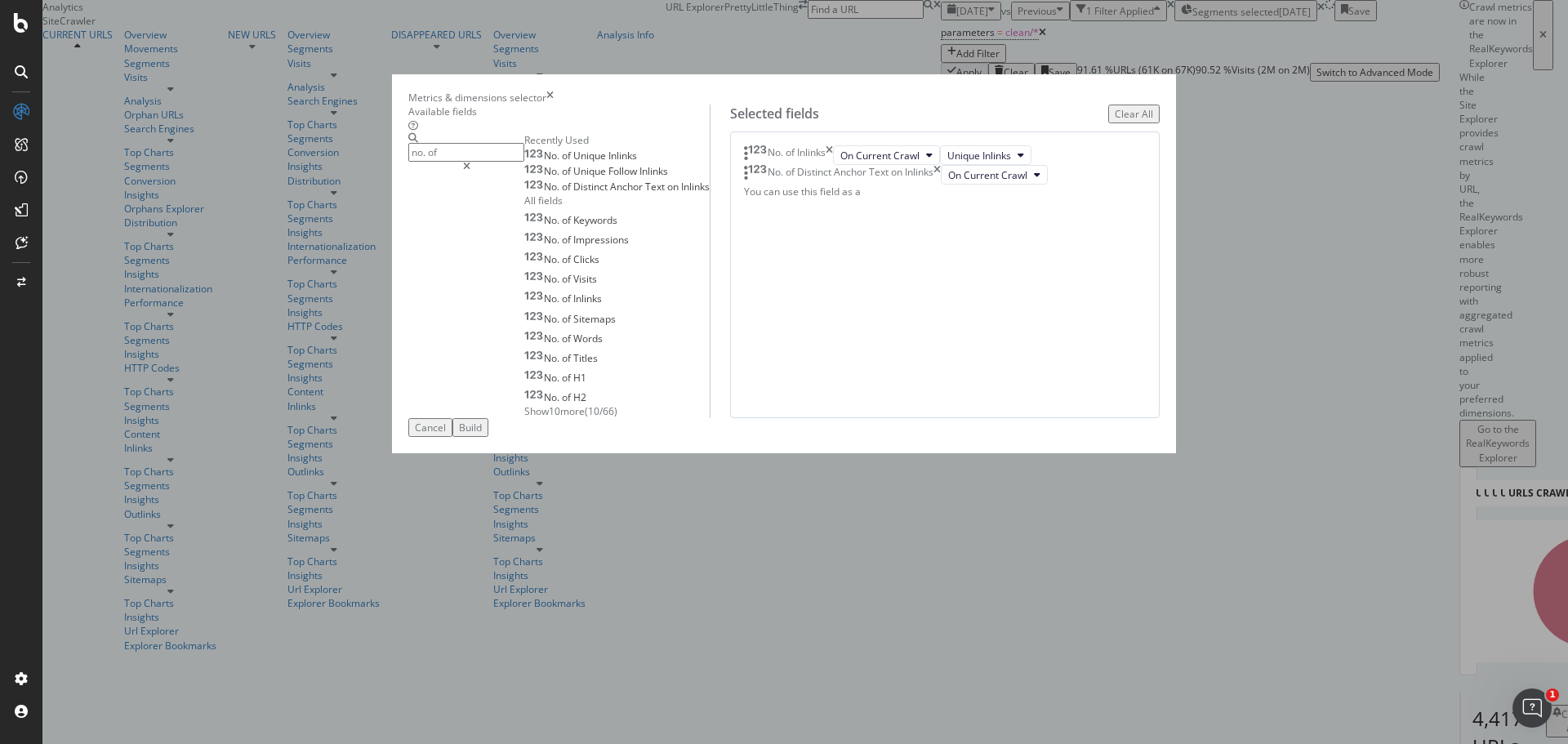
click at [482, 435] on div "Build" at bounding box center [470, 428] width 23 height 14
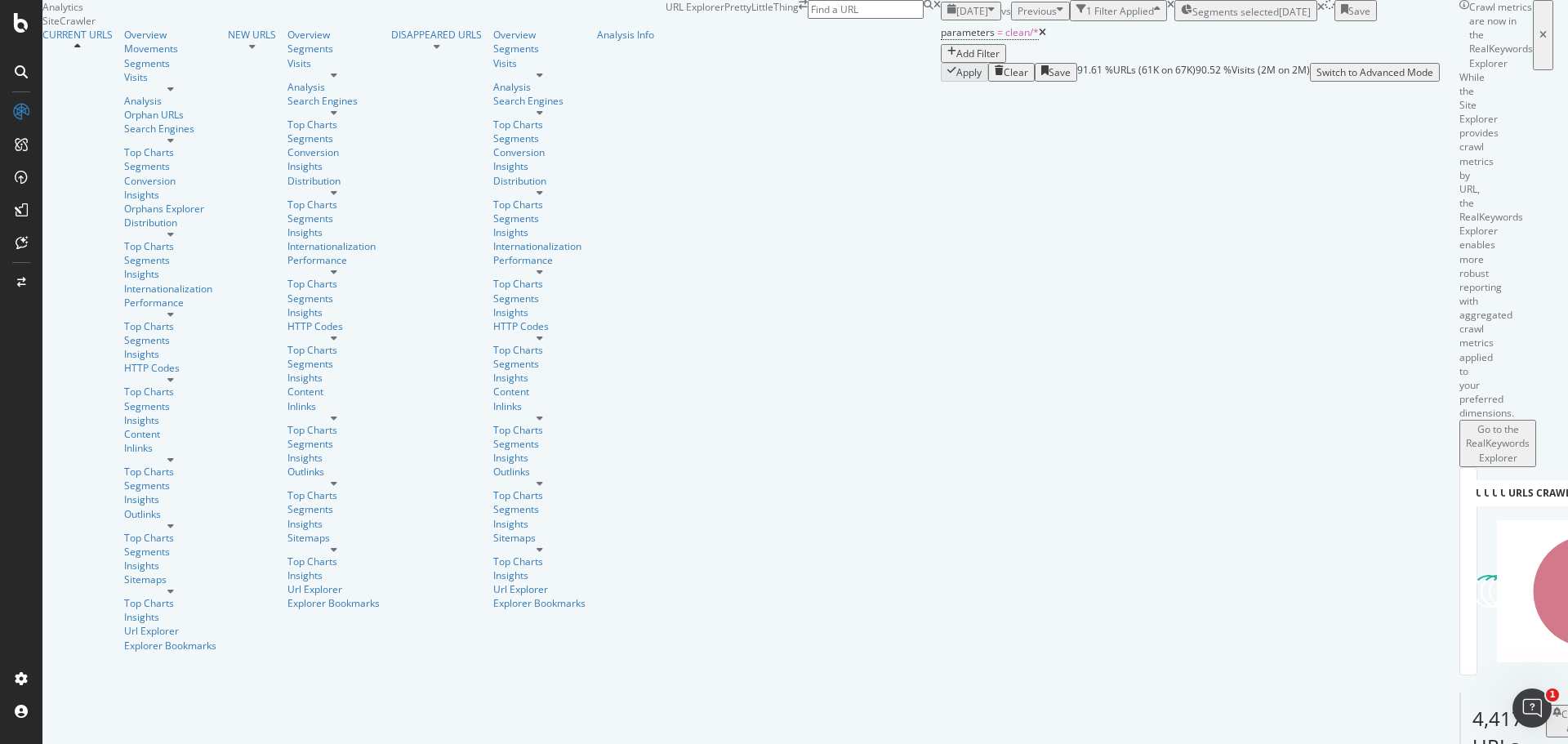
scroll to position [71, 0]
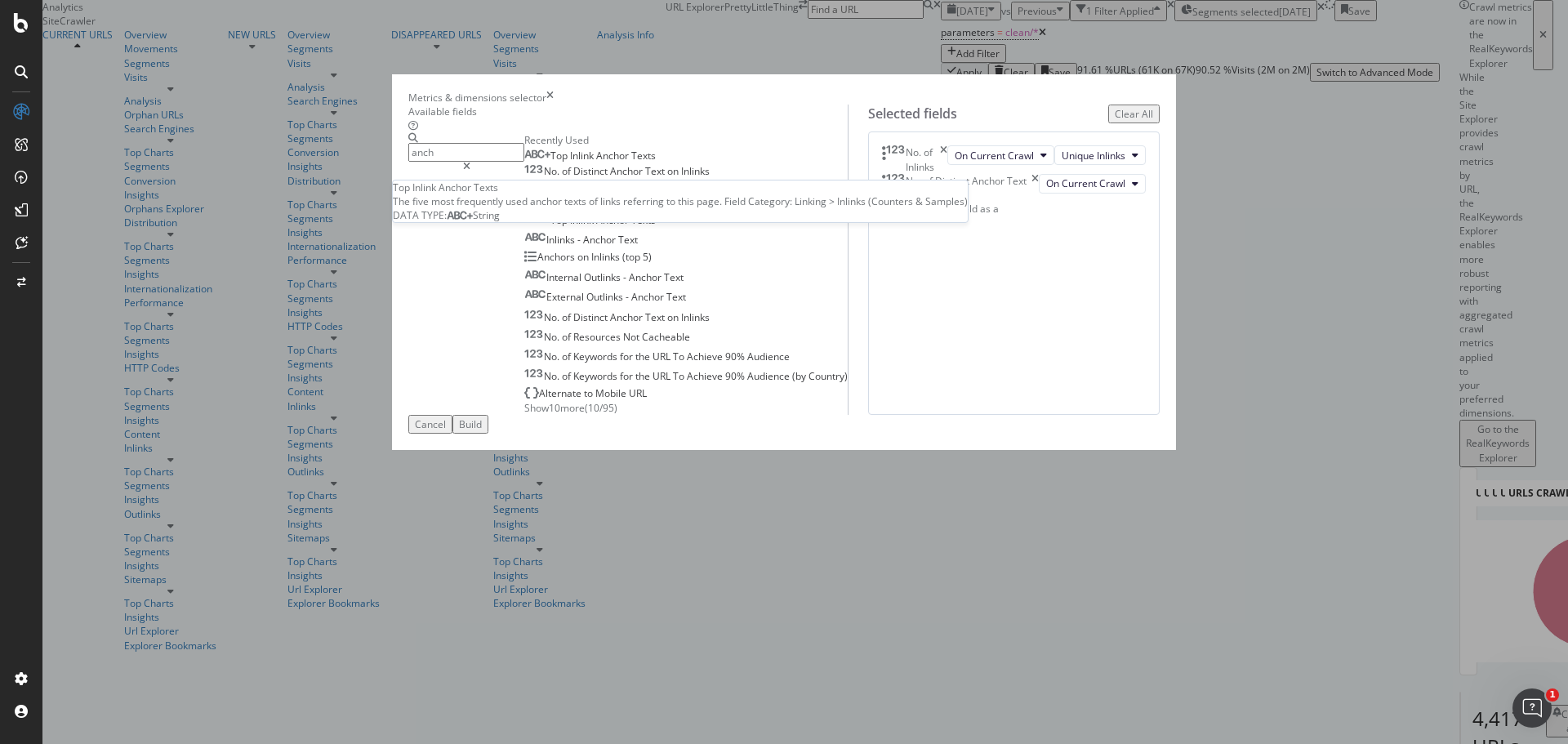
type input "anch"
click at [597, 163] on span "Anchor" at bounding box center [614, 155] width 35 height 14
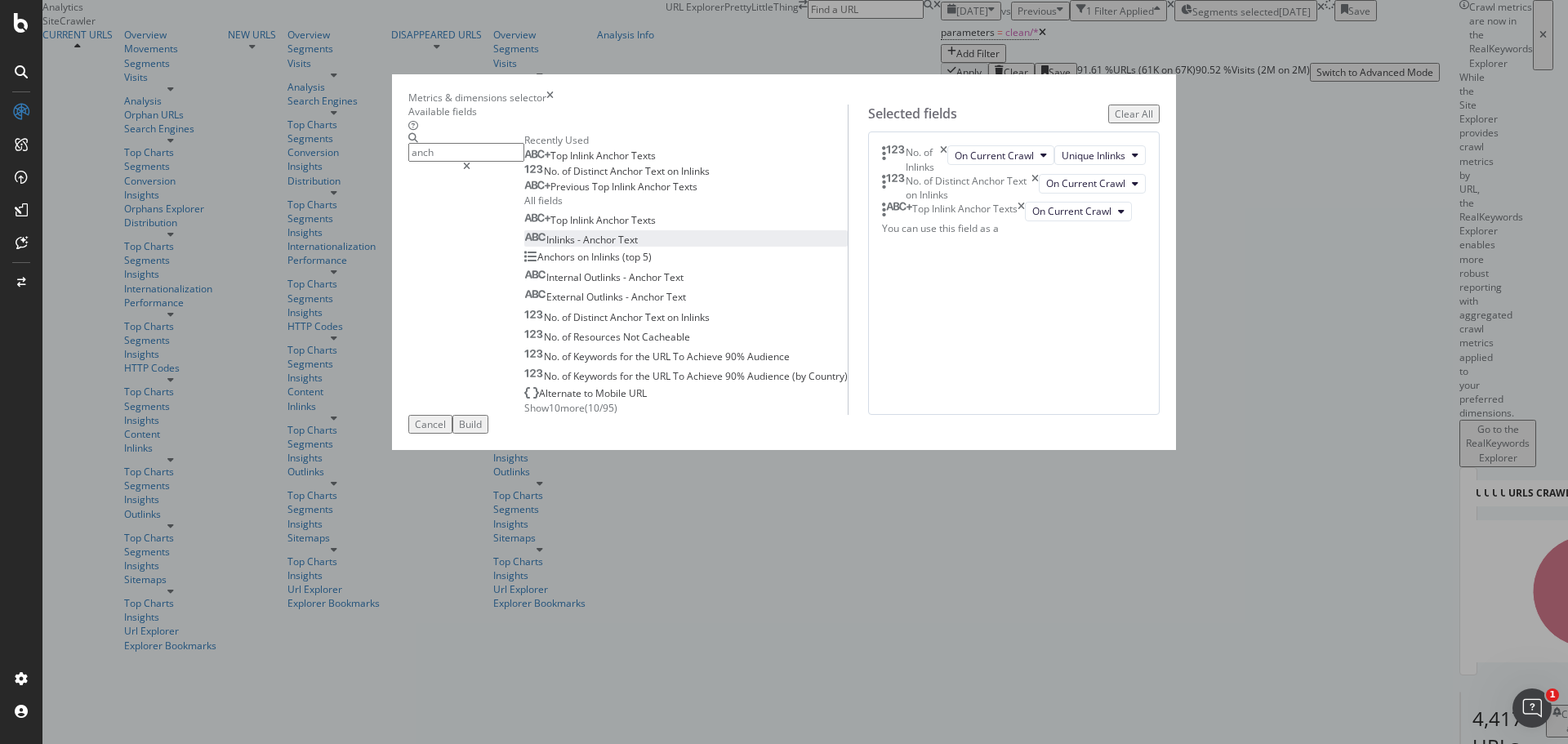
click at [638, 247] on div "Inlinks - Anchor Text" at bounding box center [581, 240] width 114 height 14
click at [1025, 221] on icon "times" at bounding box center [1021, 211] width 7 height 19
click at [482, 431] on div "Build" at bounding box center [470, 424] width 23 height 14
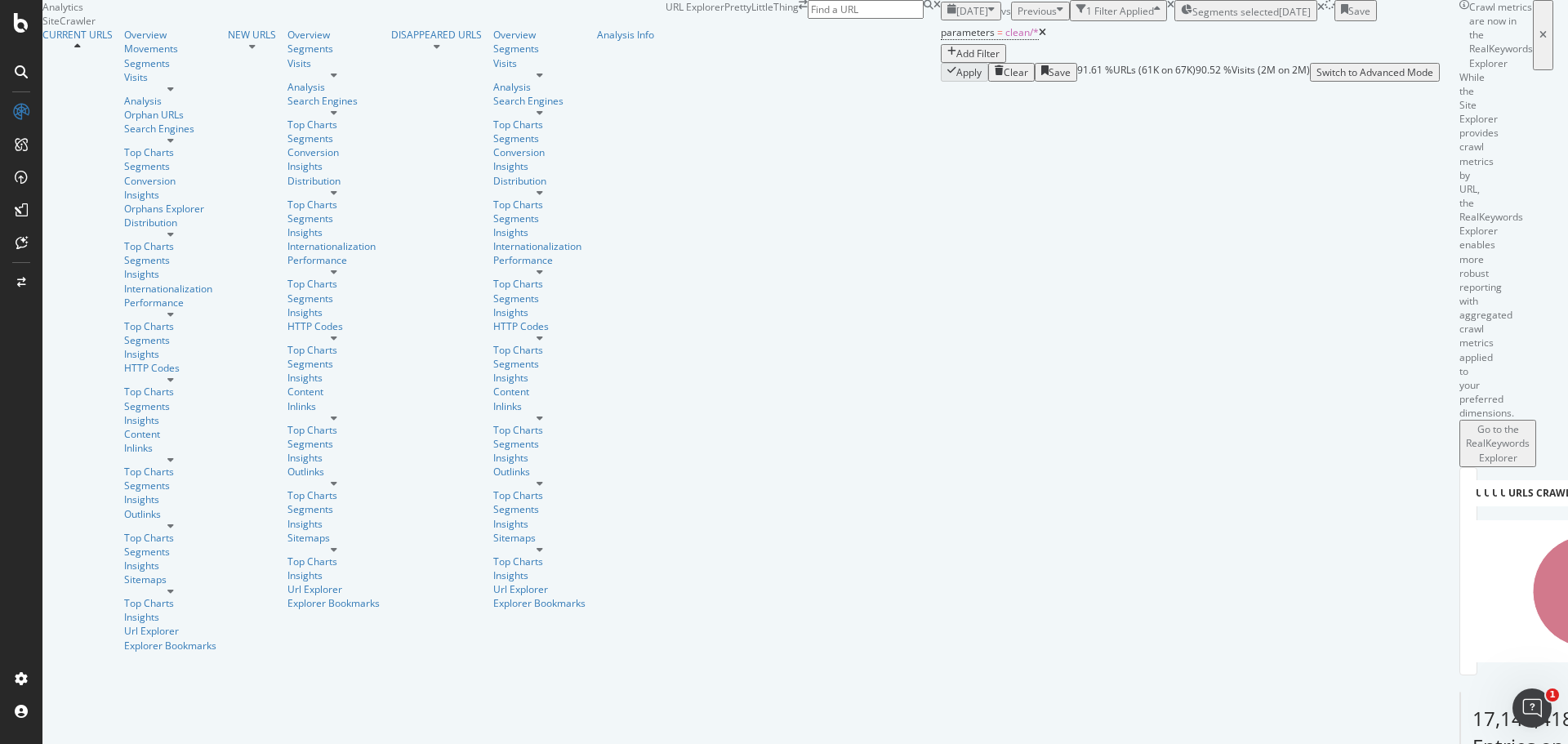
scroll to position [234, 0]
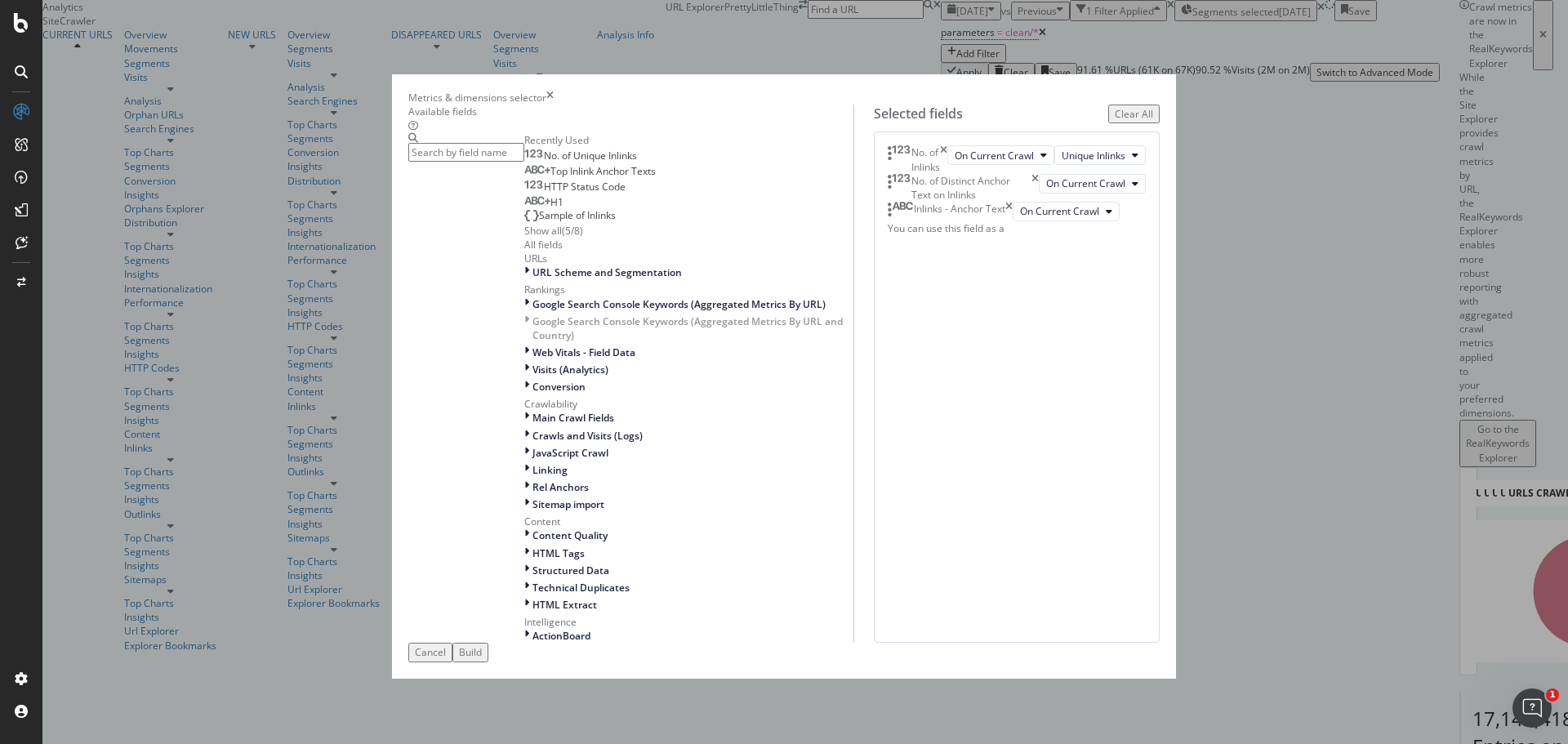
click at [1013, 221] on icon "times" at bounding box center [1009, 211] width 7 height 19
click at [482, 660] on div "Build" at bounding box center [470, 652] width 23 height 14
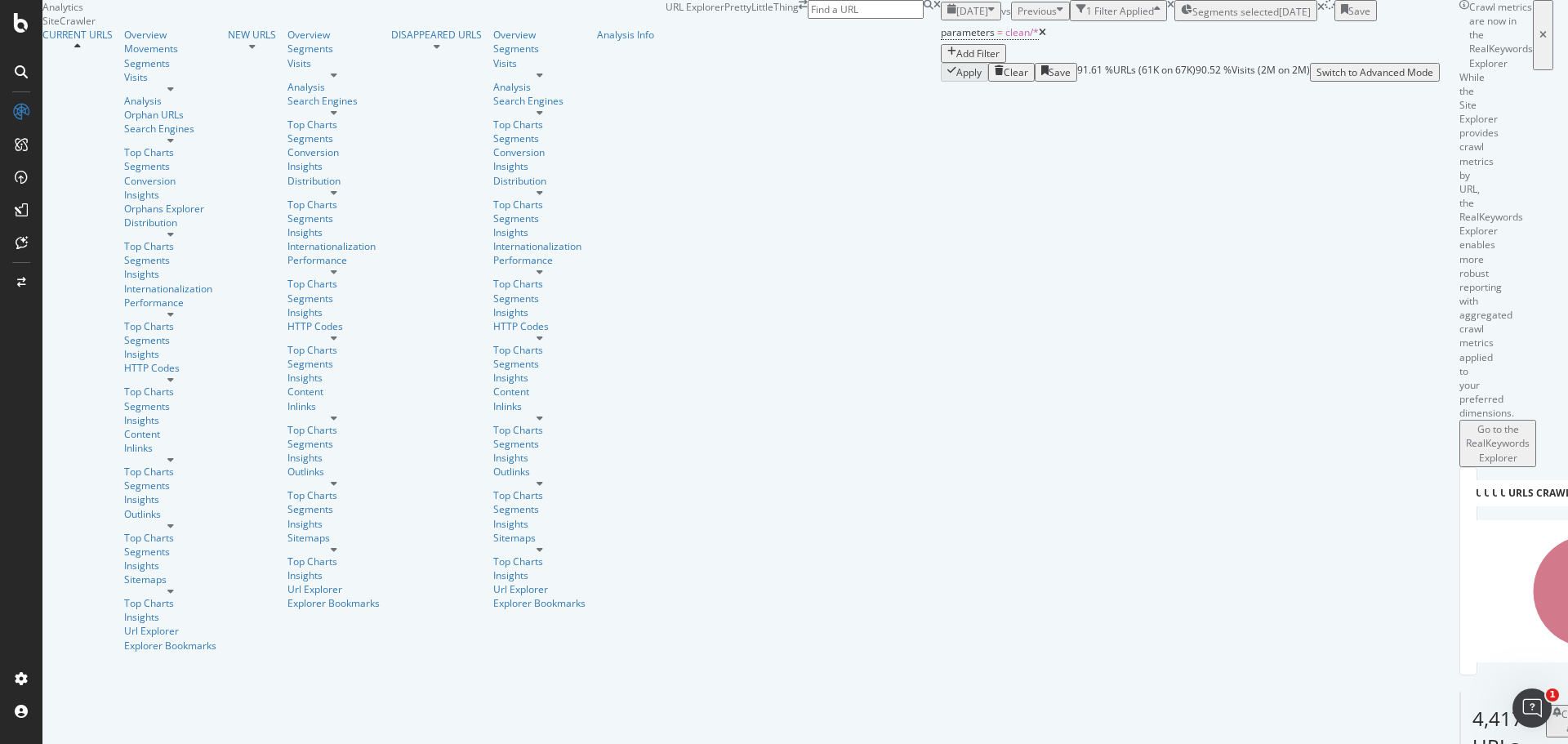
scroll to position [71, 0]
drag, startPoint x: 888, startPoint y: 542, endPoint x: 775, endPoint y: 541, distance: 113.0
drag, startPoint x: 890, startPoint y: 548, endPoint x: 810, endPoint y: 551, distance: 80.1
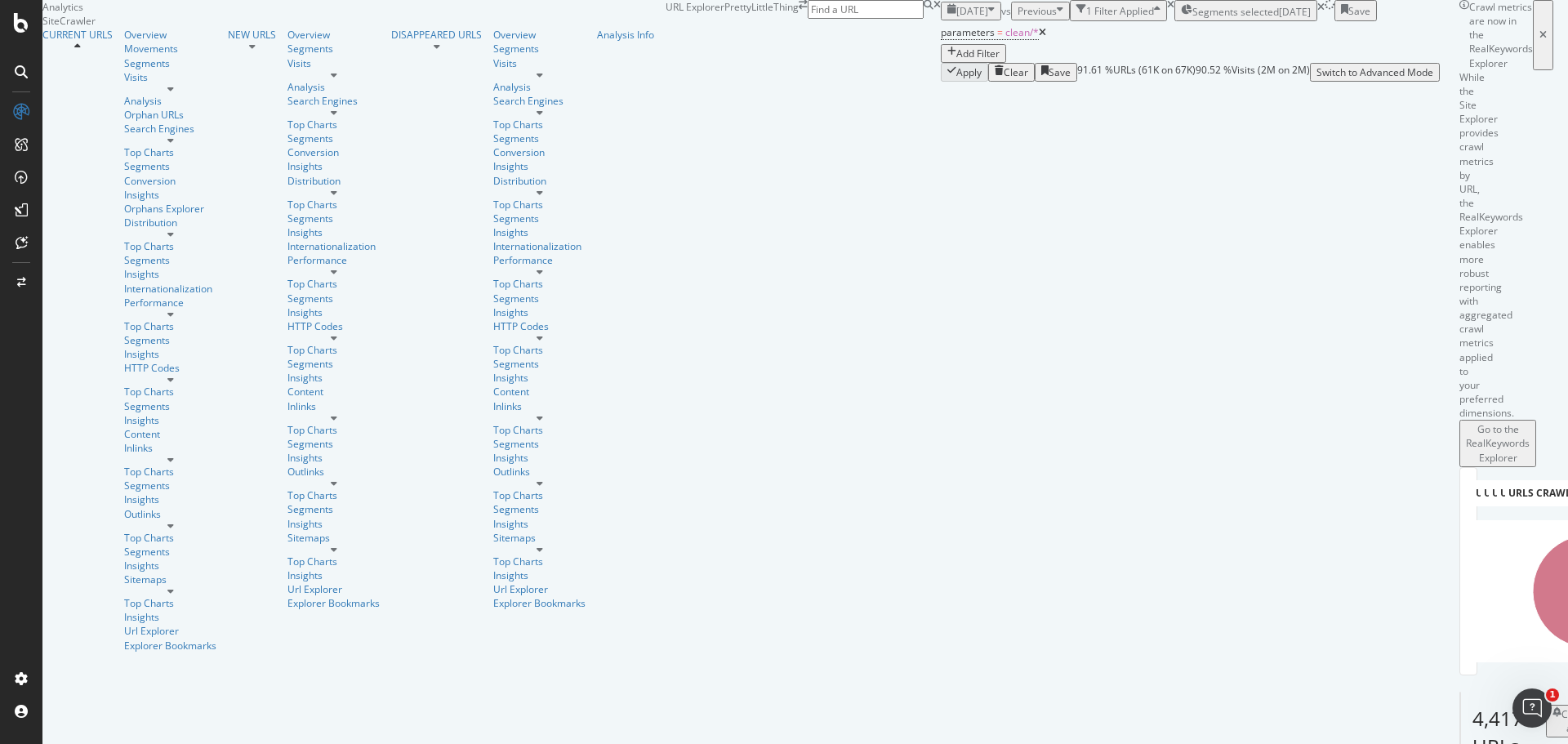
drag, startPoint x: 886, startPoint y: 541, endPoint x: 826, endPoint y: 541, distance: 60.0
click at [1181, 19] on div "Segments selected 2025-10-15" at bounding box center [1246, 11] width 130 height 17
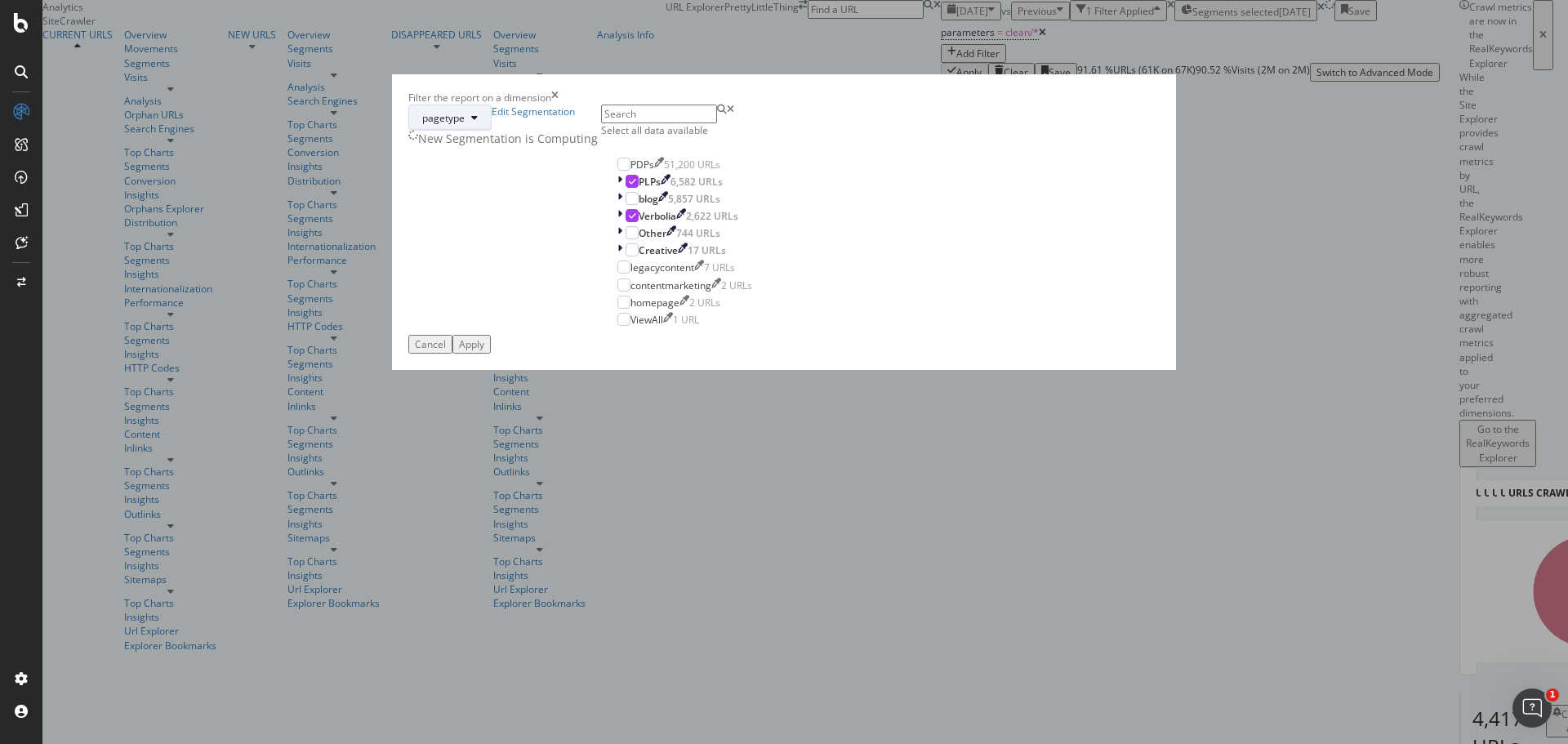
click at [492, 130] on button "pagetype" at bounding box center [450, 118] width 83 height 26
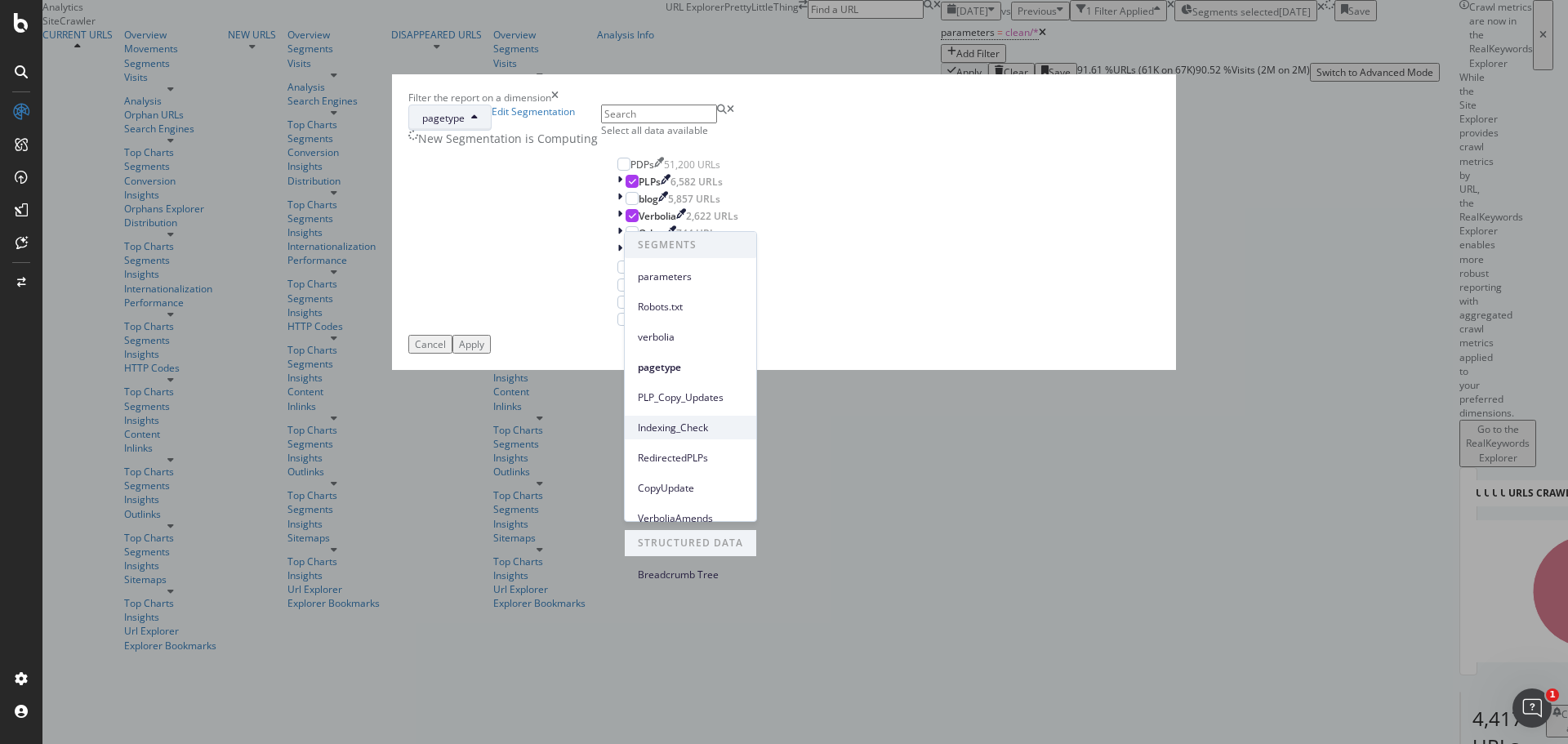
scroll to position [0, 0]
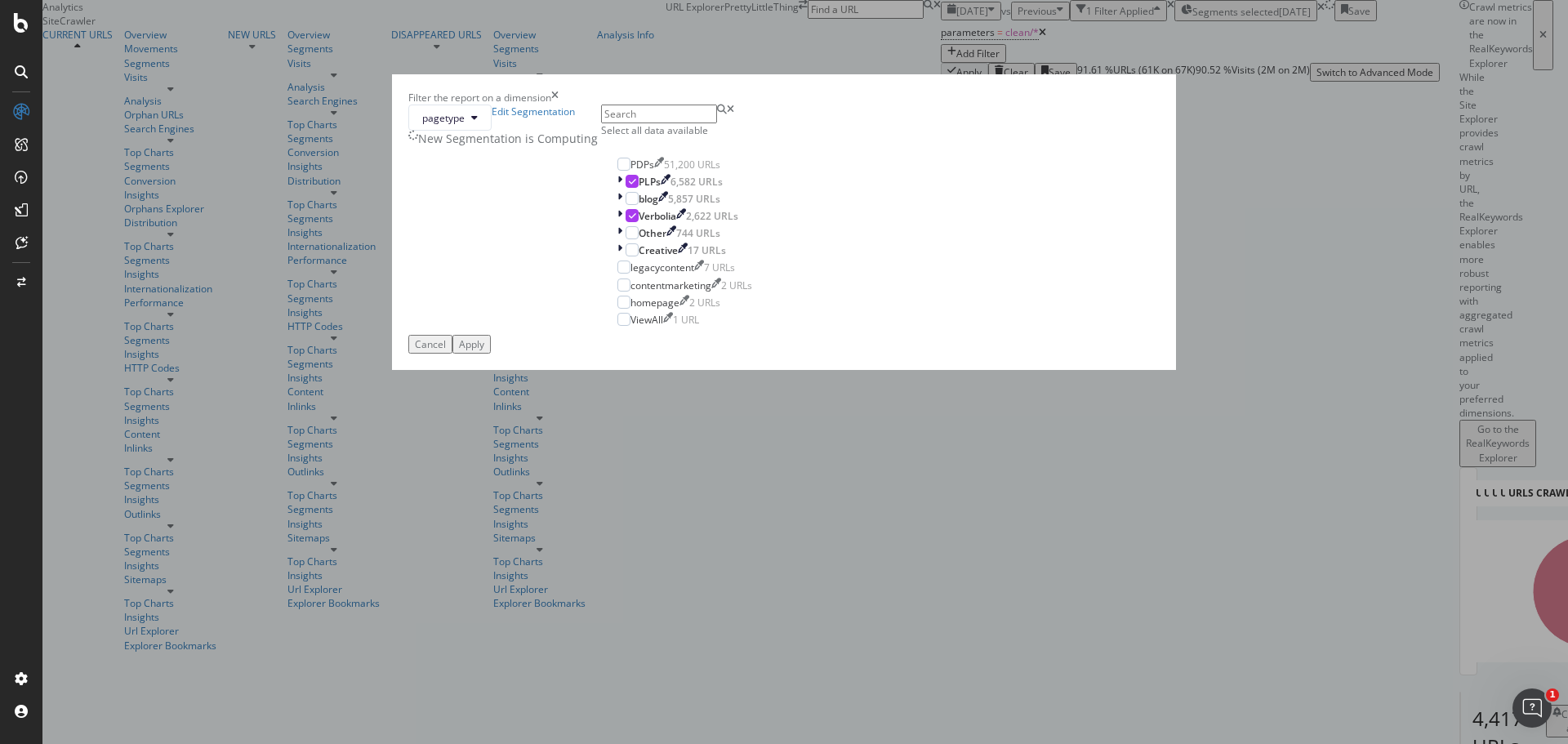
click at [882, 198] on div "pagetype Edit Segmentation New Segmentation is Computing Select all data availa…" at bounding box center [784, 219] width 751 height 230
click at [1029, 492] on div "Filter the report on a dimension pagetype Edit Segmentation New Segmentation is…" at bounding box center [784, 372] width 1568 height 744
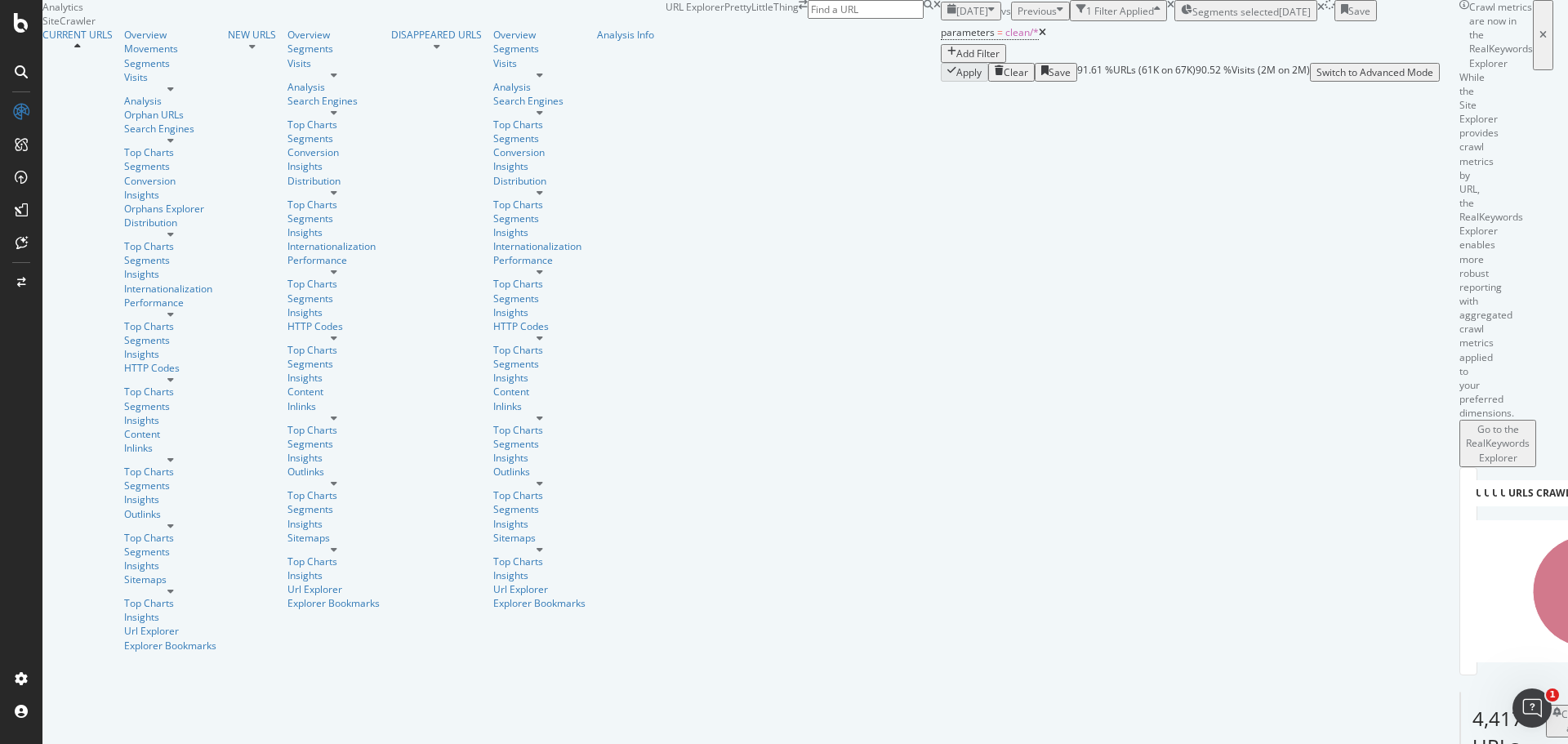
click at [1371, 18] on div "Save" at bounding box center [1356, 10] width 30 height 14
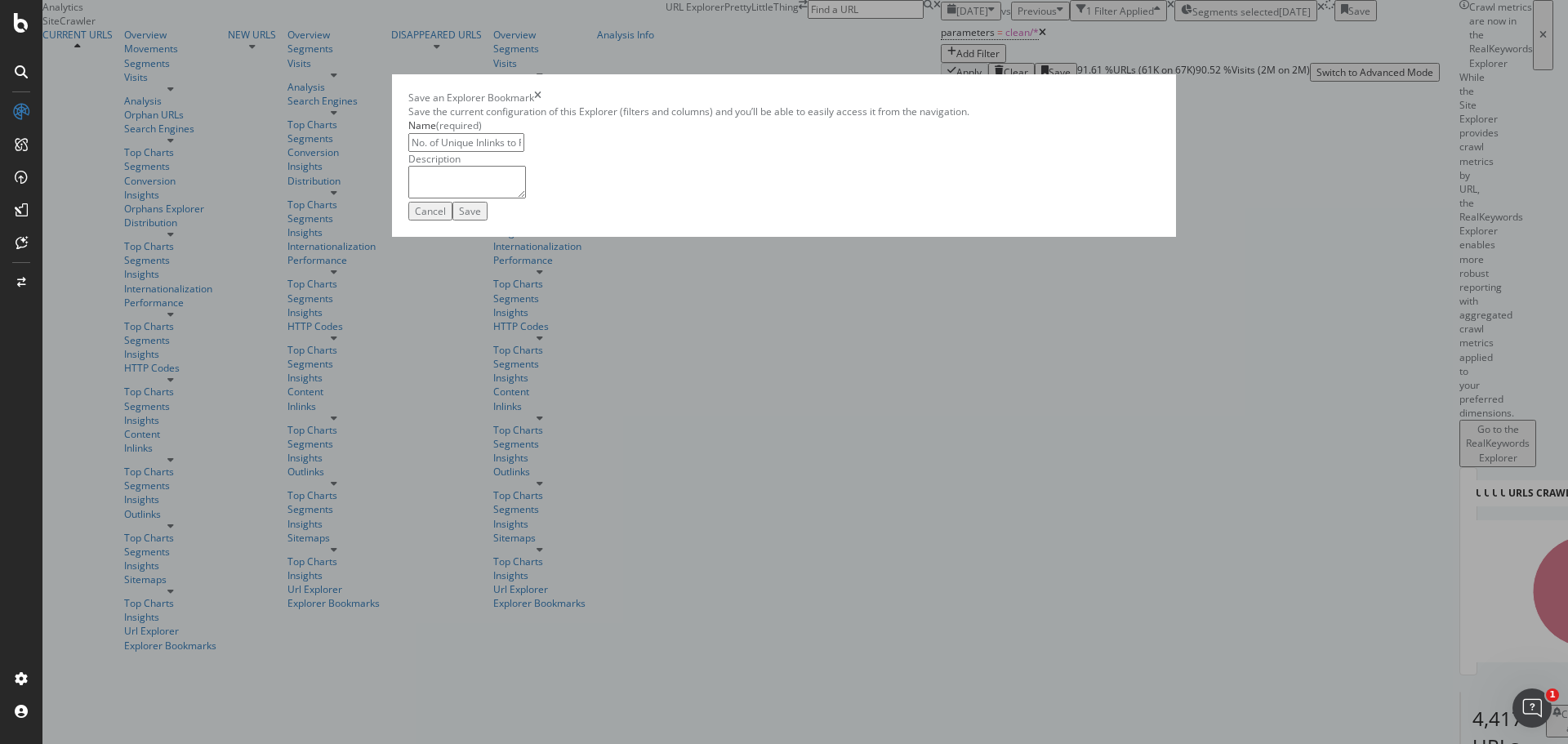
type input "No. of Unique Inlinks to PLPs"
click at [488, 220] on button "Save" at bounding box center [470, 211] width 35 height 19
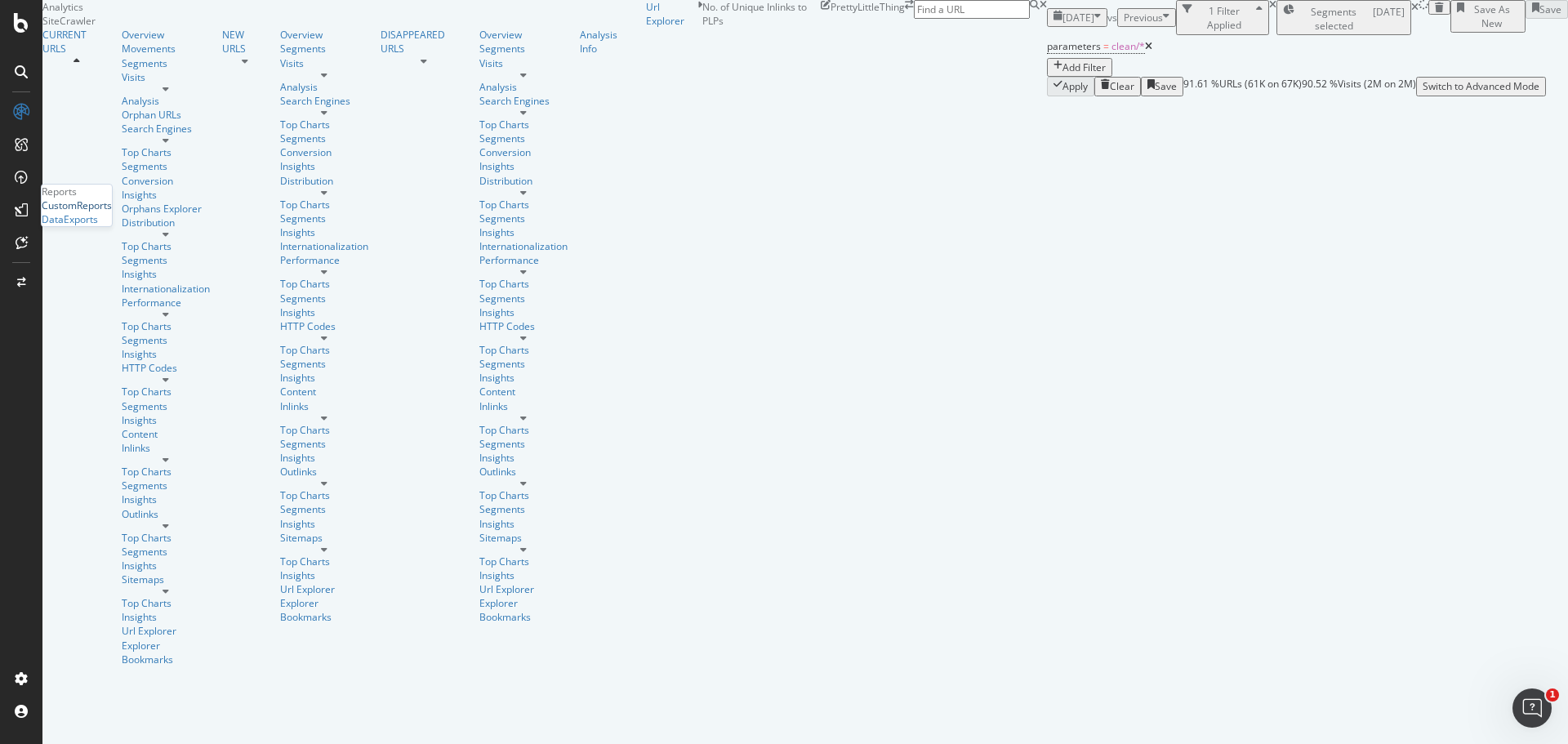
click at [92, 213] on div "CustomReports" at bounding box center [77, 205] width 70 height 14
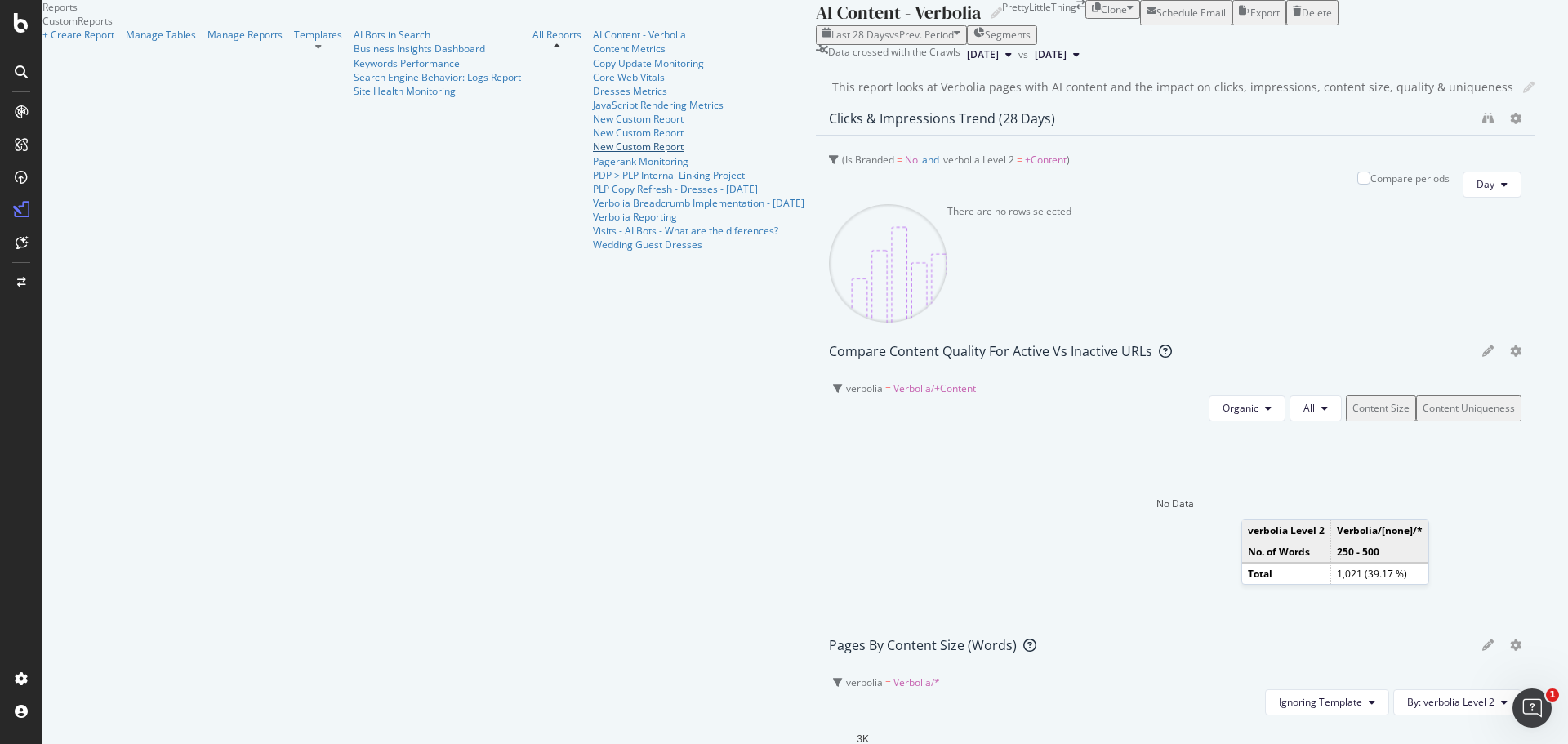
scroll to position [81, 0]
click at [593, 182] on div "PDP > PLP Internal Linking Project" at bounding box center [698, 175] width 212 height 14
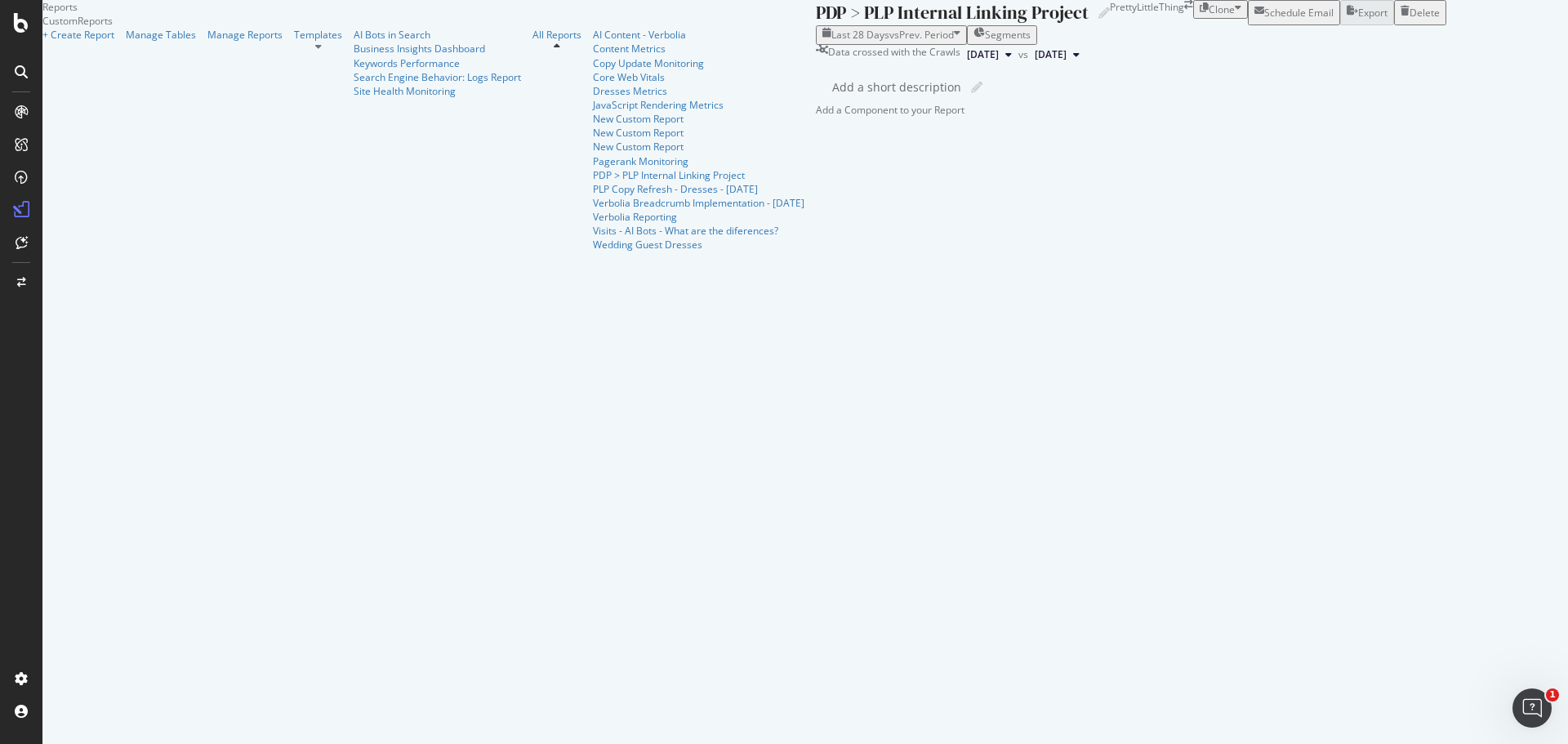
click at [816, 117] on div "Add a Component to your Report" at bounding box center [1131, 109] width 631 height 14
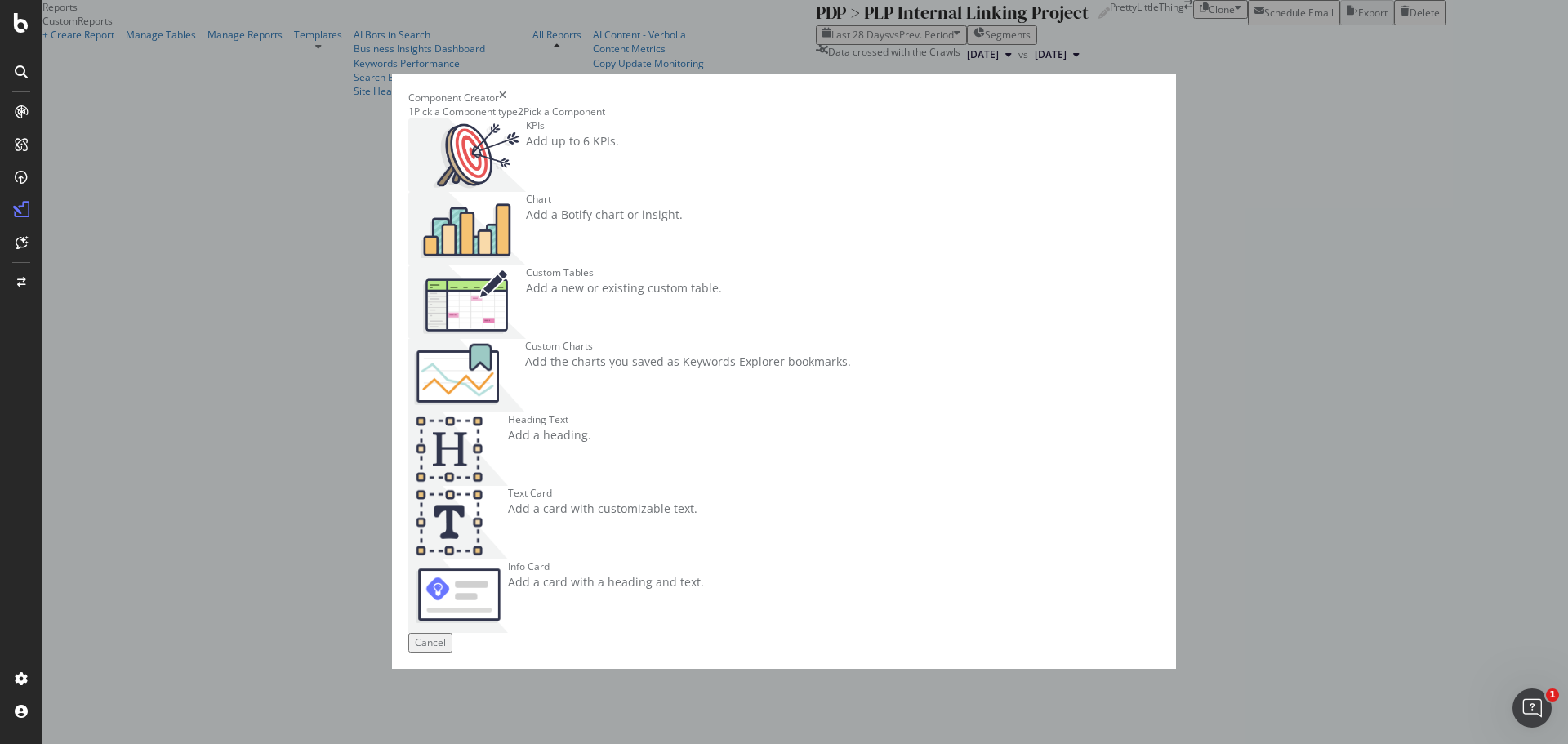
click at [851, 360] on div "Add the charts you saved as Keywords Explorer bookmarks." at bounding box center [688, 362] width 326 height 17
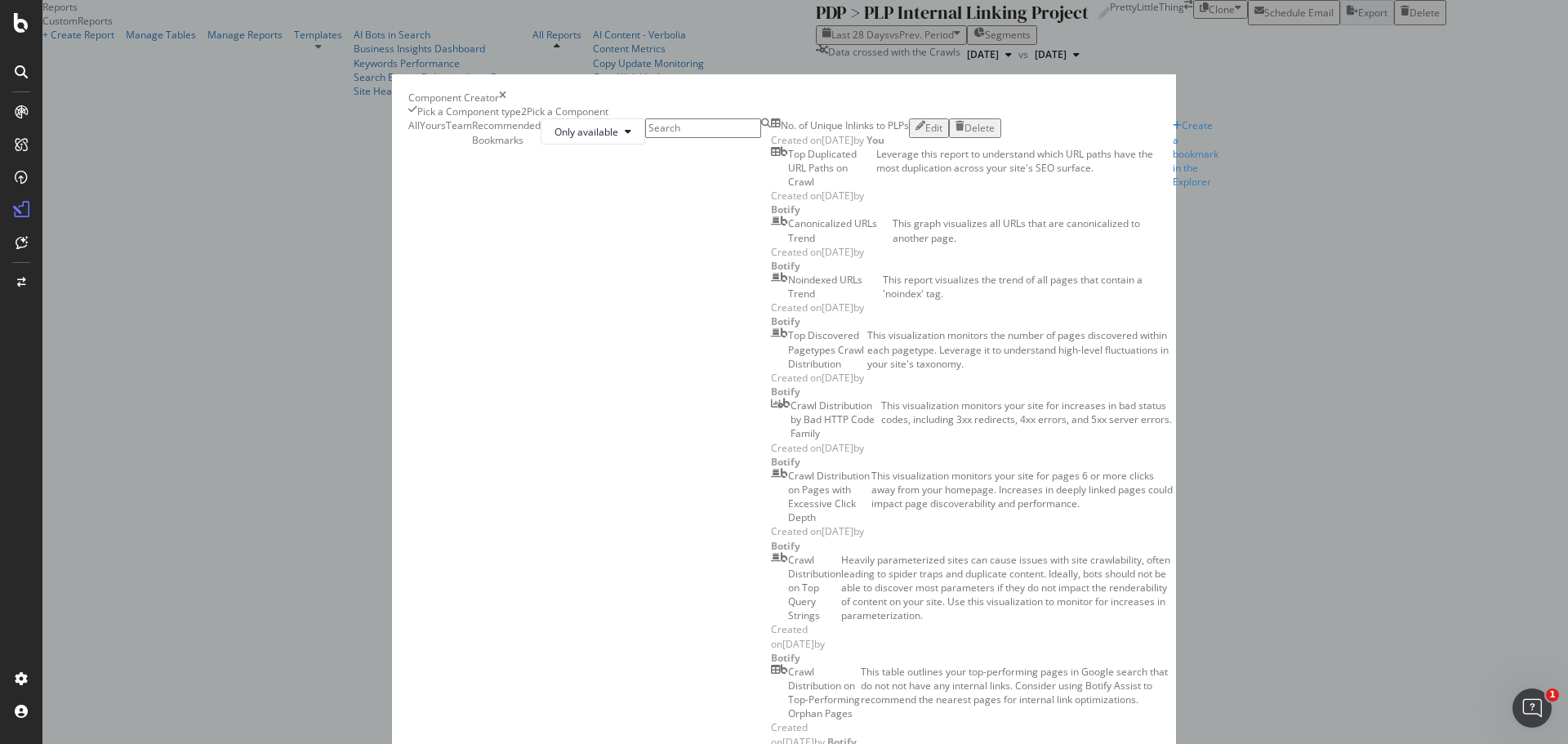
click at [772, 132] on div "No. of Unique Inlinks to PLPs" at bounding box center [840, 125] width 138 height 14
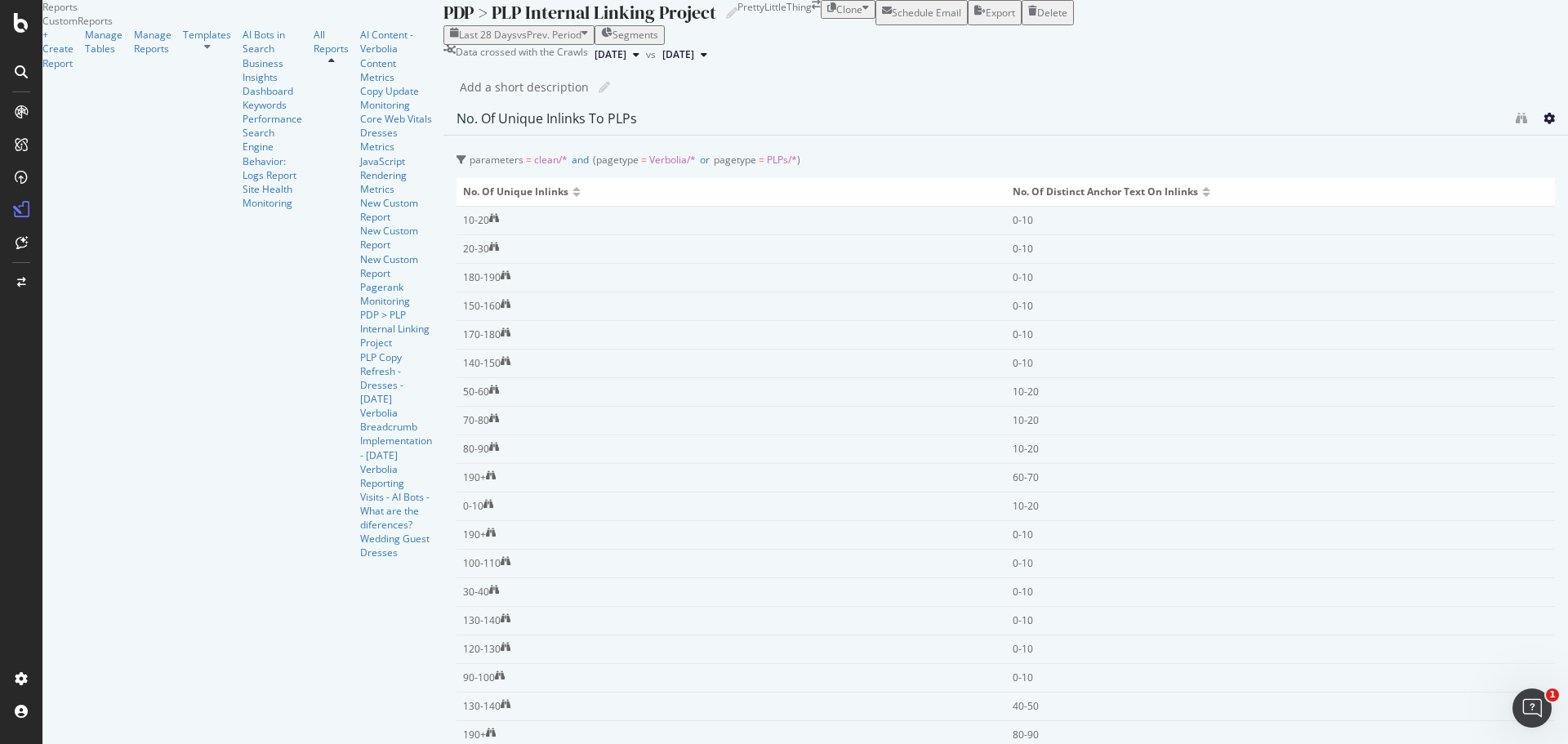
click at [1544, 124] on icon at bounding box center [1549, 118] width 11 height 11
click at [1516, 124] on icon "binoculars" at bounding box center [1522, 118] width 11 height 11
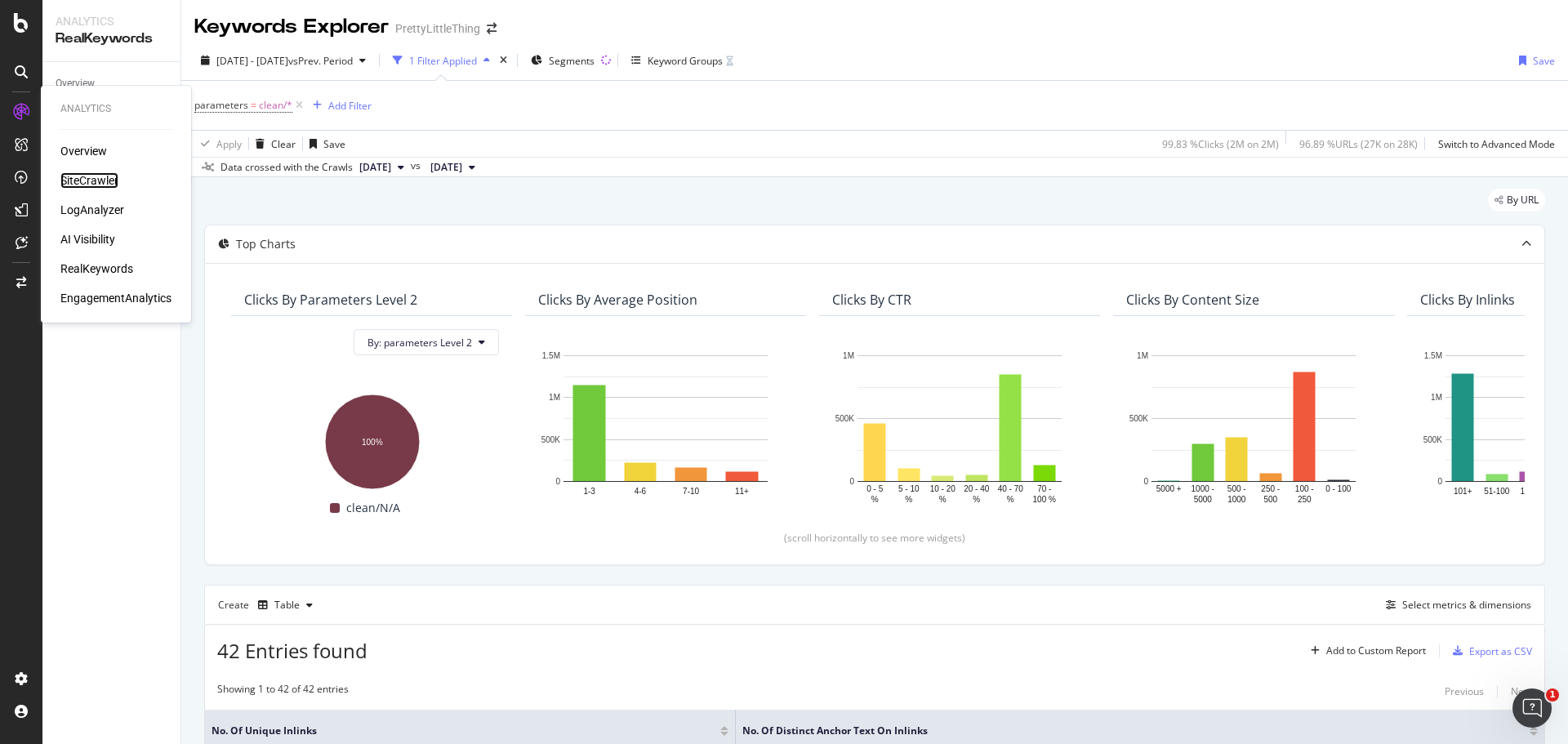
click at [93, 180] on div "SiteCrawler" at bounding box center [89, 180] width 58 height 17
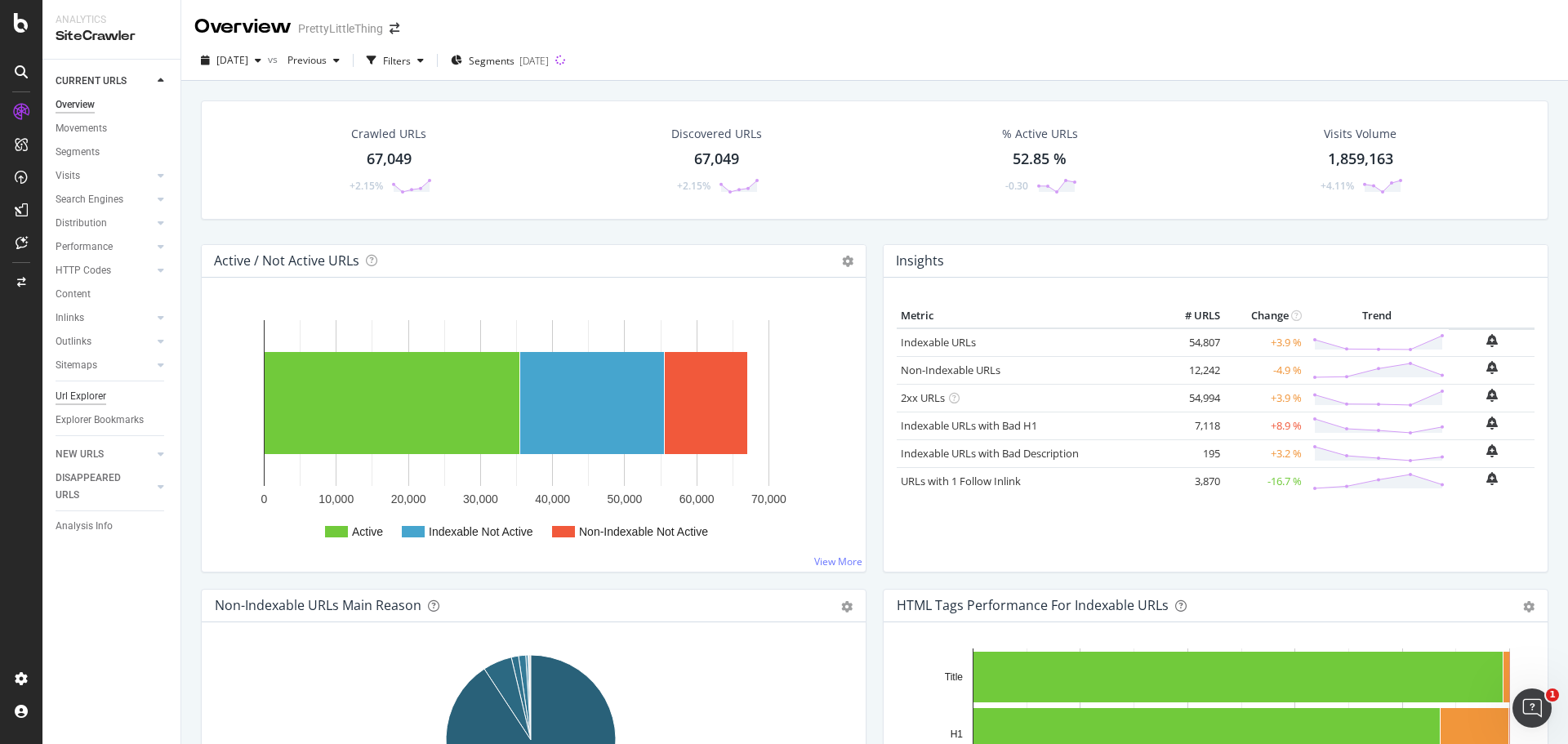
click at [93, 396] on div "Url Explorer" at bounding box center [80, 396] width 51 height 18
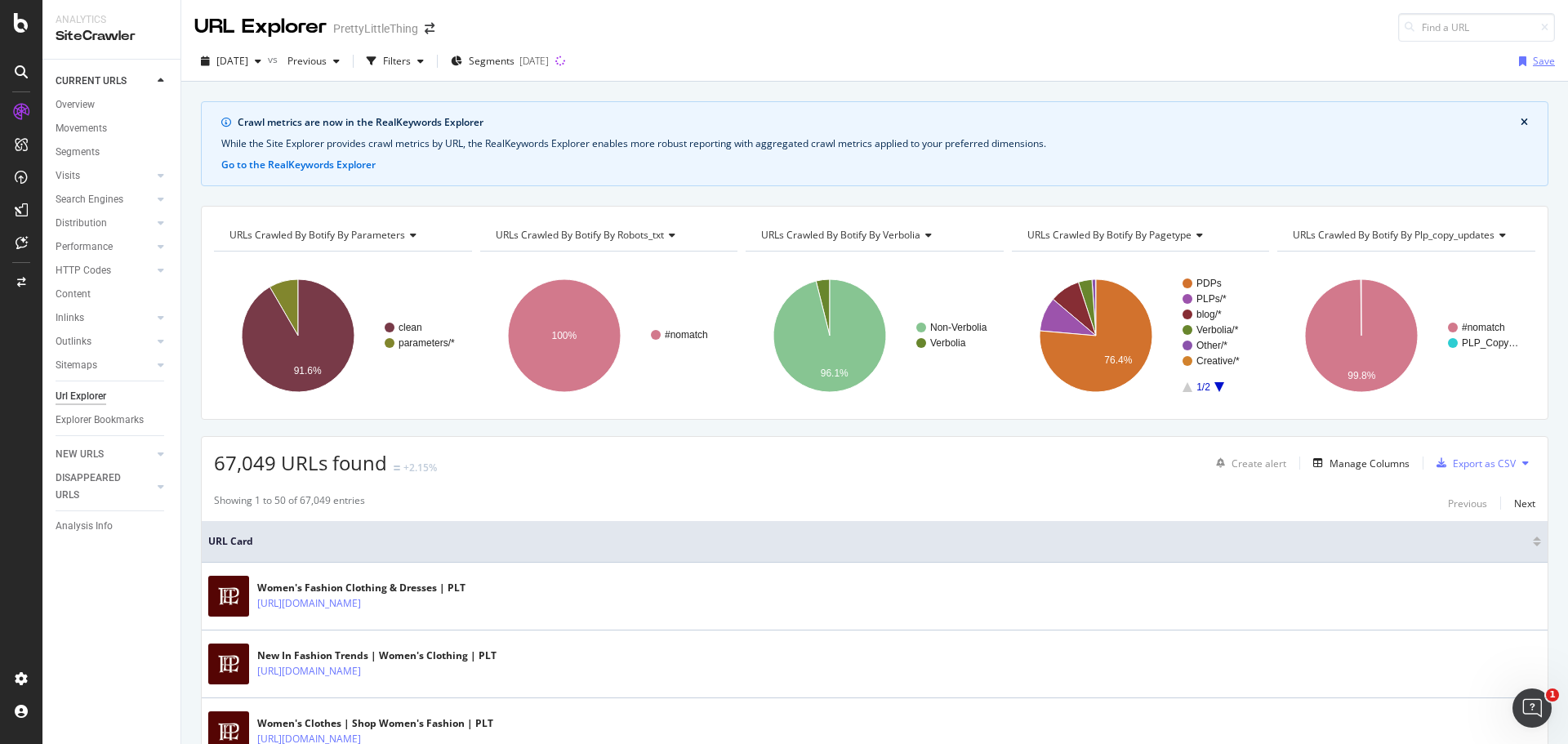
click at [1533, 59] on div "Save" at bounding box center [1544, 60] width 22 height 14
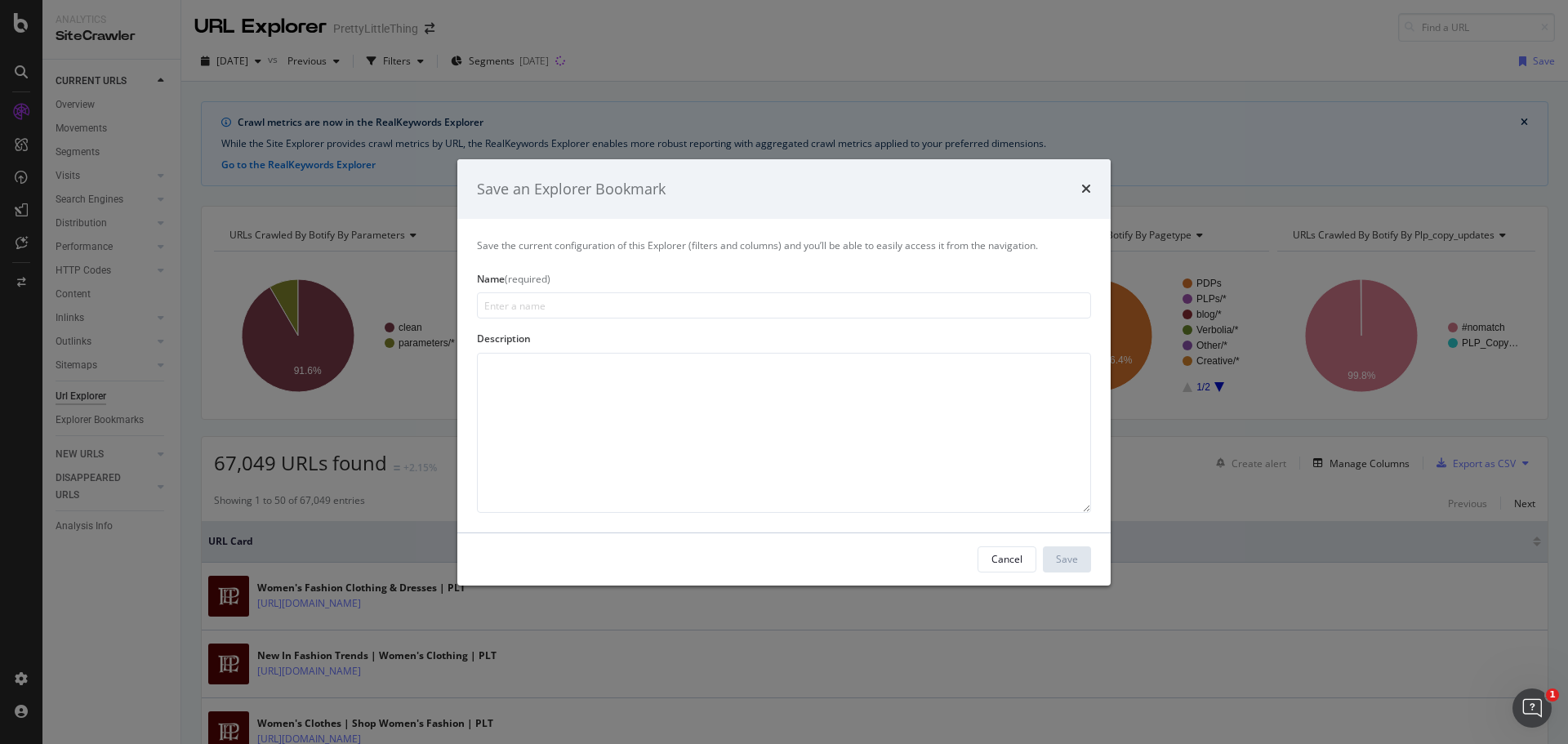
click at [1419, 64] on div "Save an Explorer Bookmark Save the current configuration of this Explorer (filt…" at bounding box center [784, 372] width 1568 height 744
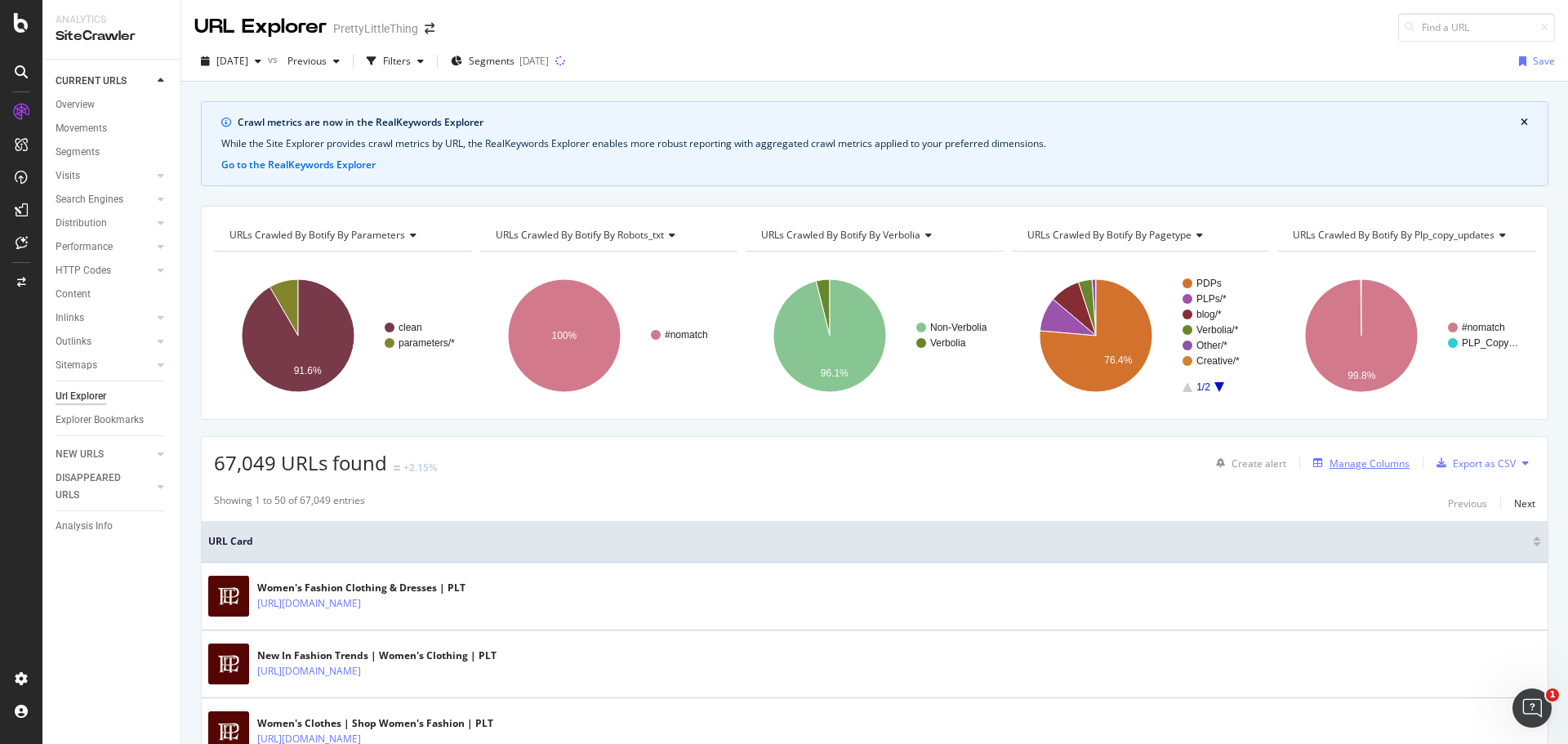
click at [1330, 458] on div "Manage Columns" at bounding box center [1369, 464] width 80 height 14
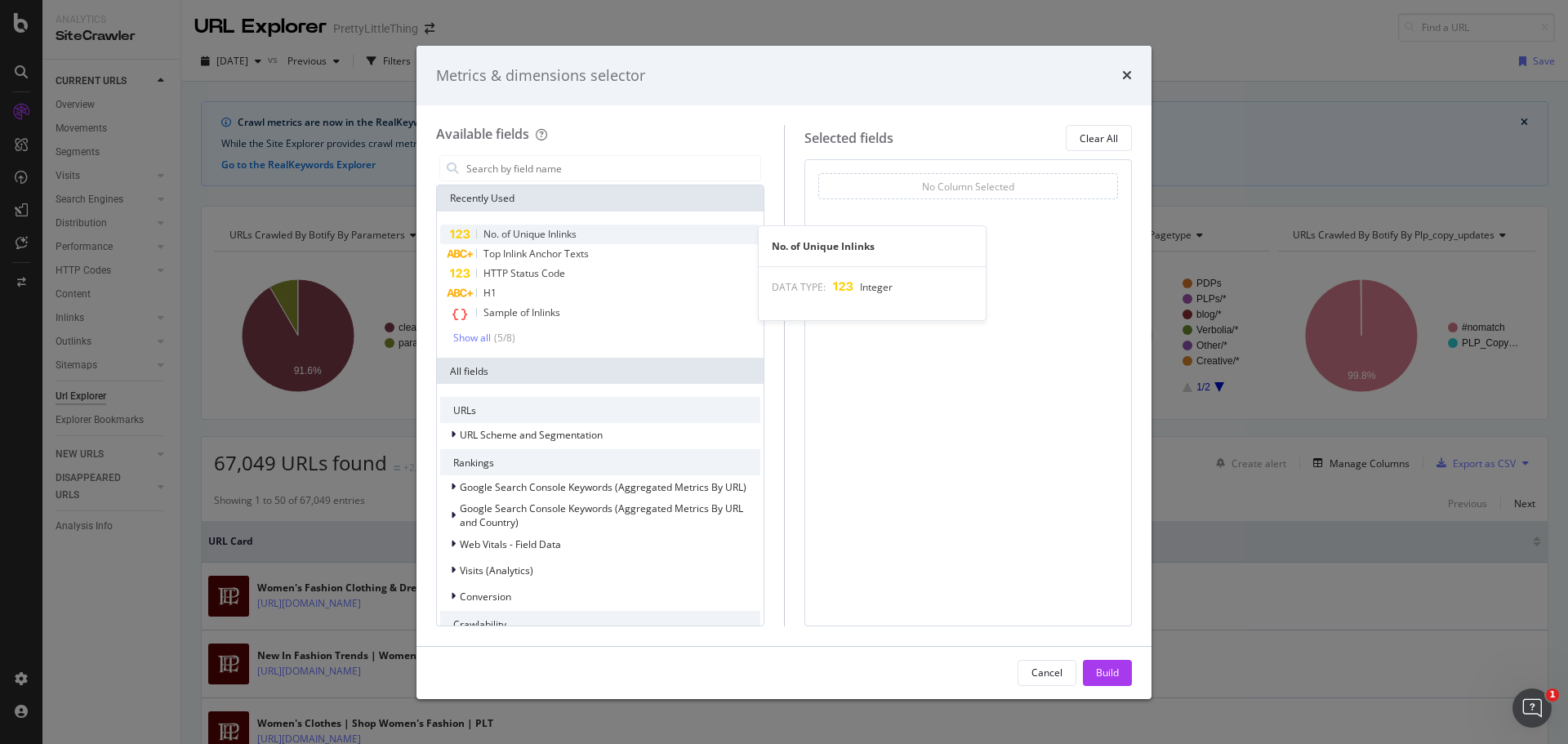
click at [600, 242] on div "No. of Unique Inlinks" at bounding box center [600, 234] width 320 height 19
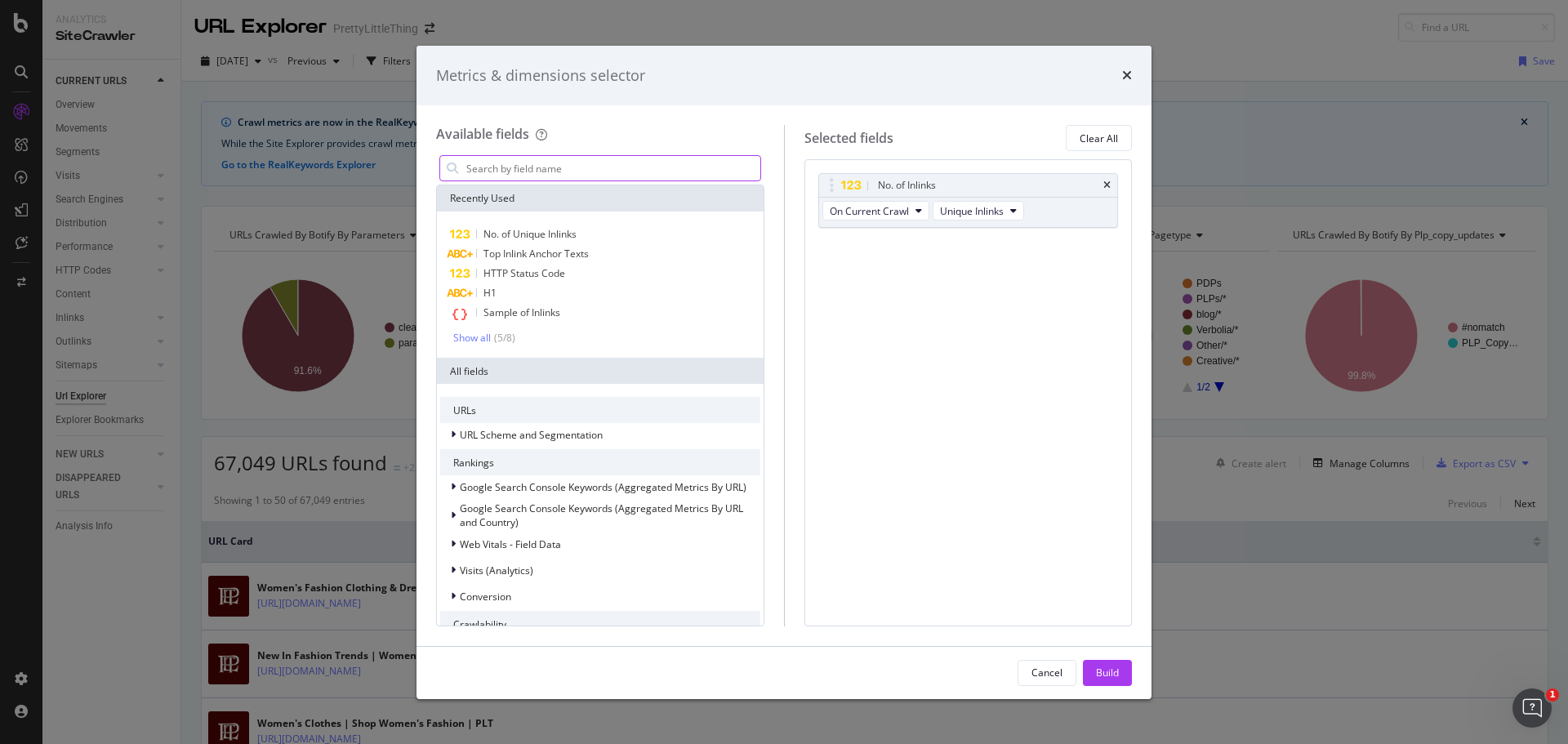
click at [539, 160] on input "modal" at bounding box center [612, 168] width 296 height 24
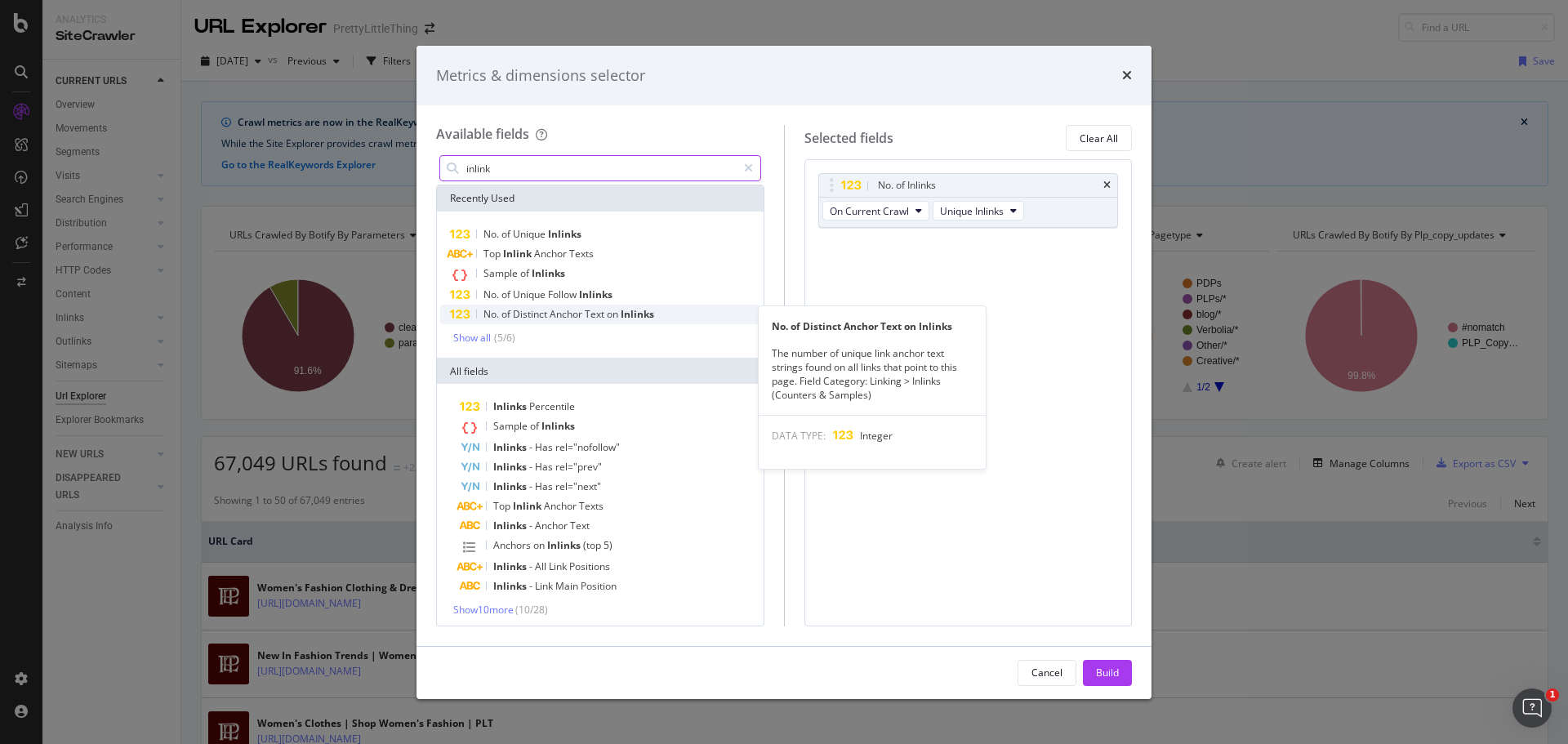
type input "inlink"
click at [569, 311] on span "Anchor" at bounding box center [567, 314] width 35 height 14
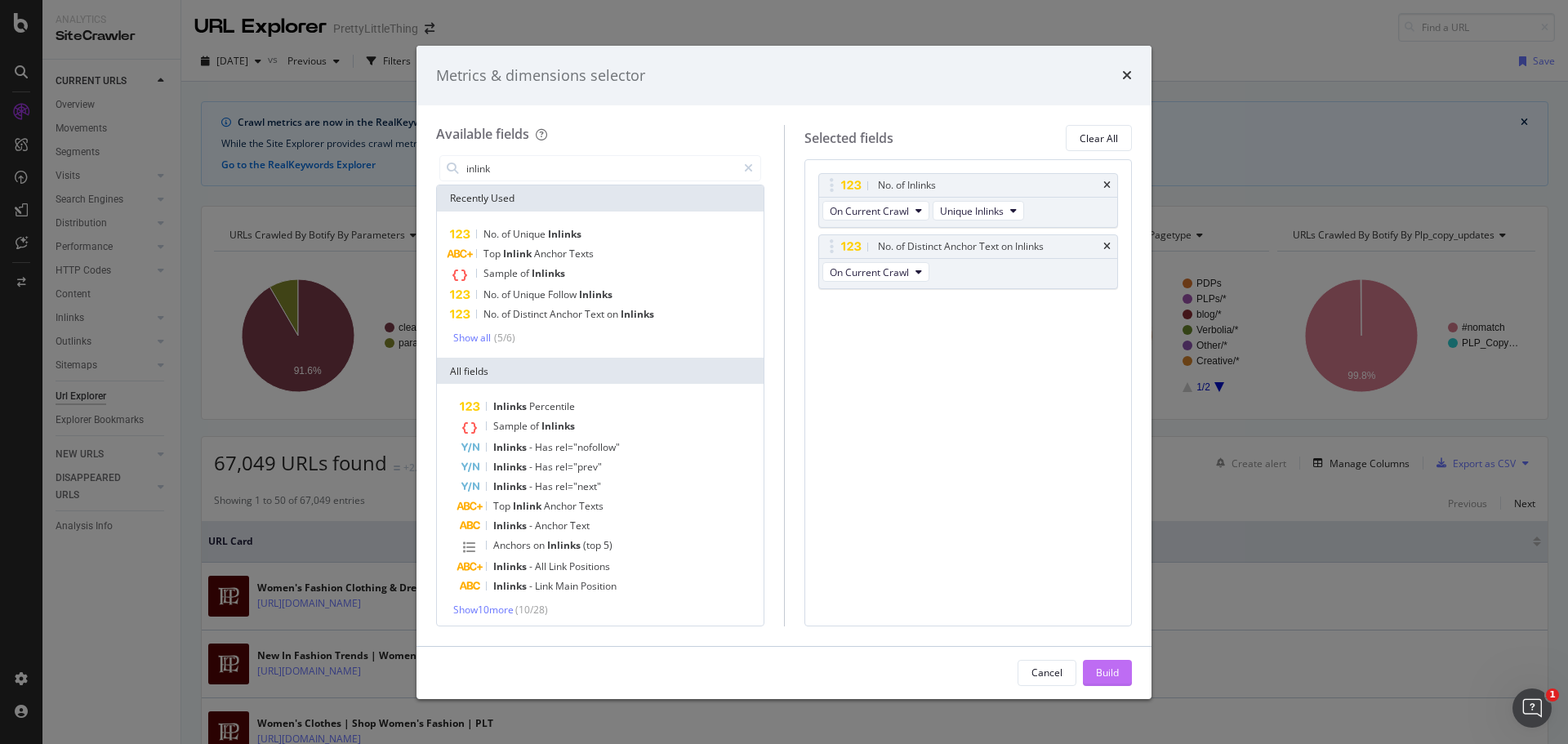
click at [1088, 670] on button "Build" at bounding box center [1107, 673] width 49 height 26
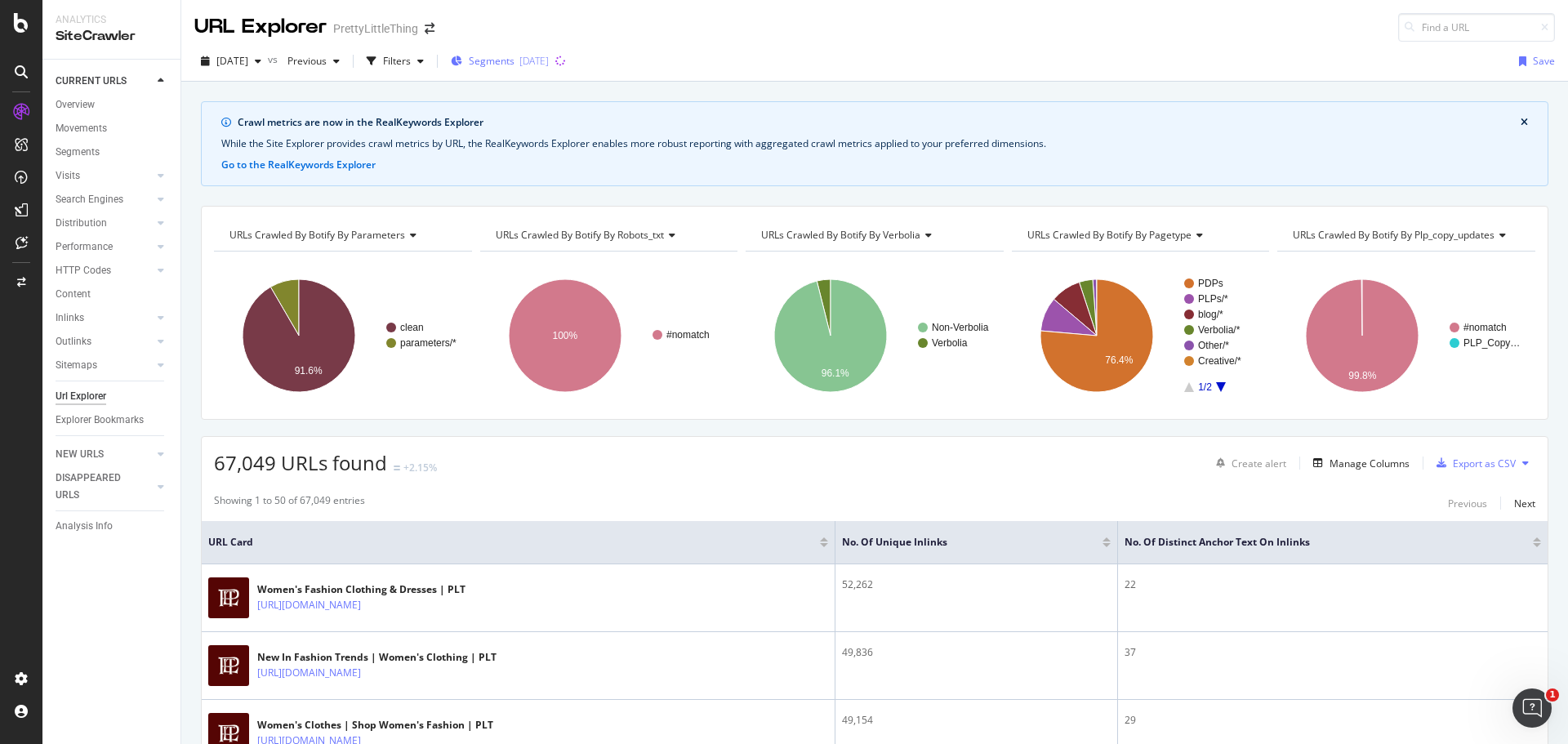
click at [549, 54] on div "2025-10-15" at bounding box center [535, 60] width 30 height 14
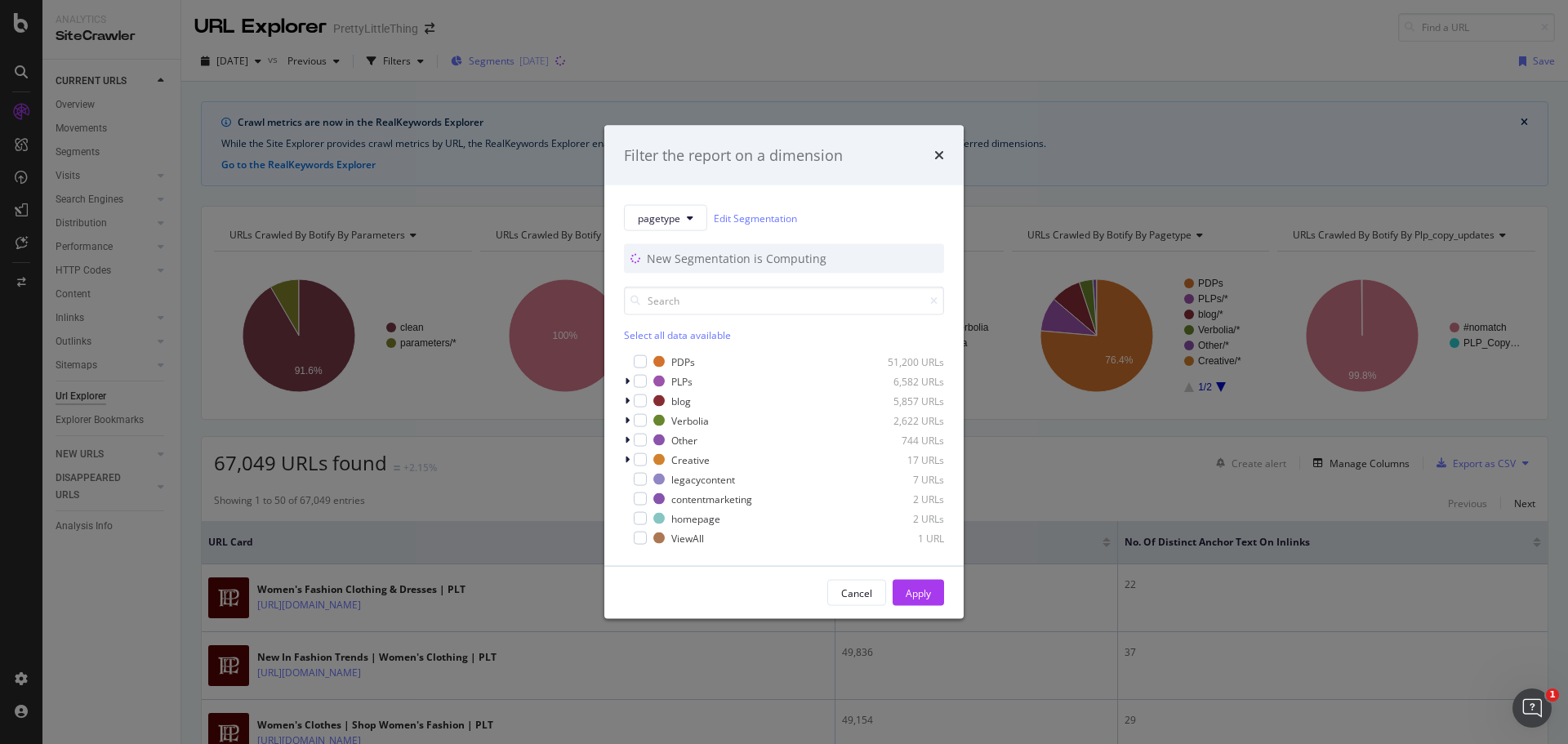
click at [578, 54] on div "Filter the report on a dimension pagetype Edit Segmentation New Segmentation is…" at bounding box center [784, 372] width 1568 height 744
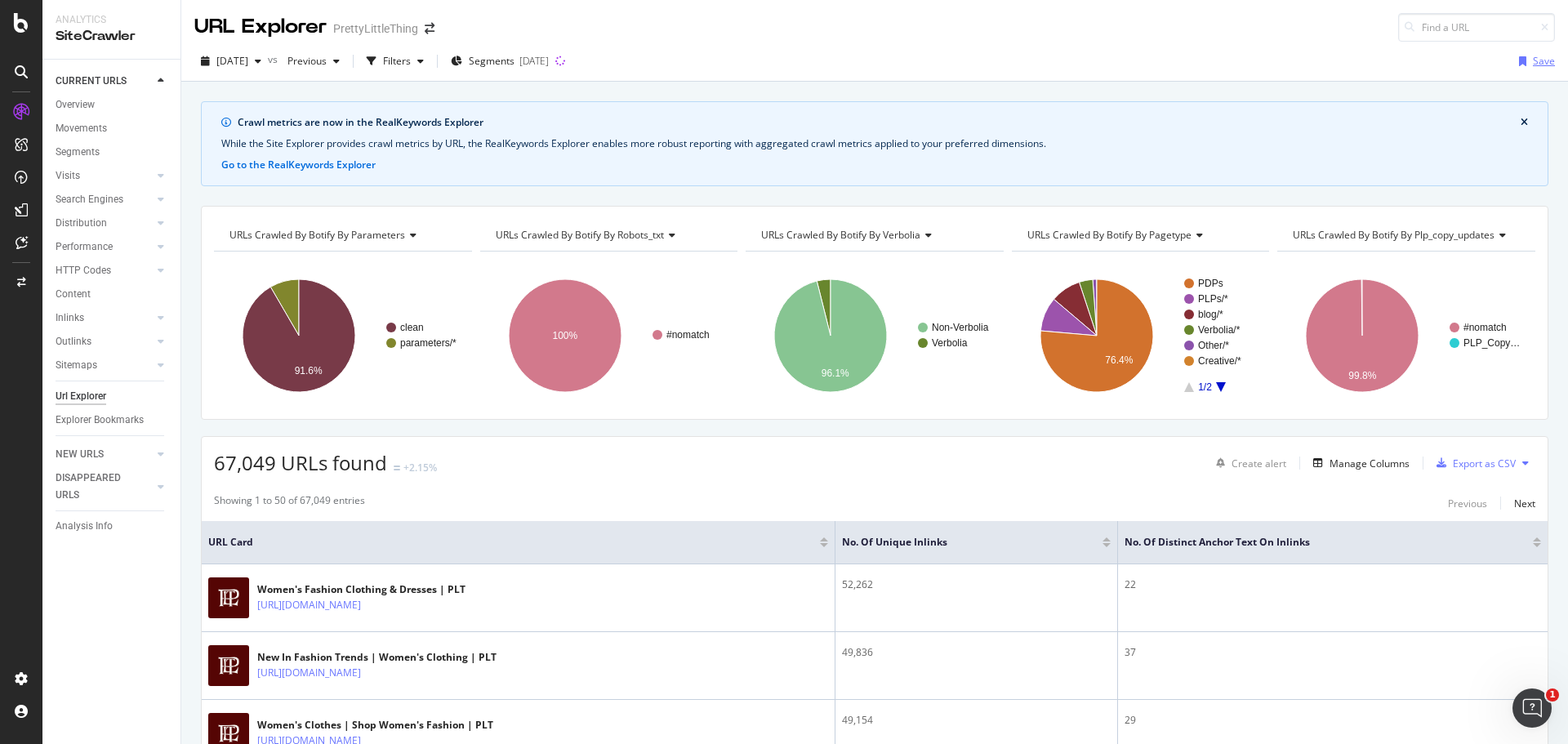
click at [1522, 53] on div "Save" at bounding box center [1534, 61] width 43 height 24
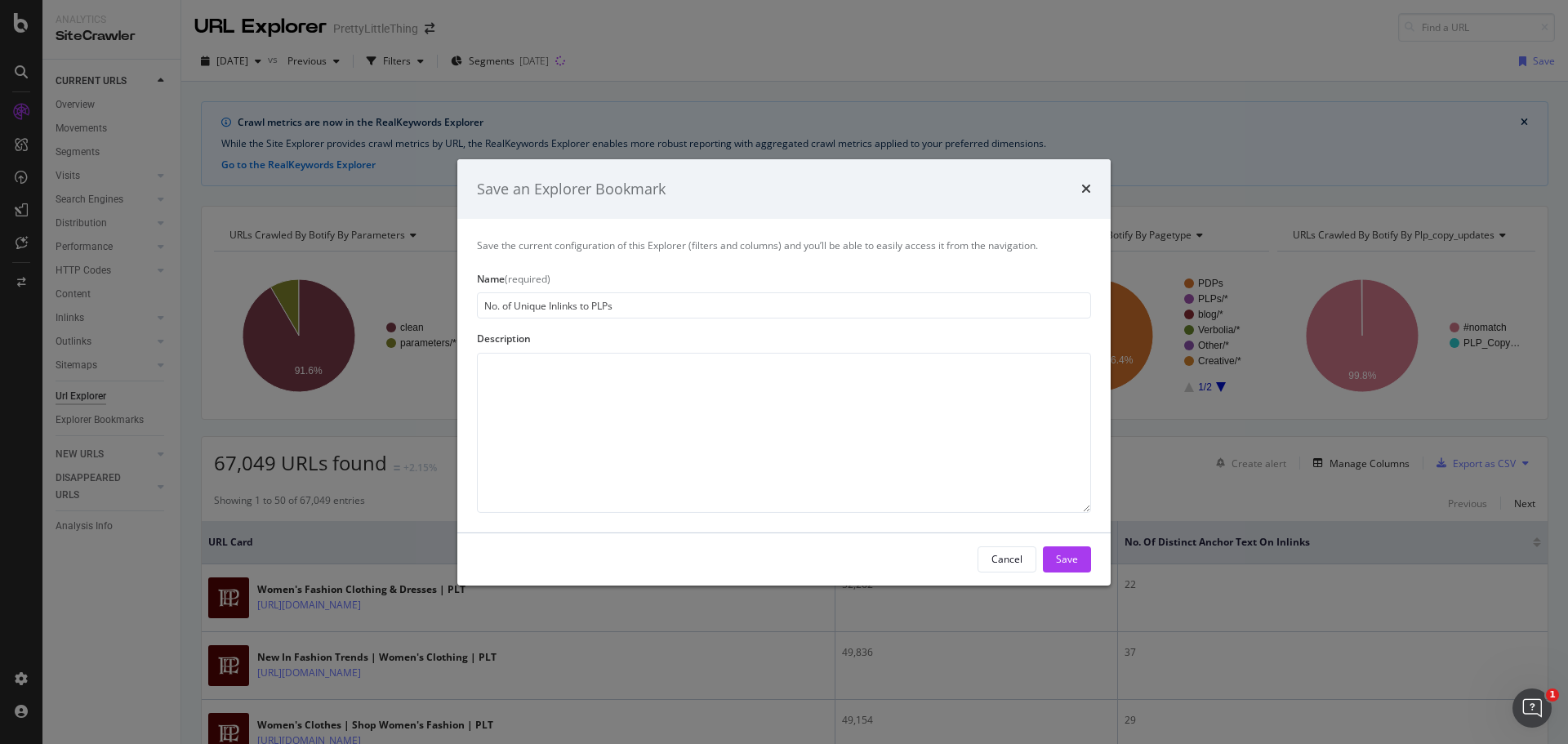
click at [599, 304] on input "No. of Unique Inlinks to PLPs" at bounding box center [784, 305] width 614 height 26
type input "No. of Unique Inlinks to Pages"
click at [1068, 566] on div "Save" at bounding box center [1068, 559] width 22 height 14
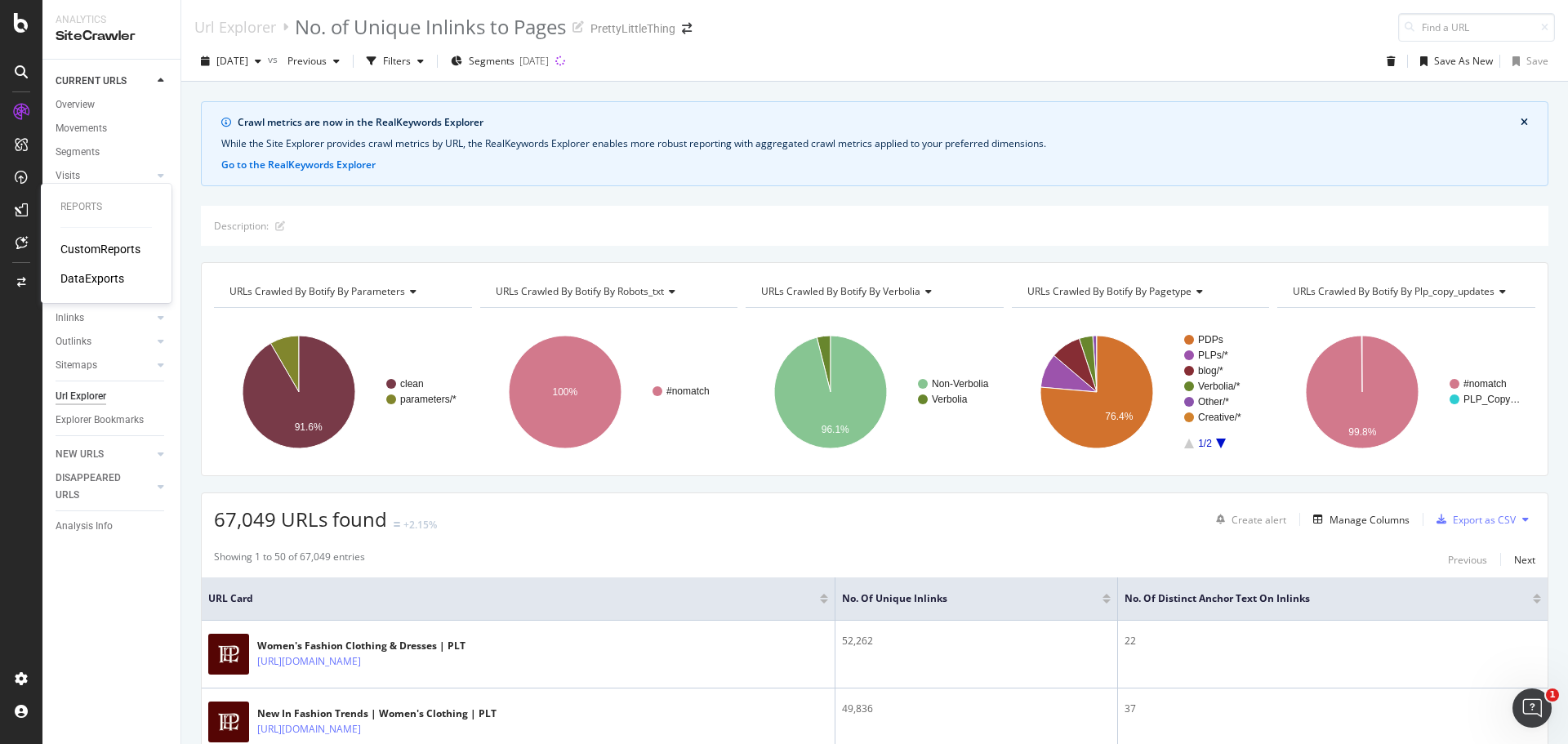
click at [67, 242] on div "CustomReports" at bounding box center [100, 249] width 80 height 17
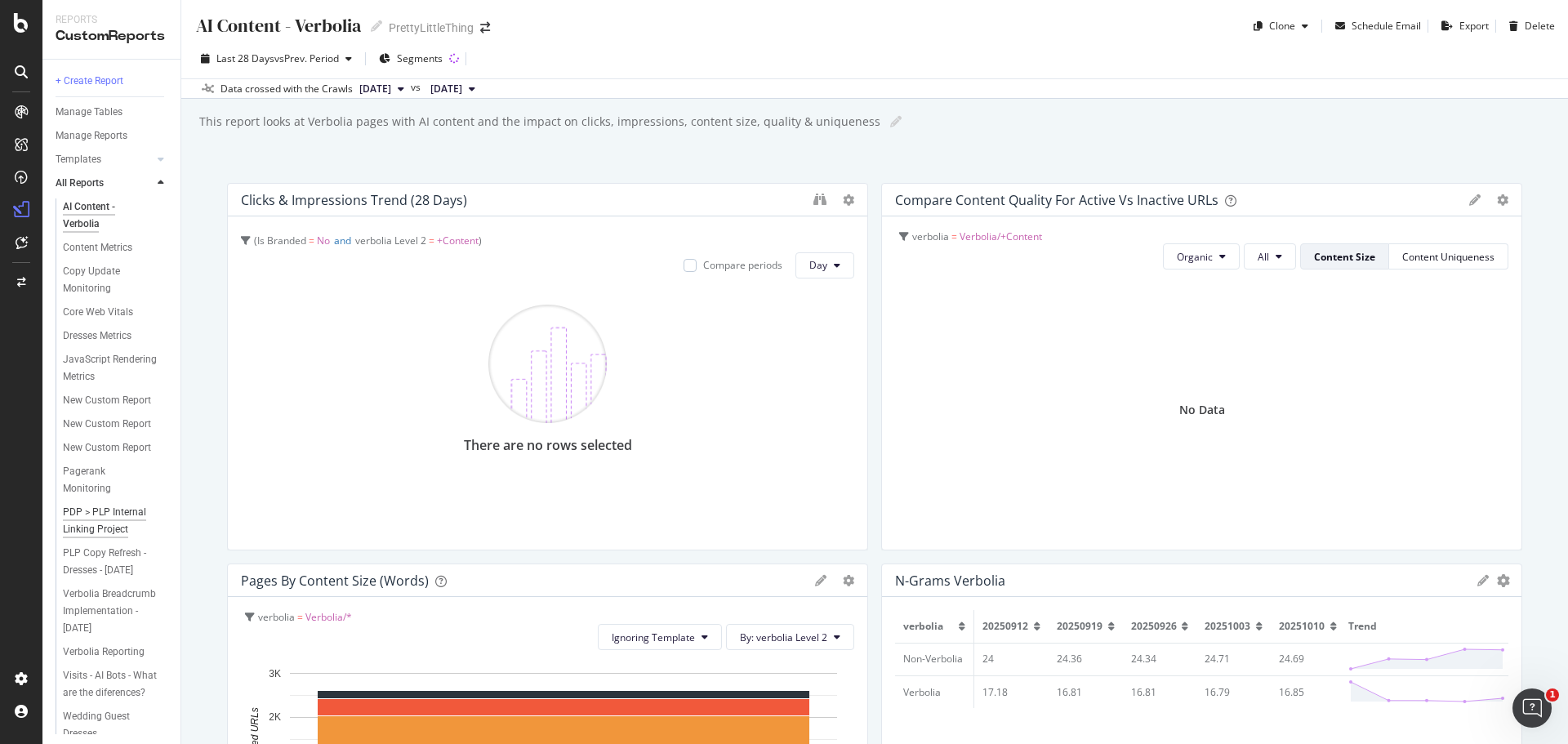
click at [87, 539] on div "PDP > PLP Internal Linking Project" at bounding box center [110, 521] width 95 height 34
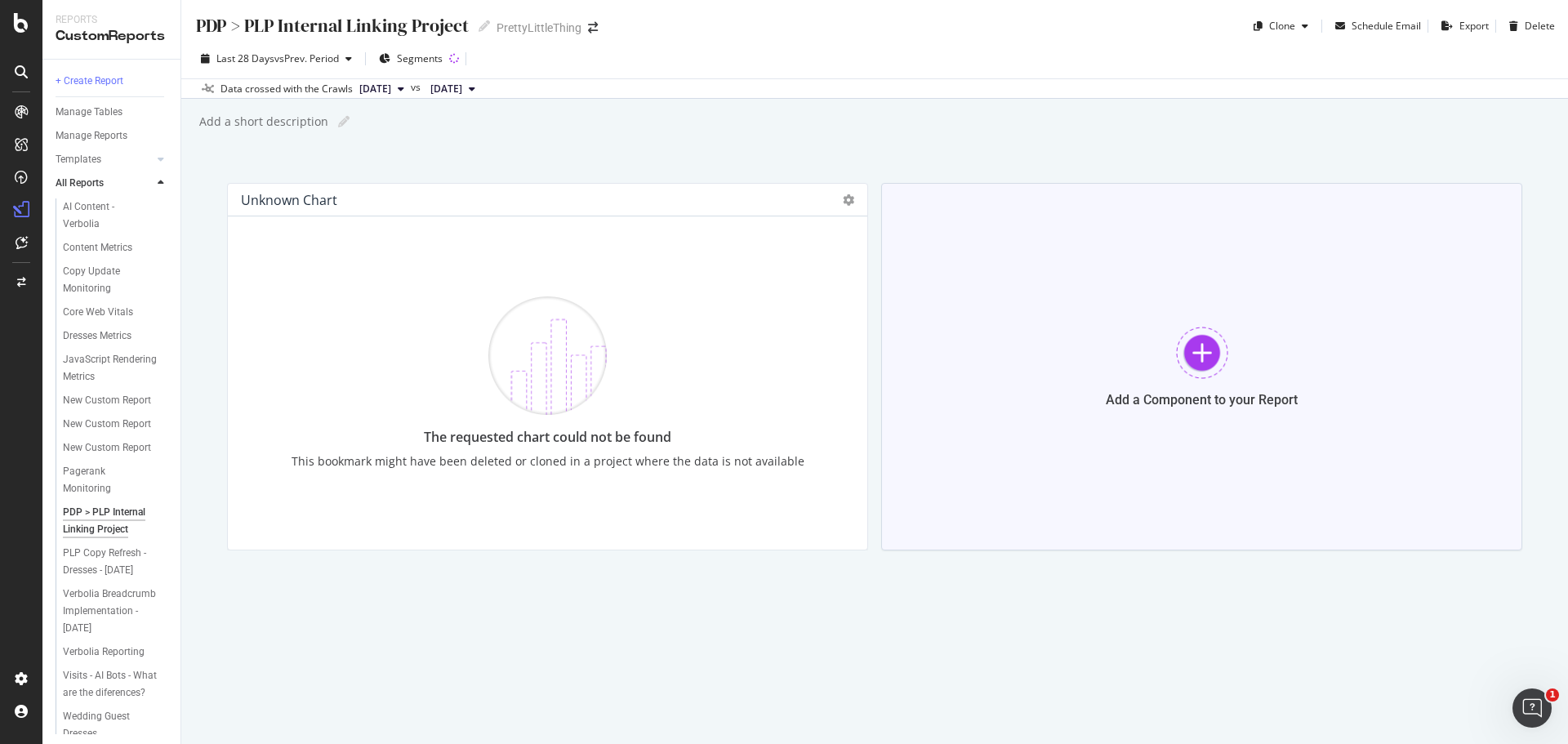
click at [1160, 361] on div "Add a Component to your Report" at bounding box center [1202, 366] width 641 height 367
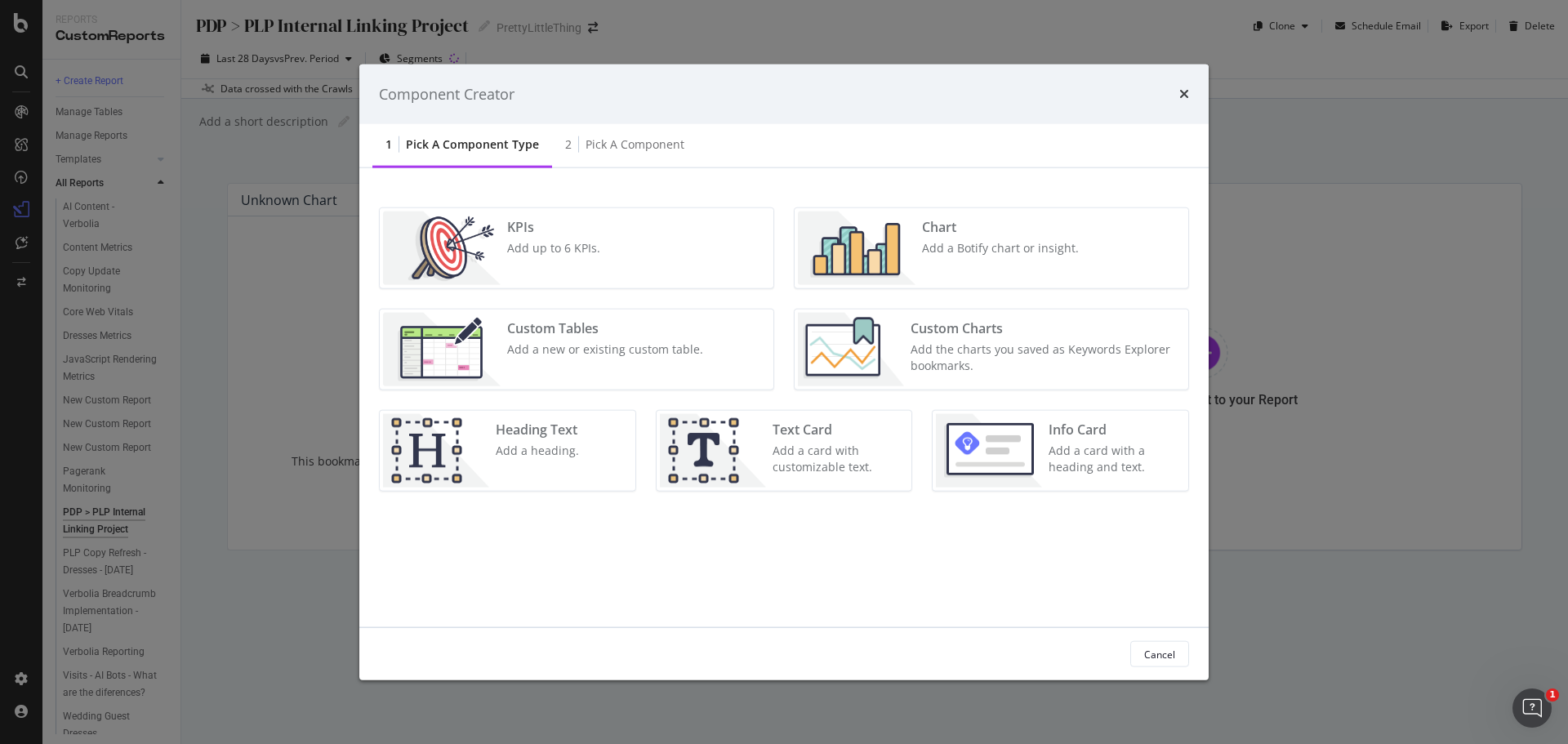
click at [1049, 340] on div "Custom Charts Add the charts you saved as Keywords Explorer bookmarks." at bounding box center [1044, 349] width 281 height 73
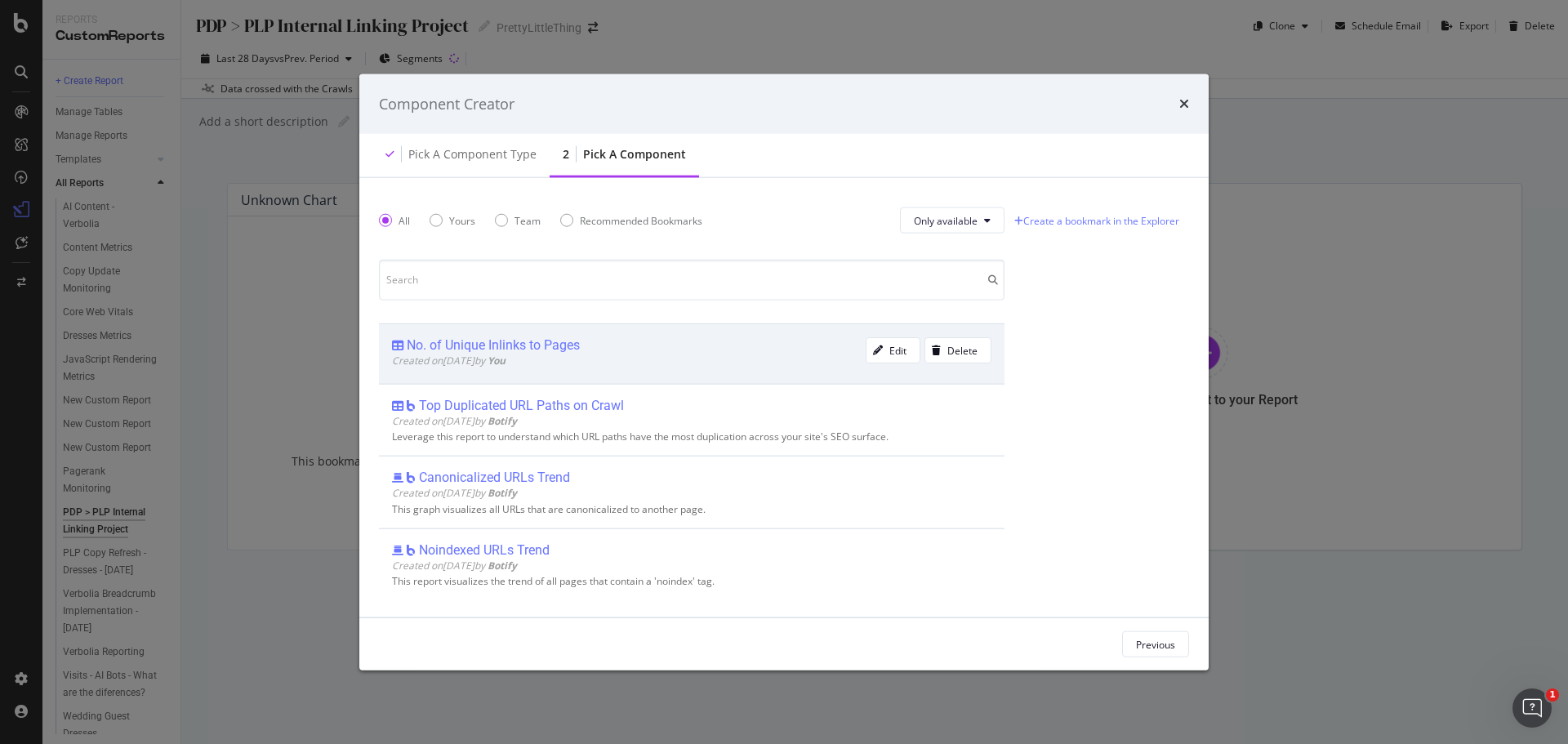
click at [790, 340] on div "No. of Unique Inlinks to Pages" at bounding box center [629, 346] width 474 height 17
click at [1121, 639] on div "Add Component" at bounding box center [1139, 644] width 73 height 14
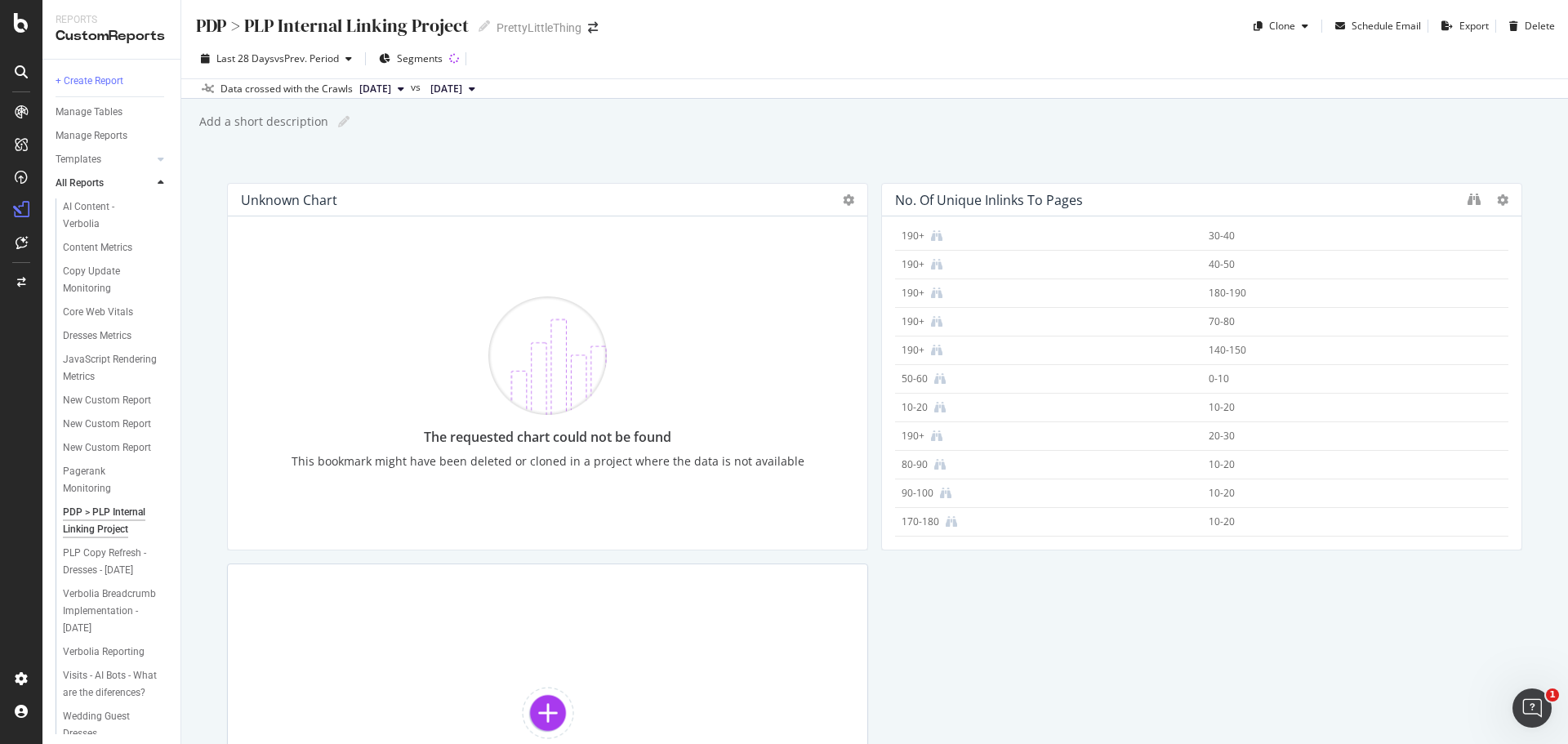
scroll to position [759, 0]
click at [843, 199] on icon at bounding box center [848, 200] width 11 height 11
click at [907, 225] on span "Delete" at bounding box center [892, 226] width 31 height 15
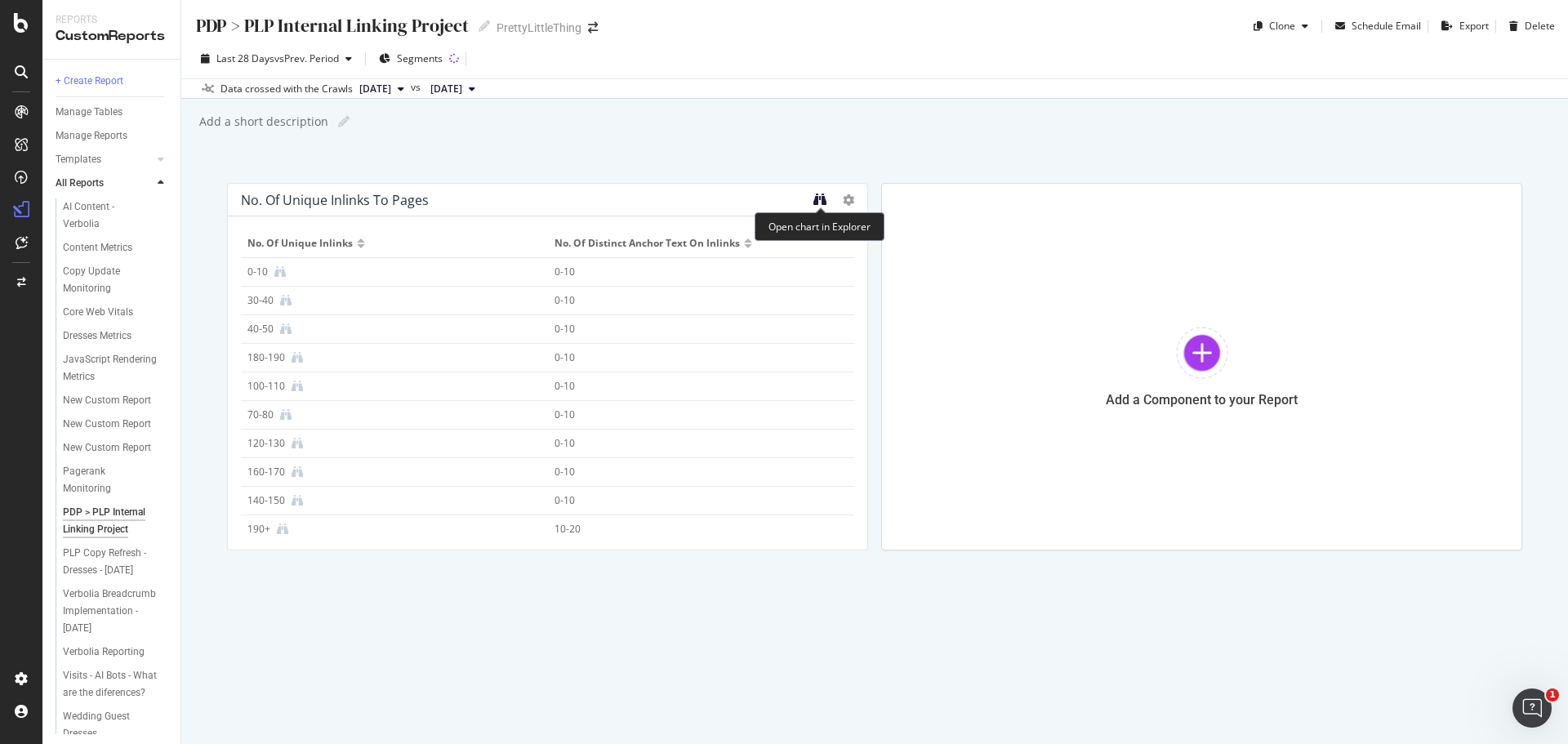
click at [818, 203] on icon "binoculars" at bounding box center [820, 199] width 13 height 13
drag, startPoint x: 514, startPoint y: 199, endPoint x: 212, endPoint y: 196, distance: 302.0
click at [212, 196] on div "PDP > PLP Internal Linking Project PDP > PLP Internal Linking Project PrettyLit…" at bounding box center [874, 372] width 1387 height 744
click at [825, 200] on icon "binoculars" at bounding box center [820, 199] width 13 height 13
click at [852, 205] on div at bounding box center [860, 366] width 17 height 367
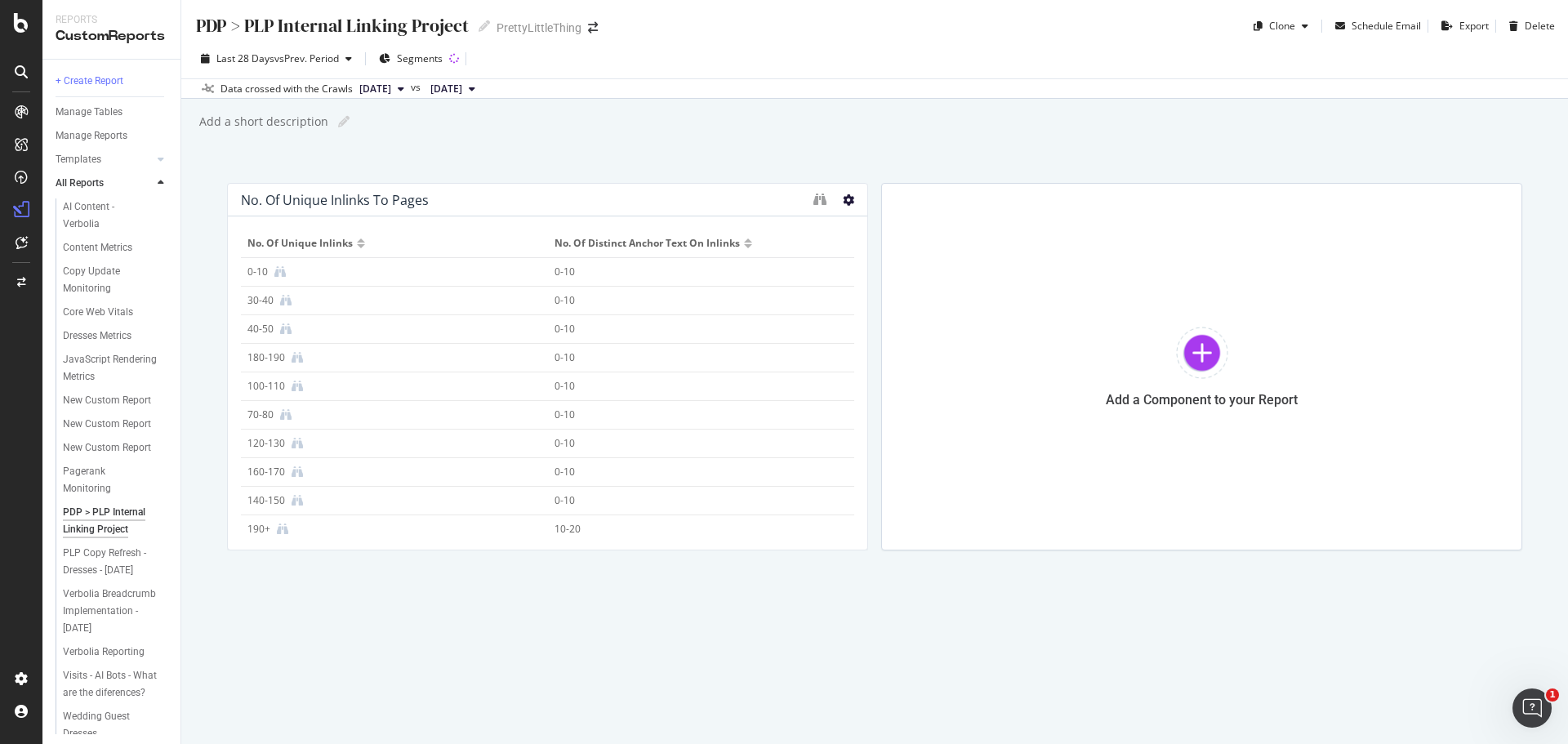
click at [843, 197] on icon at bounding box center [848, 200] width 11 height 11
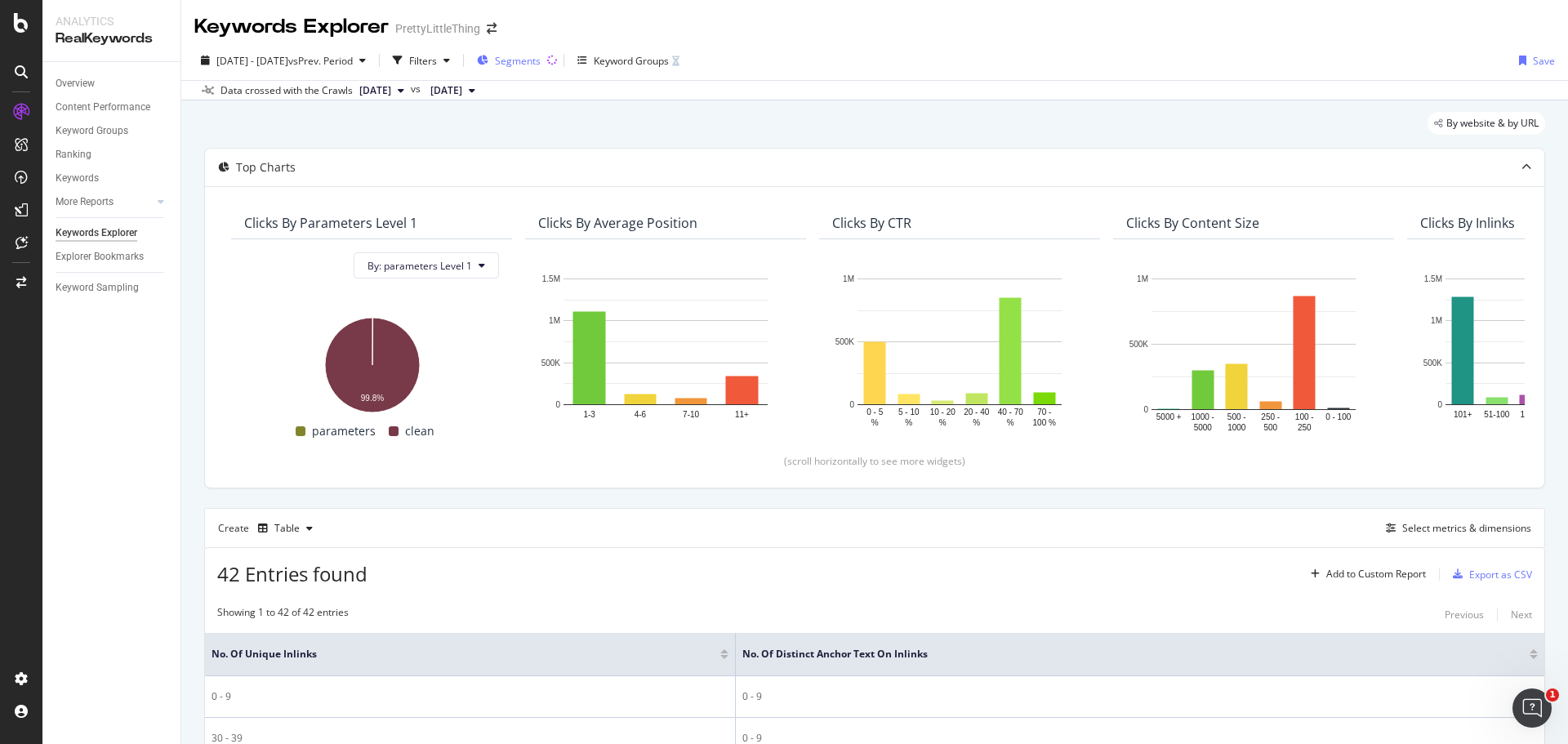
click at [541, 49] on div "Segments" at bounding box center [509, 60] width 64 height 24
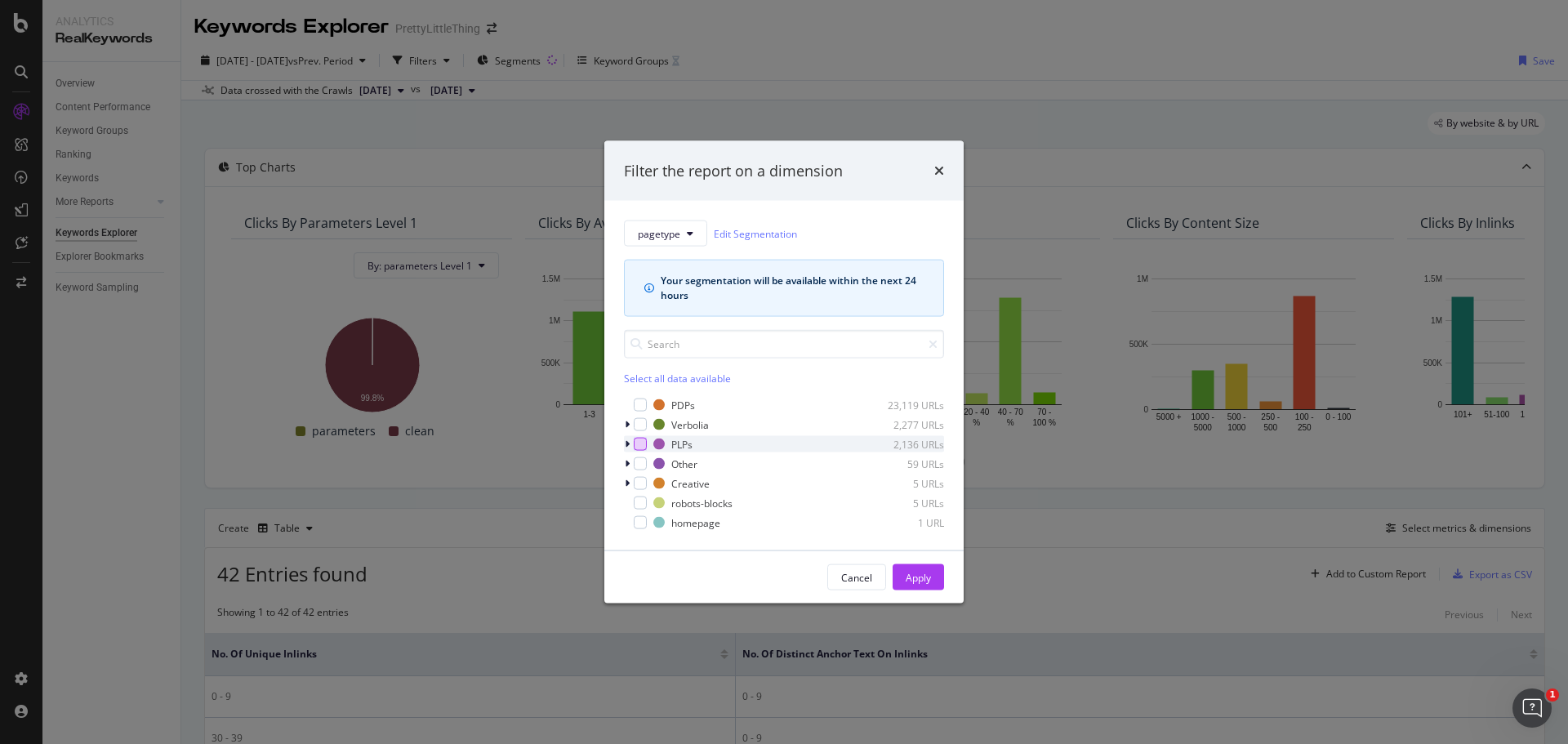
click at [644, 444] on div "modal" at bounding box center [640, 444] width 13 height 13
click at [903, 577] on button "Apply" at bounding box center [919, 577] width 52 height 26
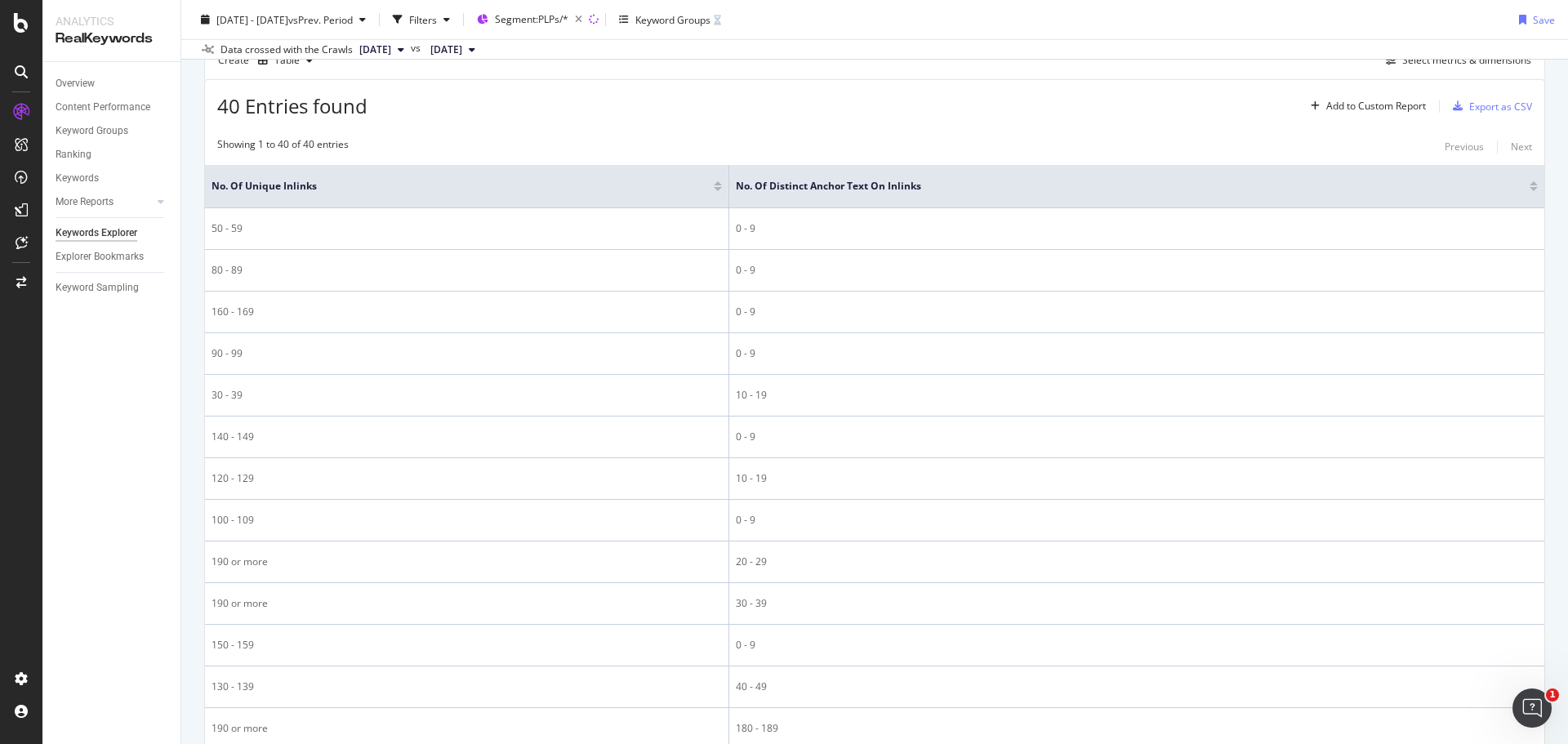
scroll to position [467, 0]
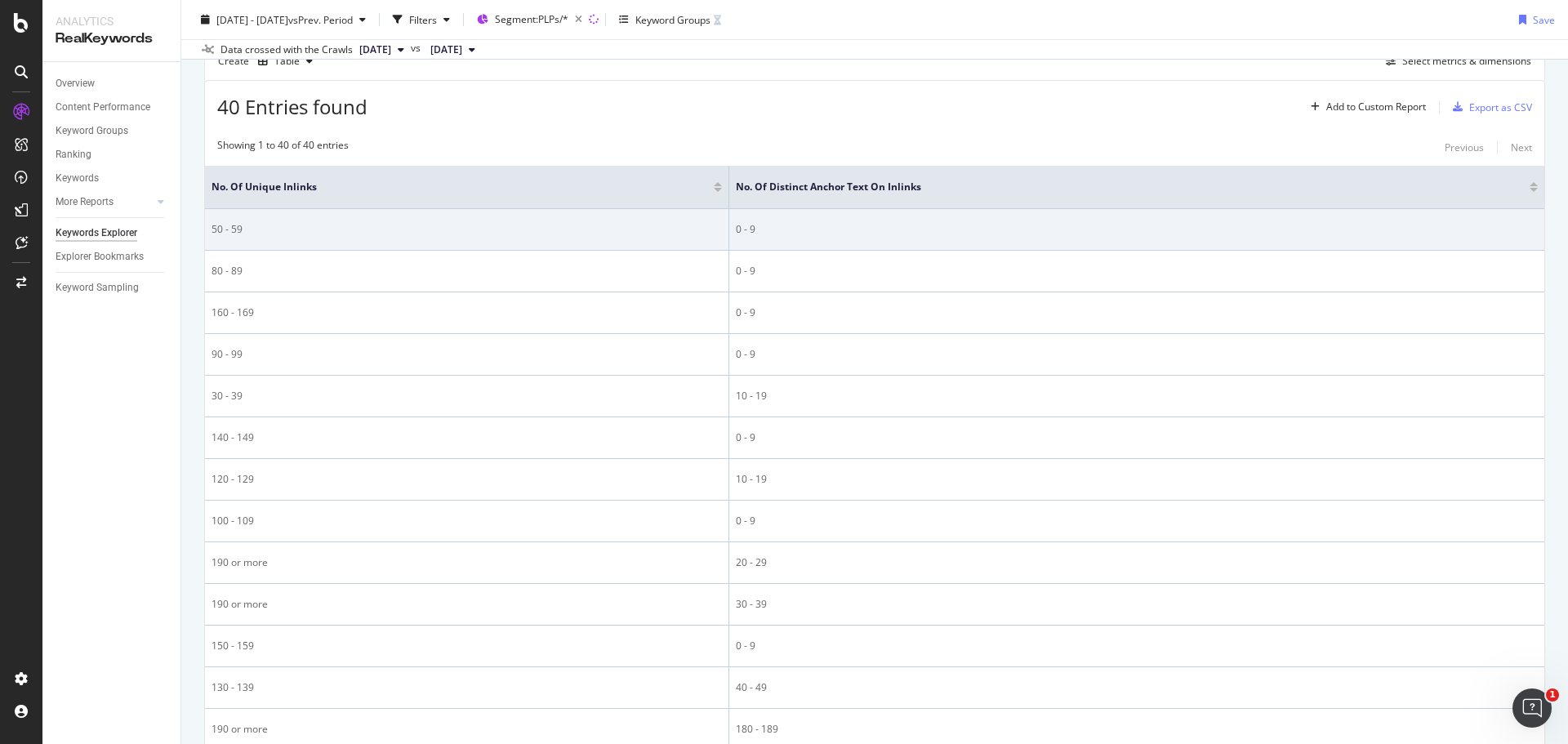
click at [745, 230] on div "0 - 9" at bounding box center [1137, 229] width 802 height 15
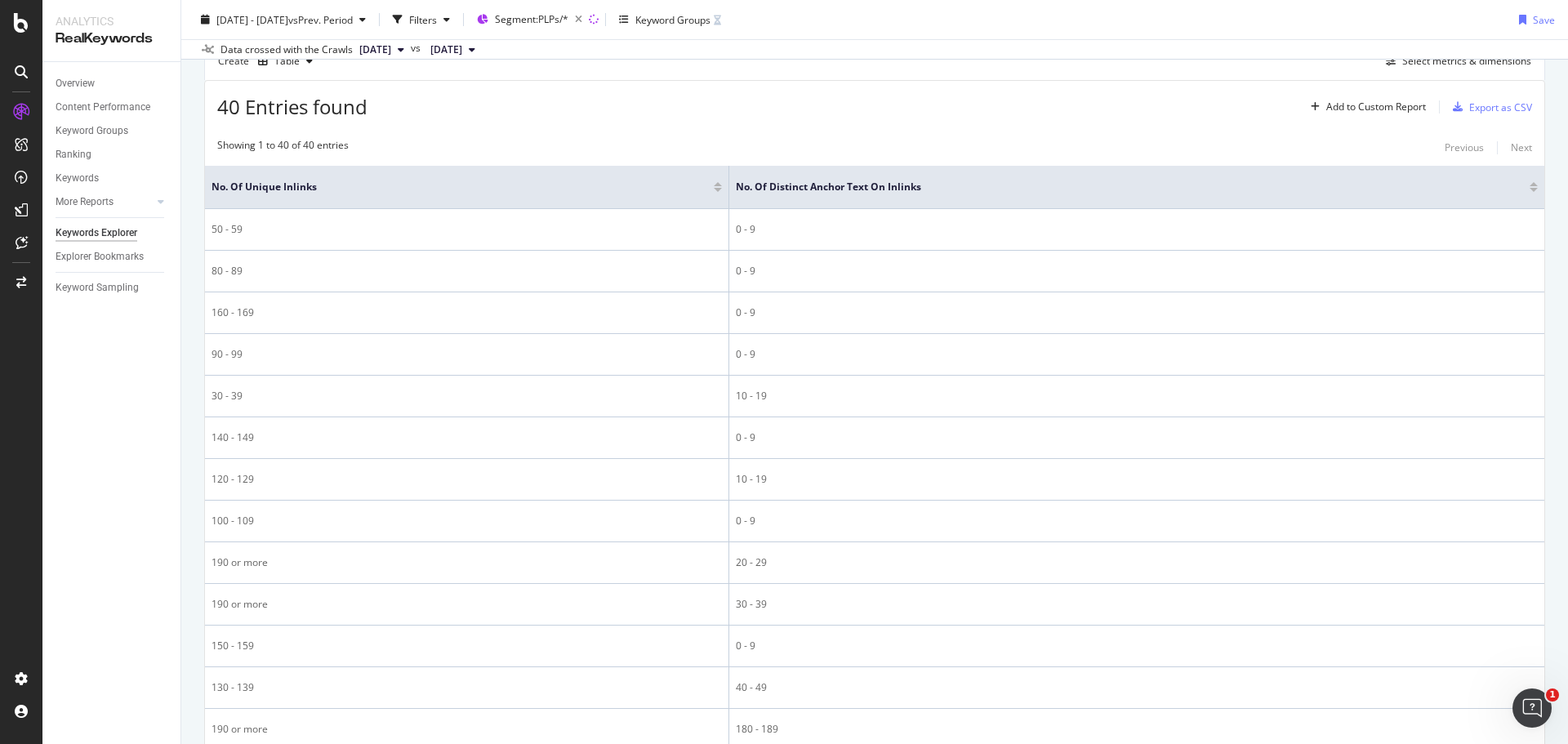
click at [749, 138] on div "Showing 1 to 40 of 40 entries Previous Next" at bounding box center [875, 147] width 1340 height 19
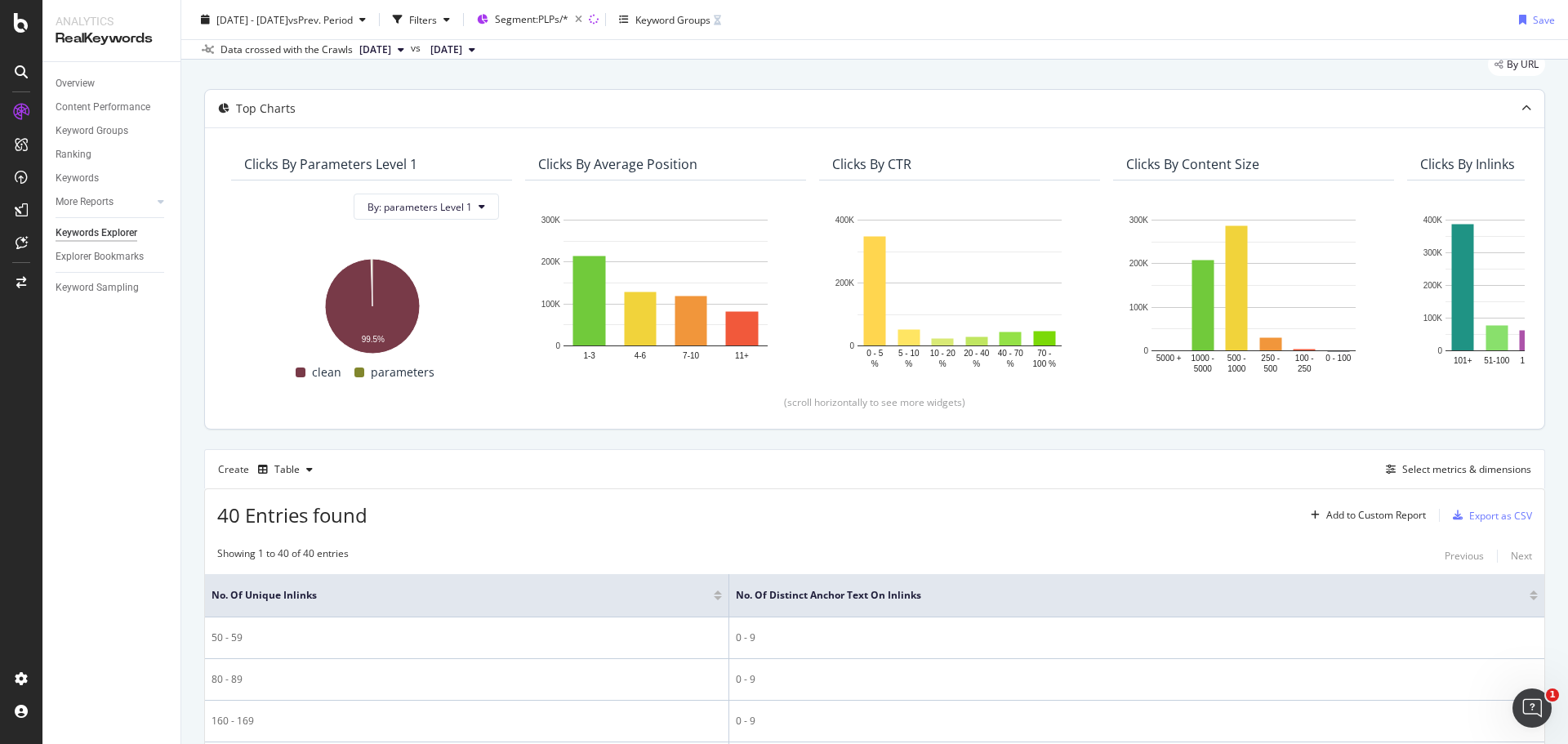
scroll to position [0, 0]
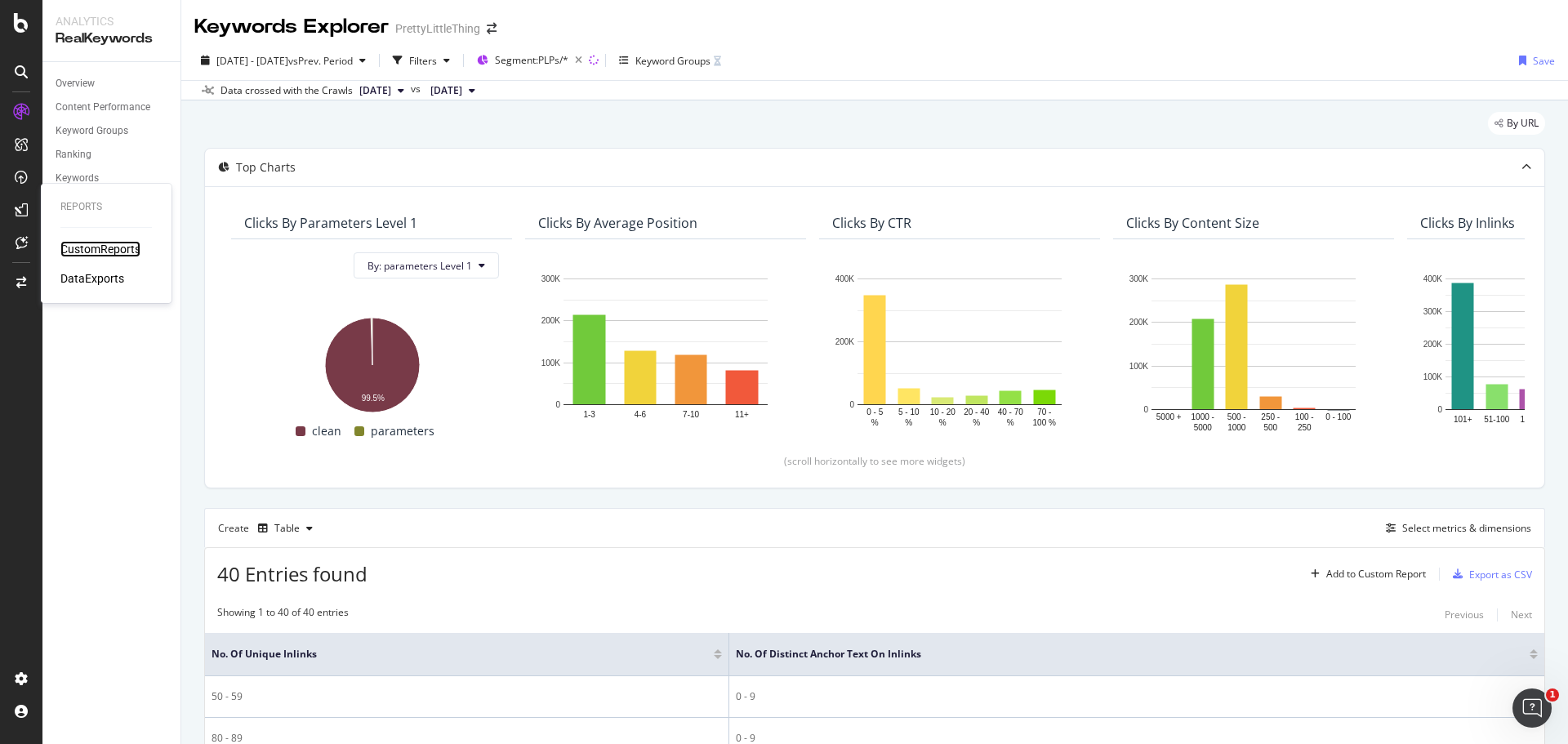
click at [88, 245] on div "CustomReports" at bounding box center [100, 249] width 80 height 17
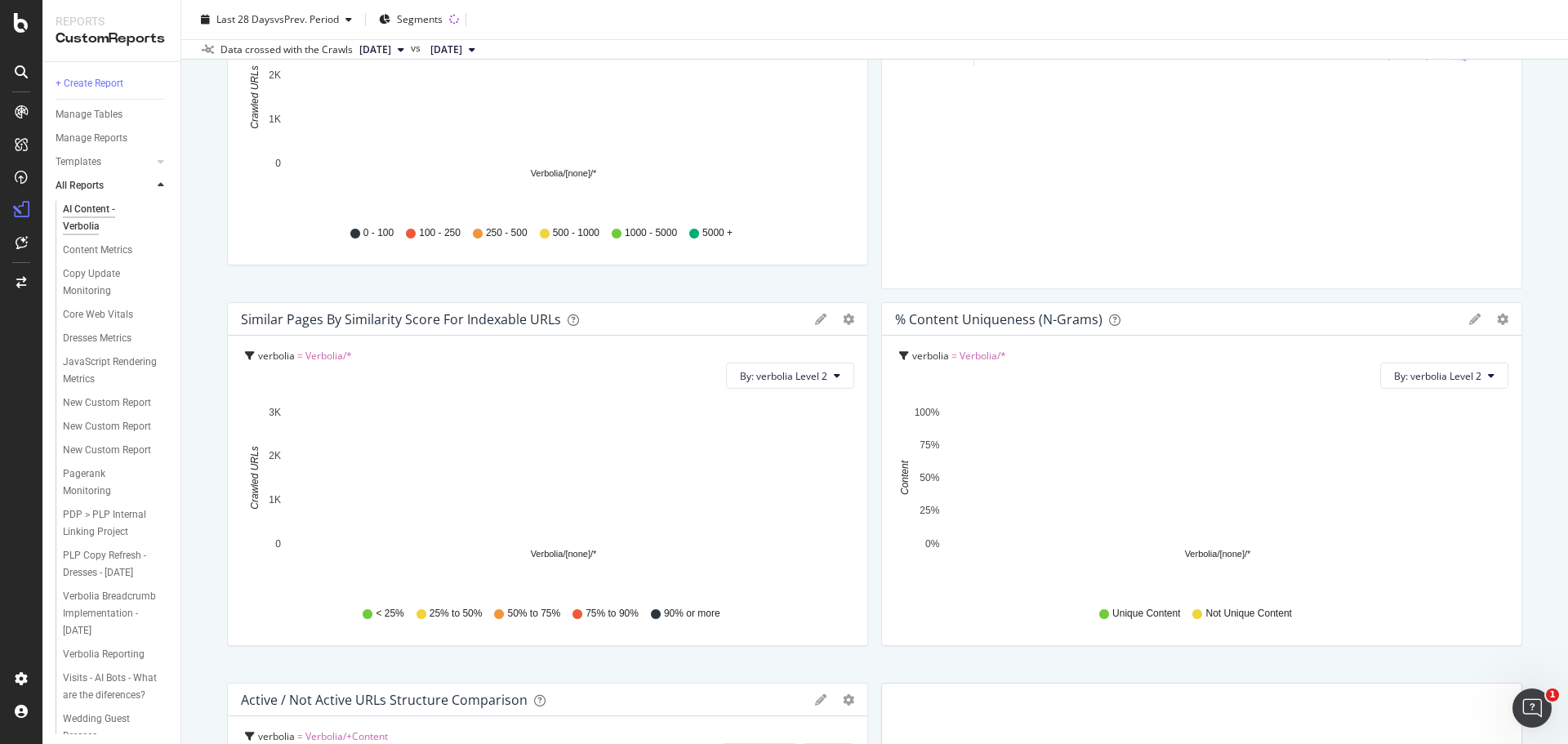
scroll to position [736, 0]
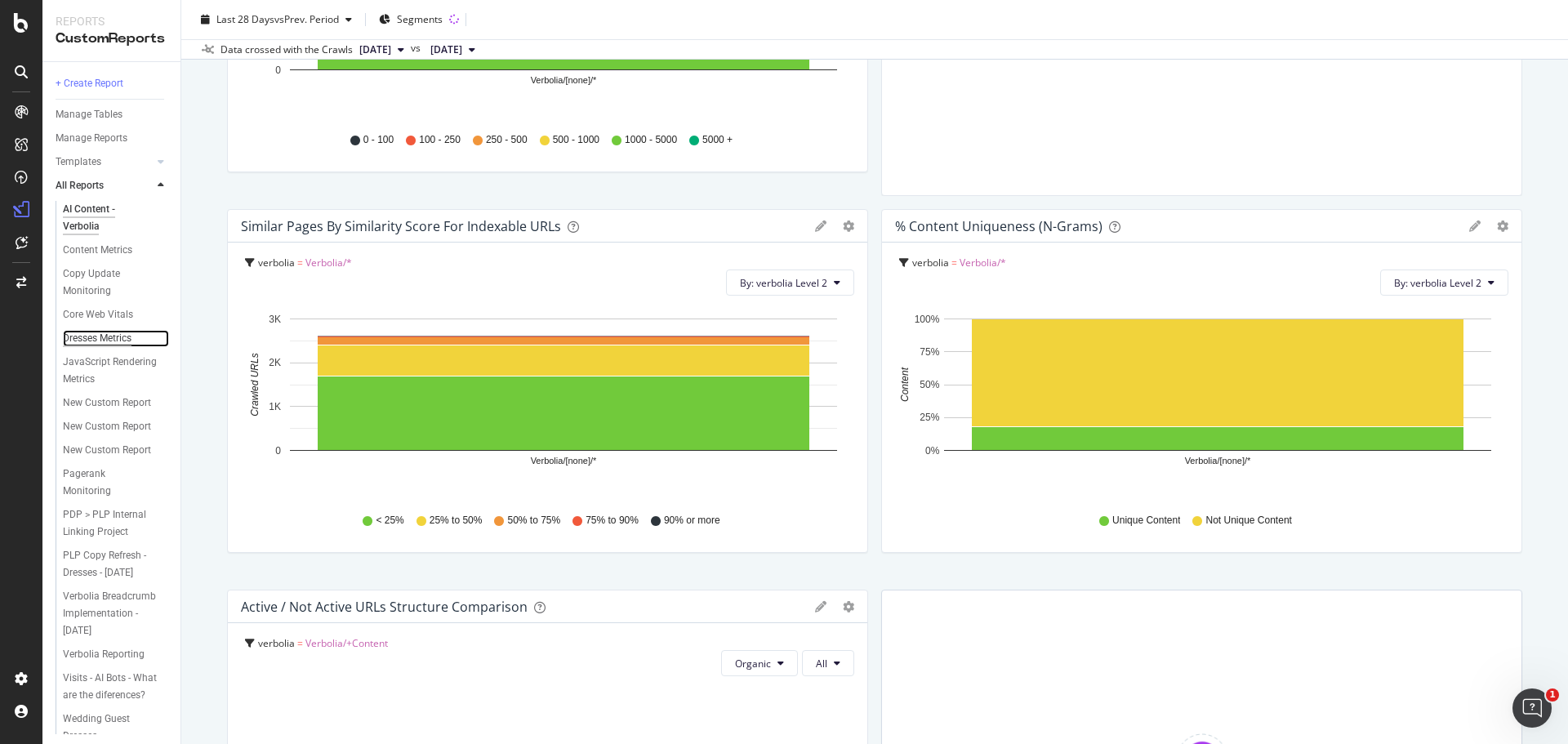
click at [101, 340] on div "Dresses Metrics" at bounding box center [97, 339] width 68 height 18
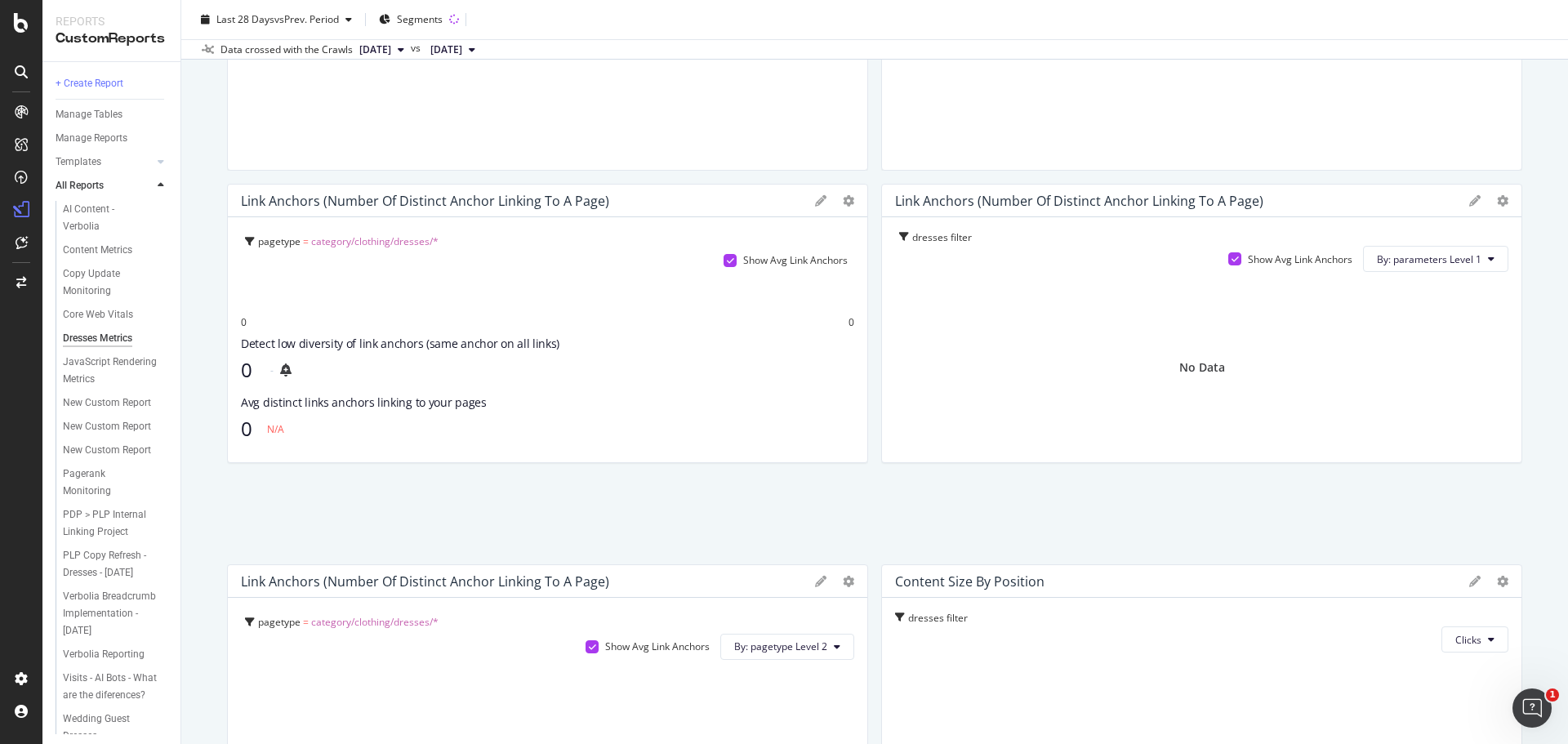
scroll to position [408, 0]
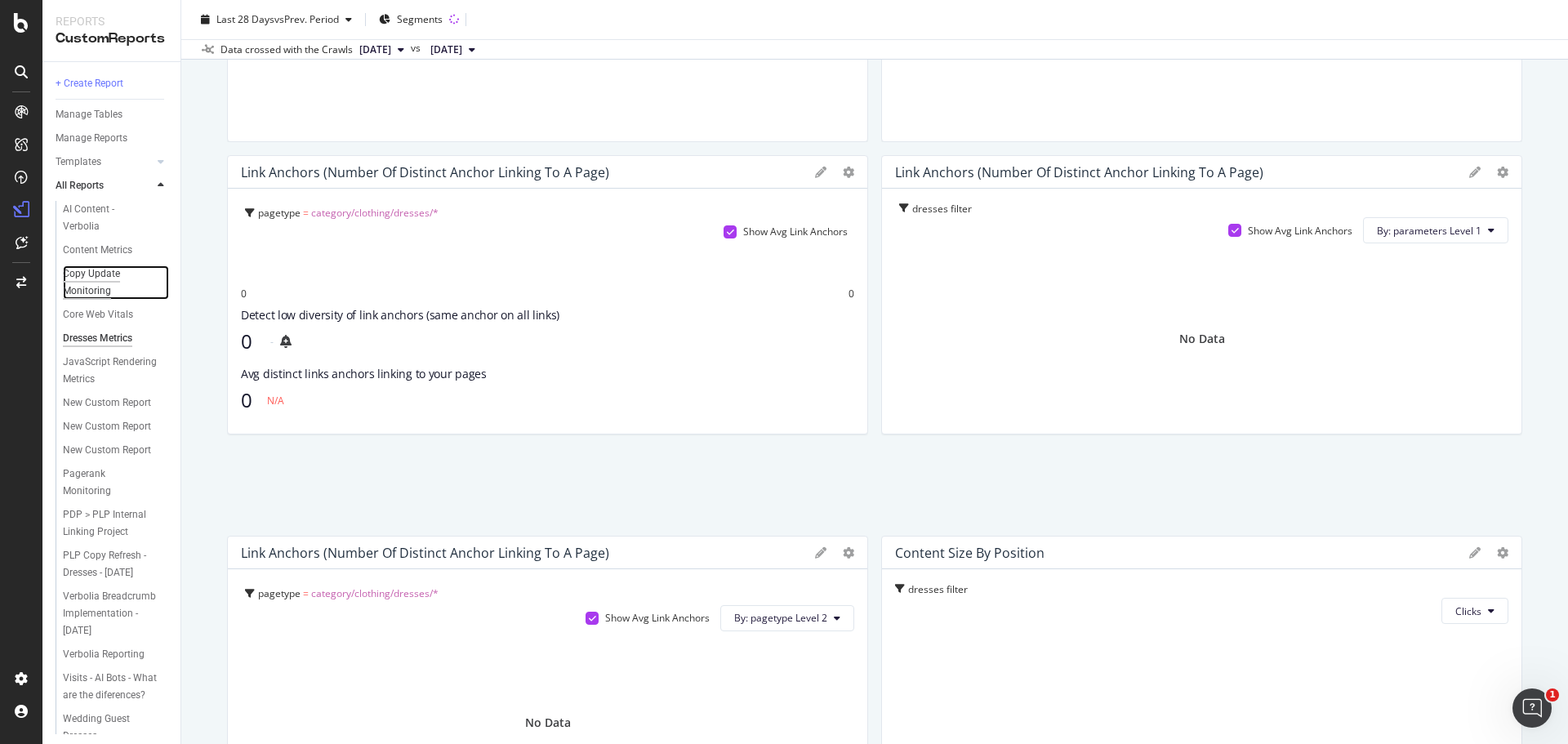
click at [97, 276] on div "Copy Update Monitoring" at bounding box center [109, 282] width 93 height 34
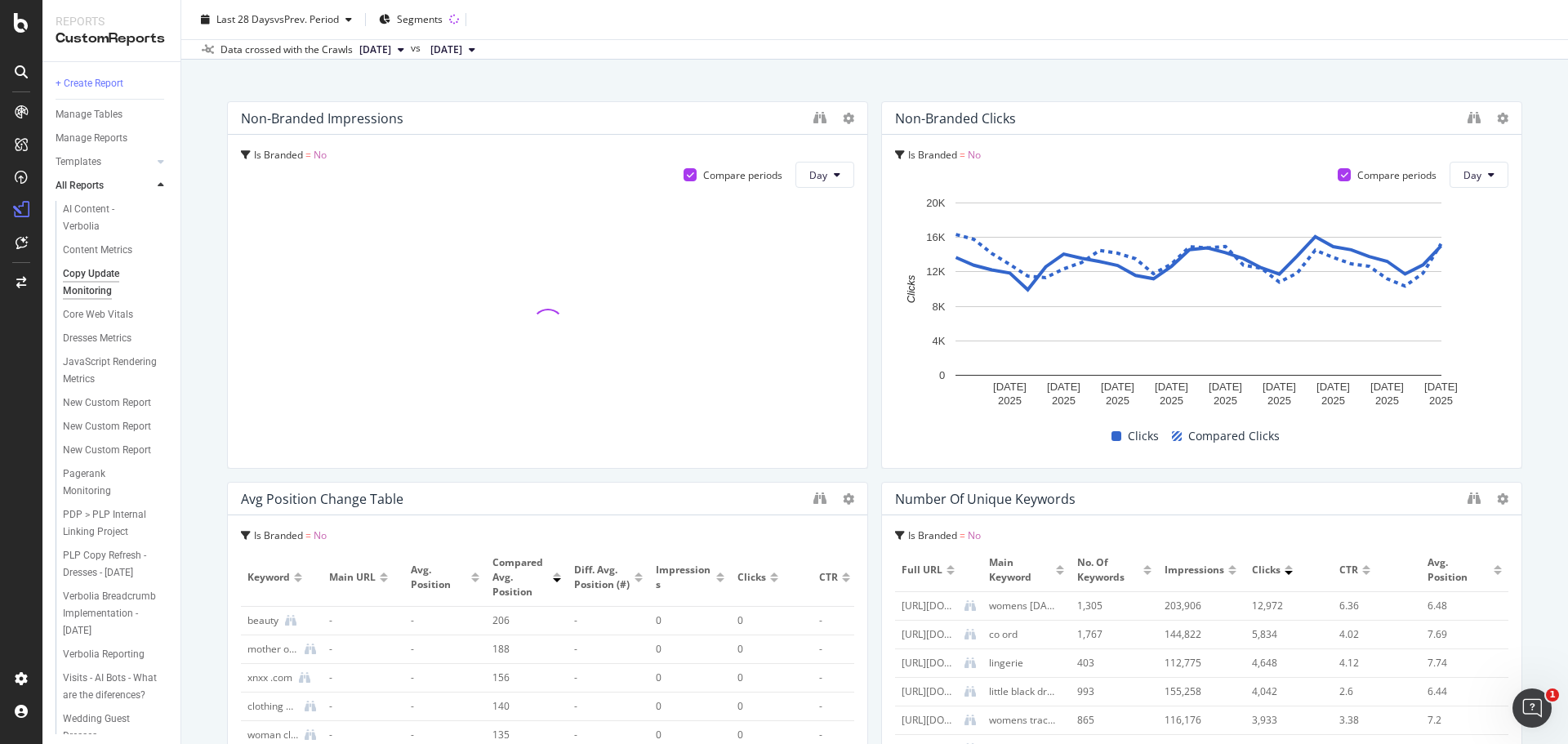
scroll to position [245, 0]
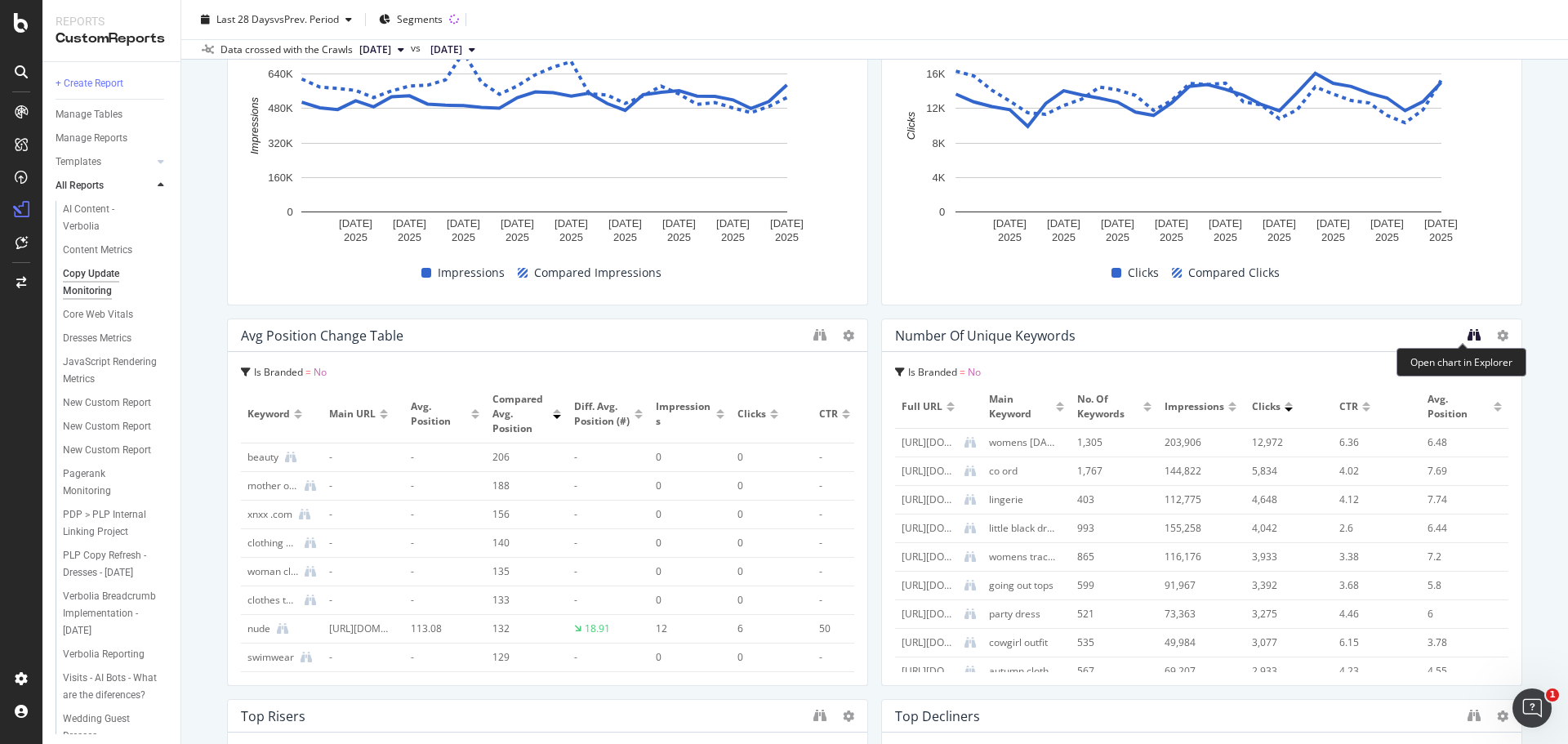
click at [1468, 335] on icon "binoculars" at bounding box center [1475, 335] width 13 height 13
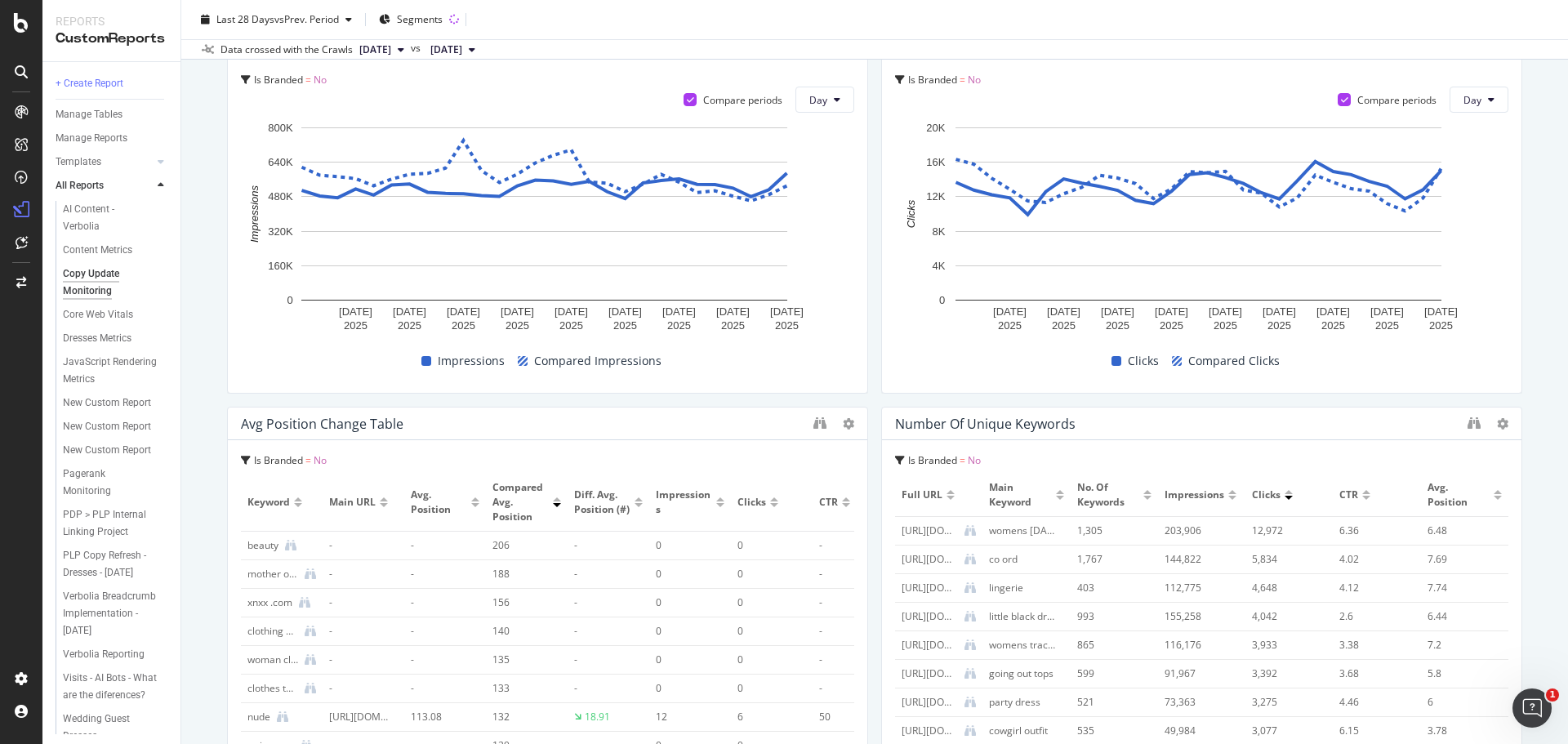
scroll to position [164, 0]
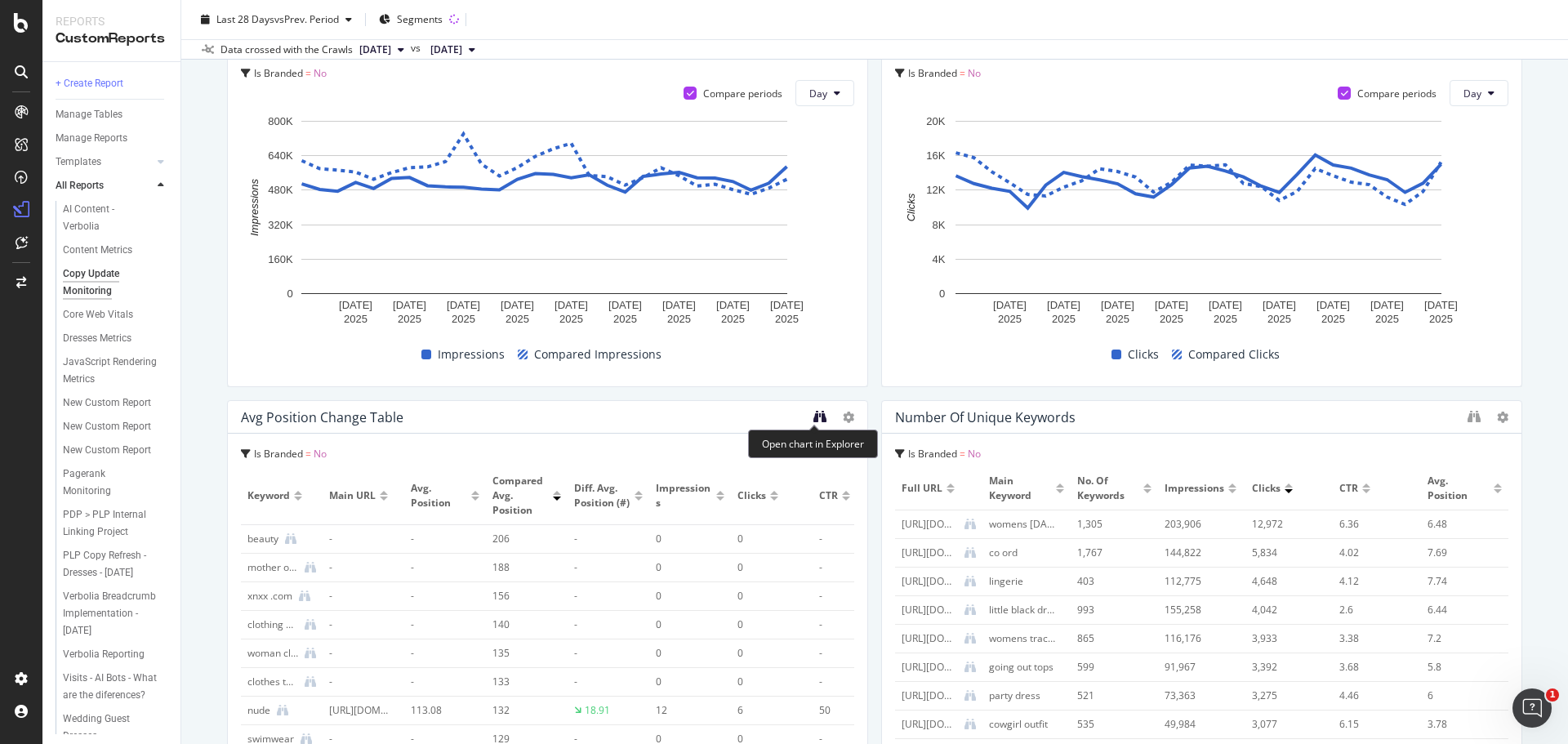
click at [819, 417] on icon "binoculars" at bounding box center [820, 416] width 13 height 13
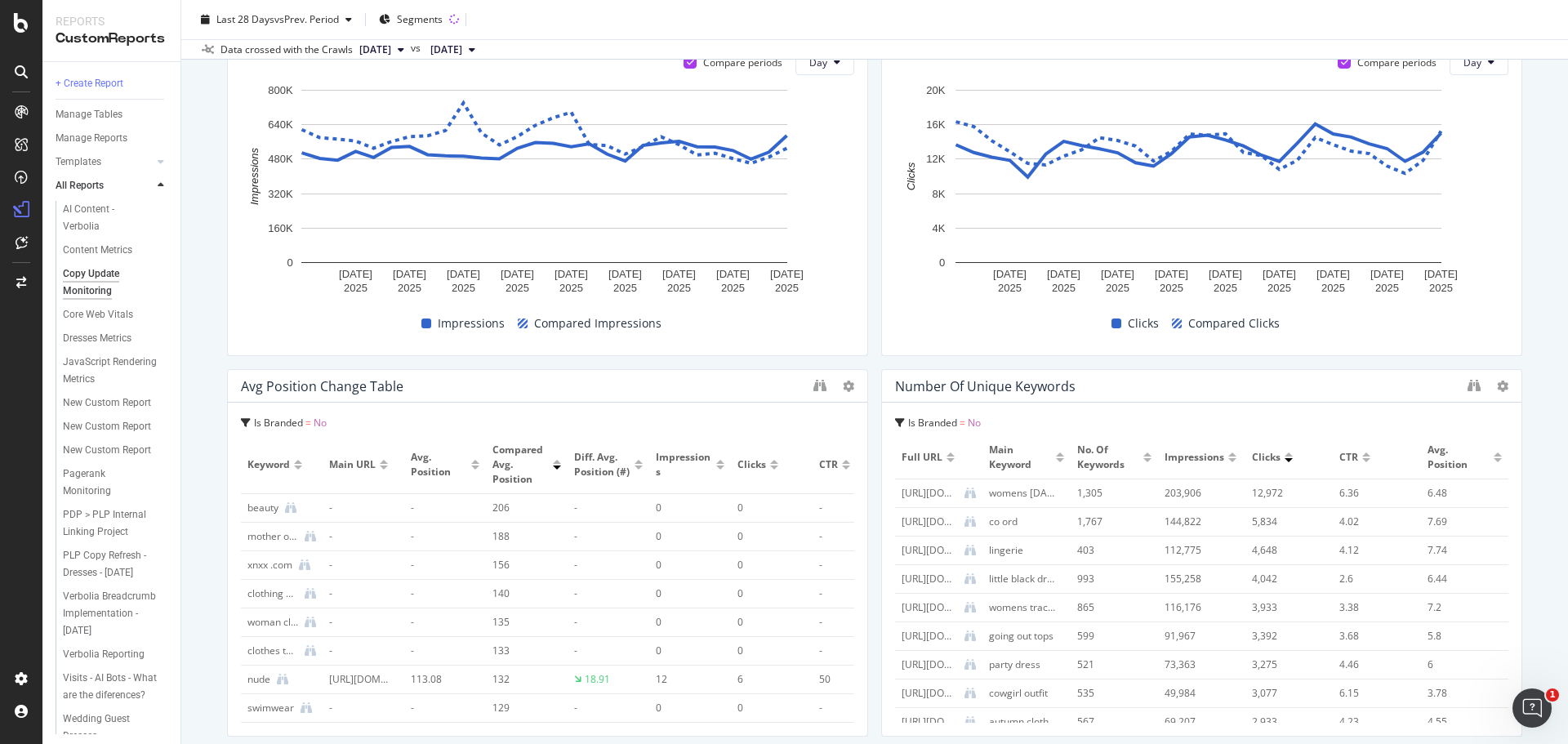
scroll to position [0, 0]
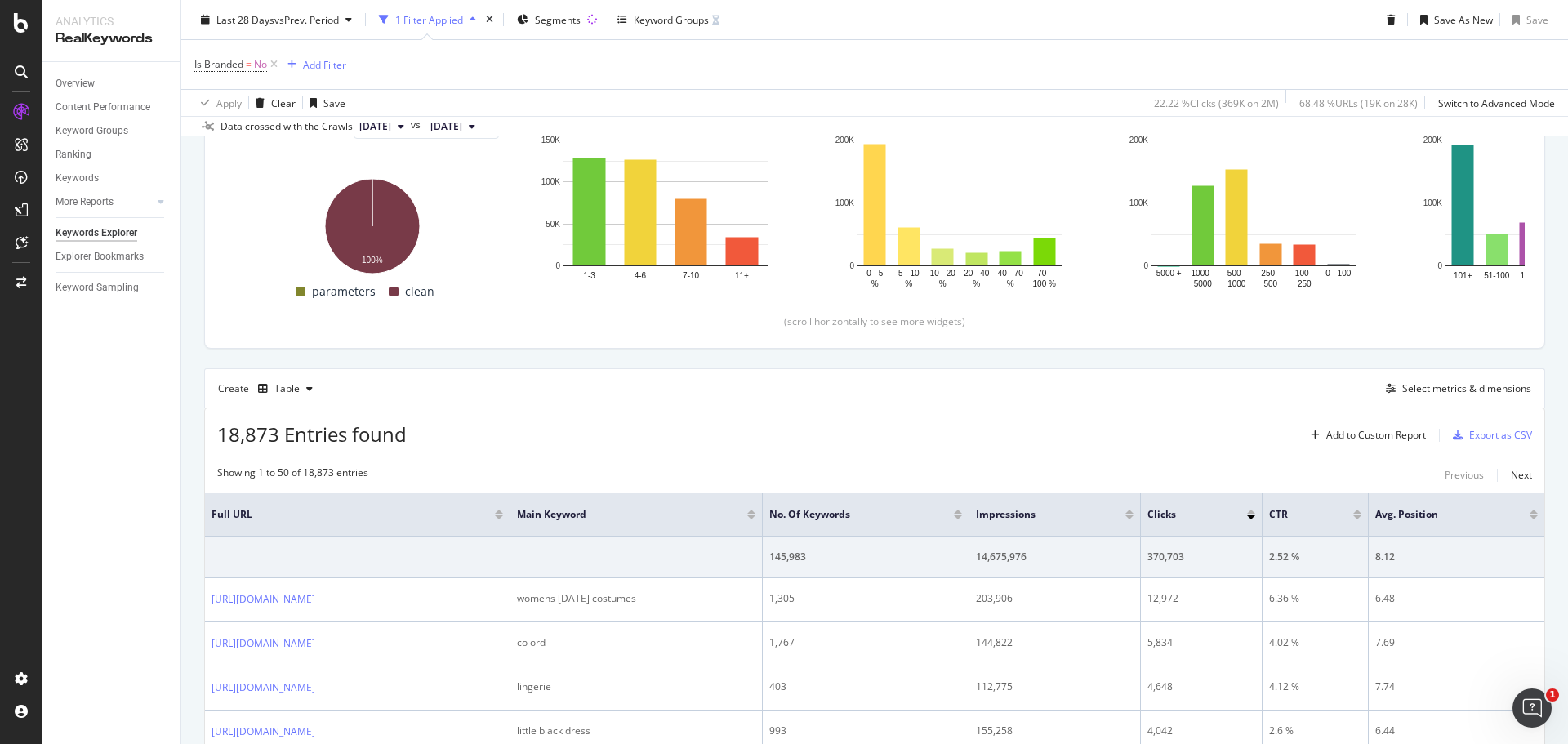
scroll to position [408, 0]
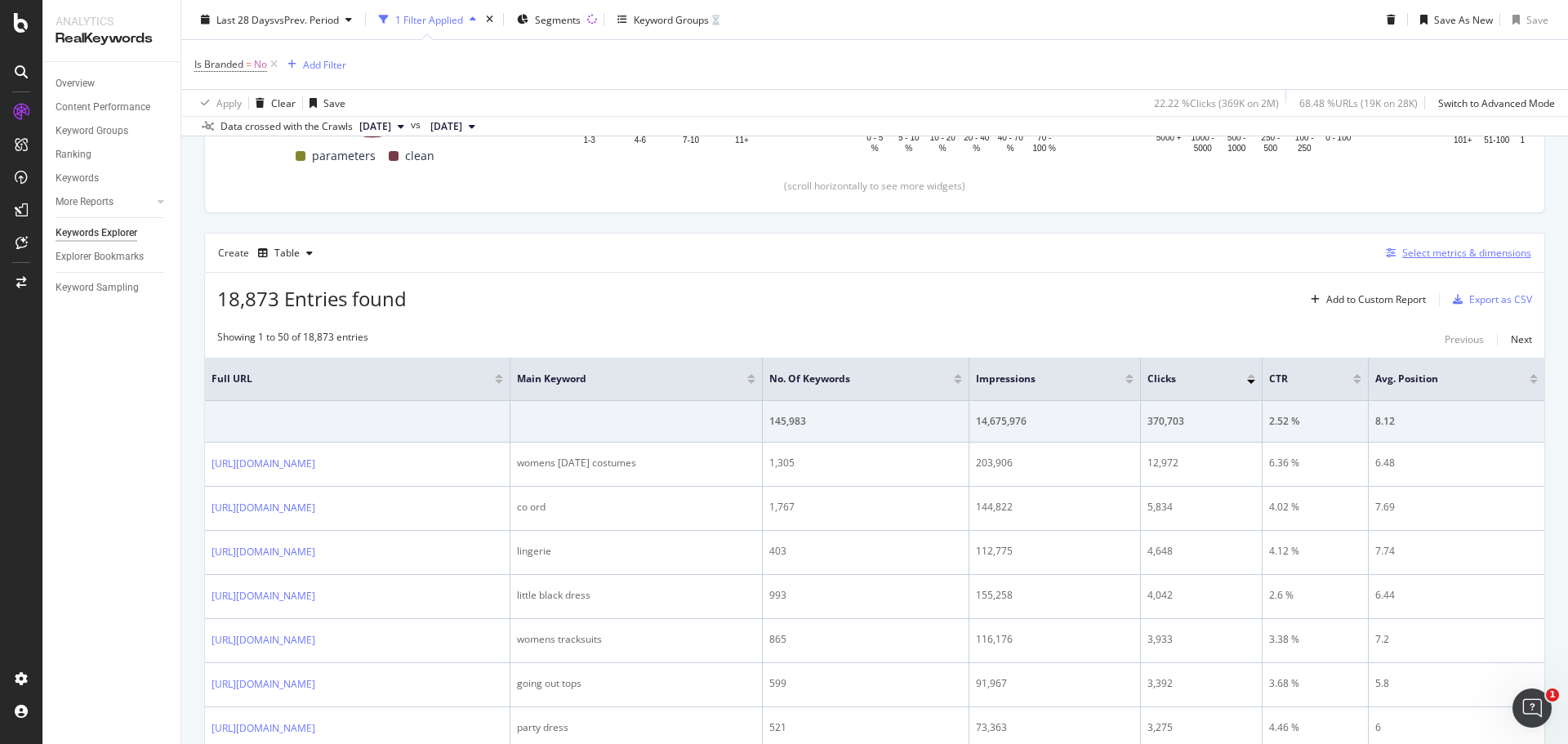
click at [1433, 246] on div "Select metrics & dimensions" at bounding box center [1467, 253] width 130 height 14
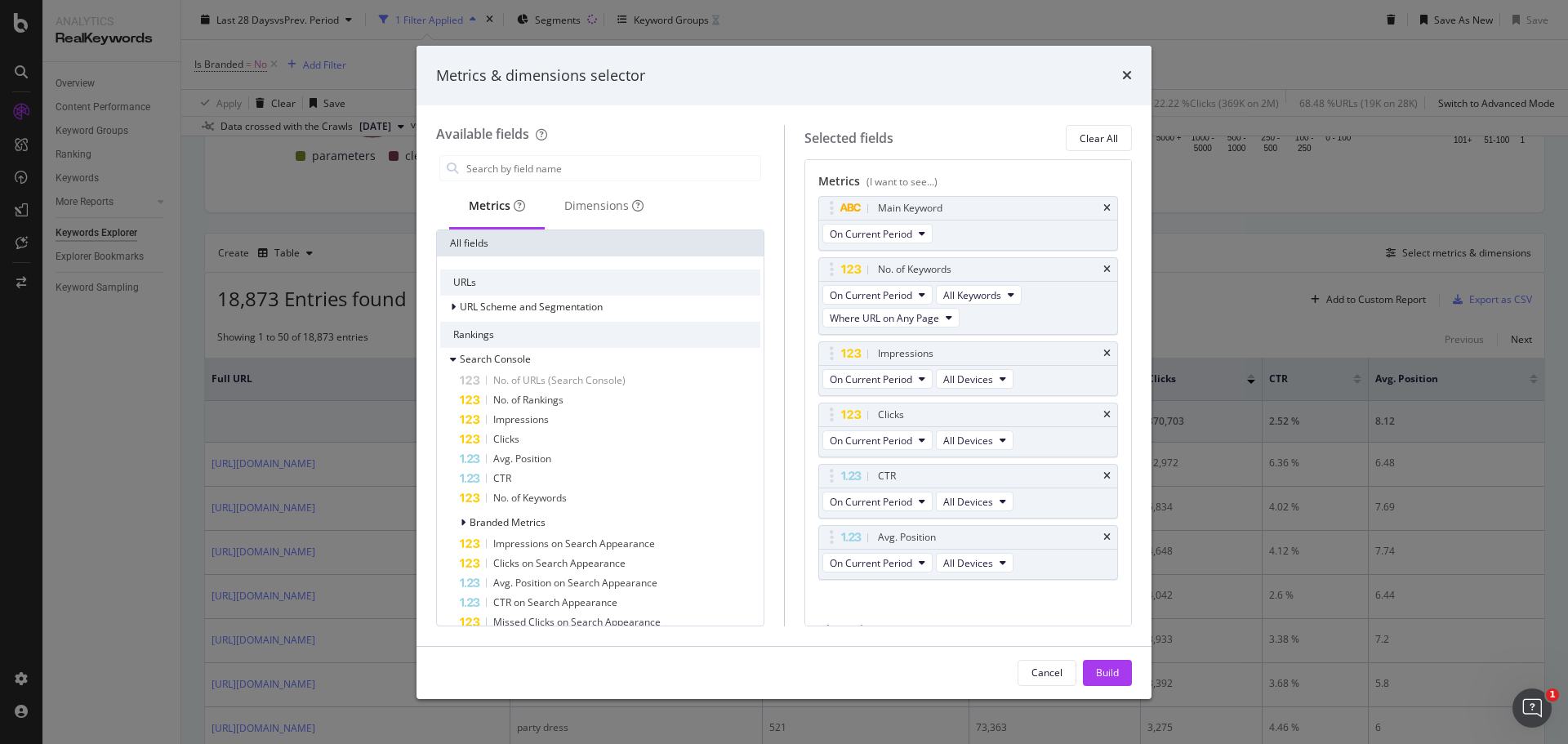
click at [1295, 251] on div "Metrics & dimensions selector Available fields Metrics Dimensions All fields UR…" at bounding box center [784, 372] width 1568 height 744
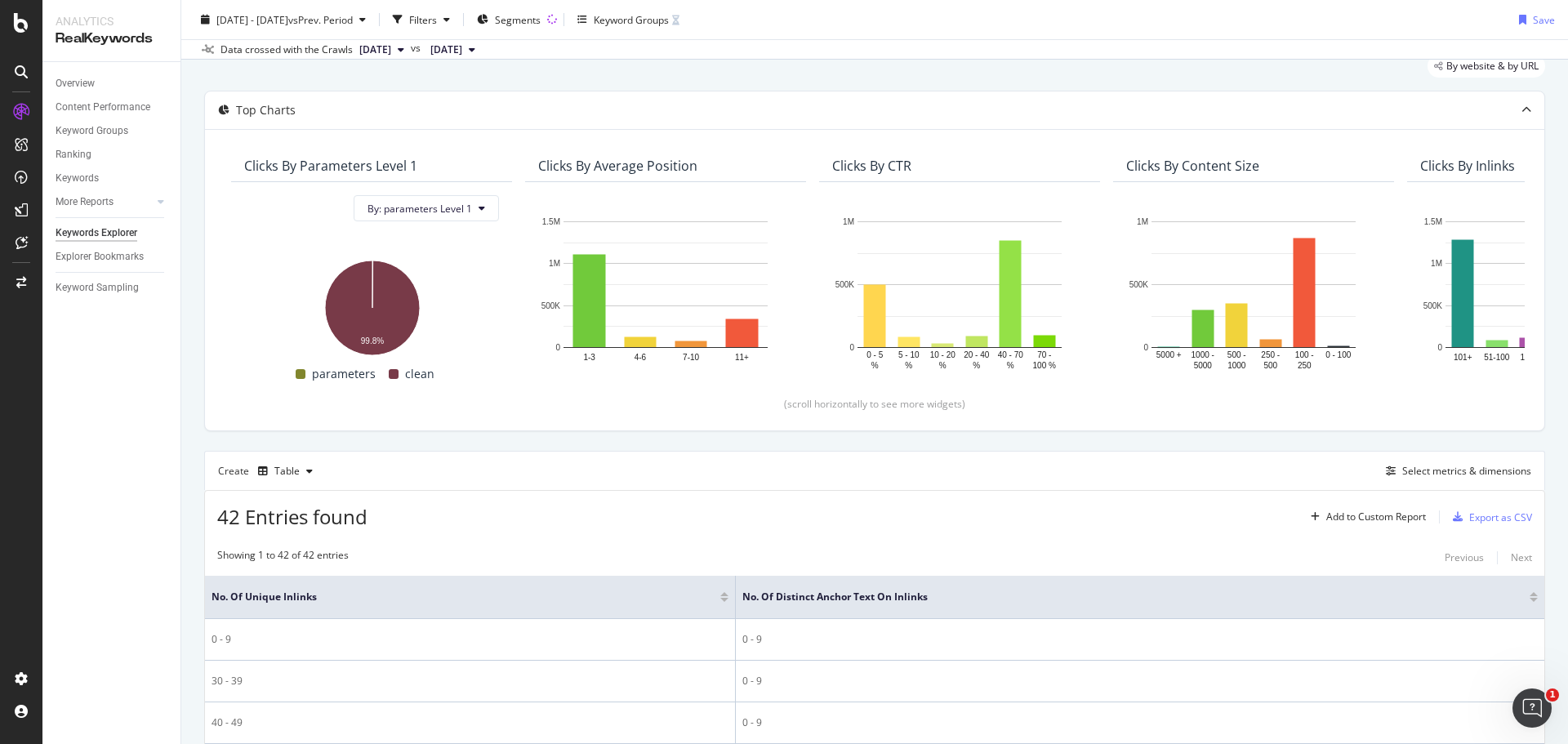
scroll to position [81, 0]
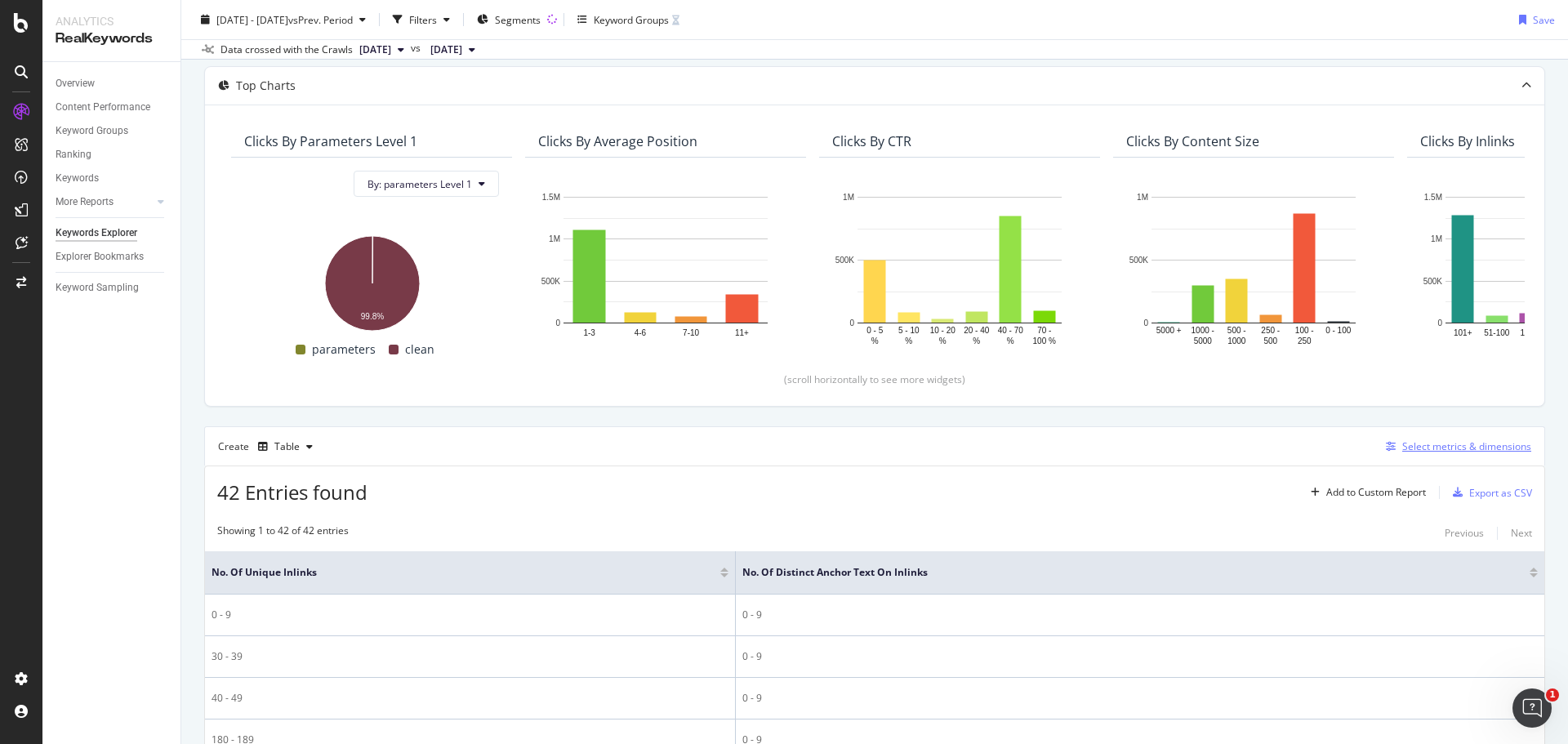
click at [1438, 451] on div "Select metrics & dimensions" at bounding box center [1467, 446] width 130 height 14
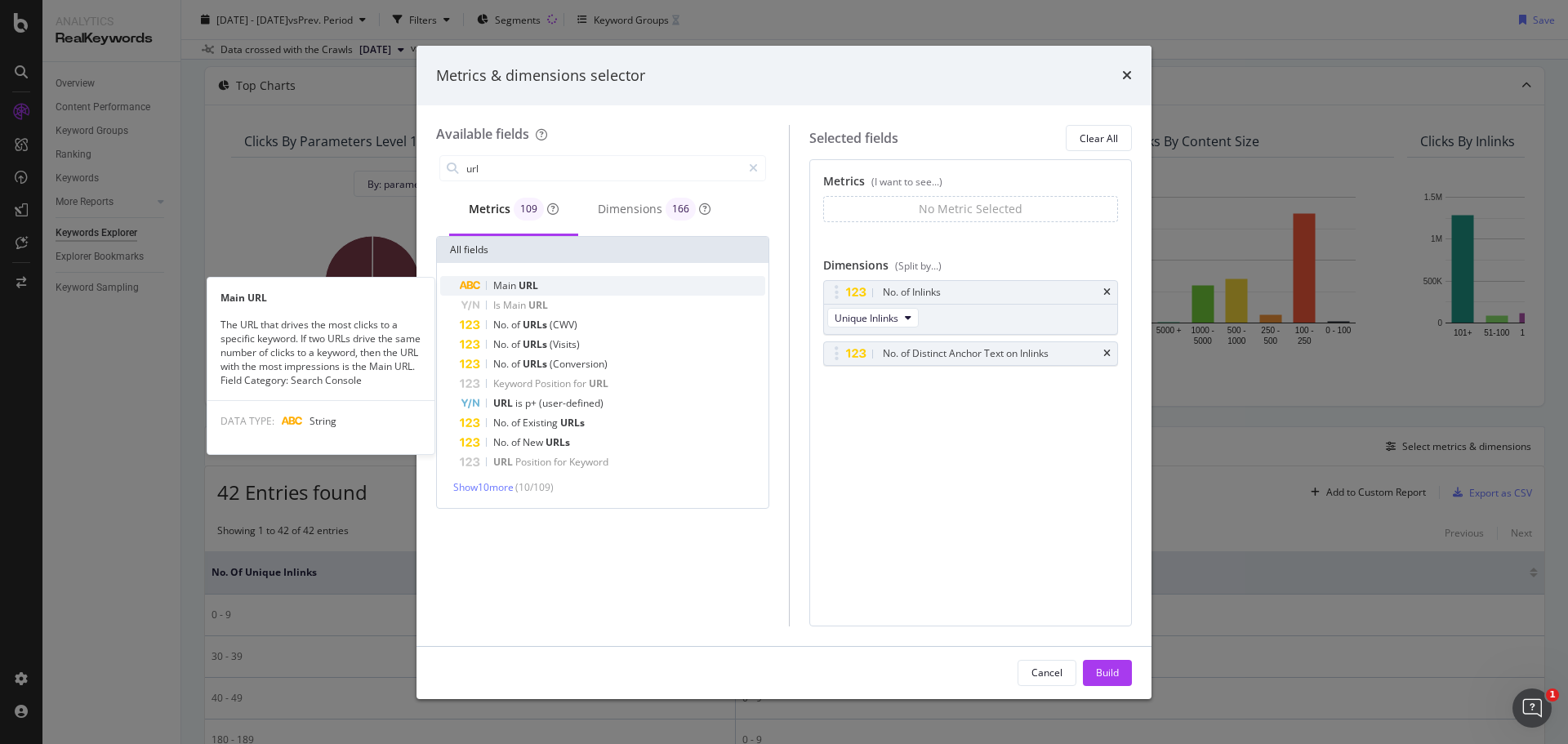
type input "url"
click at [541, 280] on div "Main URL" at bounding box center [612, 285] width 305 height 19
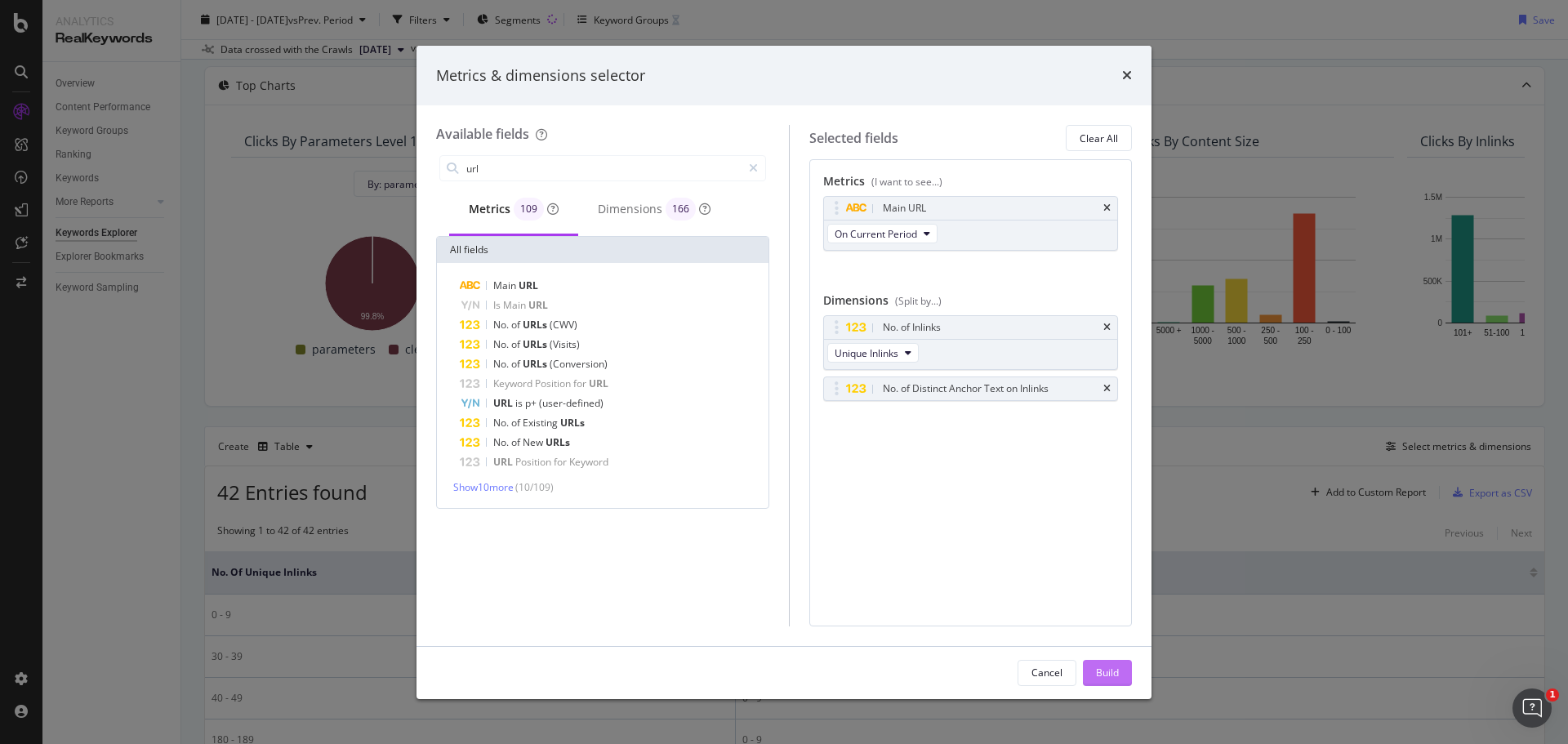
click at [1113, 674] on div "Build" at bounding box center [1107, 673] width 23 height 14
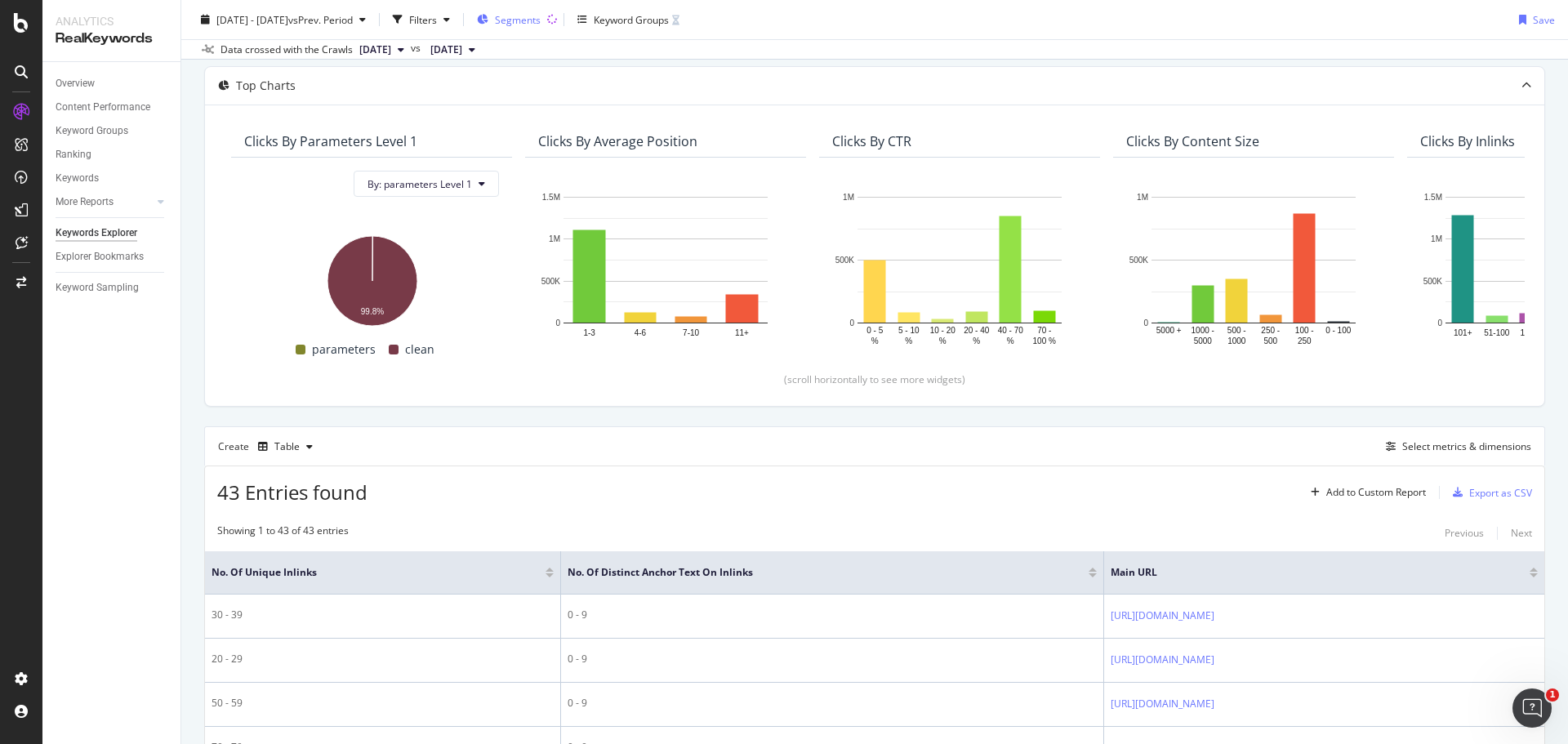
click at [541, 12] on span "Segments" at bounding box center [517, 19] width 45 height 14
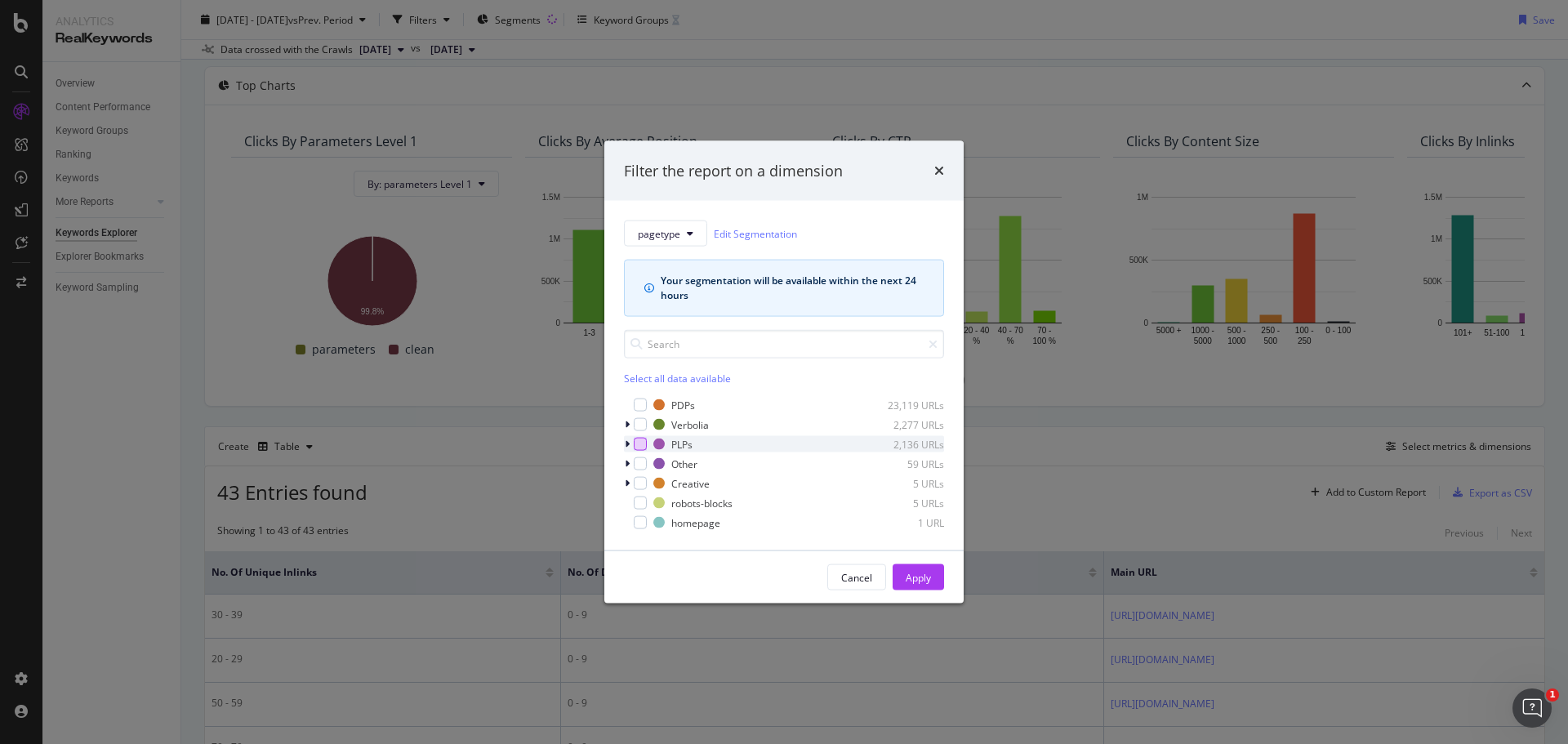
click at [639, 443] on div "modal" at bounding box center [640, 444] width 13 height 13
click at [638, 418] on div "modal" at bounding box center [640, 425] width 13 height 13
click at [922, 574] on div "Apply" at bounding box center [918, 577] width 25 height 14
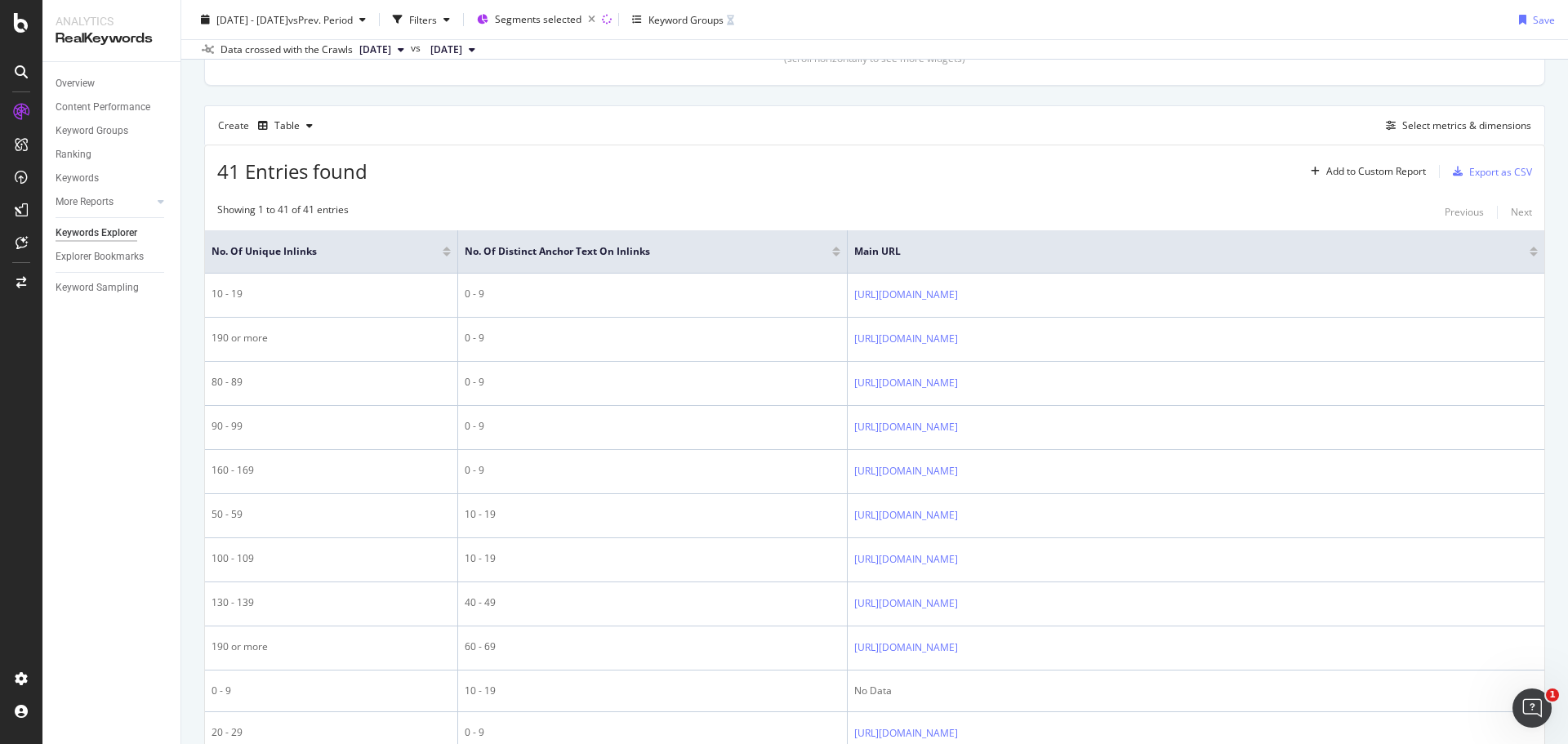
scroll to position [408, 0]
click at [1431, 118] on div "Select metrics & dimensions" at bounding box center [1467, 119] width 130 height 14
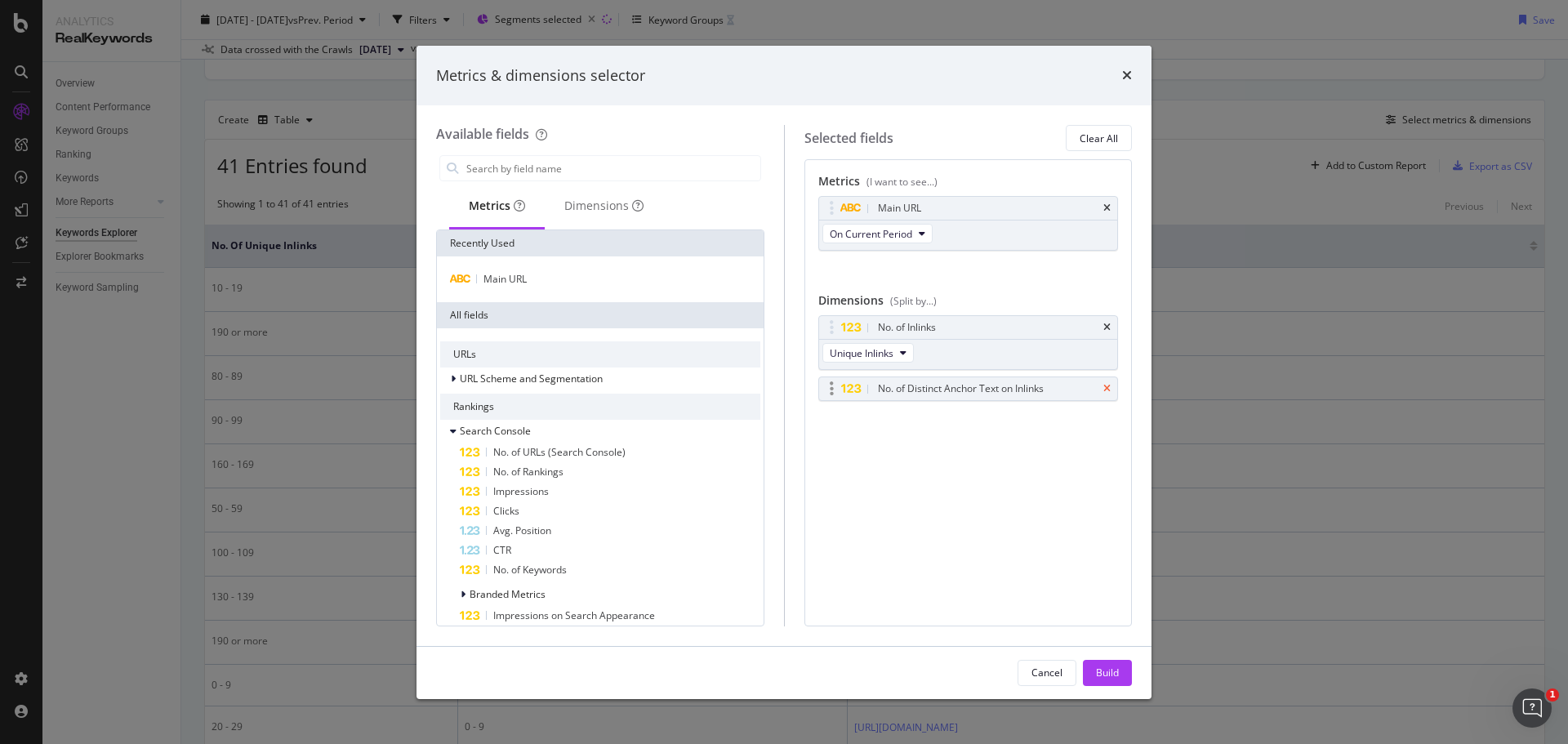
click at [1109, 388] on icon "times" at bounding box center [1107, 389] width 7 height 10
click at [549, 160] on input "modal" at bounding box center [612, 168] width 296 height 24
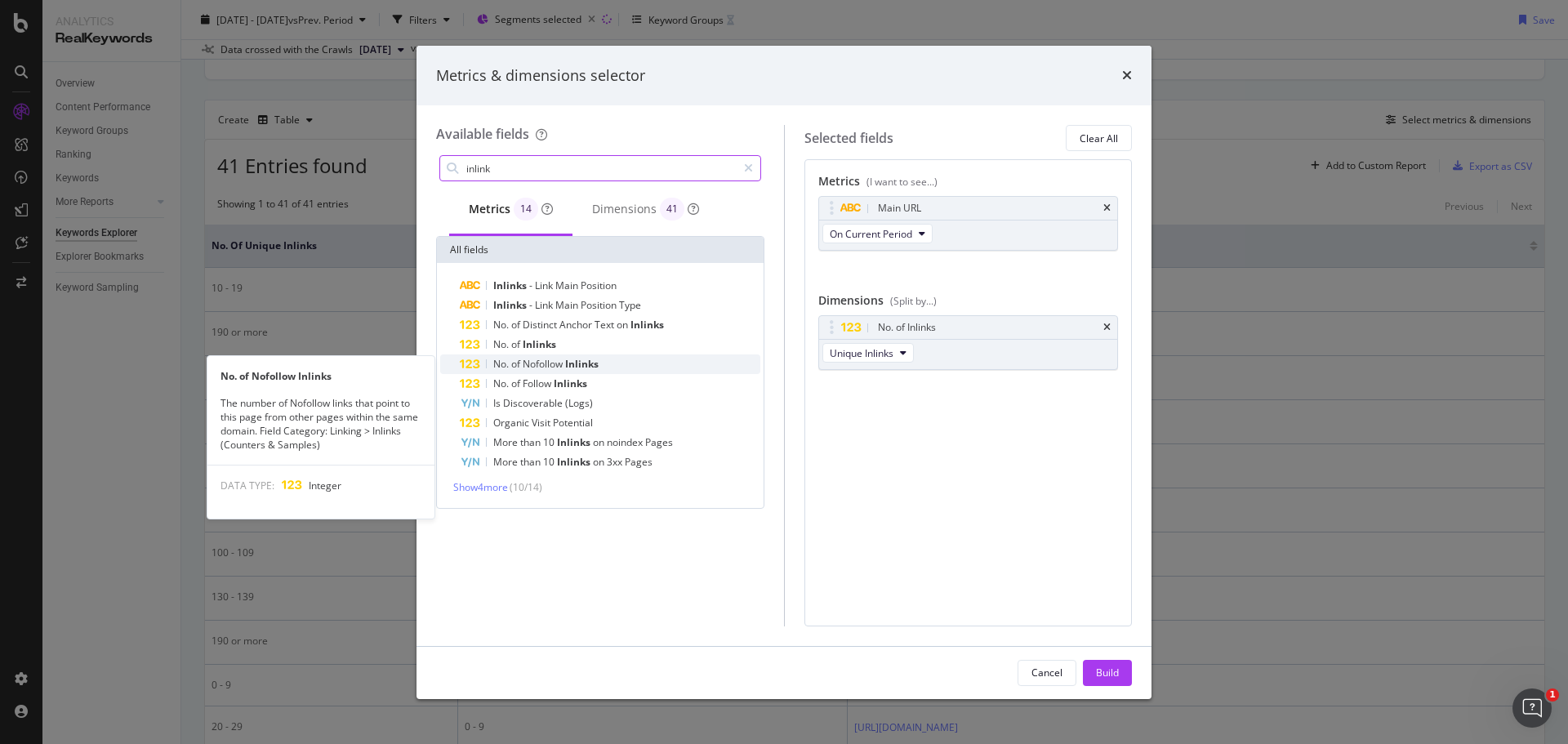
type input "inlink"
click at [562, 359] on span "Nofollow" at bounding box center [544, 364] width 43 height 14
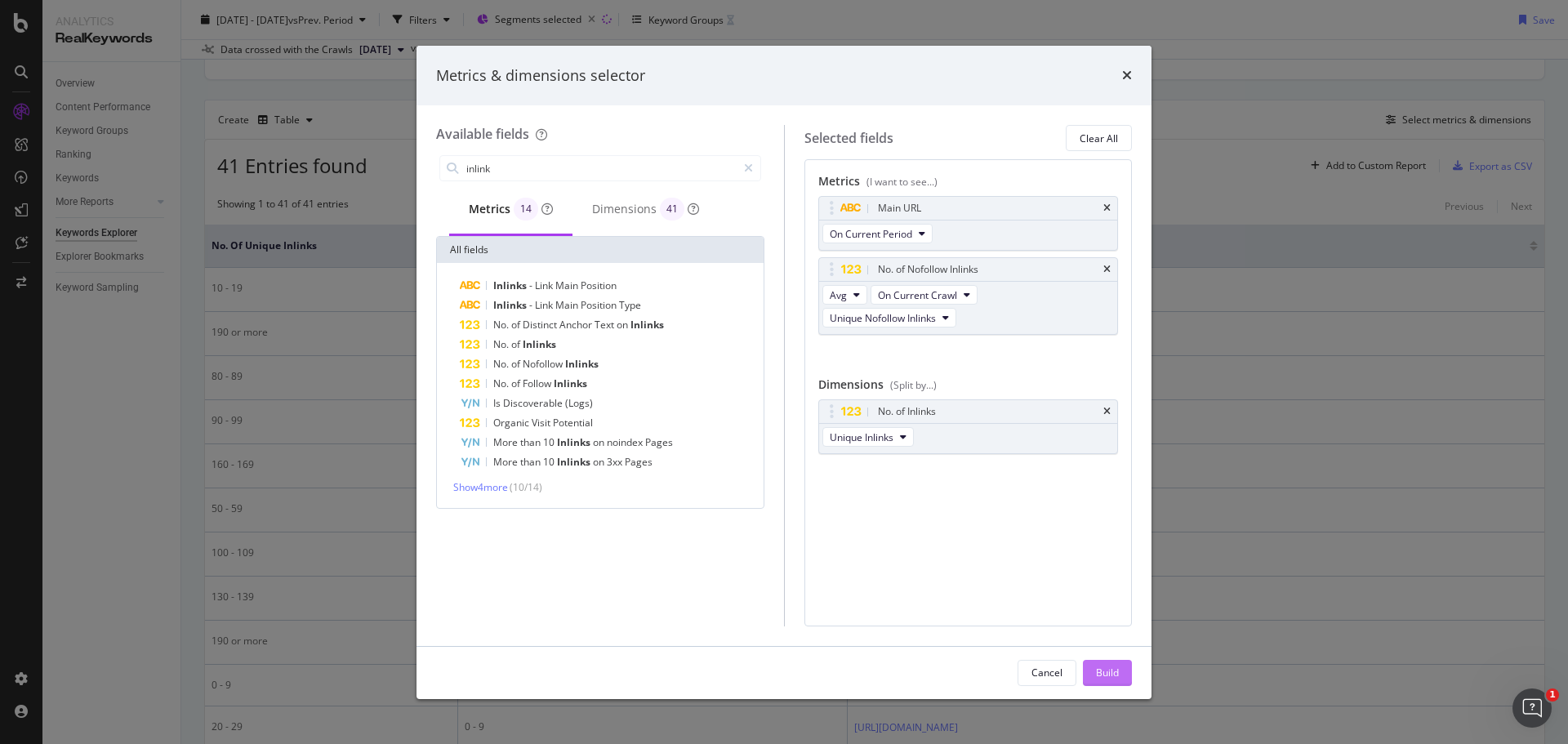
click at [1117, 675] on div "Build" at bounding box center [1107, 673] width 23 height 14
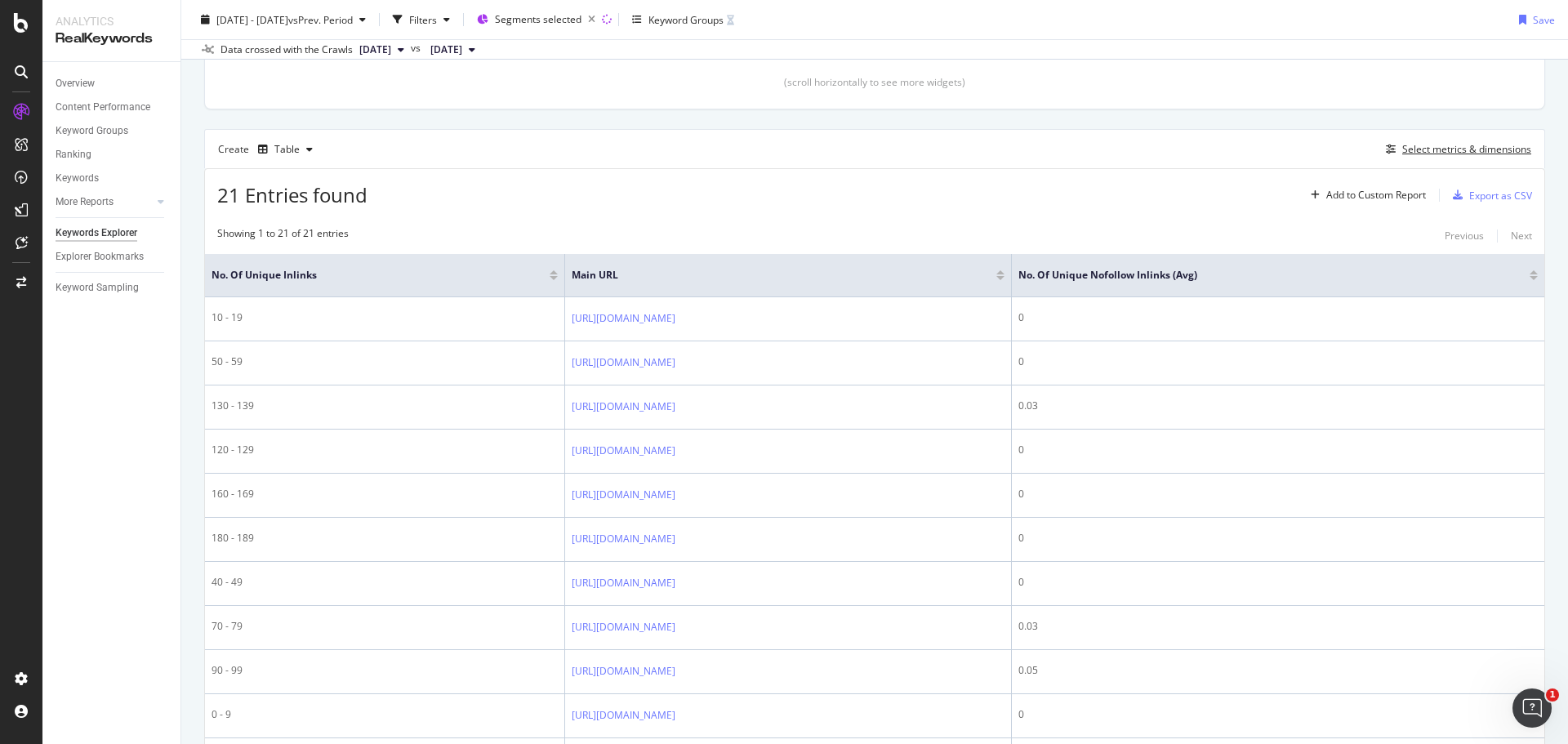
scroll to position [351, 0]
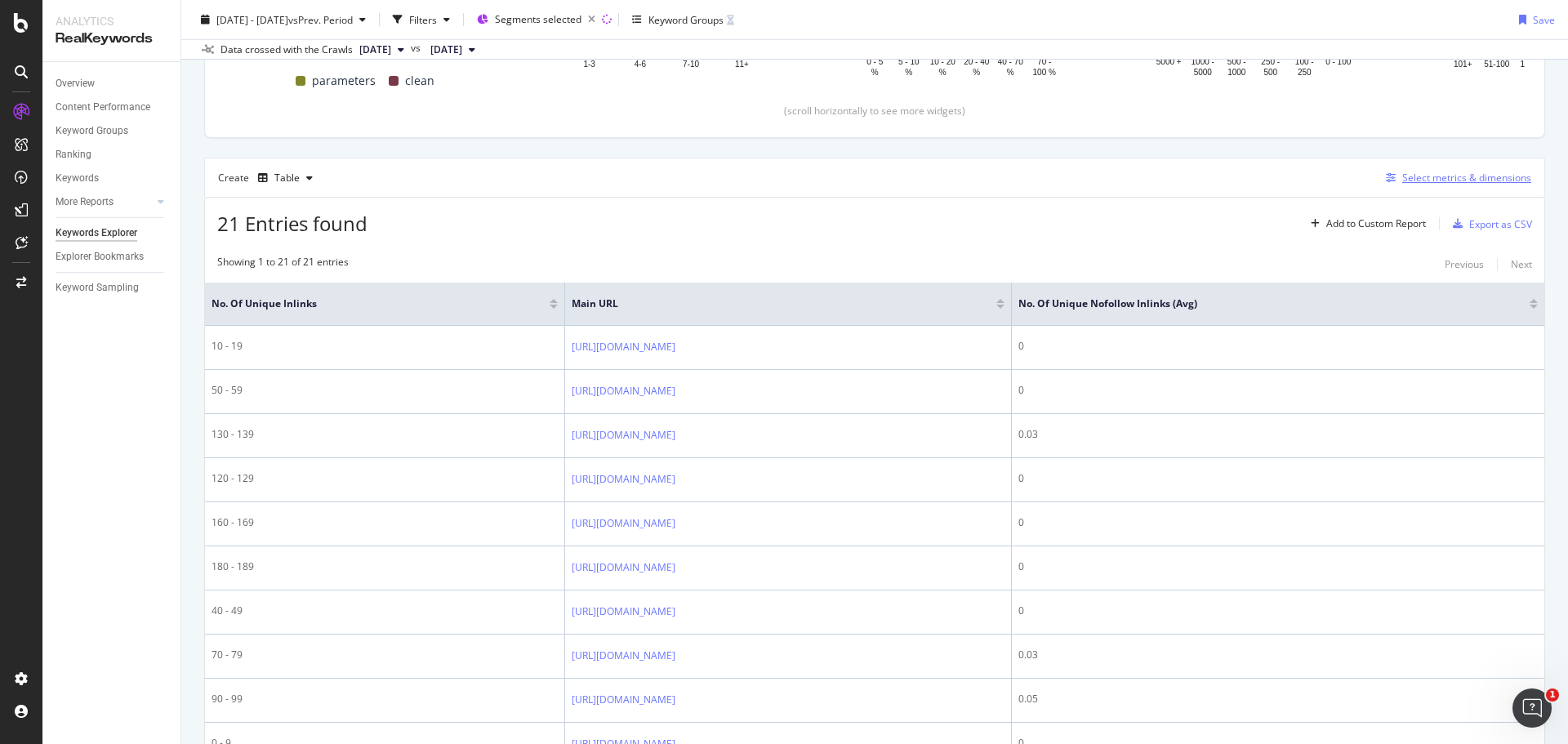
click at [1422, 176] on div "Select metrics & dimensions" at bounding box center [1467, 178] width 130 height 14
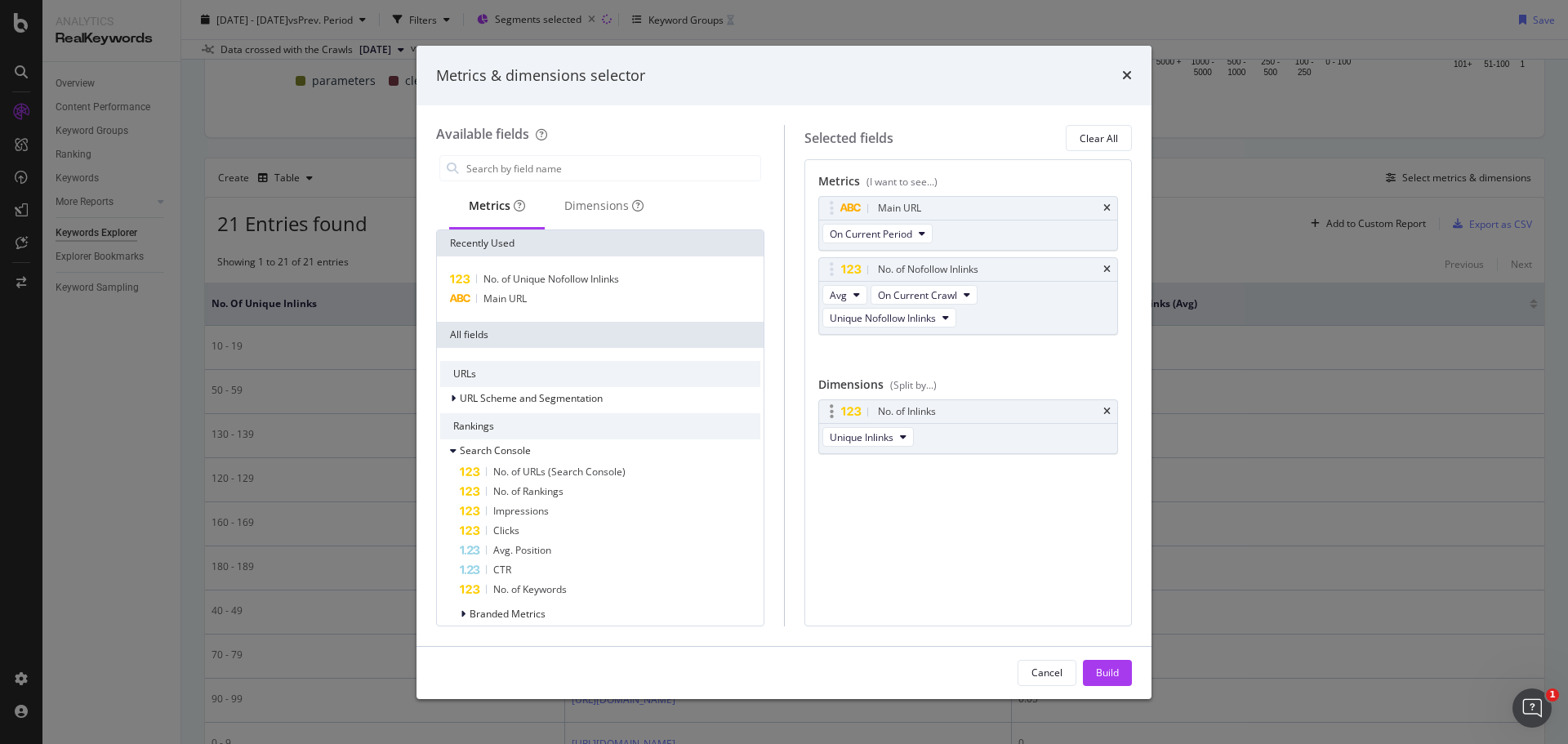
click at [1111, 407] on div "No. of Inlinks" at bounding box center [969, 412] width 299 height 23
click at [1106, 411] on icon "times" at bounding box center [1107, 412] width 7 height 10
click at [856, 298] on icon "modal" at bounding box center [857, 294] width 6 height 10
click at [851, 348] on span "Sum" at bounding box center [846, 354] width 20 height 15
click at [1105, 675] on div "Build" at bounding box center [1107, 673] width 23 height 14
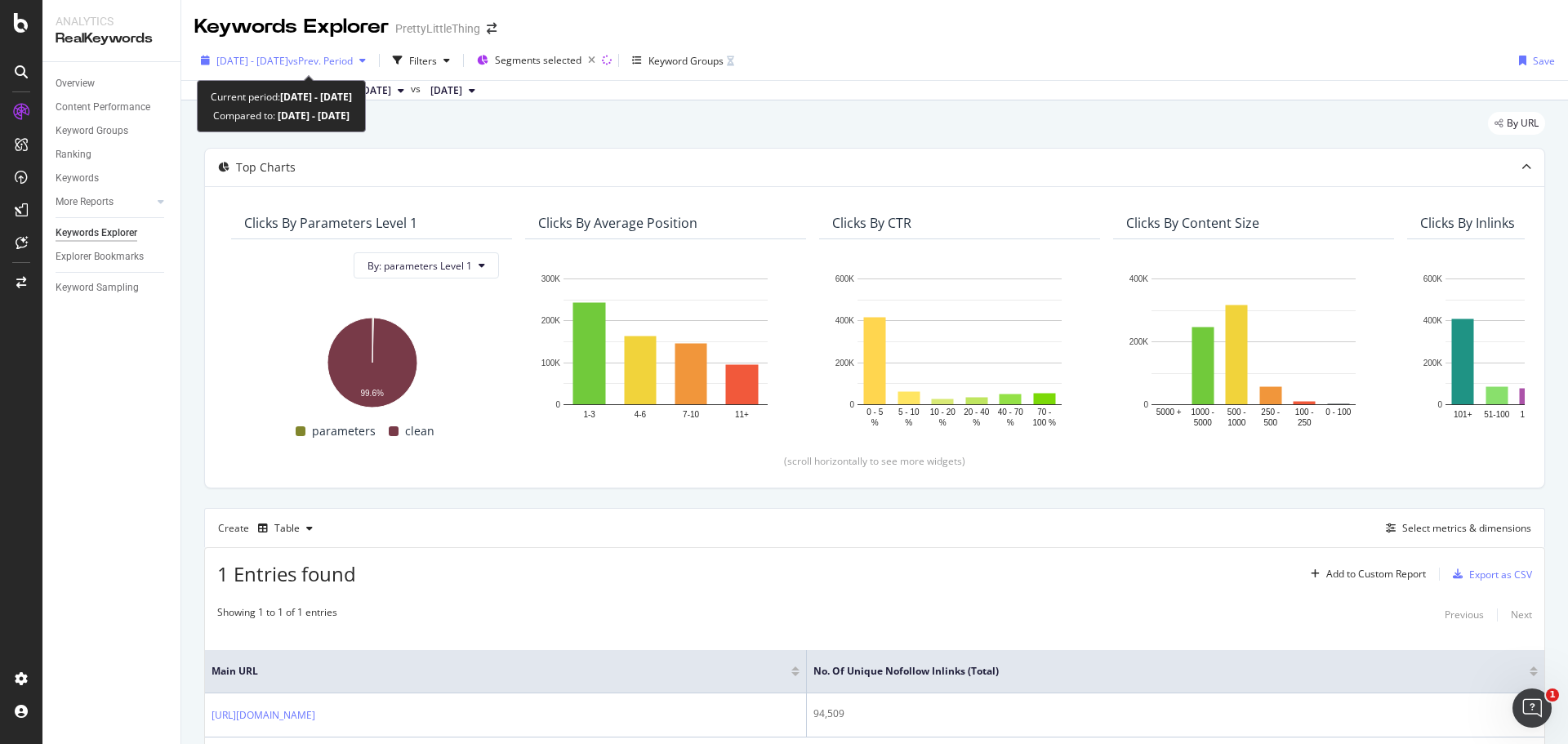
click at [352, 63] on span "vs Prev. Period" at bounding box center [321, 60] width 65 height 14
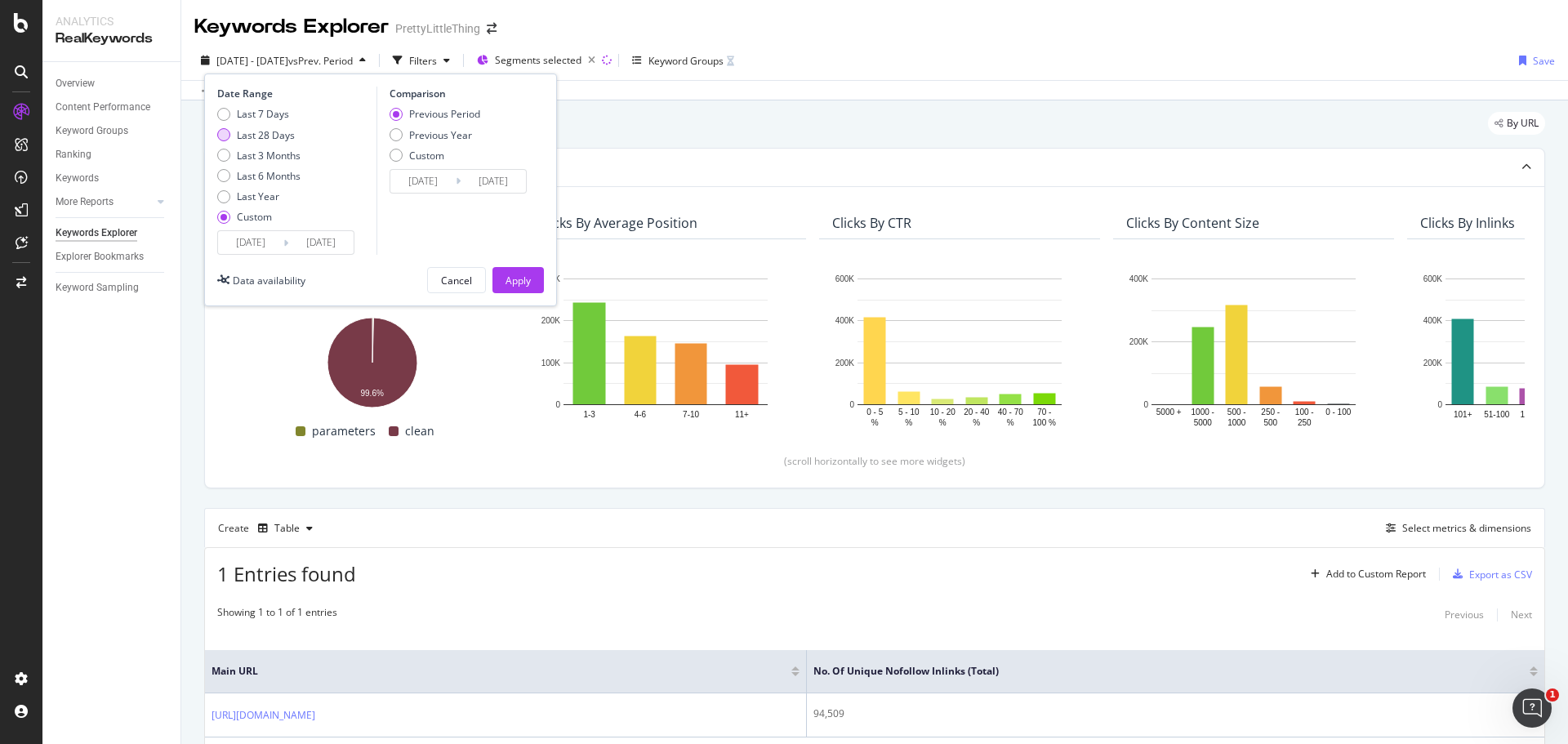
click at [257, 131] on div "Last 28 Days" at bounding box center [265, 135] width 58 height 14
type input "2025/09/15"
type input "2025/10/12"
type input "2025/08/18"
type input "2025/09/14"
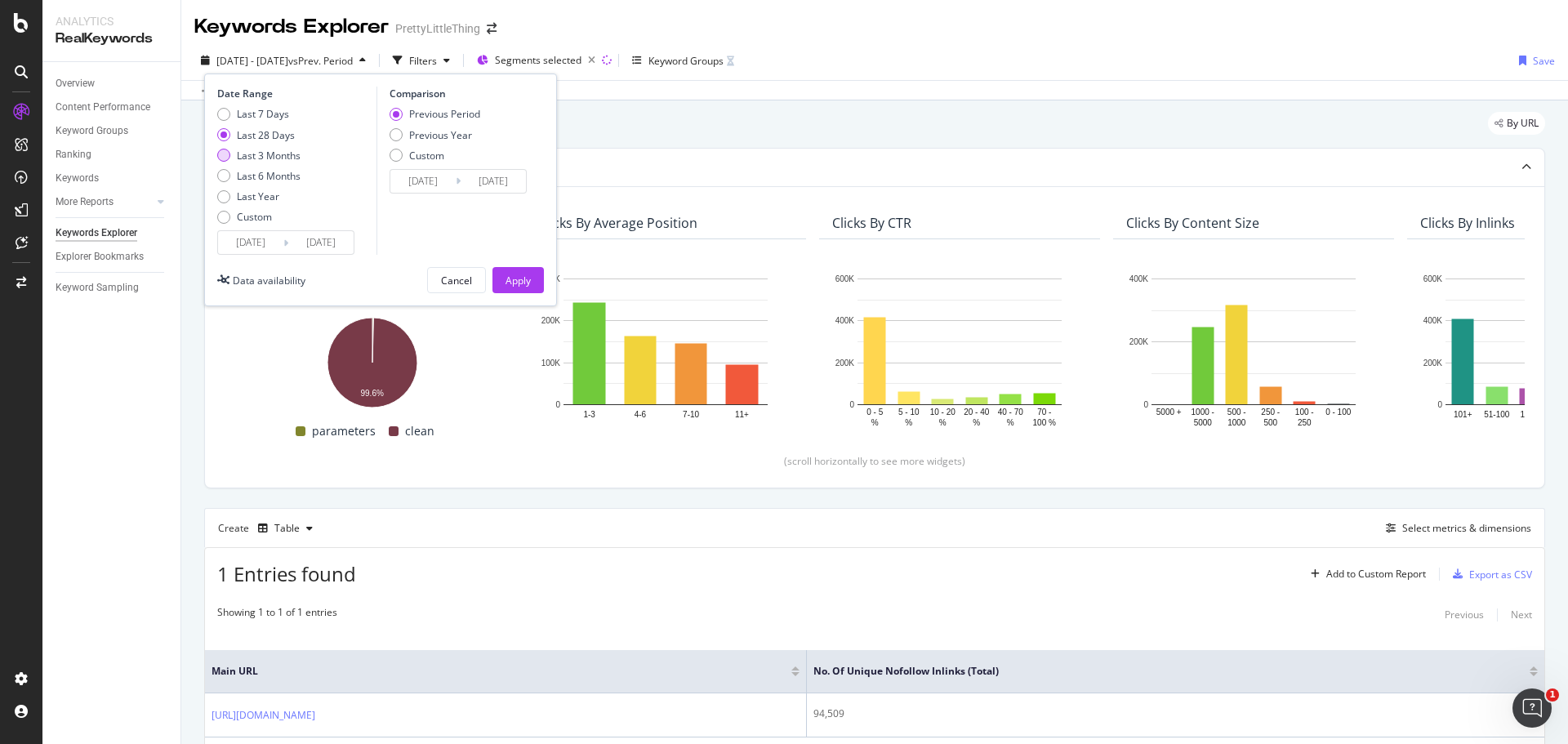
click at [247, 154] on div "Last 3 Months" at bounding box center [268, 155] width 64 height 14
type input "2025/07/13"
type input "2025/04/12"
type input "2025/07/12"
click at [520, 268] on div "Apply" at bounding box center [518, 280] width 25 height 24
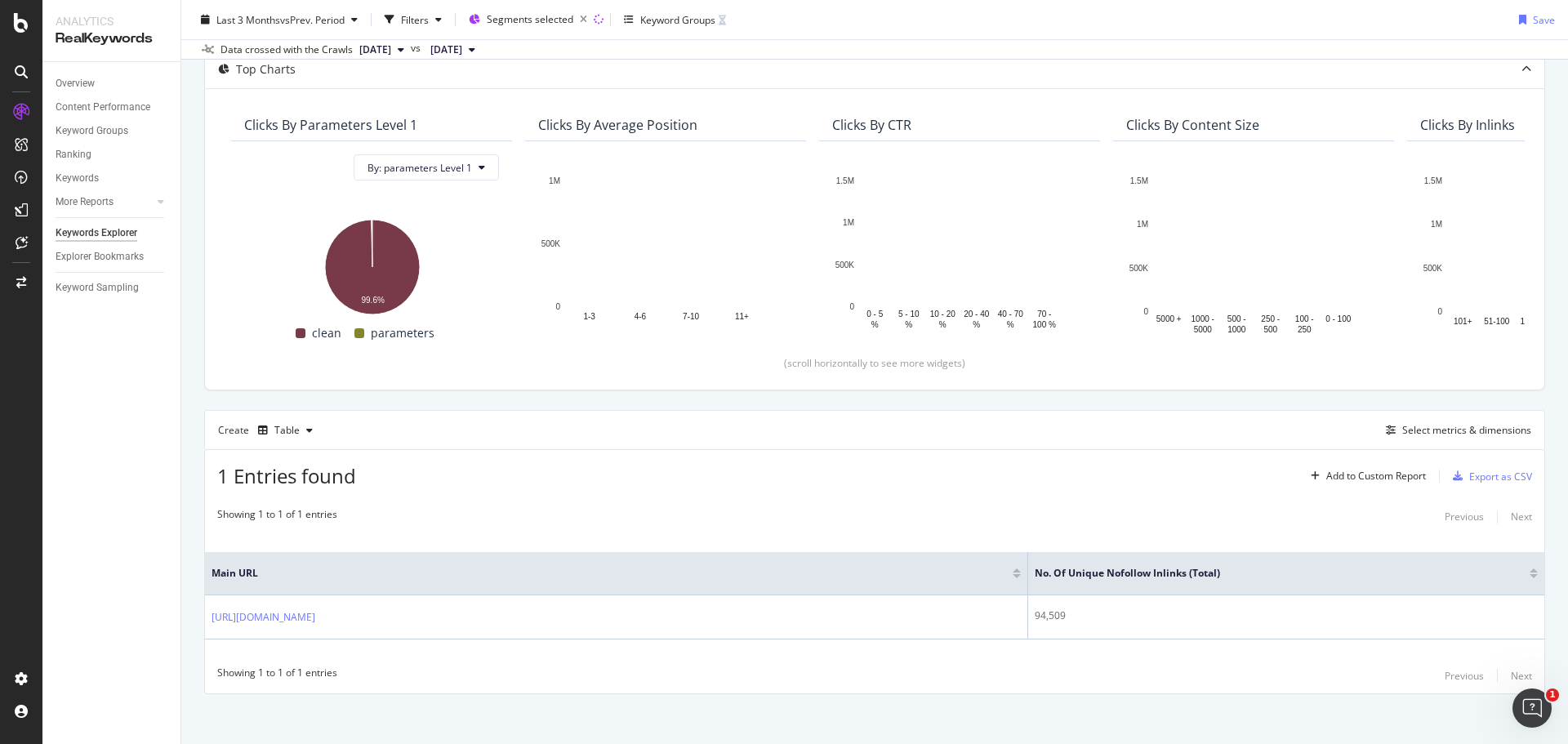
scroll to position [105, 0]
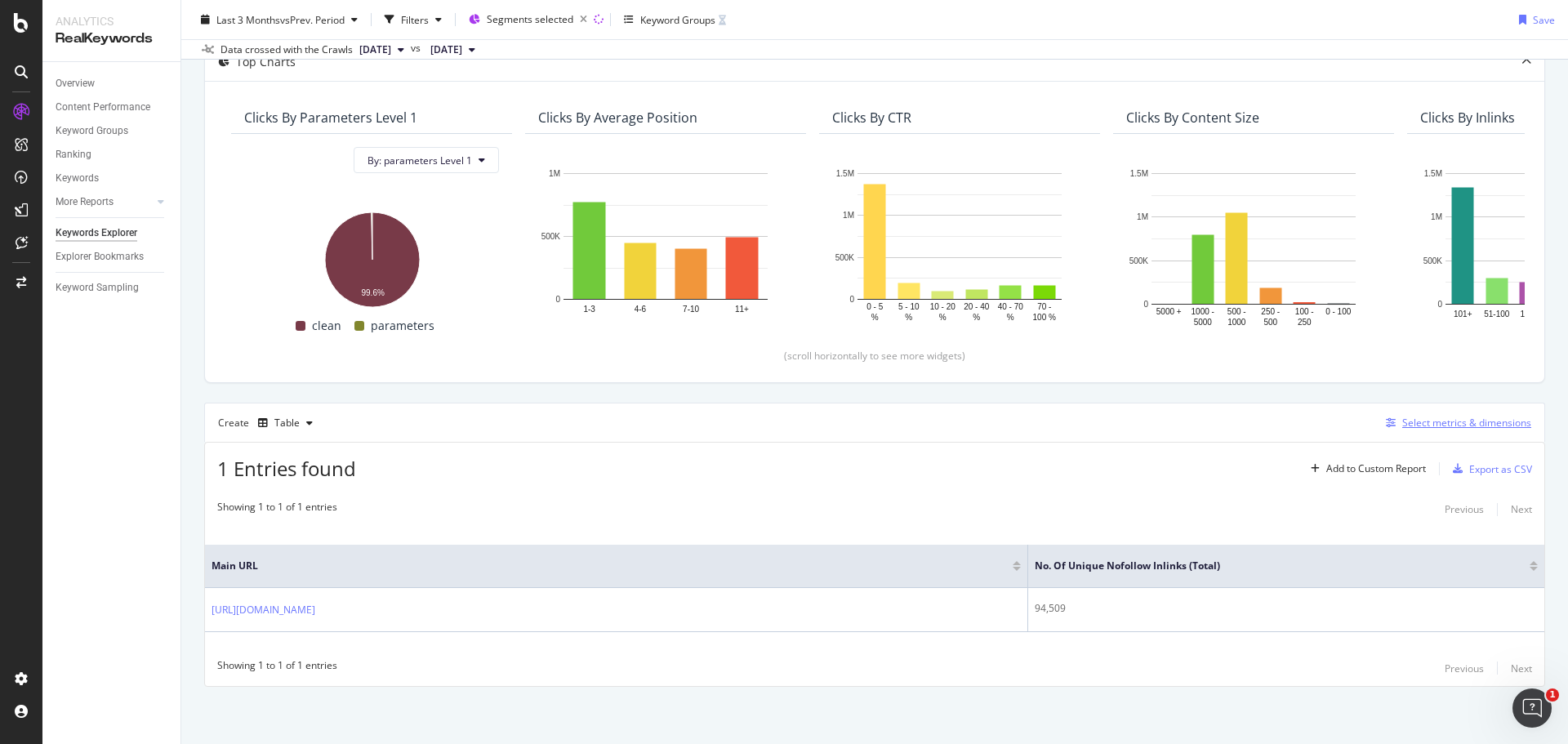
click at [1485, 425] on div "Select metrics & dimensions" at bounding box center [1467, 422] width 130 height 14
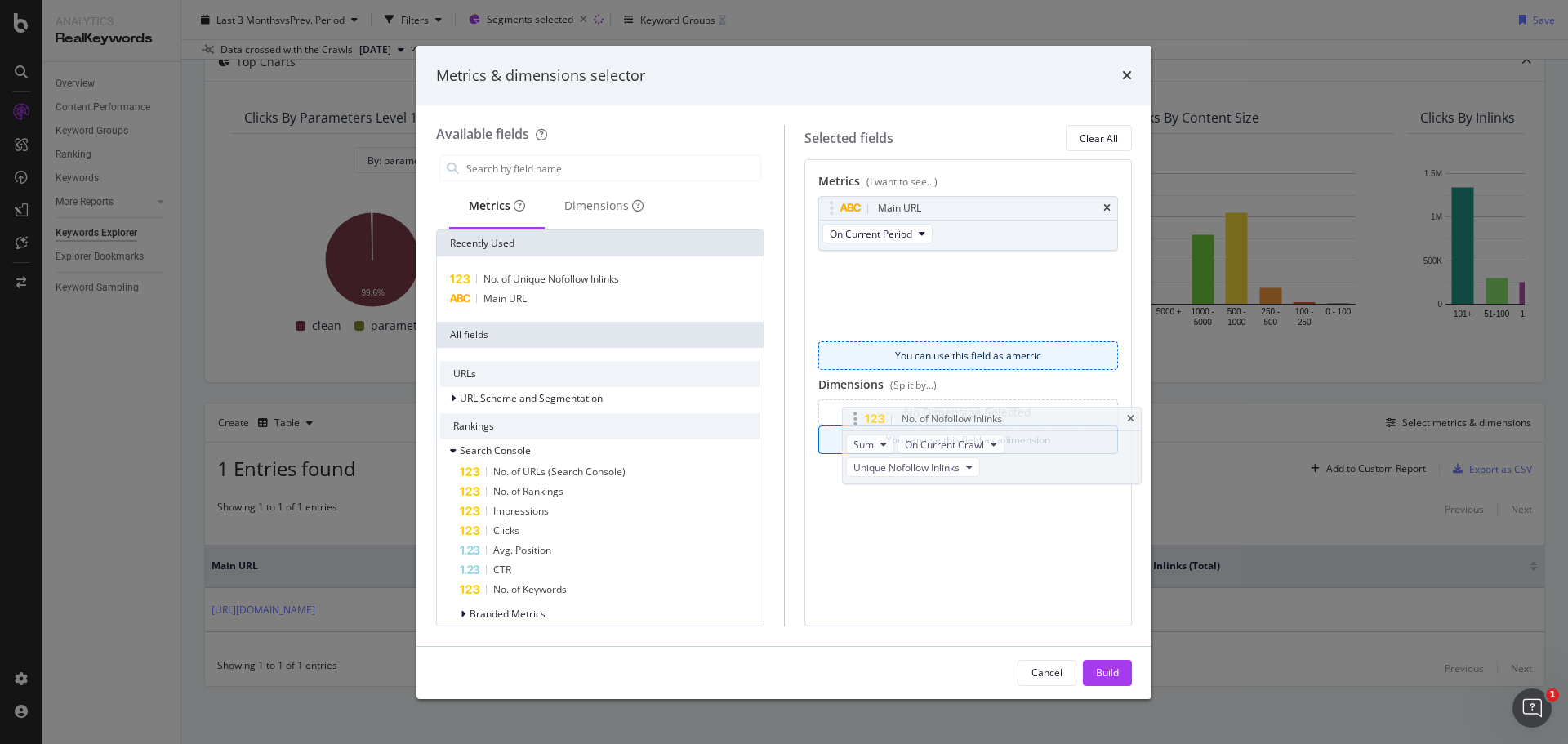
drag, startPoint x: 890, startPoint y: 268, endPoint x: 913, endPoint y: 417, distance: 150.8
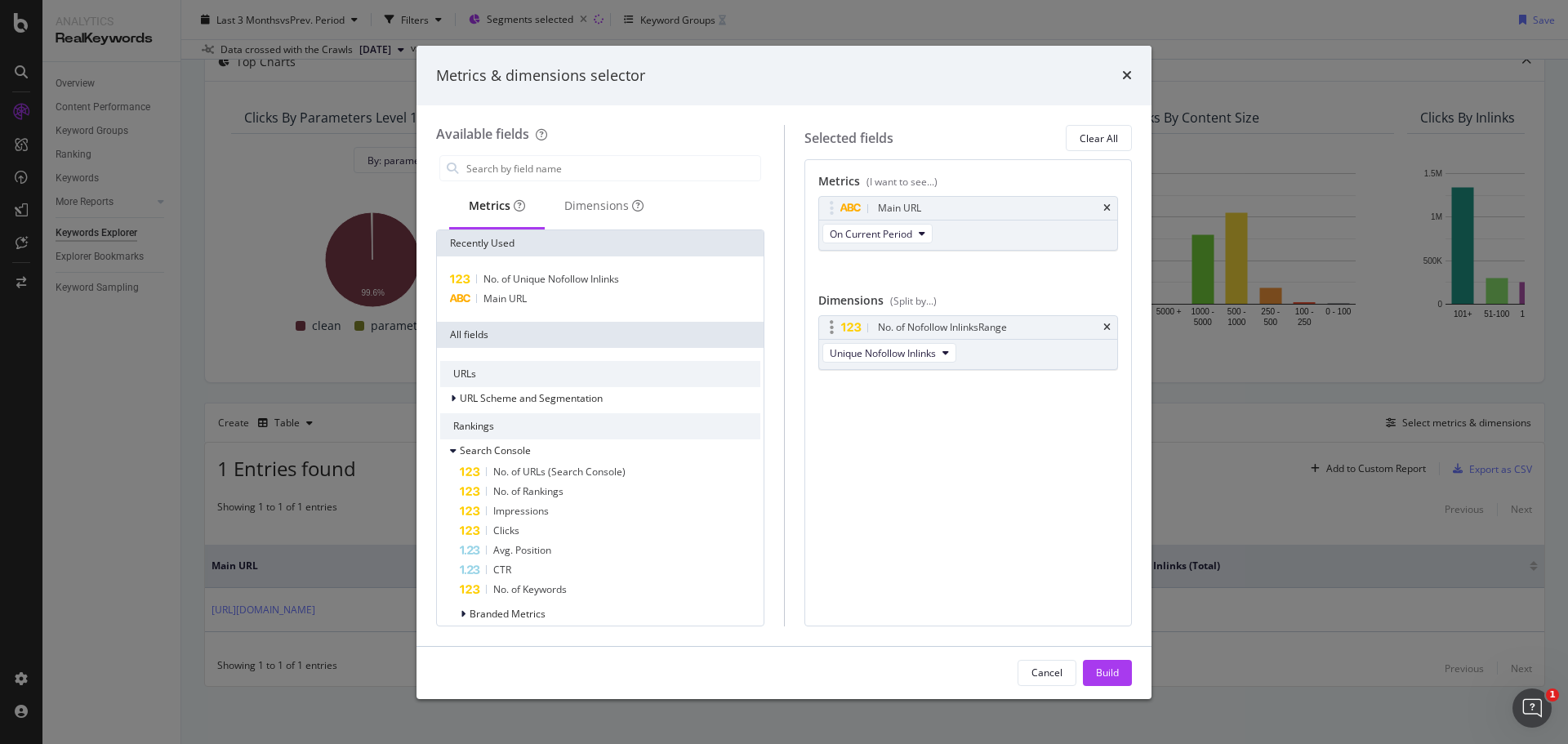
click at [1105, 320] on div "No. of Nofollow Inlinks Range" at bounding box center [969, 328] width 299 height 23
click at [1110, 324] on icon "times" at bounding box center [1107, 328] width 7 height 10
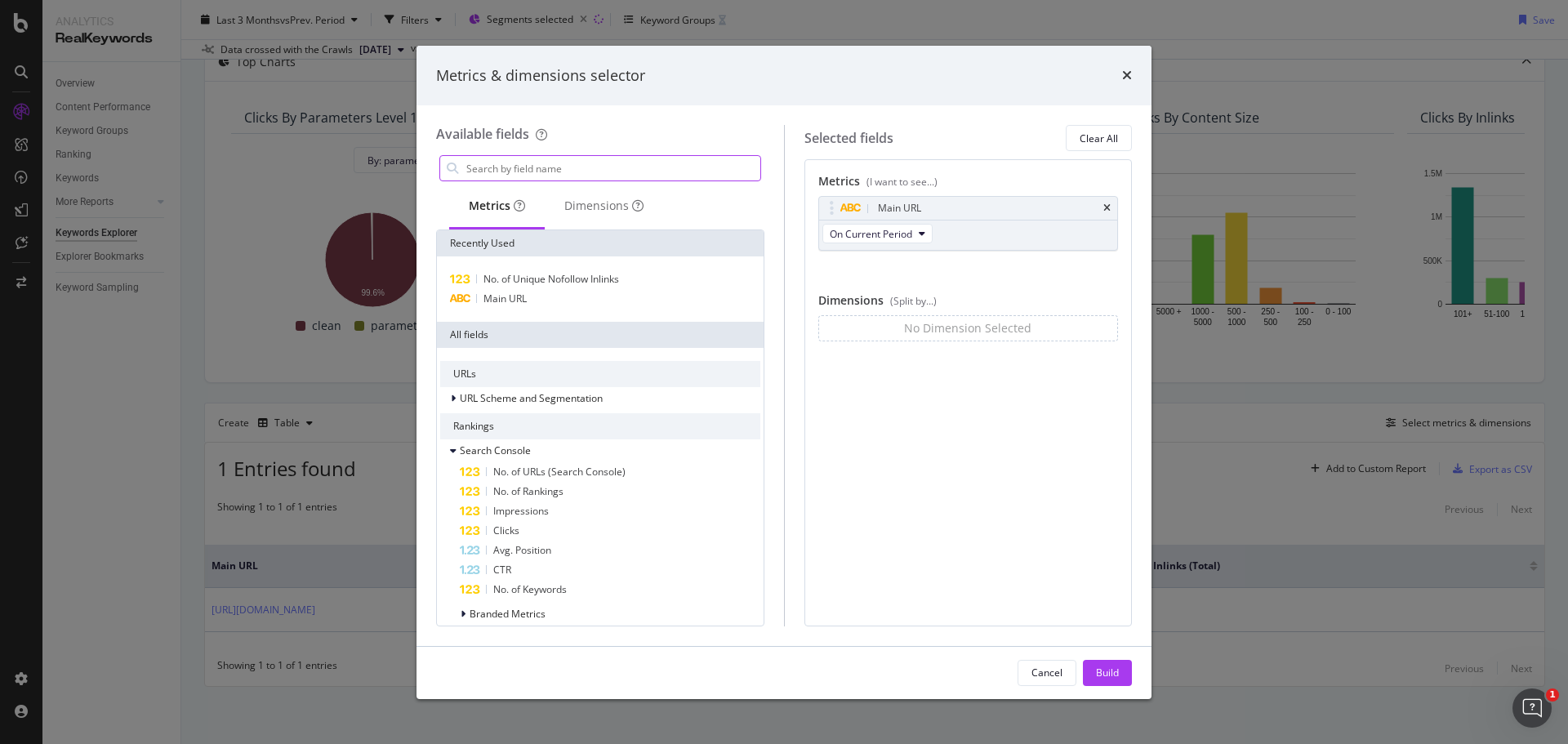
click at [521, 170] on input "modal" at bounding box center [612, 168] width 296 height 24
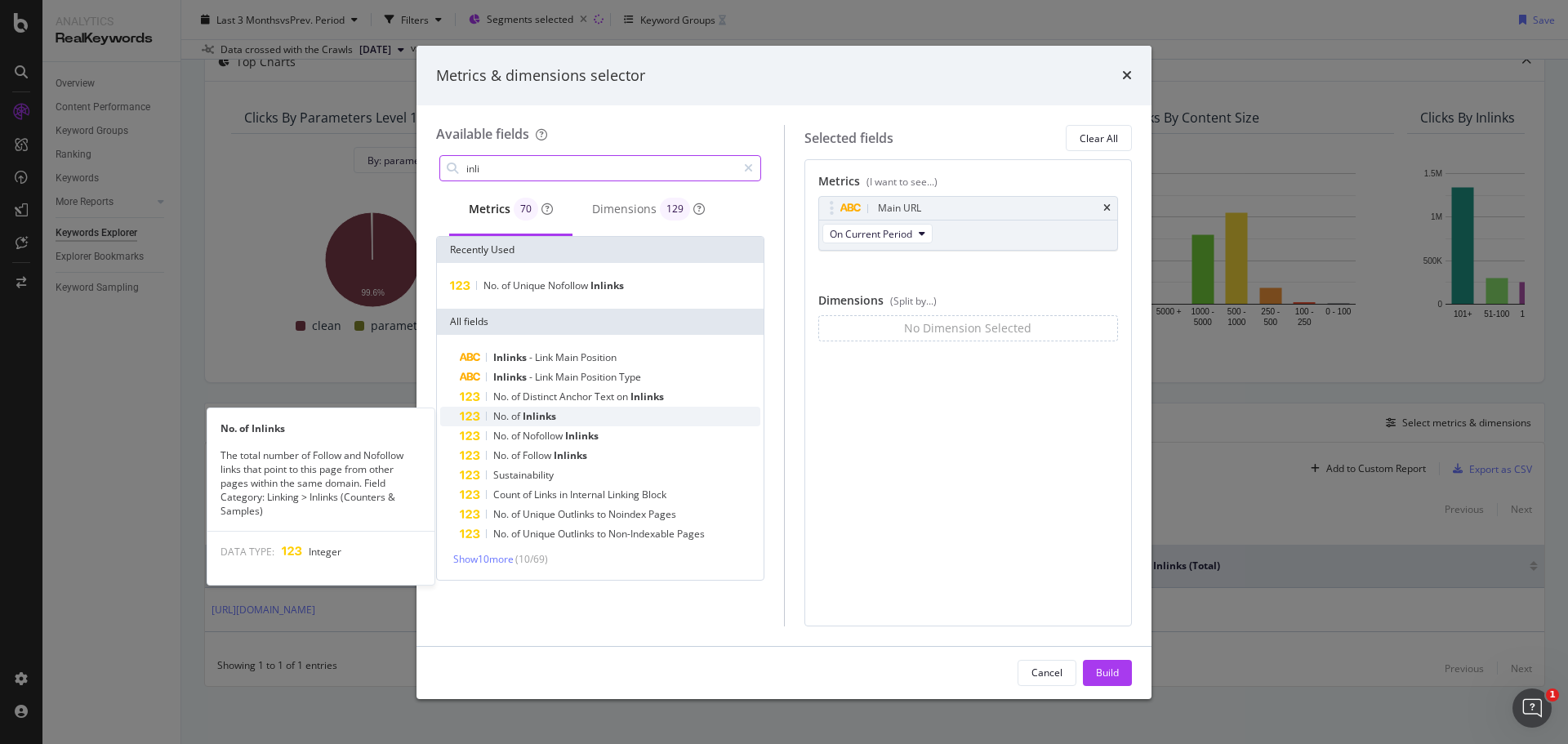
type input "inli"
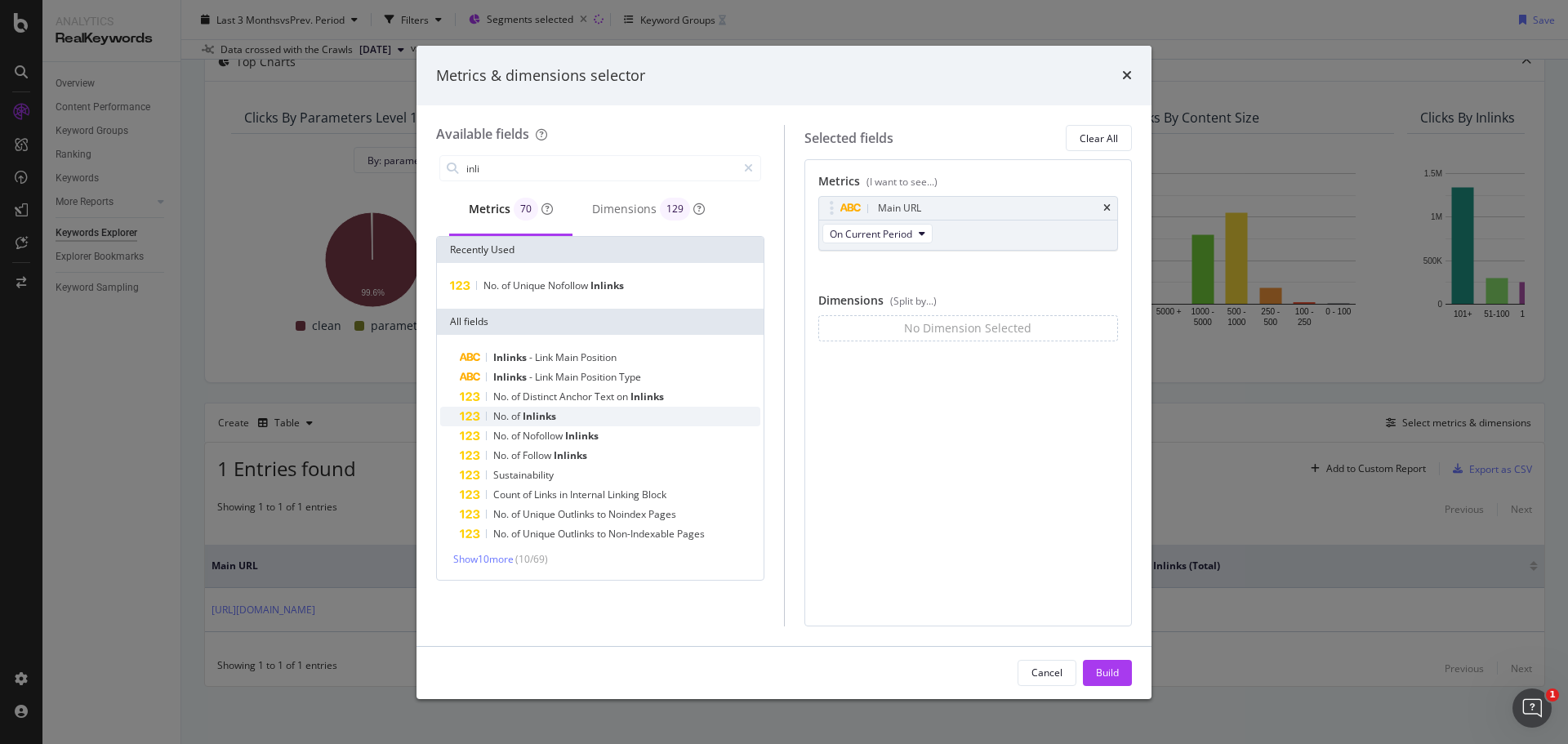
click at [569, 414] on div "No. of Inlinks" at bounding box center [610, 416] width 301 height 19
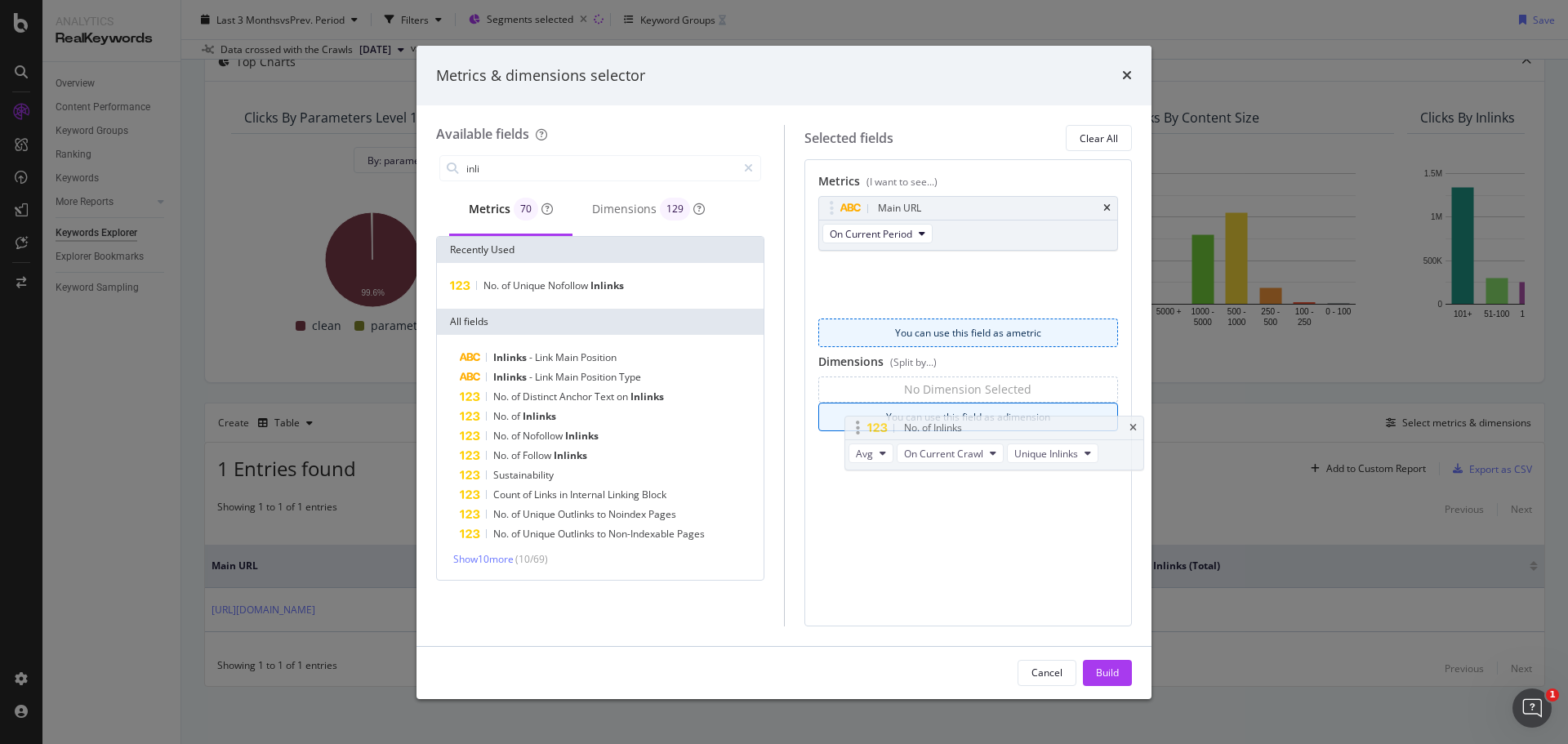
drag, startPoint x: 945, startPoint y: 261, endPoint x: 971, endPoint y: 419, distance: 160.1
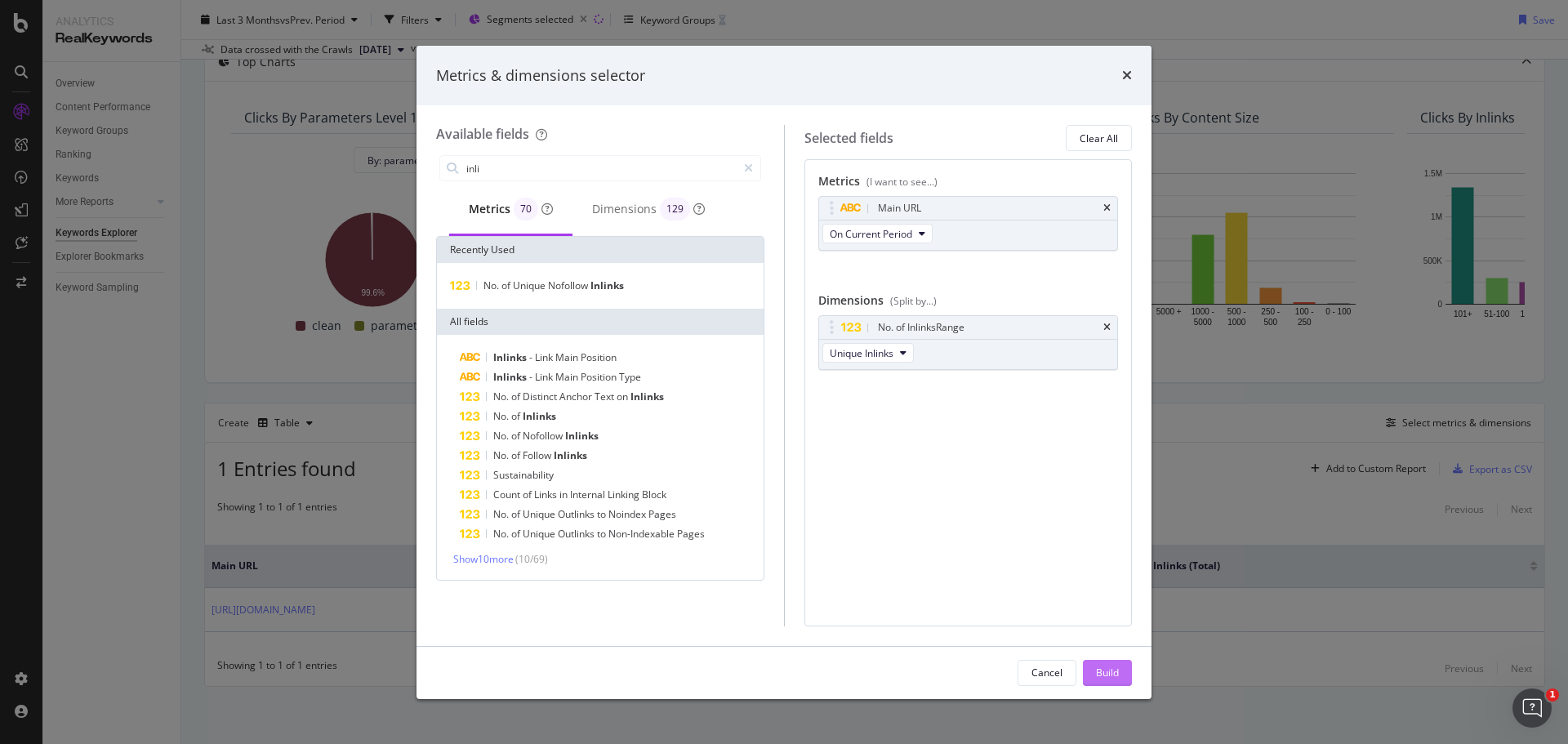
click at [1130, 670] on button "Build" at bounding box center [1107, 673] width 49 height 26
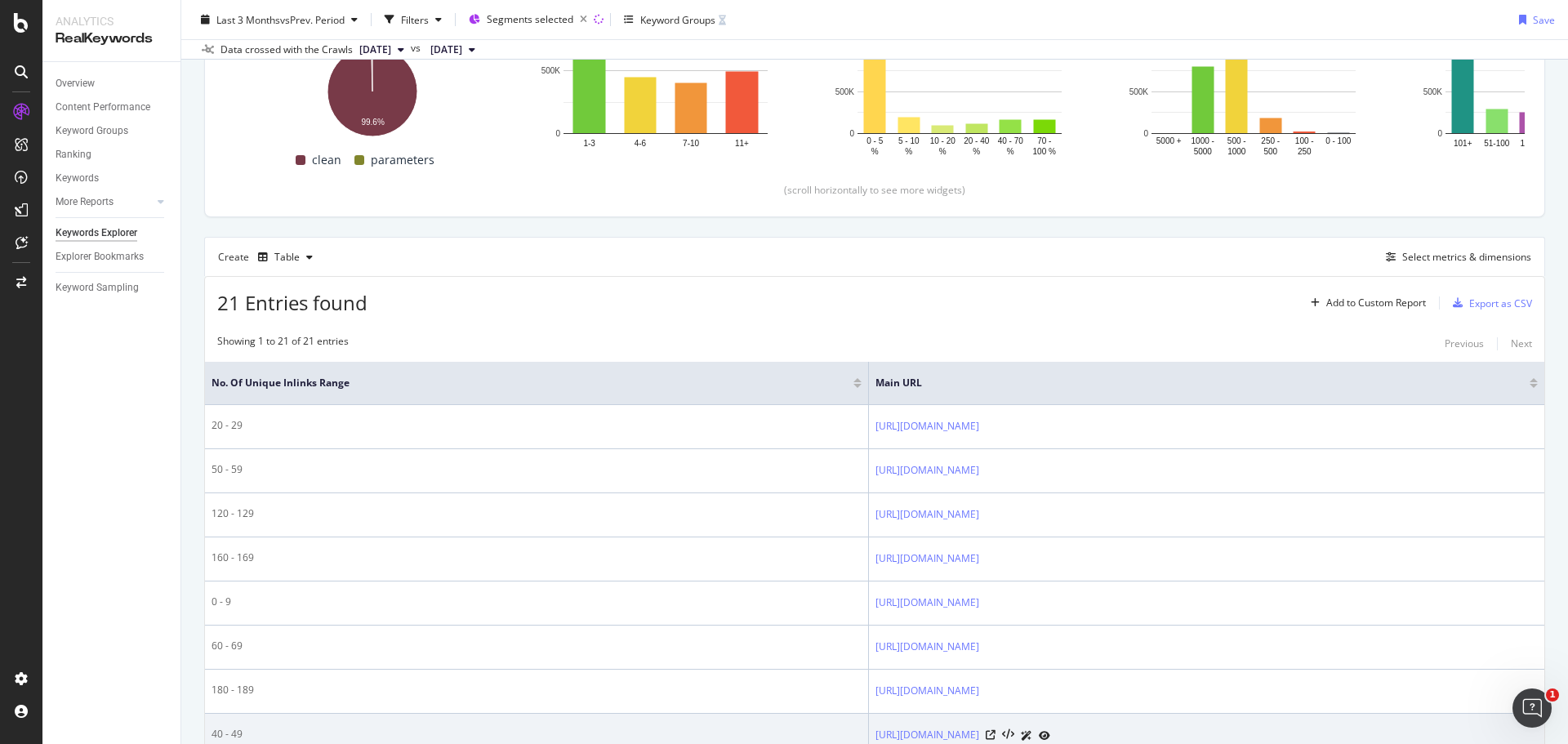
scroll to position [269, 0]
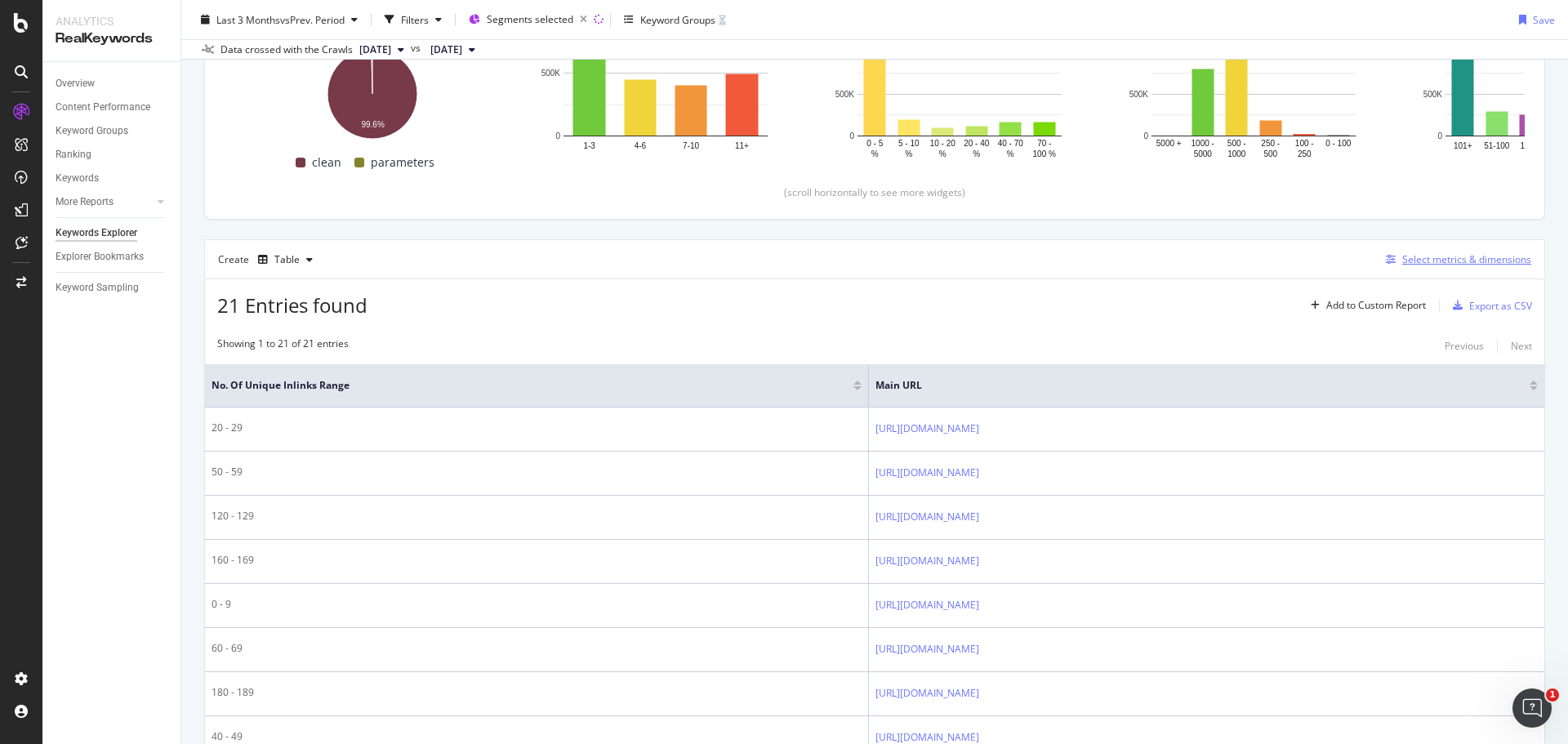
click at [1402, 259] on div "Select metrics & dimensions" at bounding box center [1467, 259] width 130 height 14
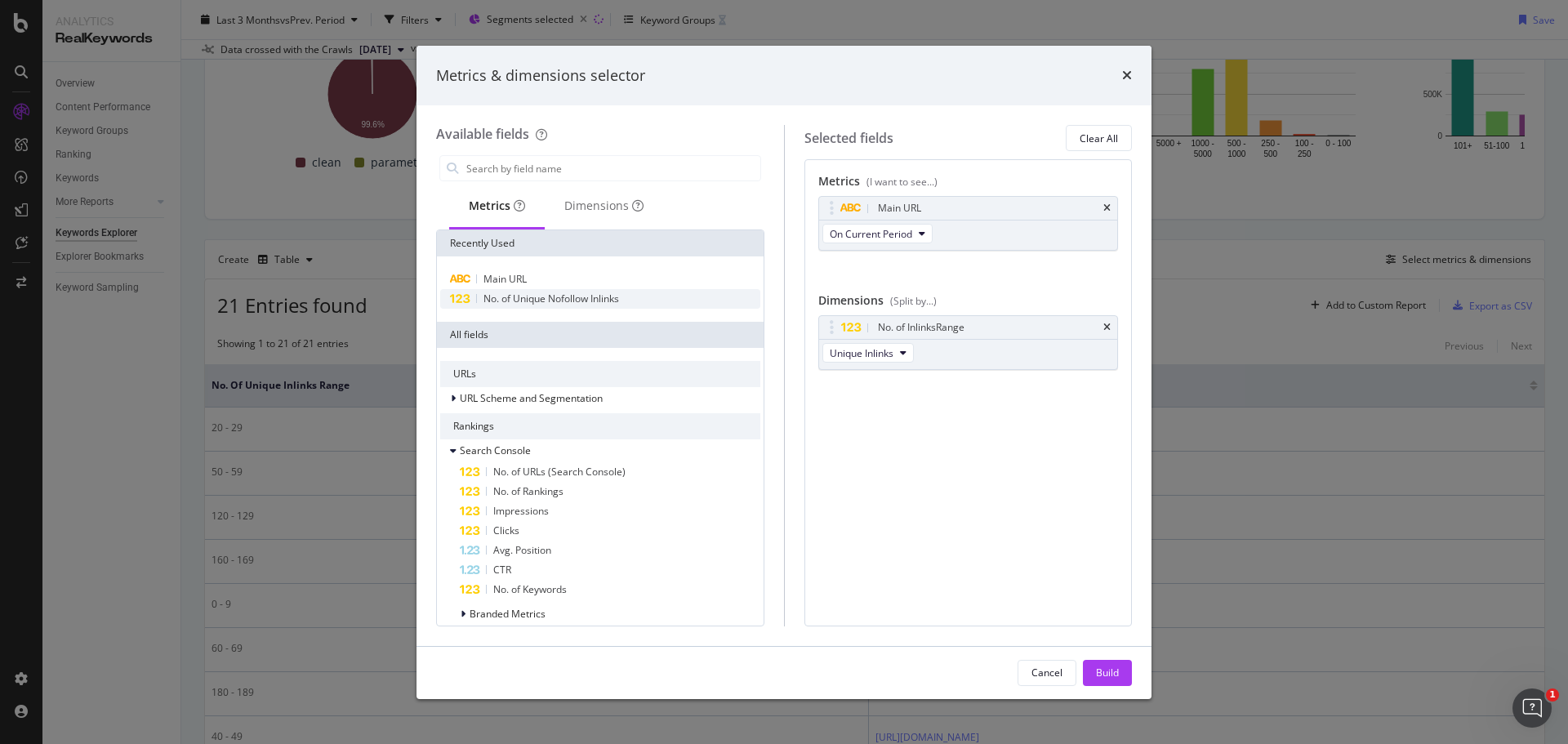
click at [557, 304] on span "No. of Unique Nofollow Inlinks" at bounding box center [551, 298] width 136 height 14
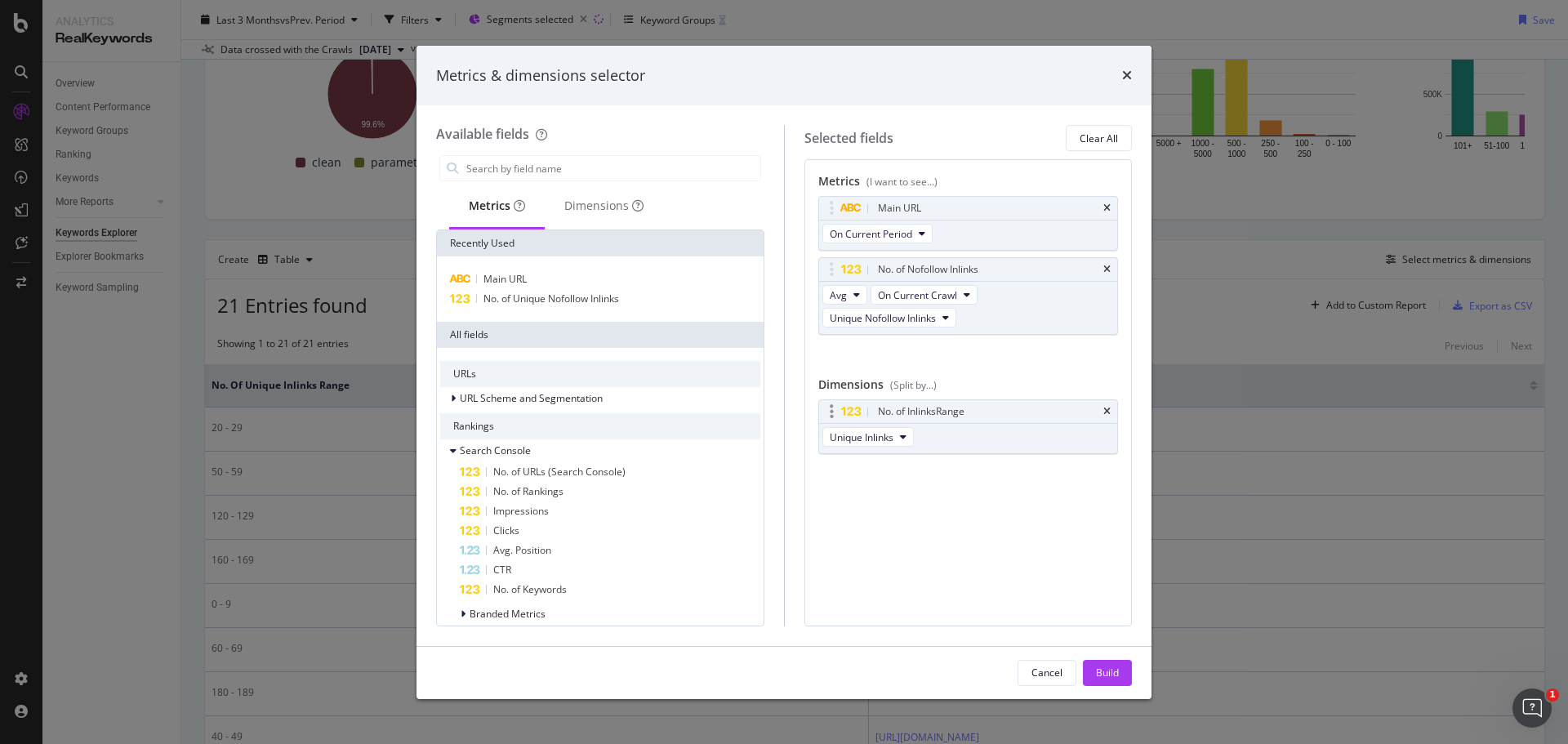
click at [1103, 405] on div "No. of Inlinks Range" at bounding box center [969, 412] width 299 height 23
click at [1105, 405] on div "No. of Inlinks Range" at bounding box center [969, 412] width 299 height 23
click at [1102, 408] on div "No. of Inlinks Range" at bounding box center [969, 412] width 299 height 23
click at [1105, 414] on icon "times" at bounding box center [1107, 412] width 7 height 10
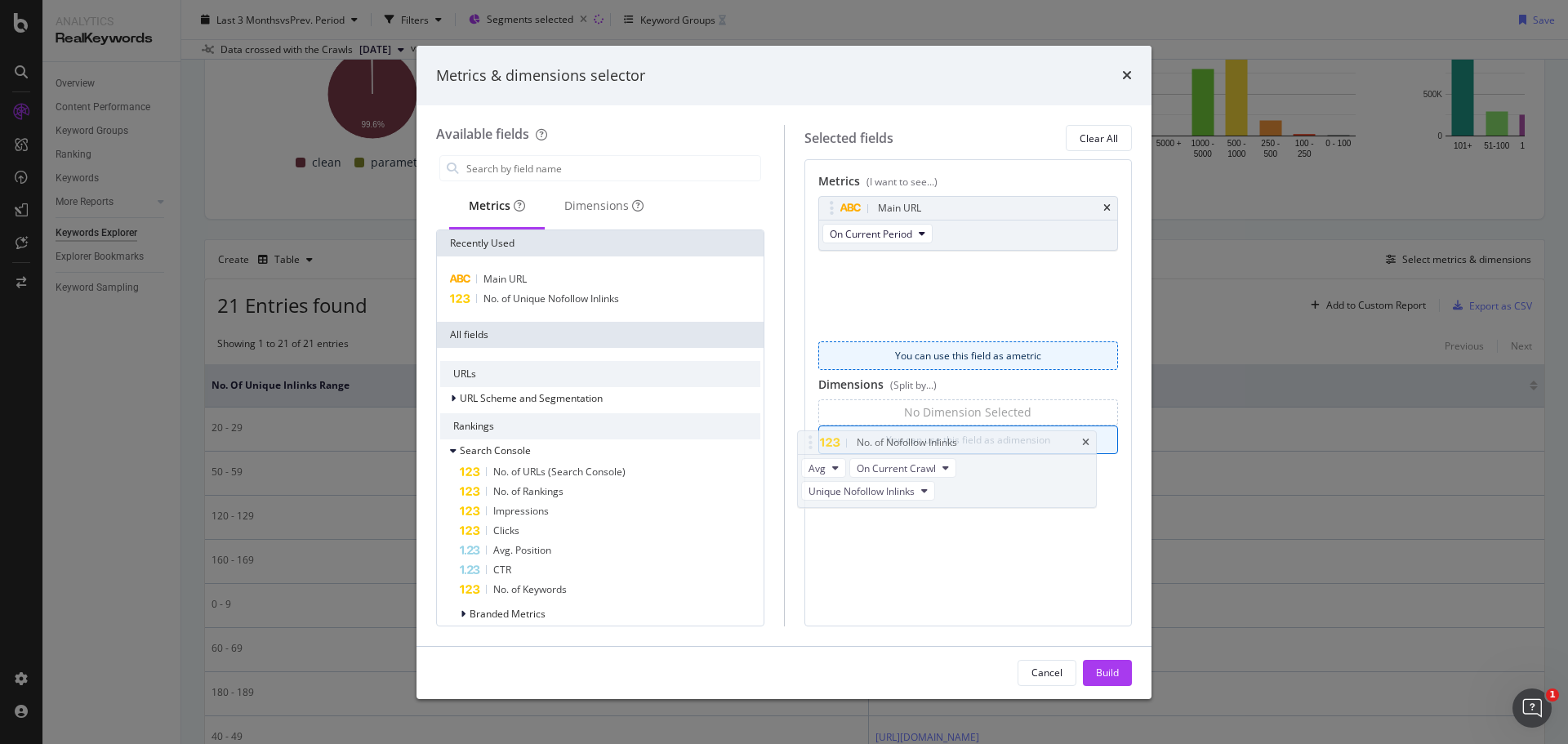
drag, startPoint x: 943, startPoint y: 276, endPoint x: 926, endPoint y: 448, distance: 172.8
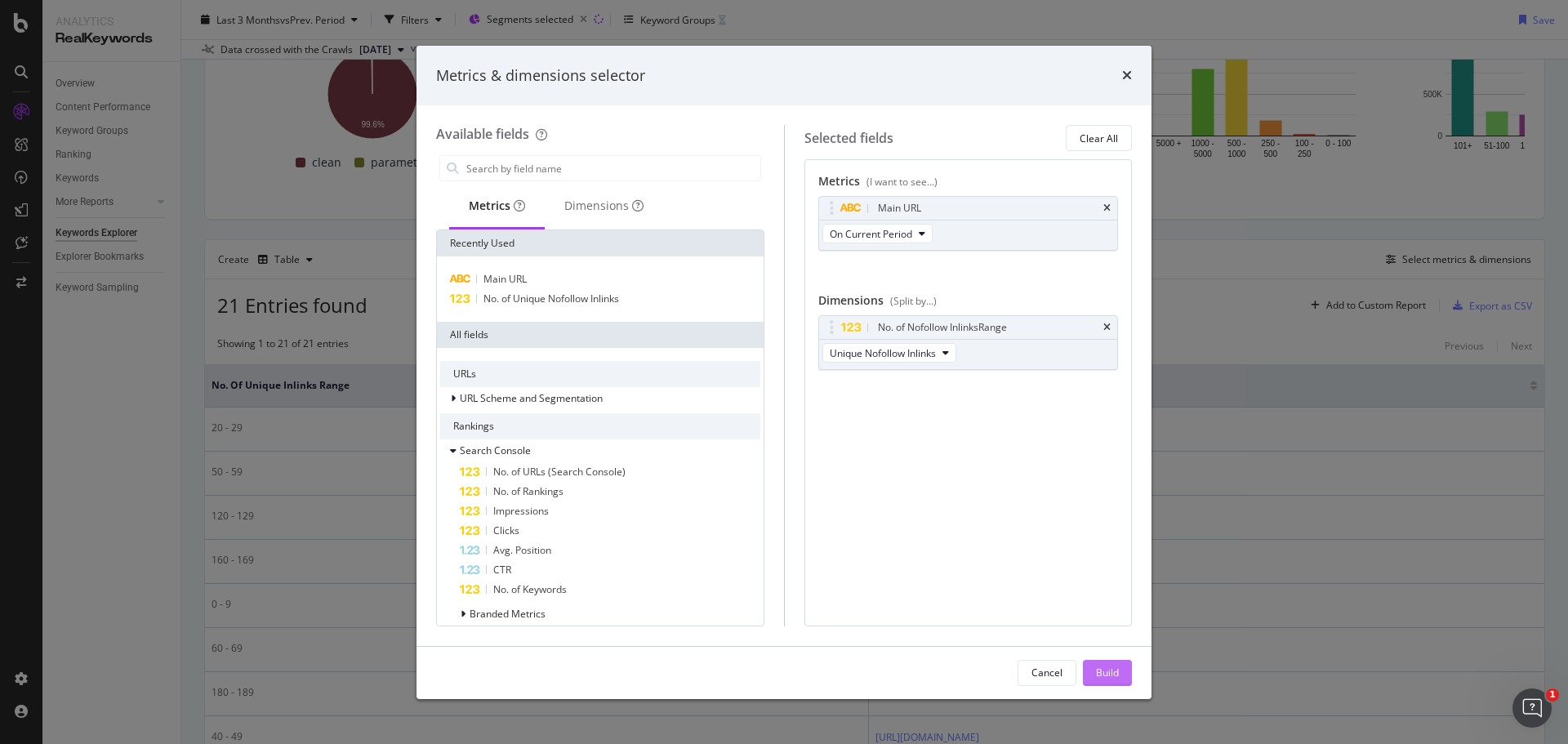
click at [1125, 666] on button "Build" at bounding box center [1107, 673] width 49 height 26
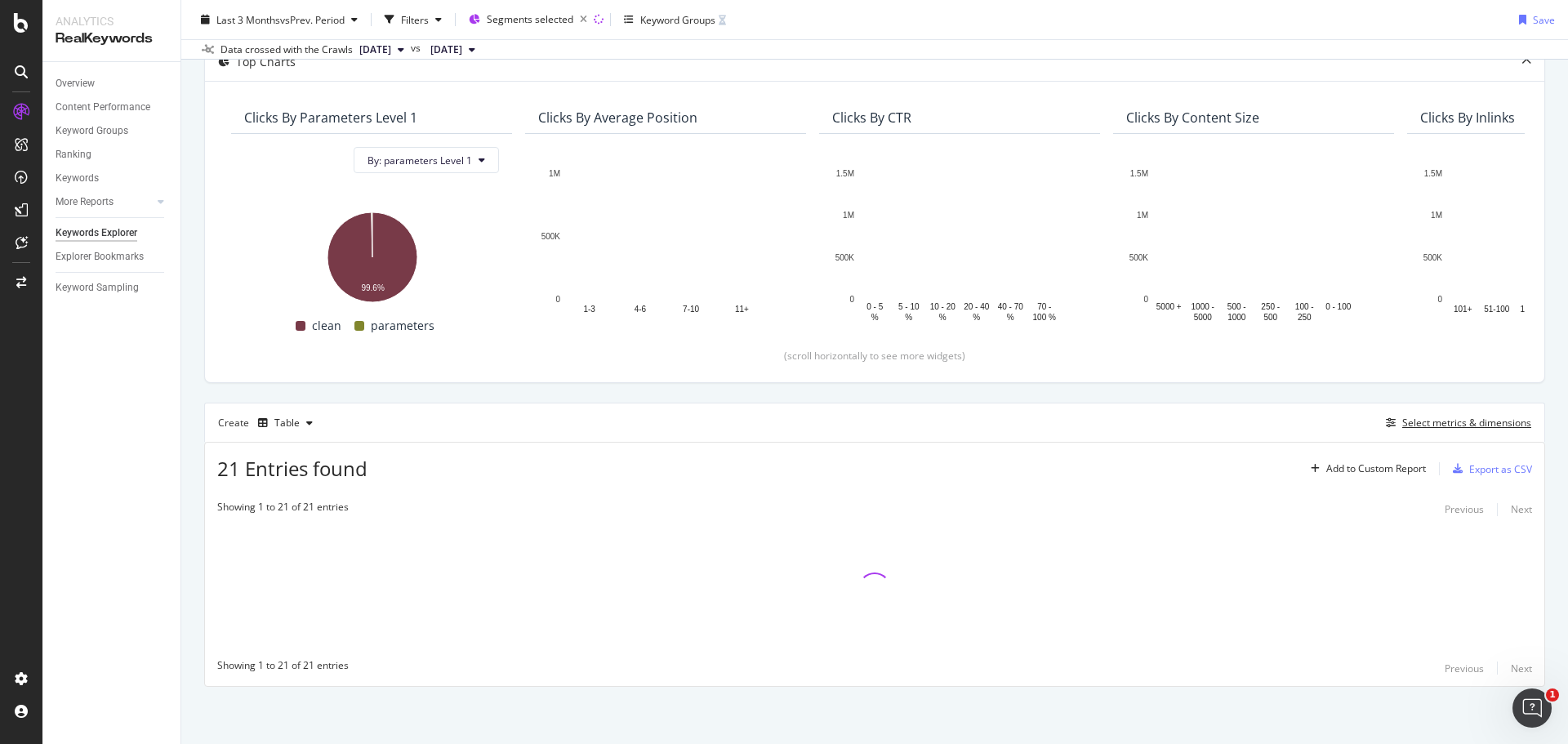
scroll to position [105, 0]
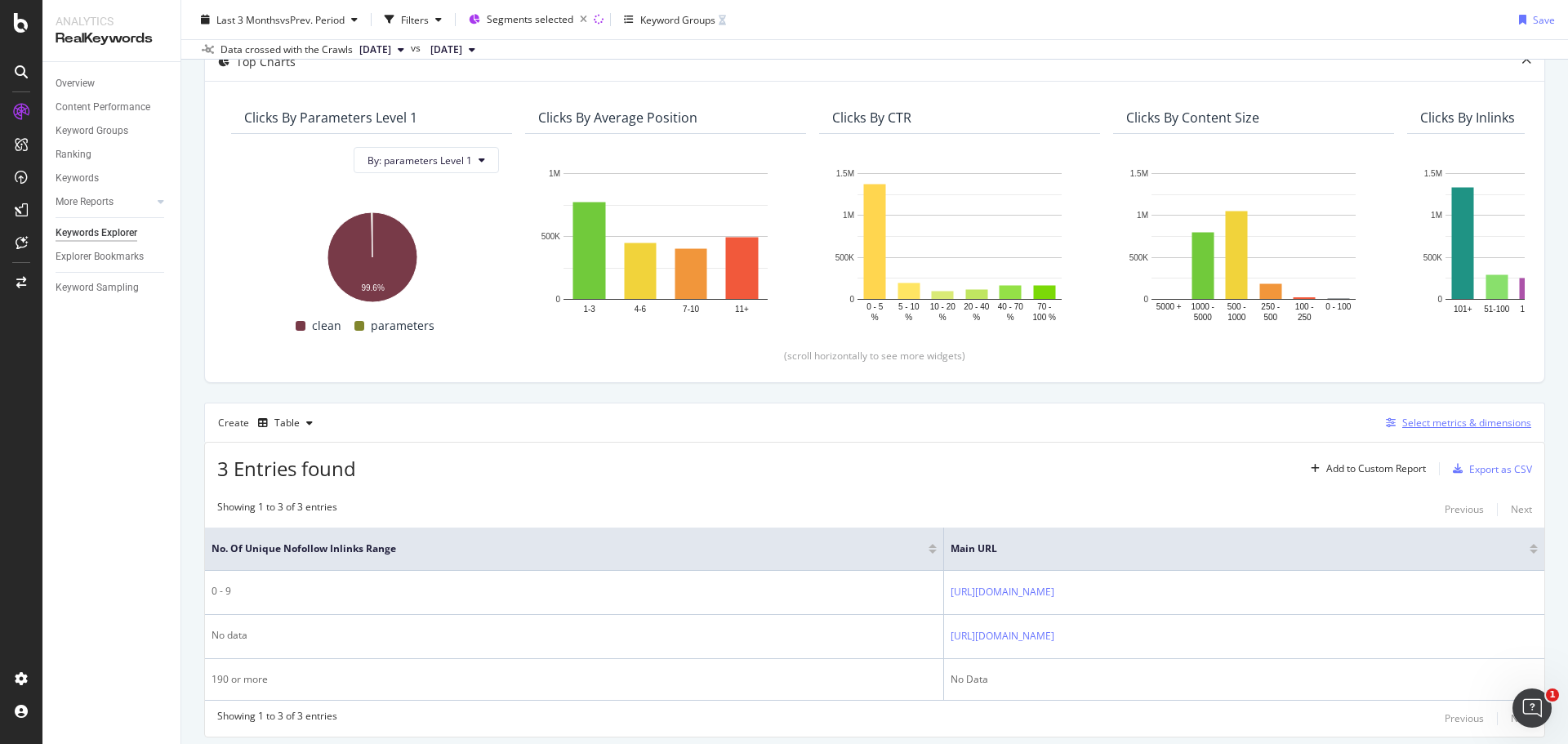
click at [1412, 422] on div "Select metrics & dimensions" at bounding box center [1467, 422] width 130 height 14
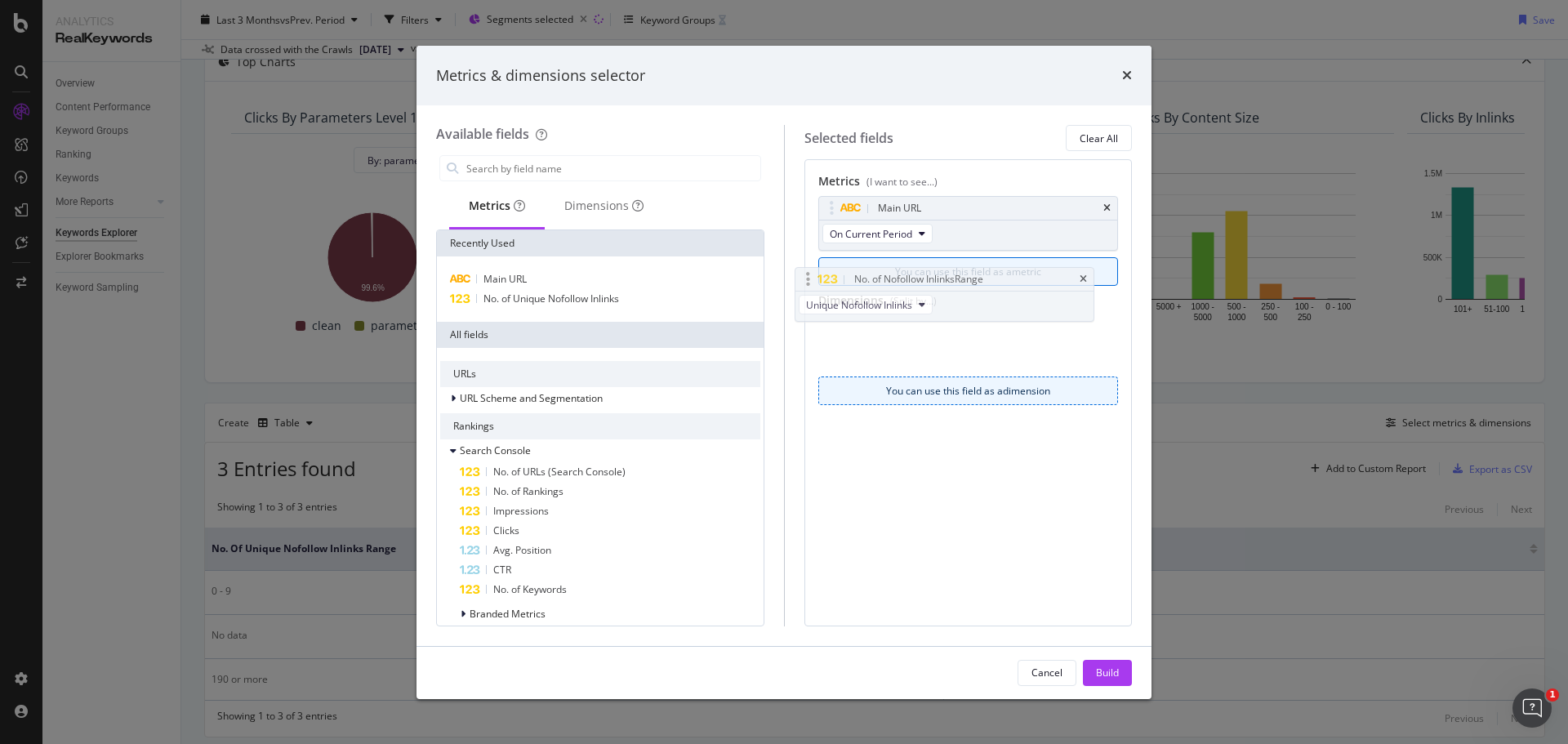
drag, startPoint x: 996, startPoint y: 335, endPoint x: 977, endPoint y: 281, distance: 57.2
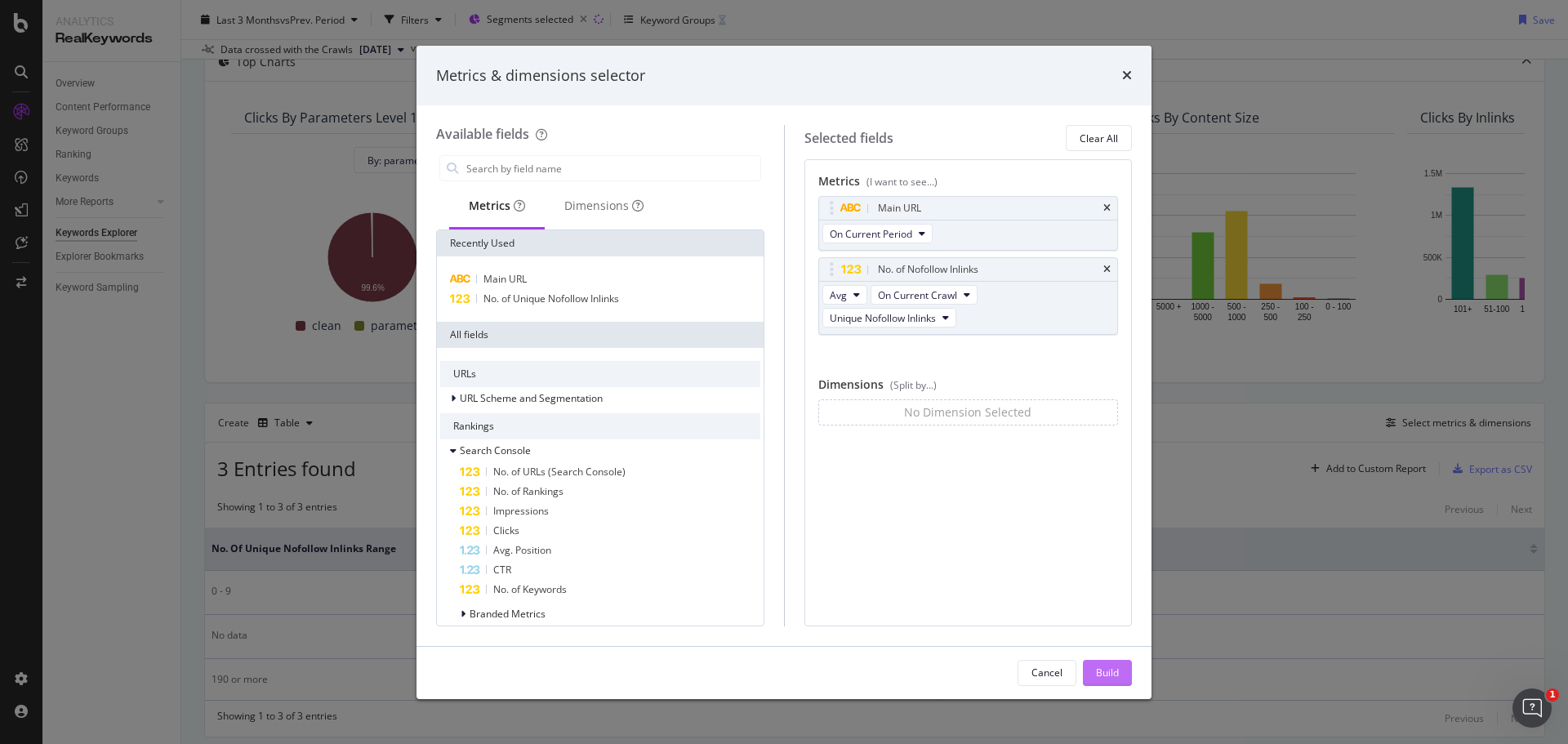
click at [1114, 668] on div "Build" at bounding box center [1107, 673] width 23 height 14
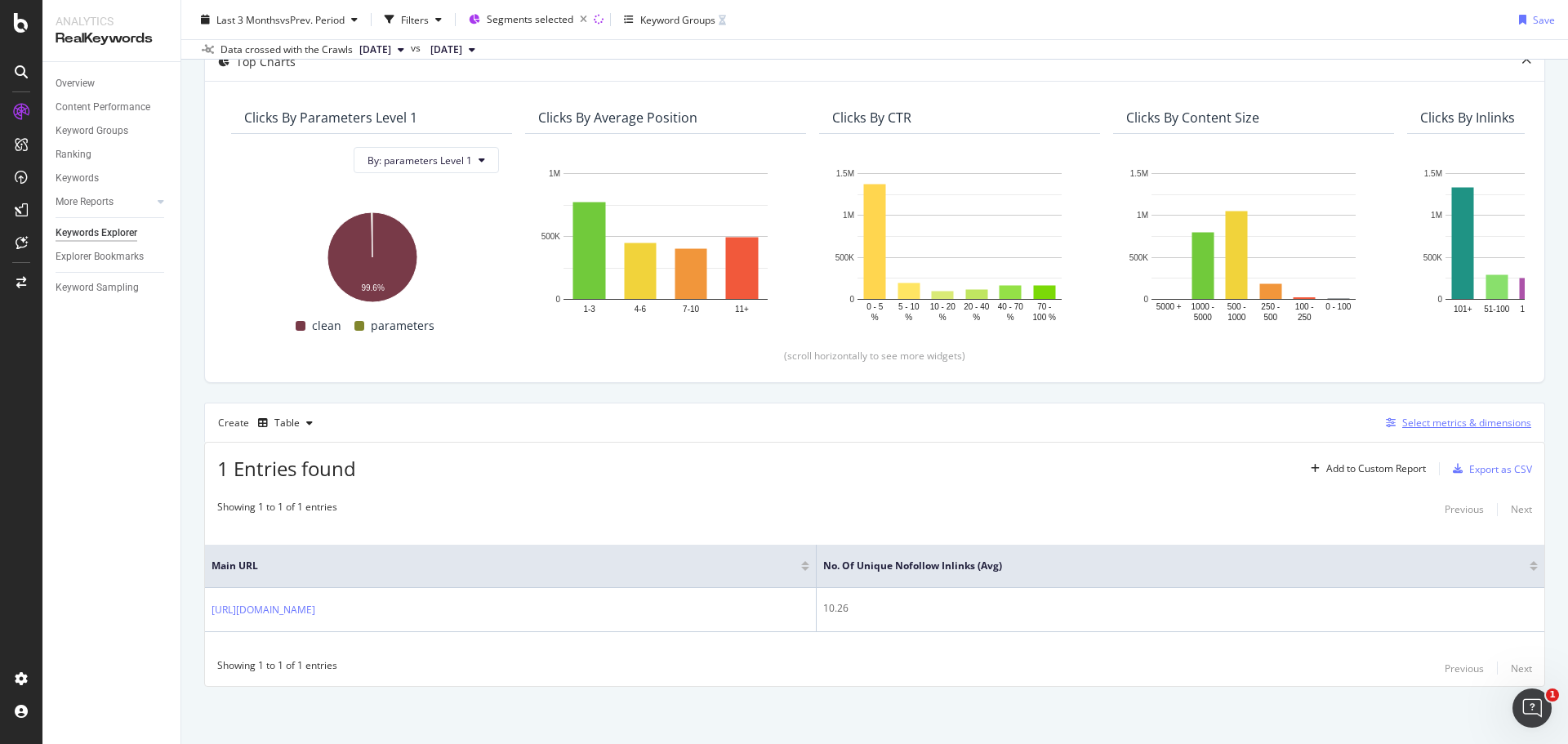
click at [1405, 428] on div "Select metrics & dimensions" at bounding box center [1467, 422] width 130 height 14
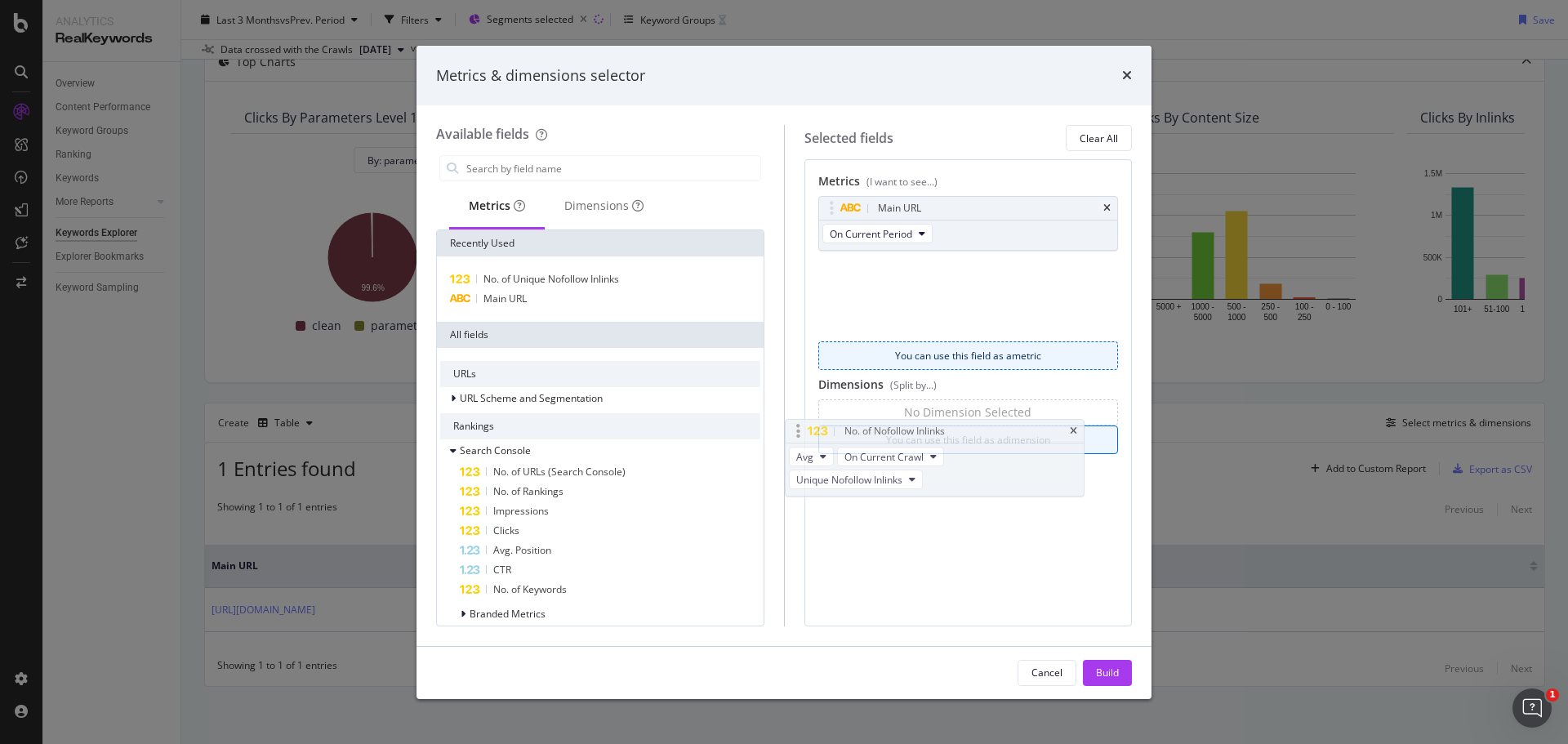
drag, startPoint x: 821, startPoint y: 262, endPoint x: 788, endPoint y: 424, distance: 165.3
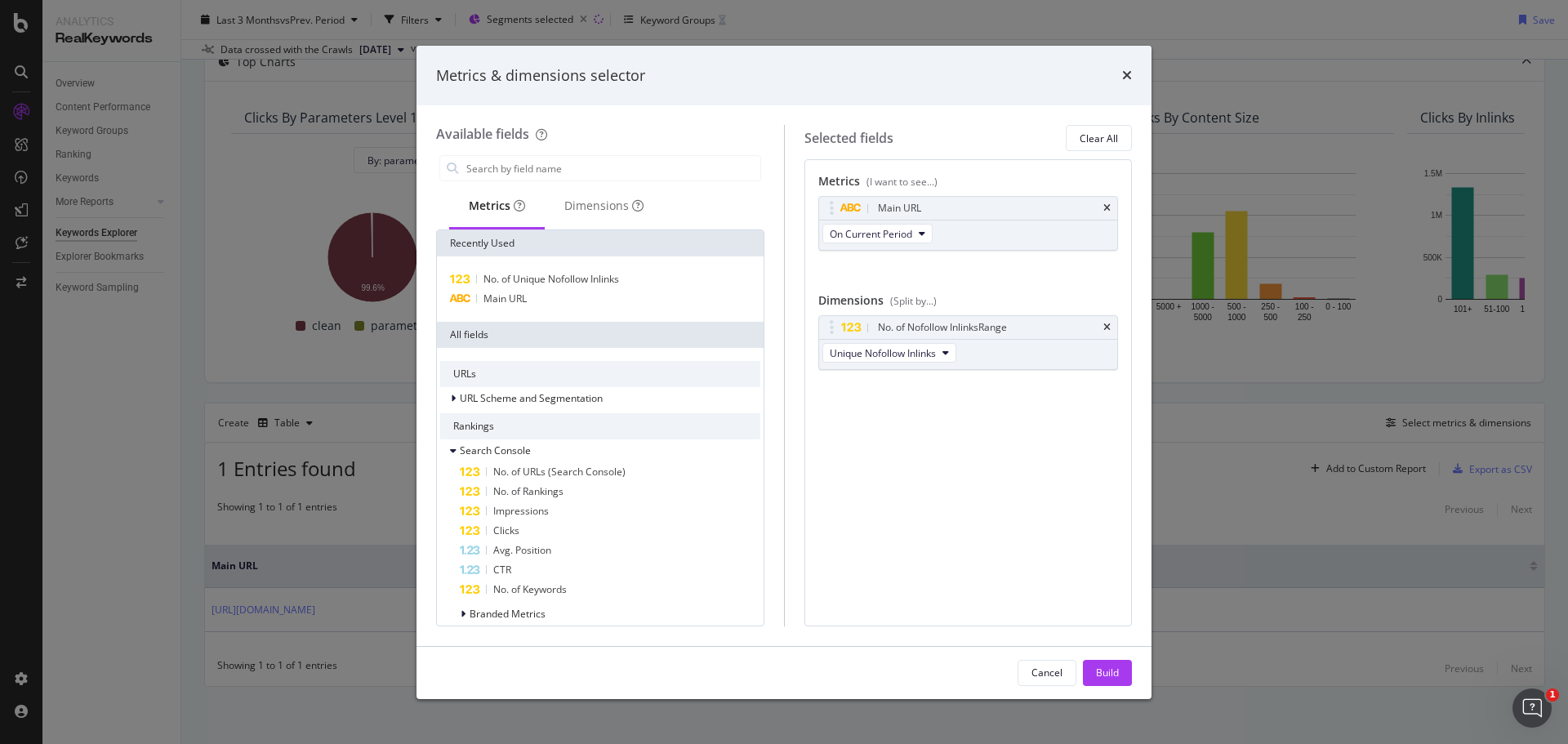
click at [1299, 498] on div "Metrics & dimensions selector Available fields Metrics Dimensions Recently Used…" at bounding box center [784, 372] width 1568 height 744
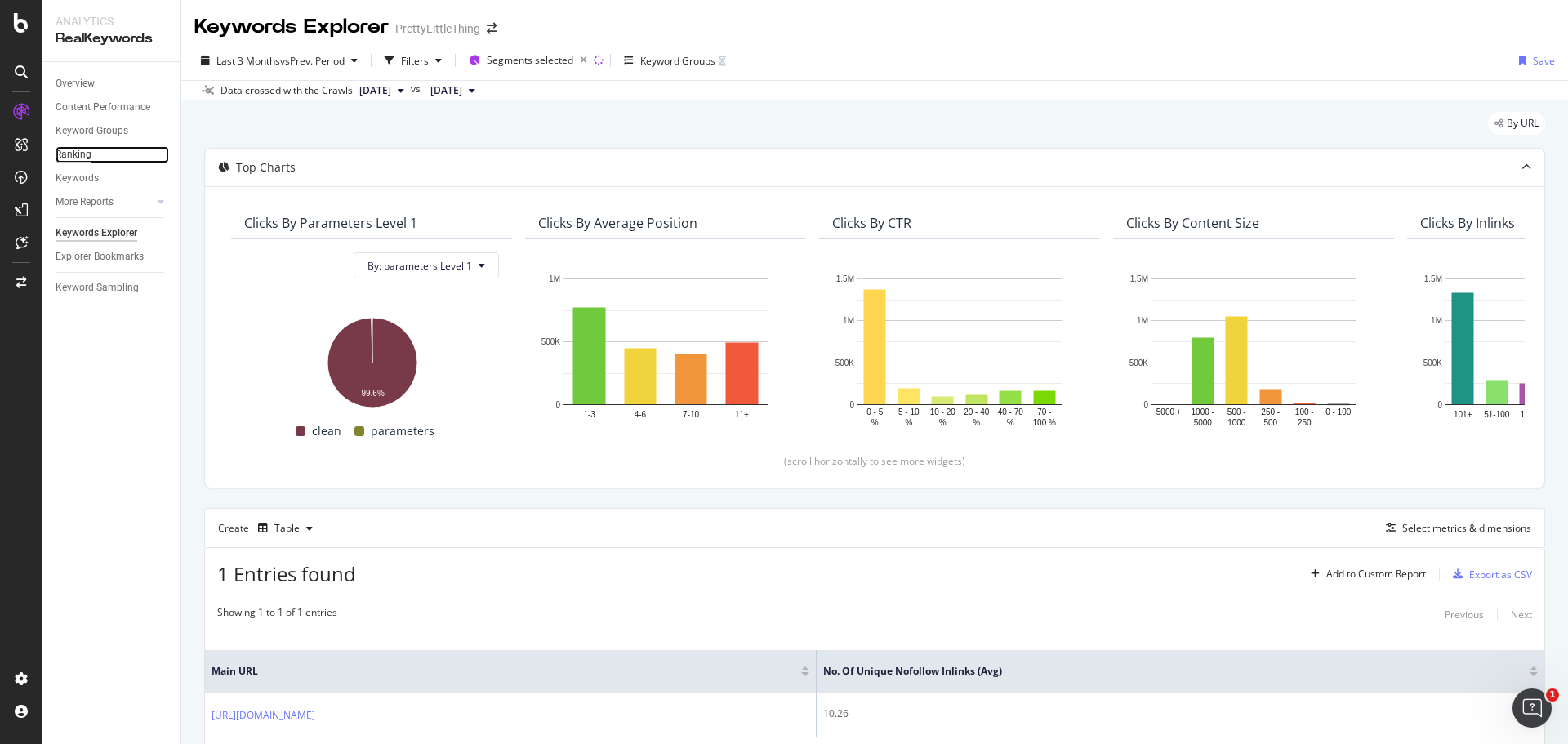
click at [81, 156] on div "Ranking" at bounding box center [73, 155] width 36 height 18
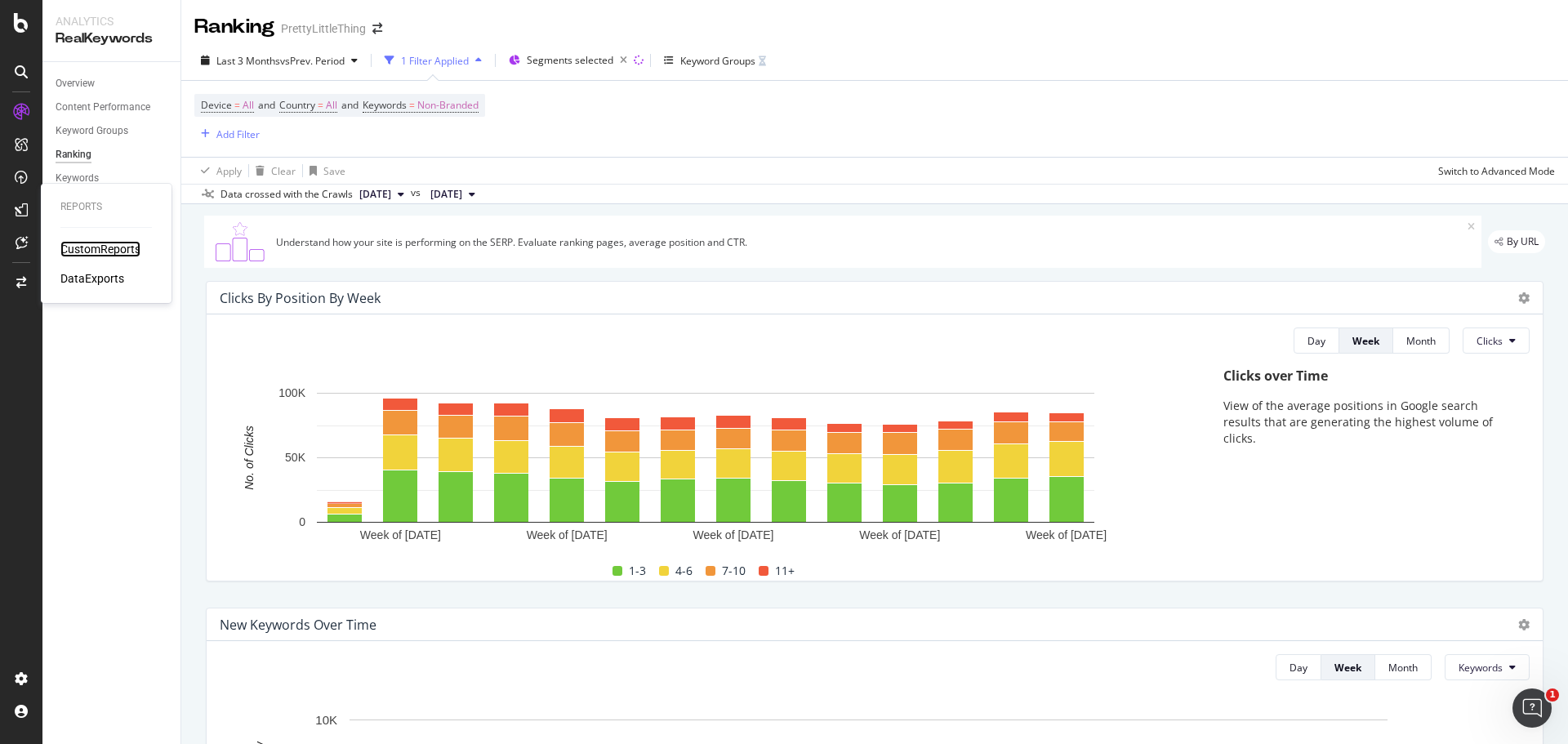
click at [100, 242] on div "CustomReports" at bounding box center [100, 249] width 80 height 17
